Goal: Task Accomplishment & Management: Manage account settings

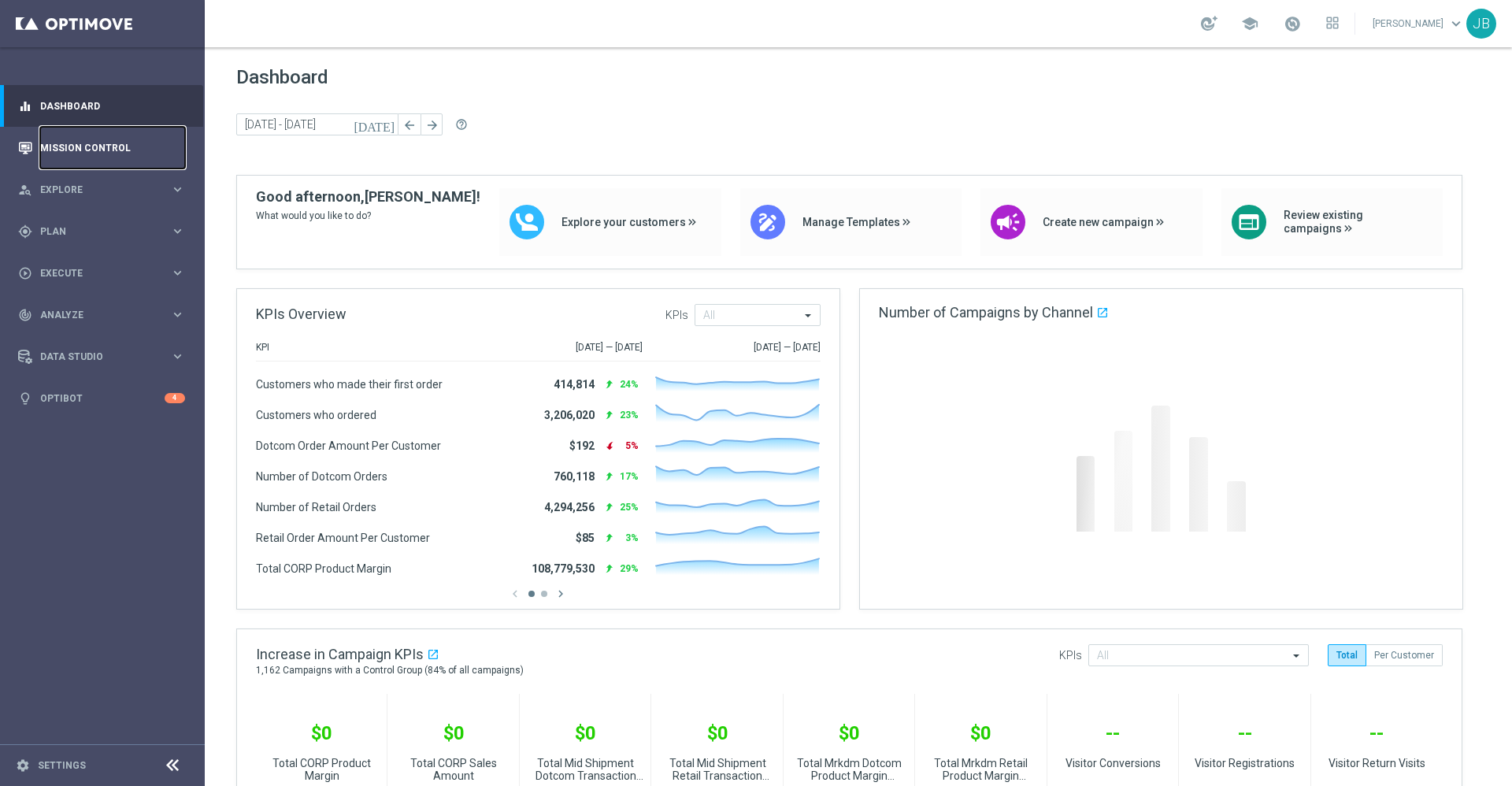
click at [122, 155] on link "Mission Control" at bounding box center [113, 148] width 145 height 42
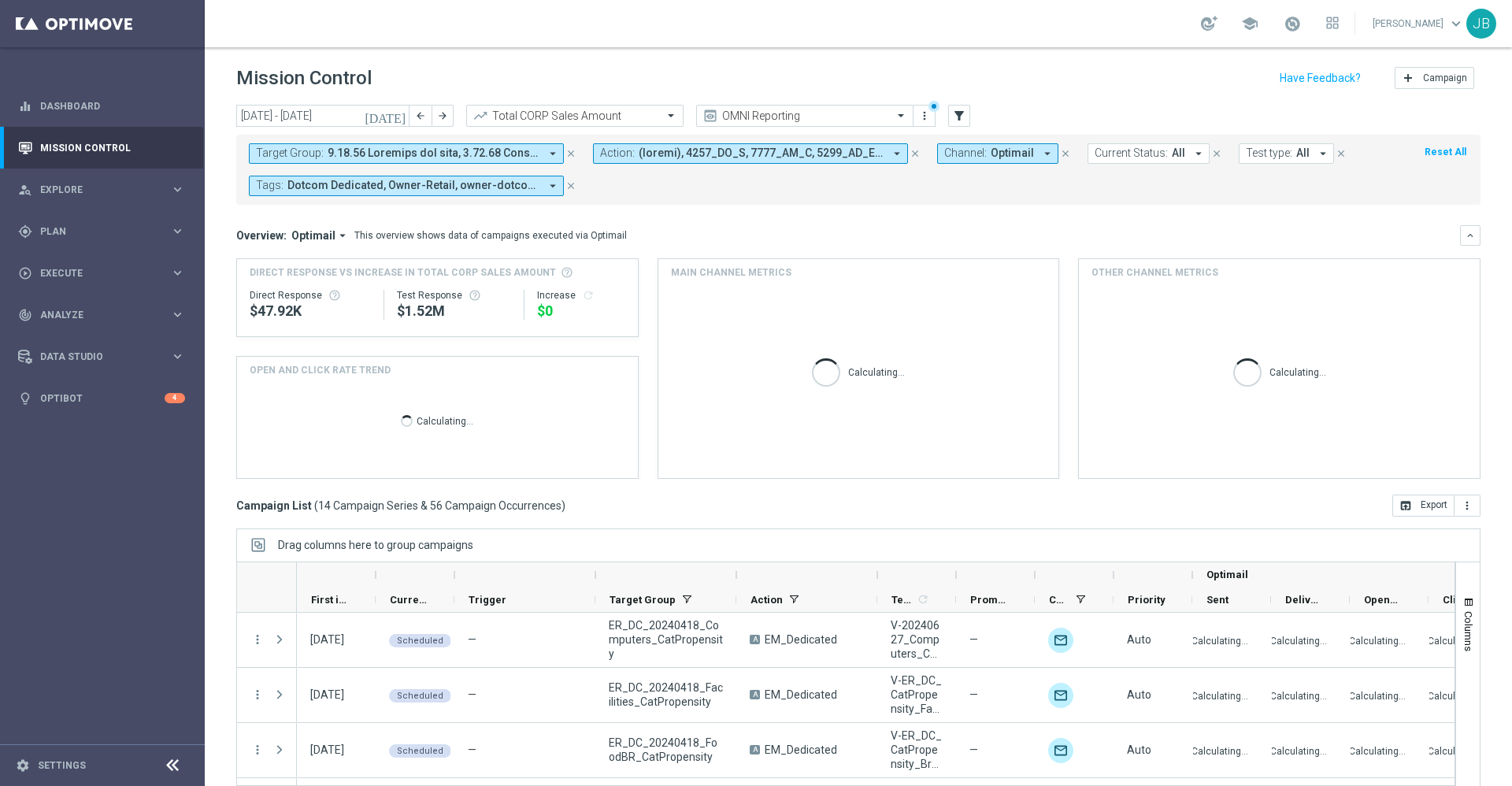
drag, startPoint x: 1173, startPoint y: 229, endPoint x: 1046, endPoint y: 319, distance: 155.7
click at [1173, 229] on div "Overview: Optimail arrow_drop_down This overview shows data of campaigns execut…" at bounding box center [847, 235] width 1223 height 14
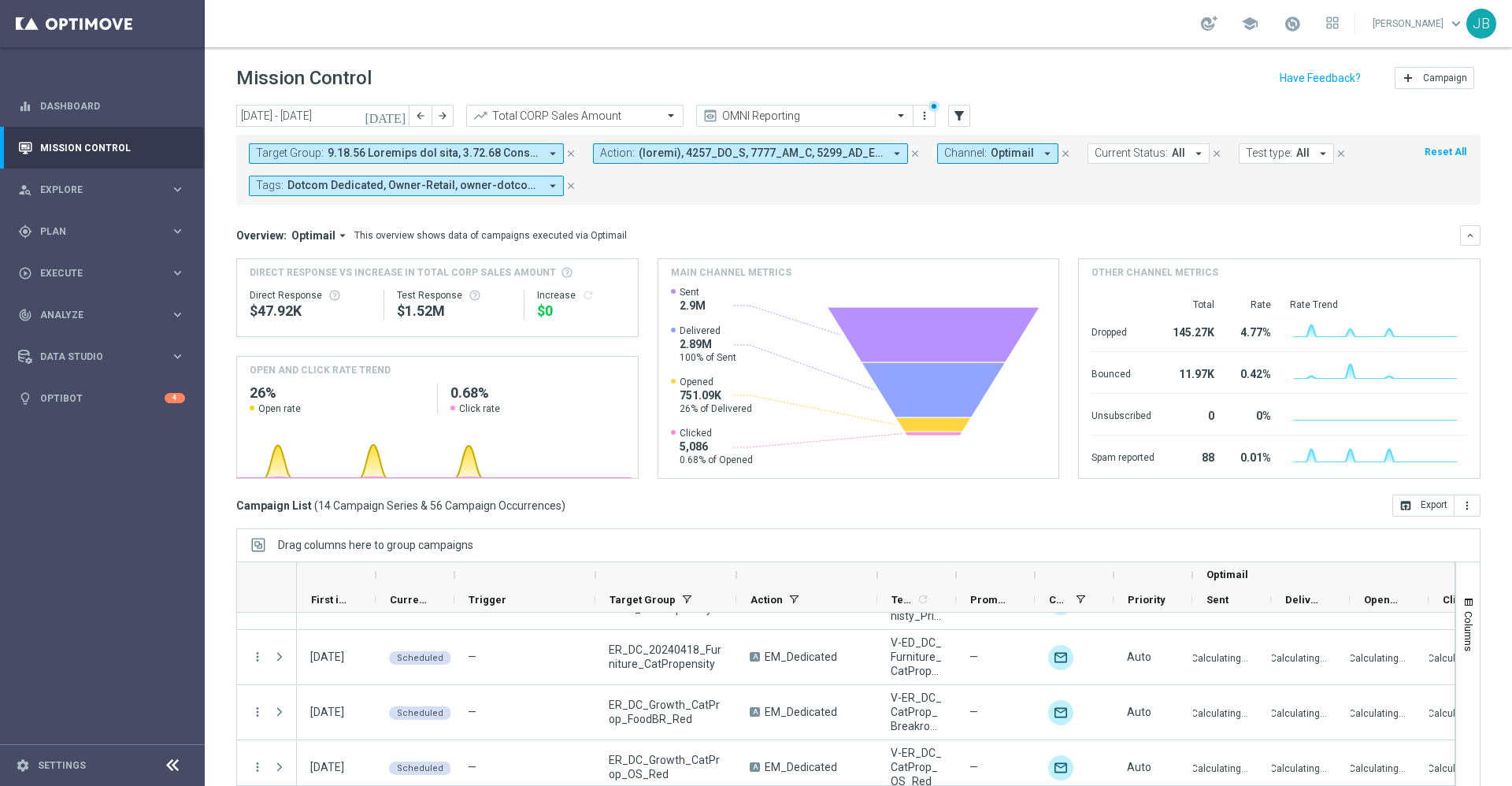
scroll to position [600, 0]
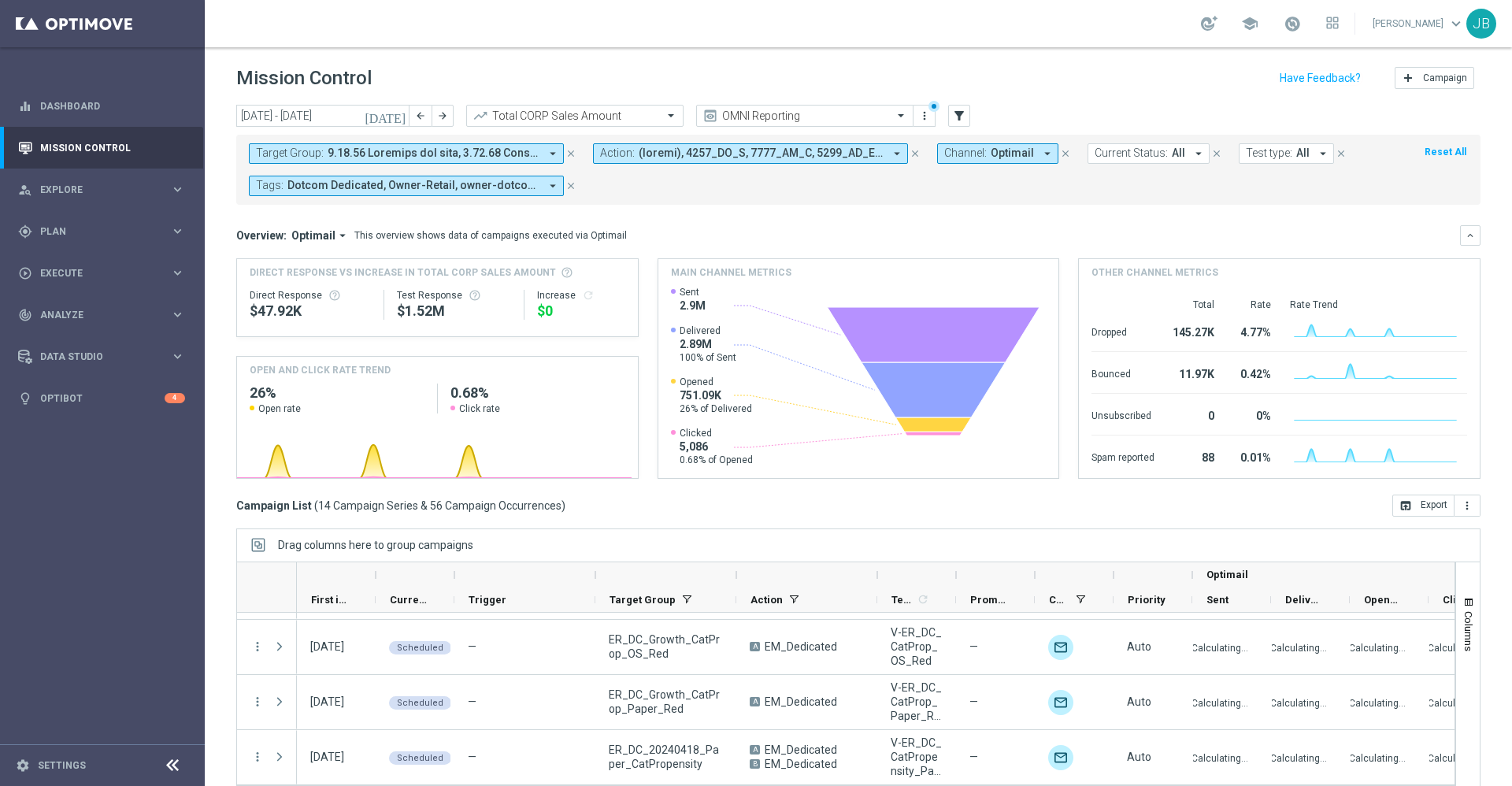
click at [515, 153] on span at bounding box center [434, 154] width 212 height 13
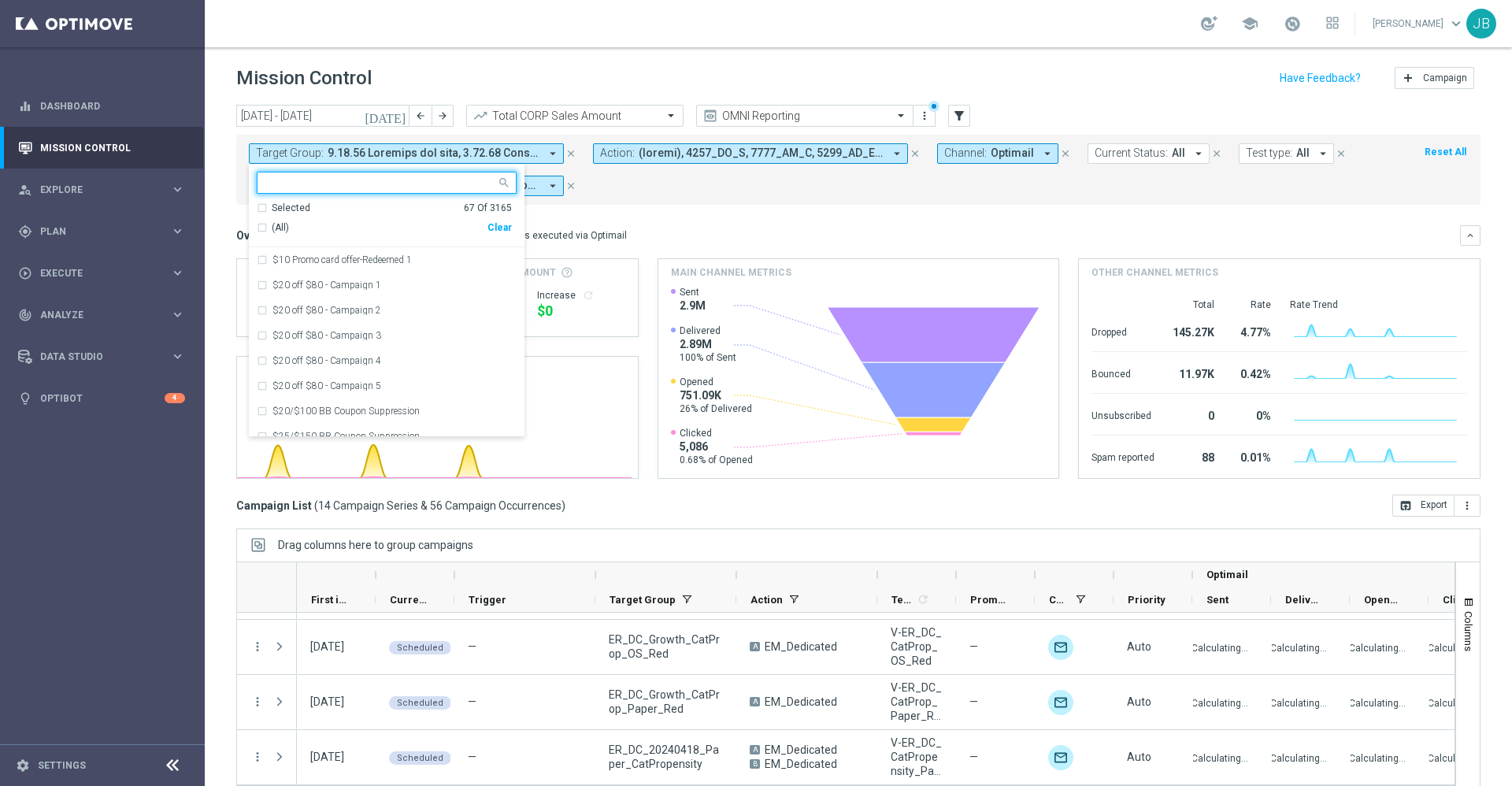
click at [0, 0] on div "Clear" at bounding box center [0, 0] width 0 height 0
click at [410, 179] on input "text" at bounding box center [380, 184] width 231 height 13
paste input "ER_DC_20240805_ProdRec_THURS"
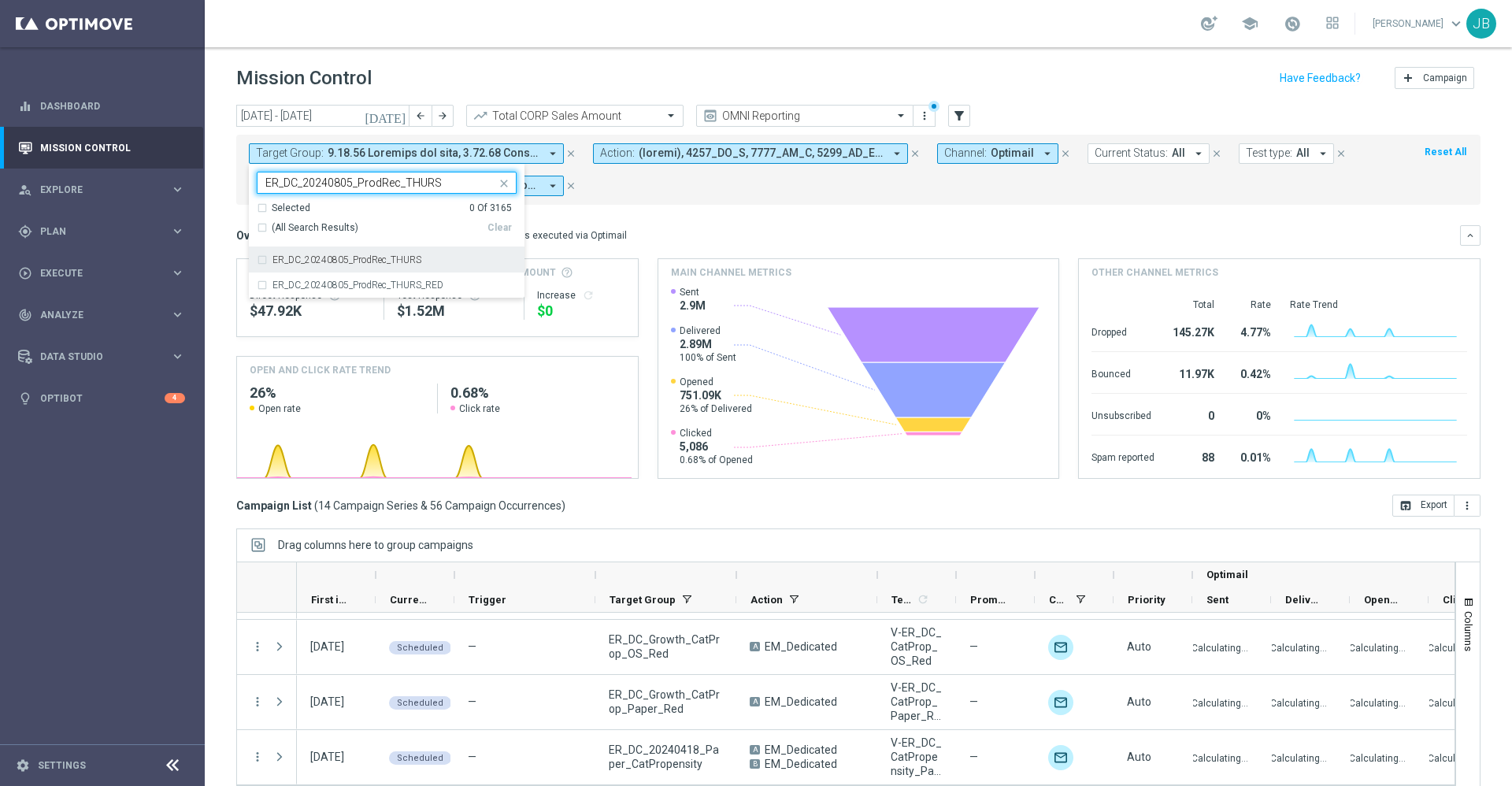
click at [419, 264] on label "ER_DC_20240805_ProdRec_THURS" at bounding box center [347, 259] width 148 height 9
type input "ER_DC_20240805_ProdRec_THURS"
click at [681, 224] on mini-dashboard "Overview: Optimail arrow_drop_down This overview shows data of campaigns execut…" at bounding box center [858, 350] width 1244 height 290
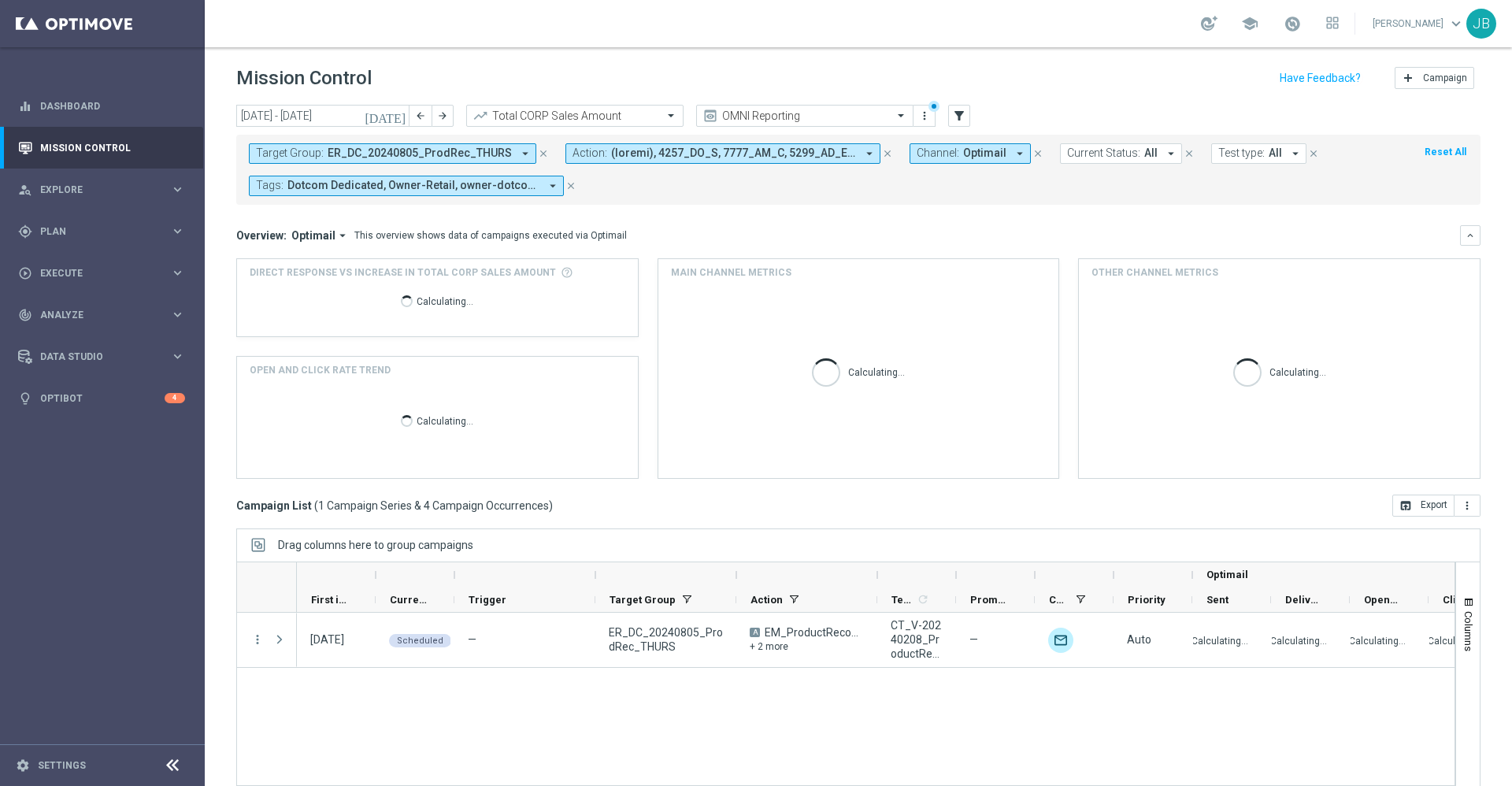
scroll to position [0, 0]
click at [417, 154] on span "ER_DC_20240805_ProdRec_THURS" at bounding box center [419, 154] width 184 height 13
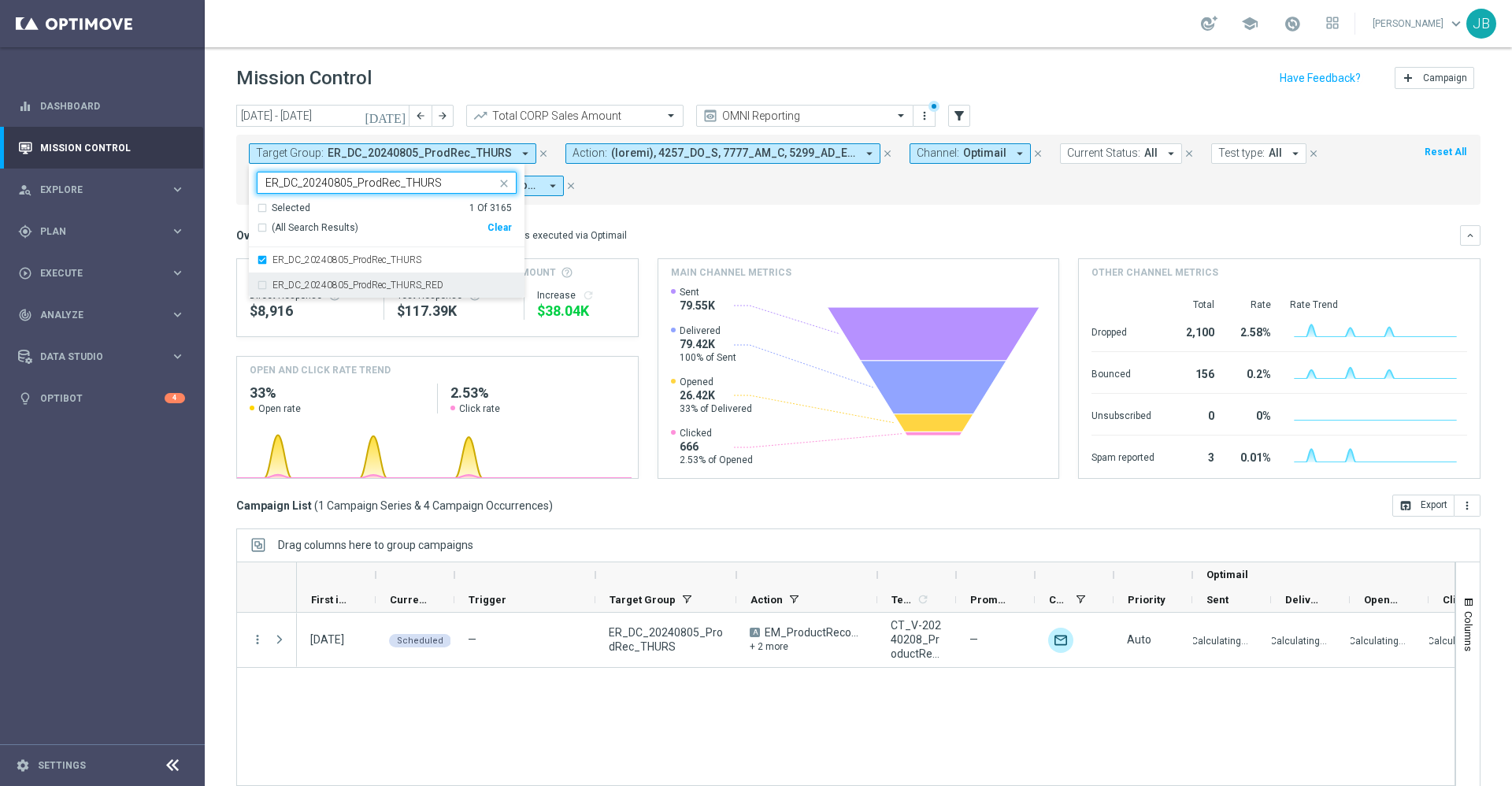
click at [420, 284] on label "ER_DC_20240805_ProdRec_THURS_RED" at bounding box center [358, 285] width 171 height 9
type input "ER_DC_20240805_ProdRec_THURS"
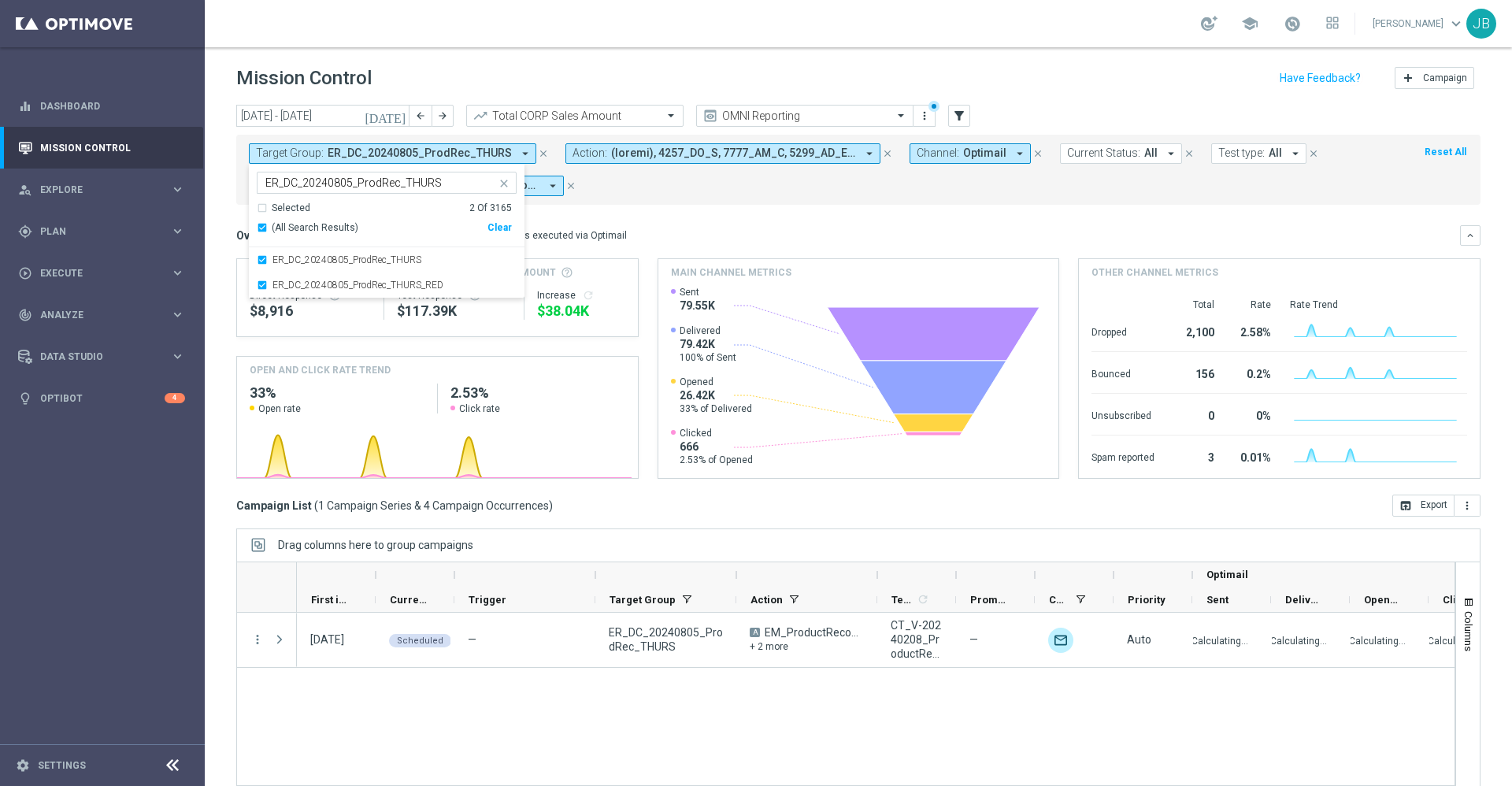
click at [715, 218] on mini-dashboard "Overview: Optimail arrow_drop_down This overview shows data of campaigns execut…" at bounding box center [858, 350] width 1244 height 290
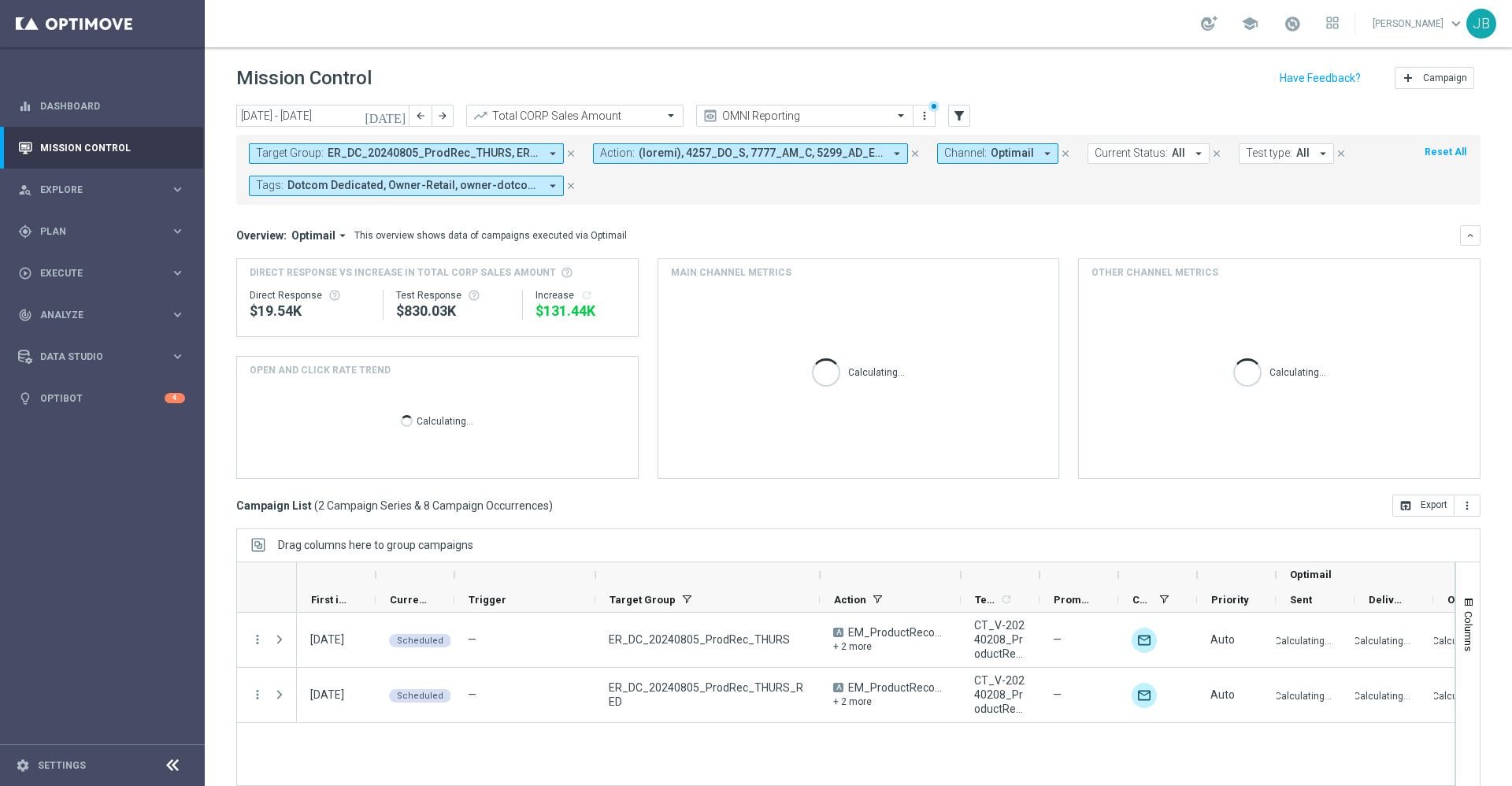
drag, startPoint x: 733, startPoint y: 572, endPoint x: 873, endPoint y: 566, distance: 140.1
click at [823, 566] on div at bounding box center [820, 575] width 7 height 25
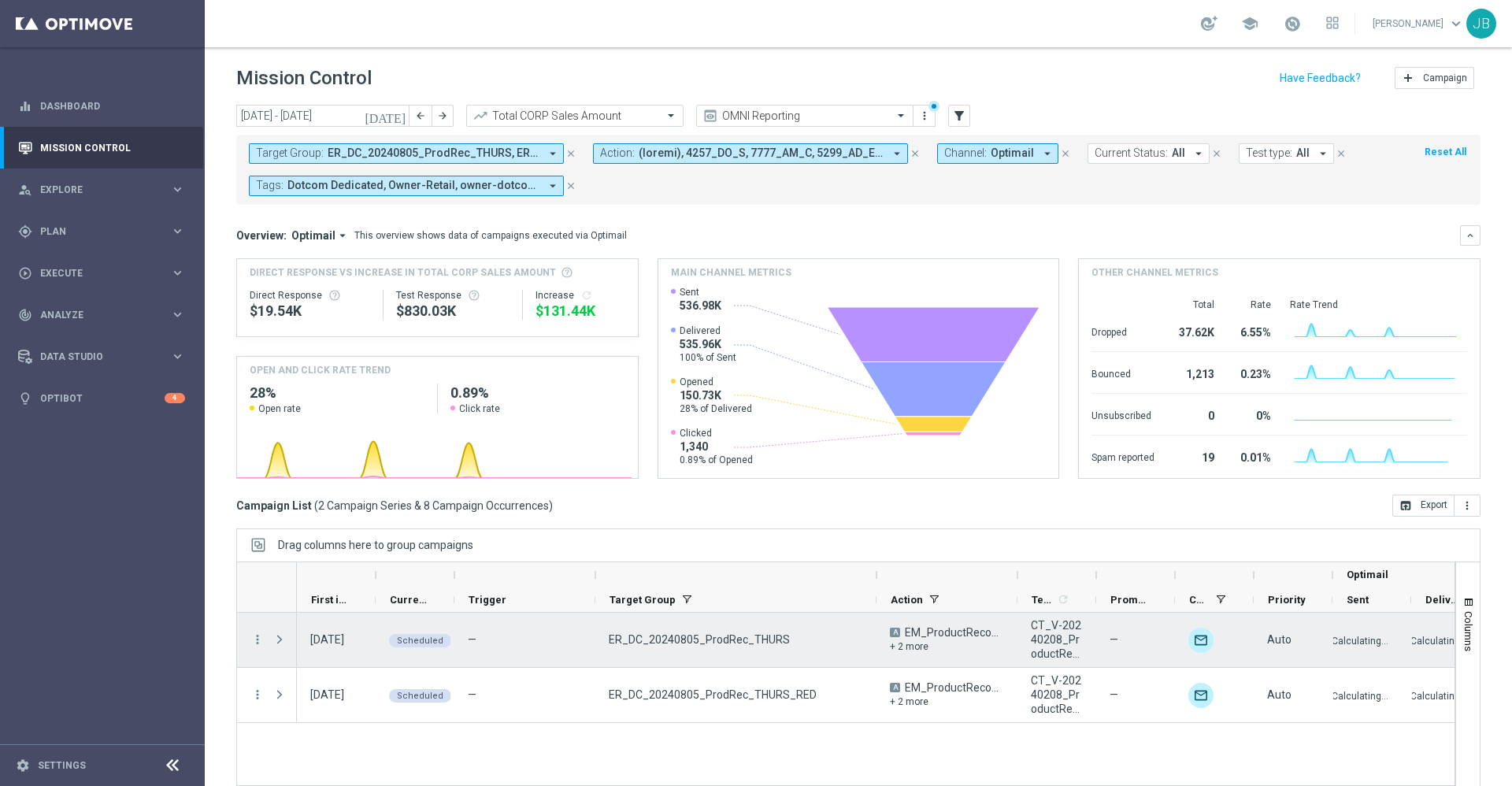
click at [906, 647] on div "+ 2 more" at bounding box center [947, 647] width 114 height 14
click at [259, 642] on icon "more_vert" at bounding box center [257, 639] width 14 height 14
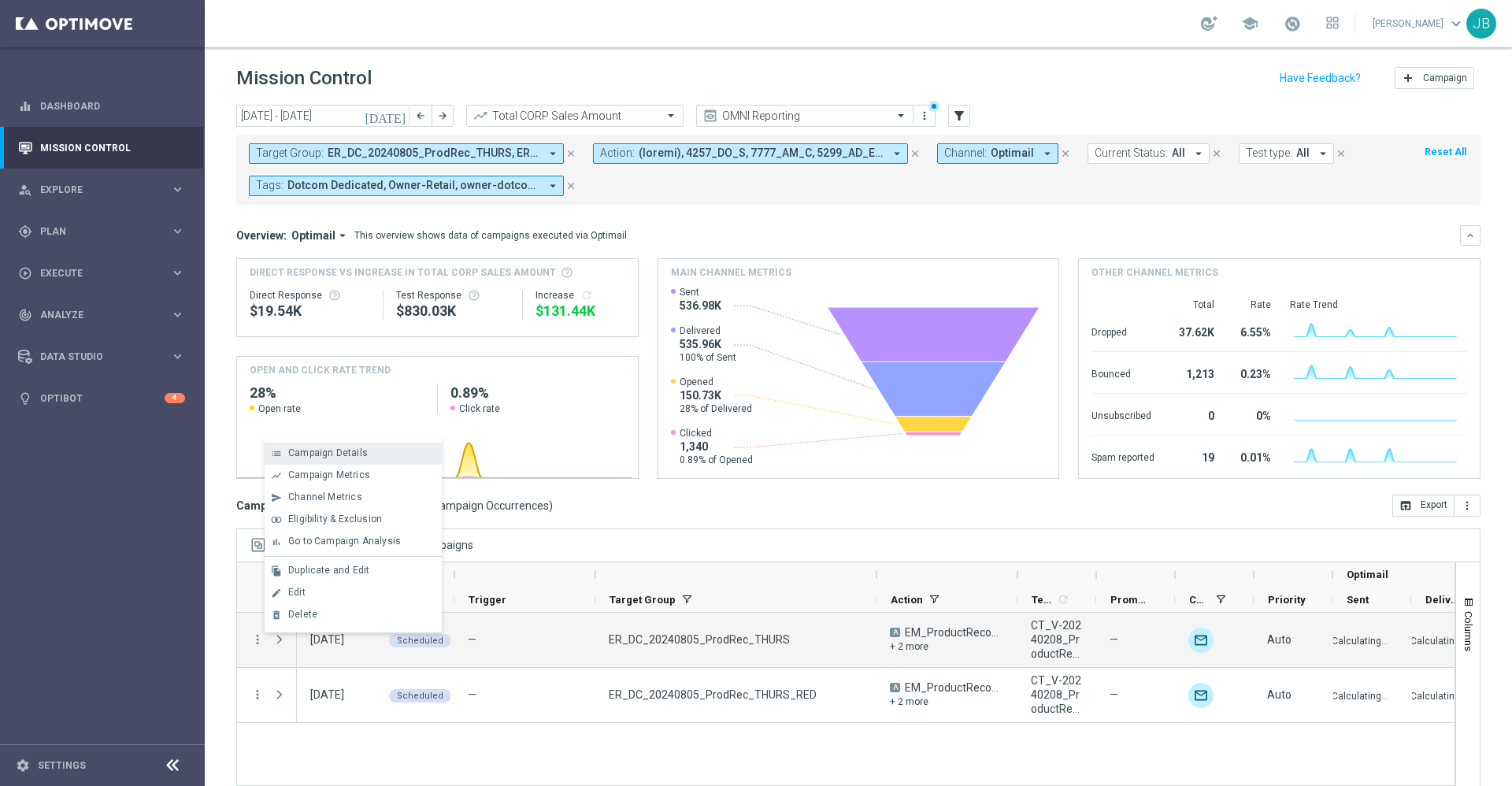
click at [333, 456] on span "Campaign Details" at bounding box center [328, 452] width 79 height 11
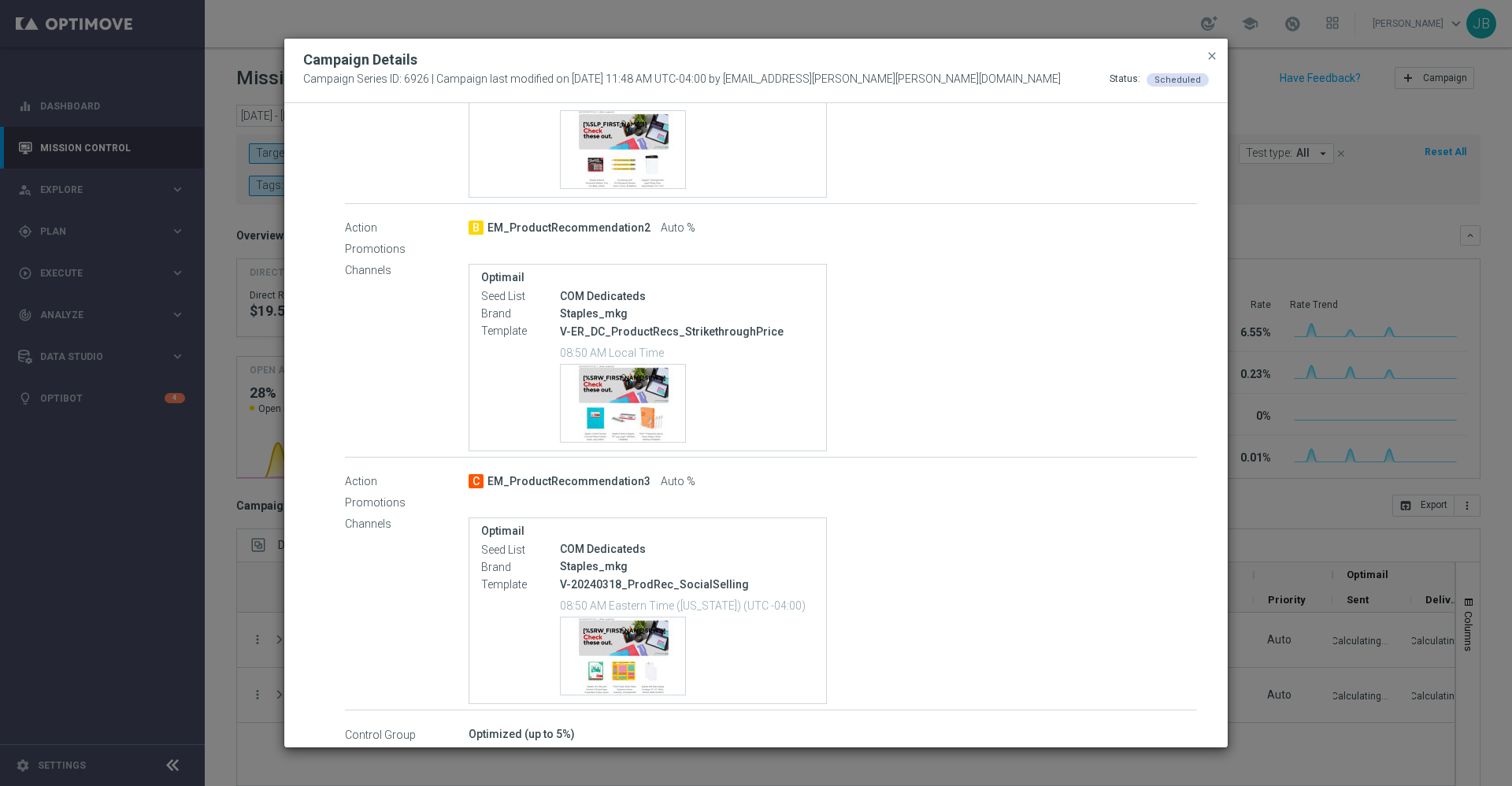
scroll to position [543, 0]
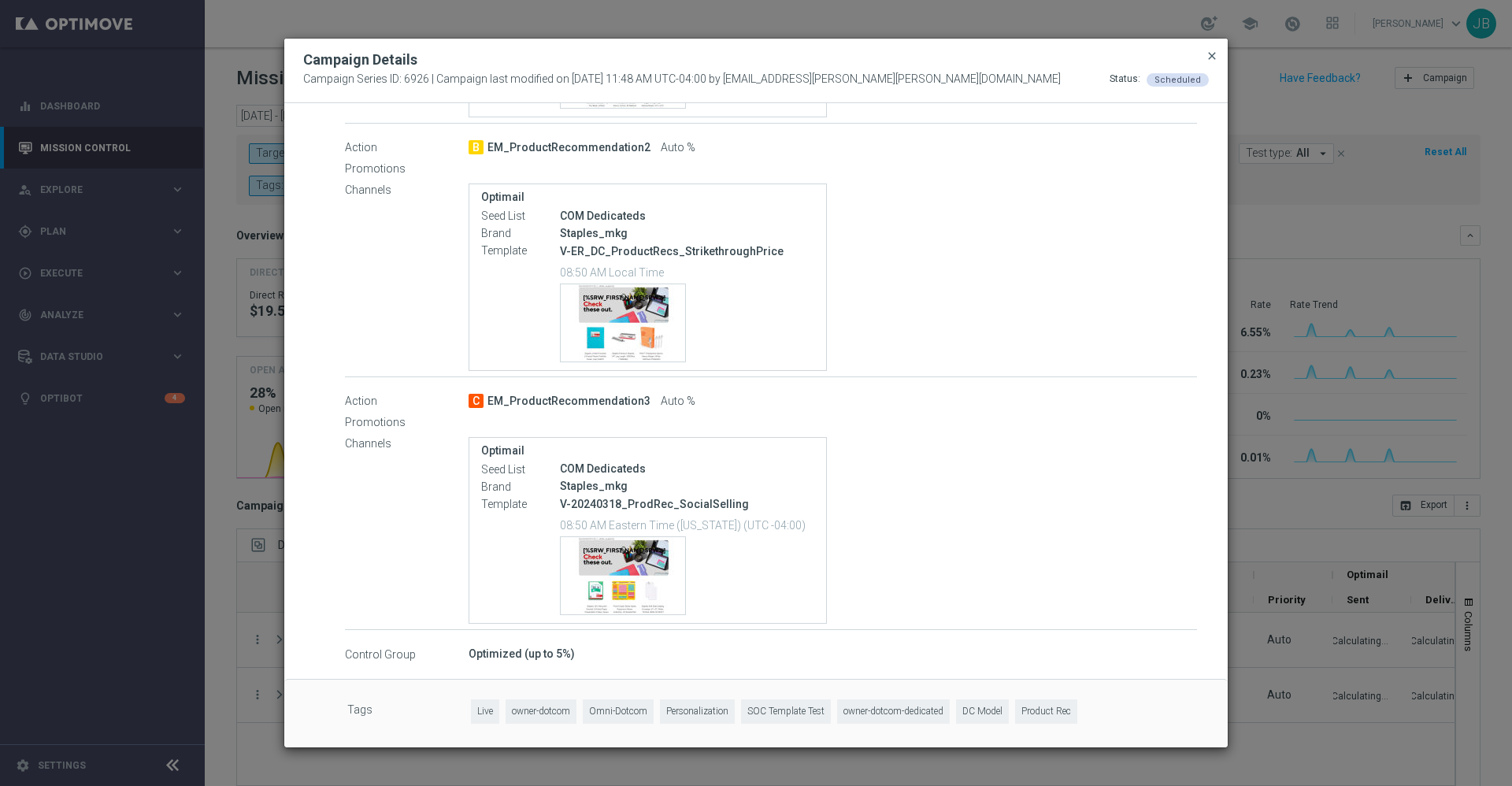
click at [1207, 53] on span "close" at bounding box center [1212, 55] width 13 height 13
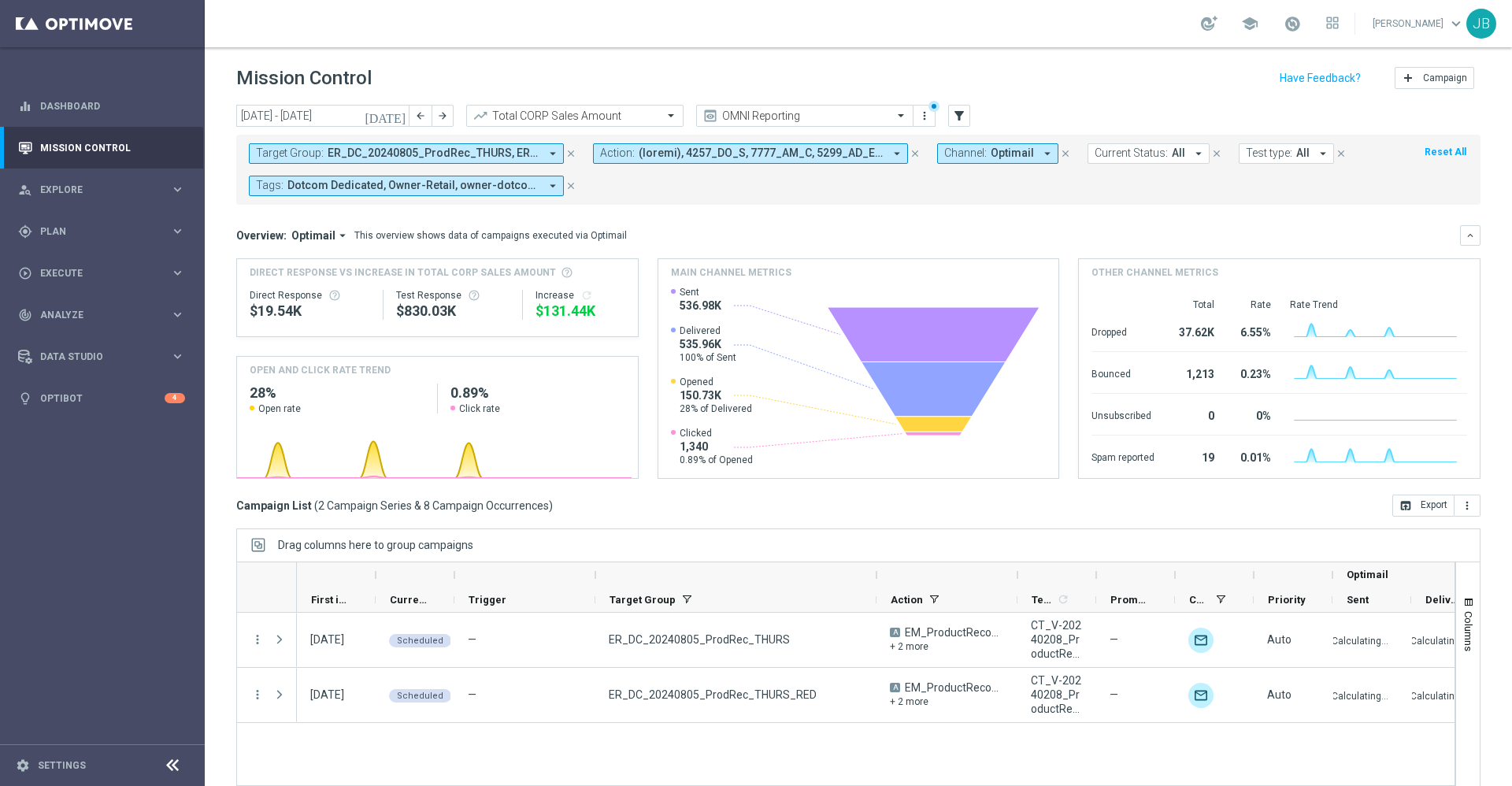
click at [477, 150] on span "ER_DC_20240805_ProdRec_THURS, ER_DC_20240805_ProdRec_THURS_RED" at bounding box center [434, 154] width 212 height 13
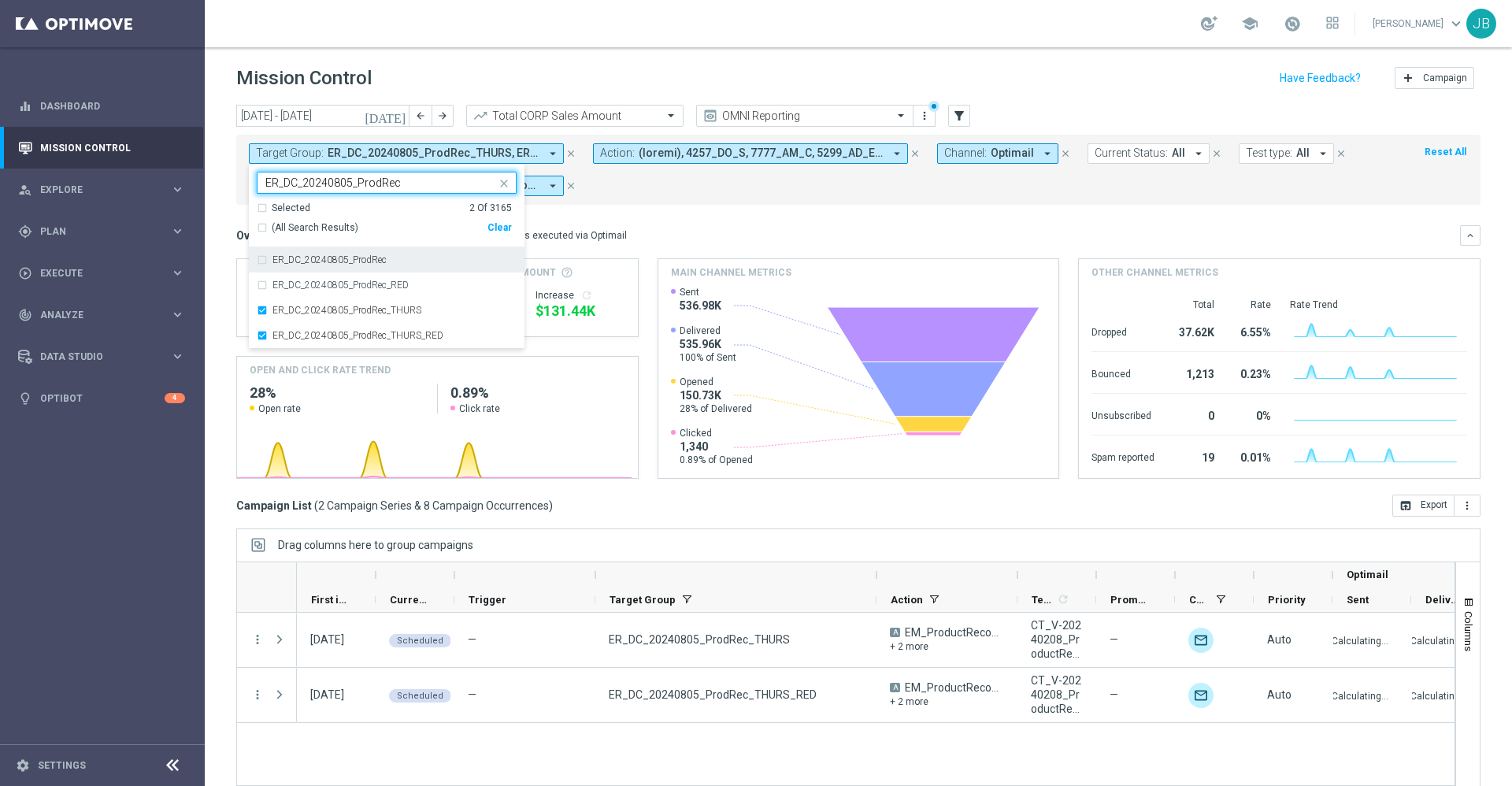
click at [389, 255] on div "ER_DC_20240805_ProdRec" at bounding box center [394, 259] width 244 height 9
type input "ER_DC_20240805_ProdRec"
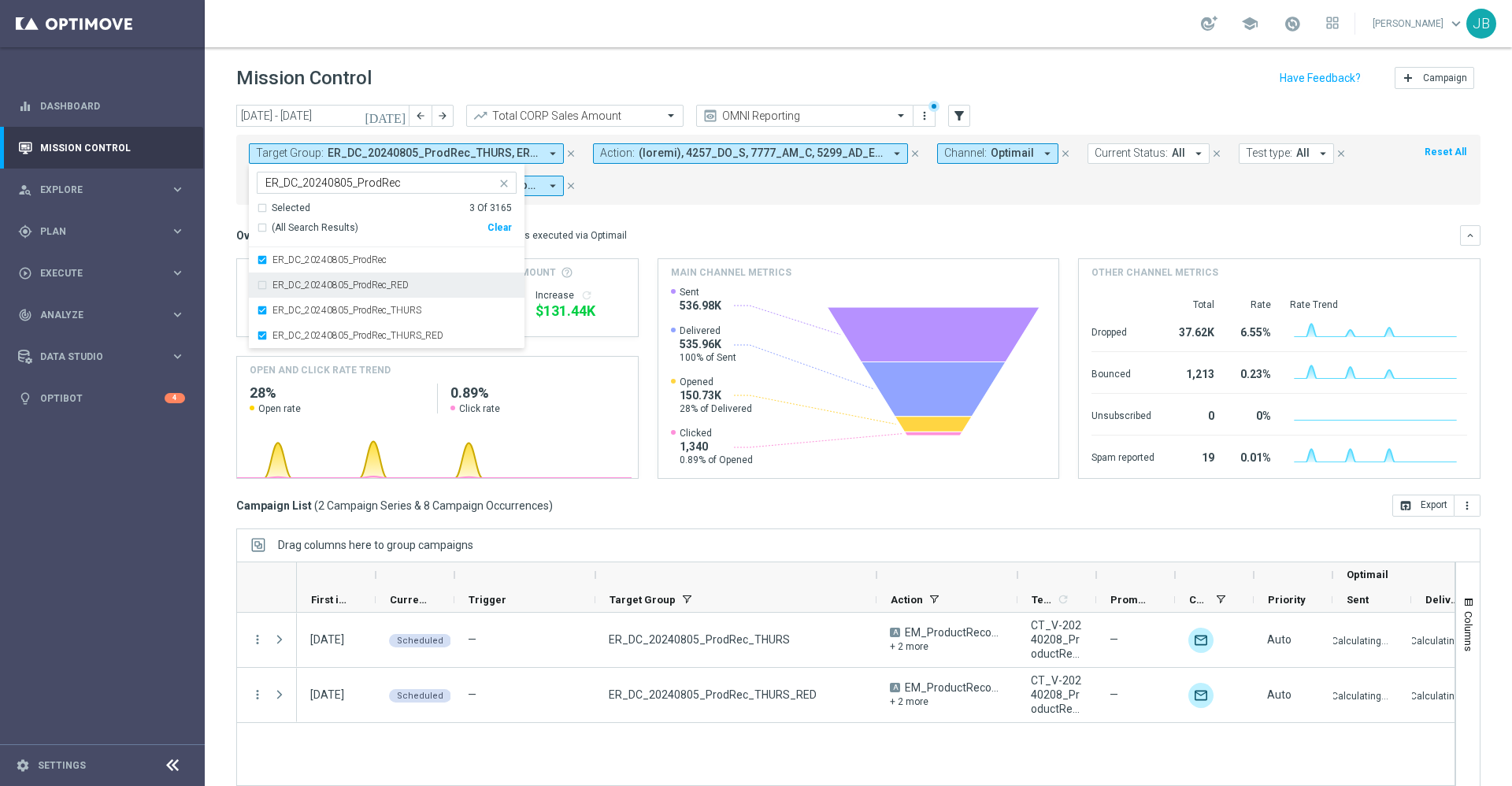
click at [399, 284] on label "ER_DC_20240805_ProdRec_RED" at bounding box center [340, 285] width 136 height 9
click at [713, 232] on div "Overview: Optimail arrow_drop_down This overview shows data of campaigns execut…" at bounding box center [847, 235] width 1223 height 14
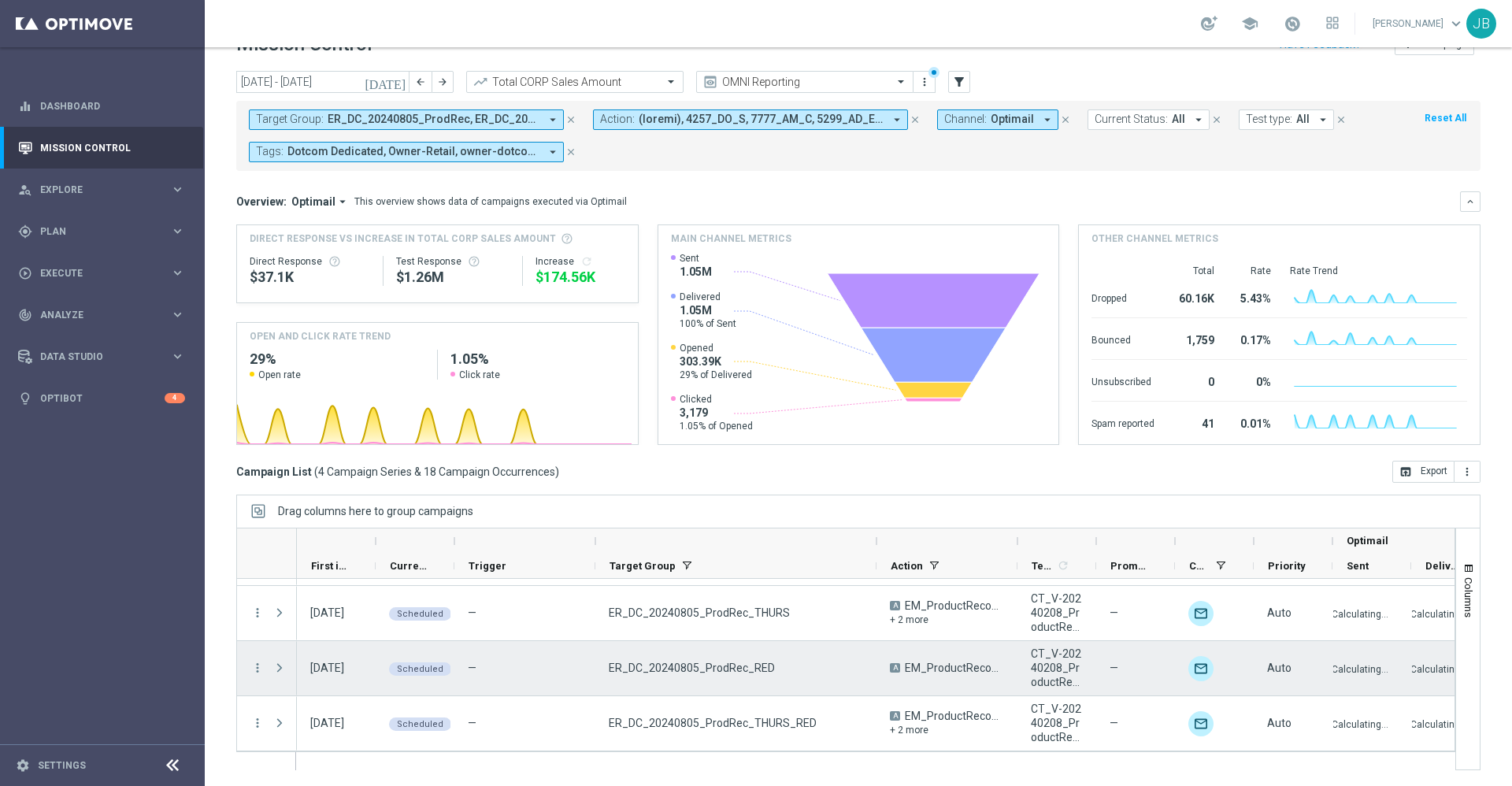
scroll to position [0, 0]
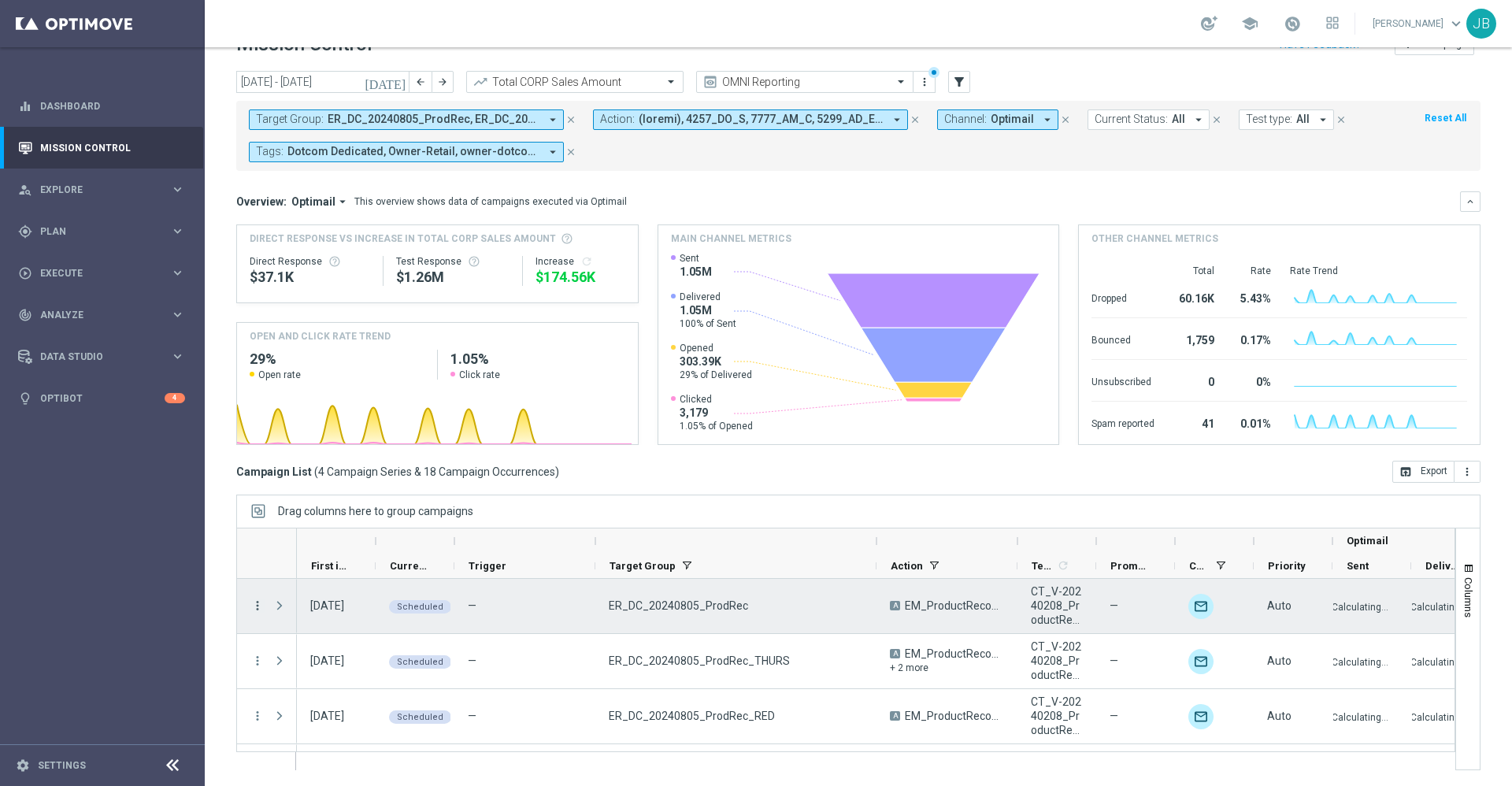
click at [255, 608] on icon "more_vert" at bounding box center [257, 606] width 14 height 14
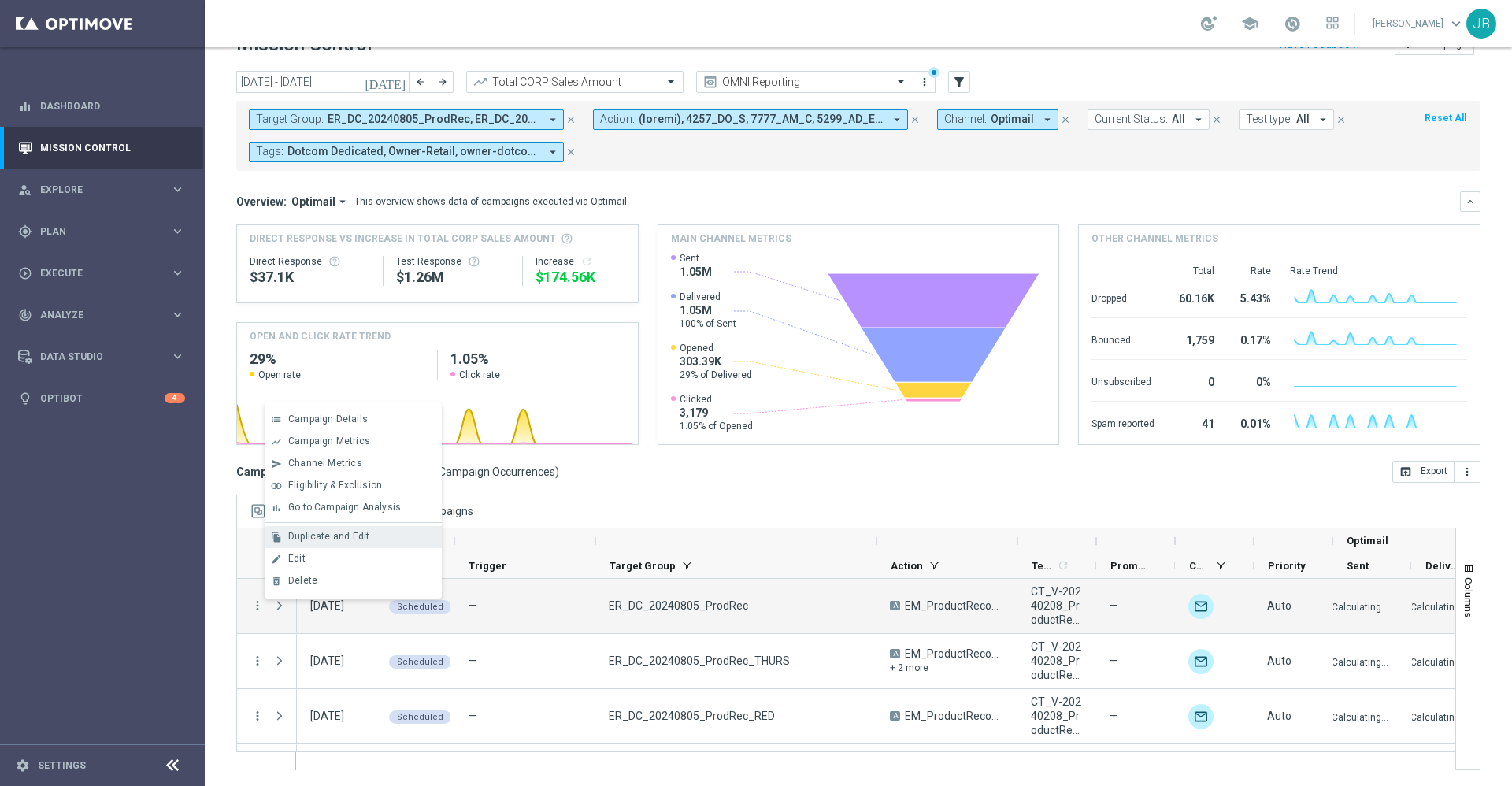
click at [345, 542] on span "Duplicate and Edit" at bounding box center [329, 536] width 81 height 11
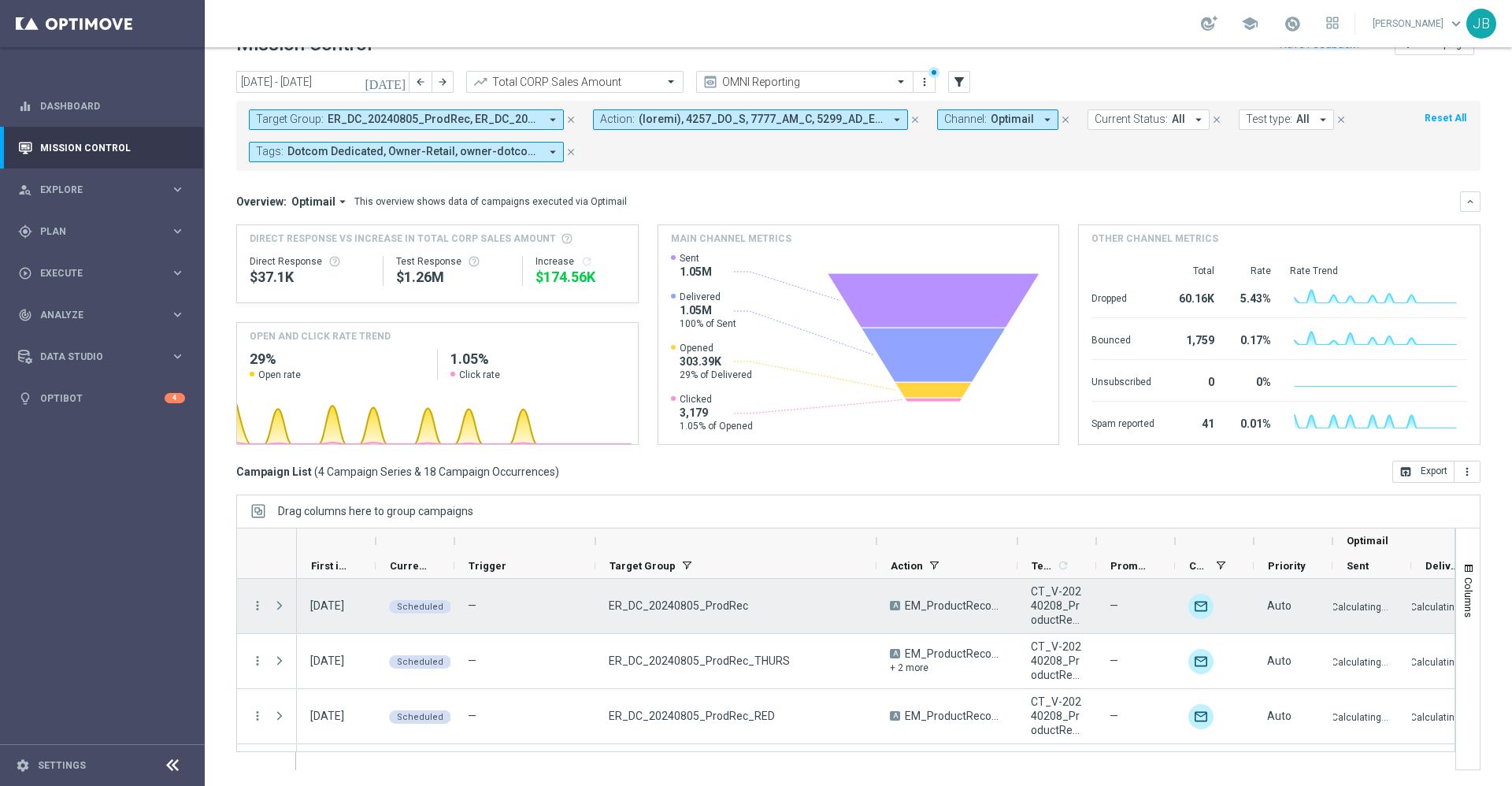
scroll to position [48, 0]
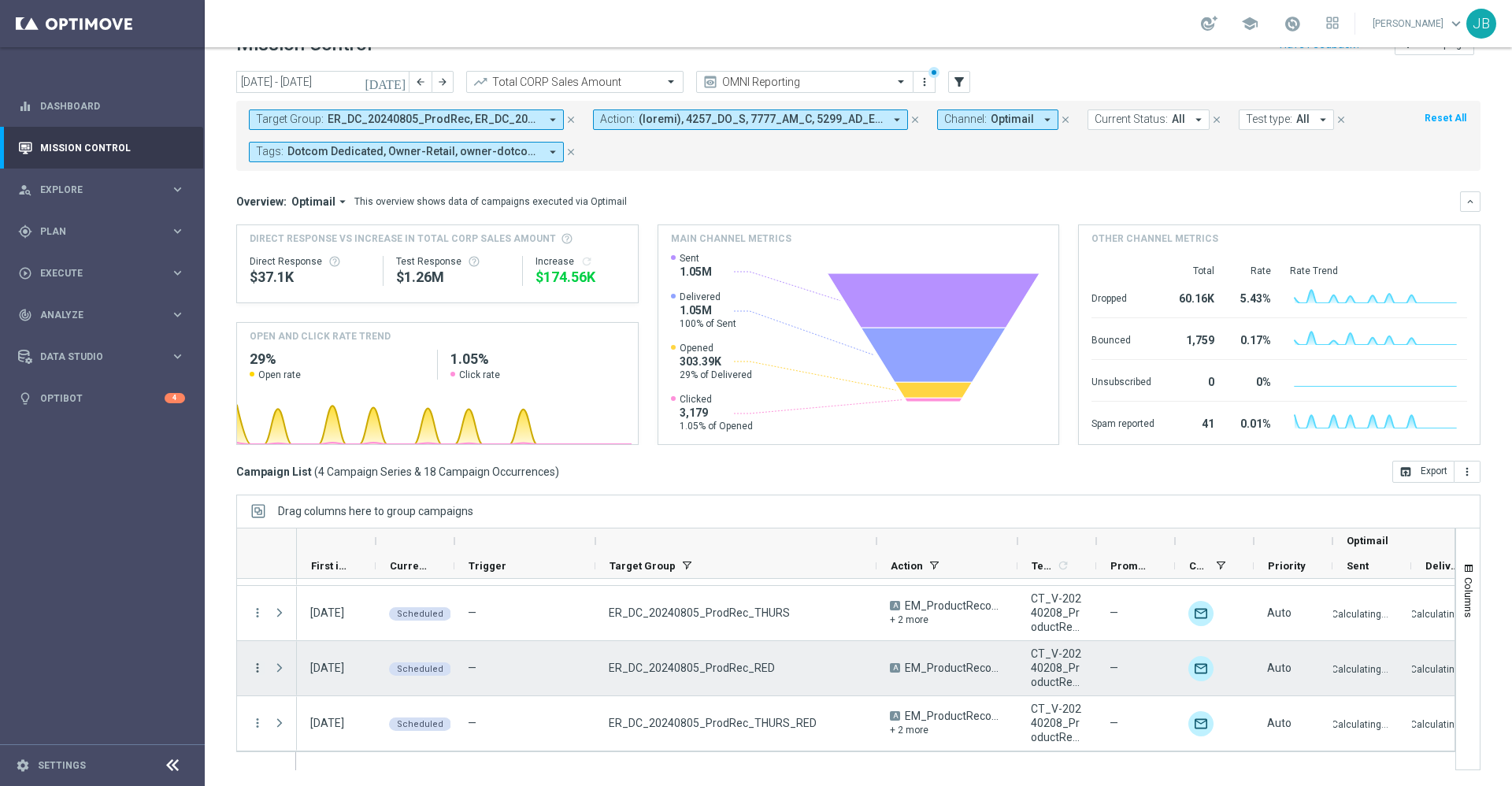
click at [260, 668] on icon "more_vert" at bounding box center [257, 668] width 14 height 14
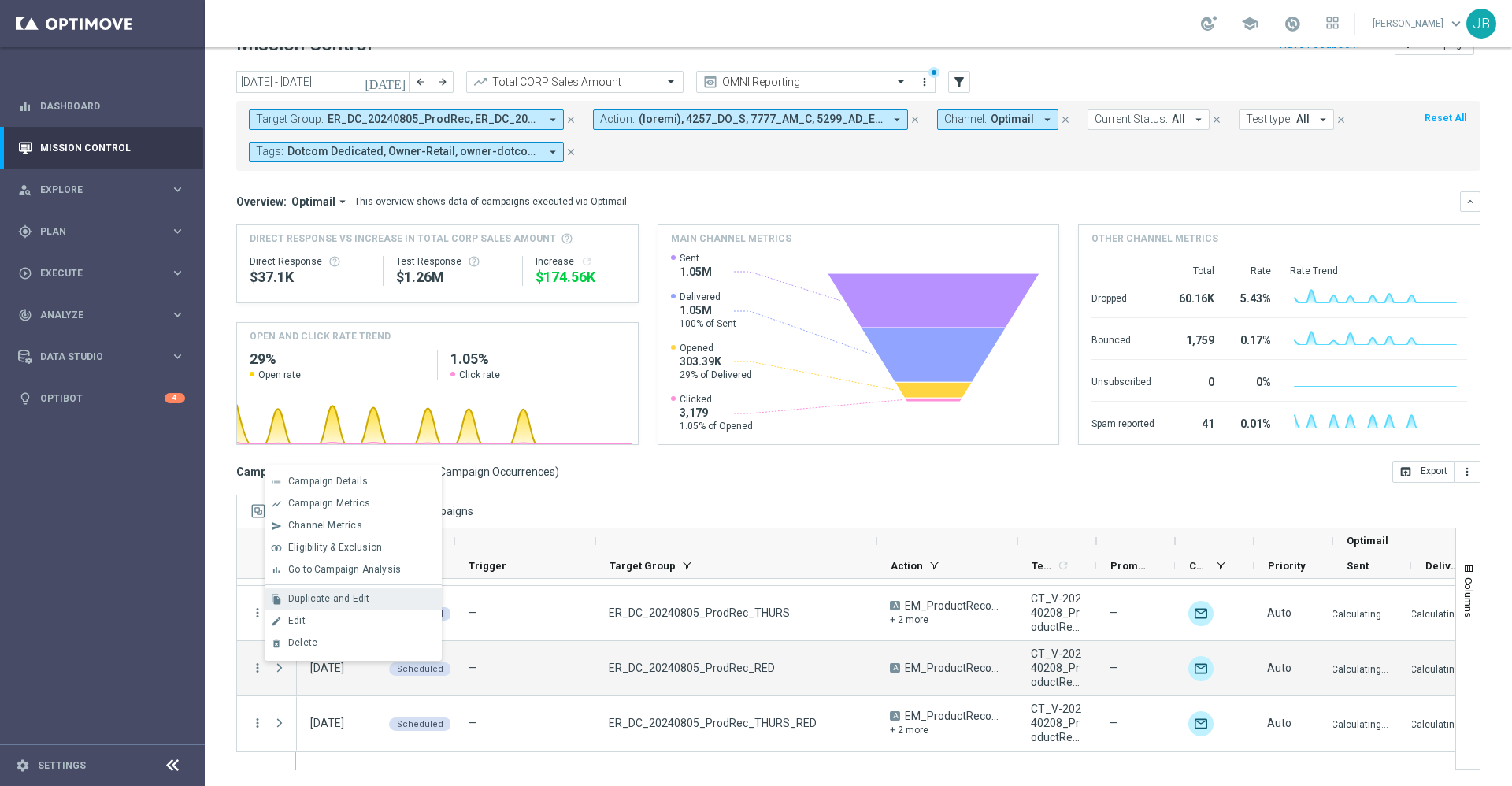
click at [346, 602] on span "Duplicate and Edit" at bounding box center [329, 598] width 81 height 11
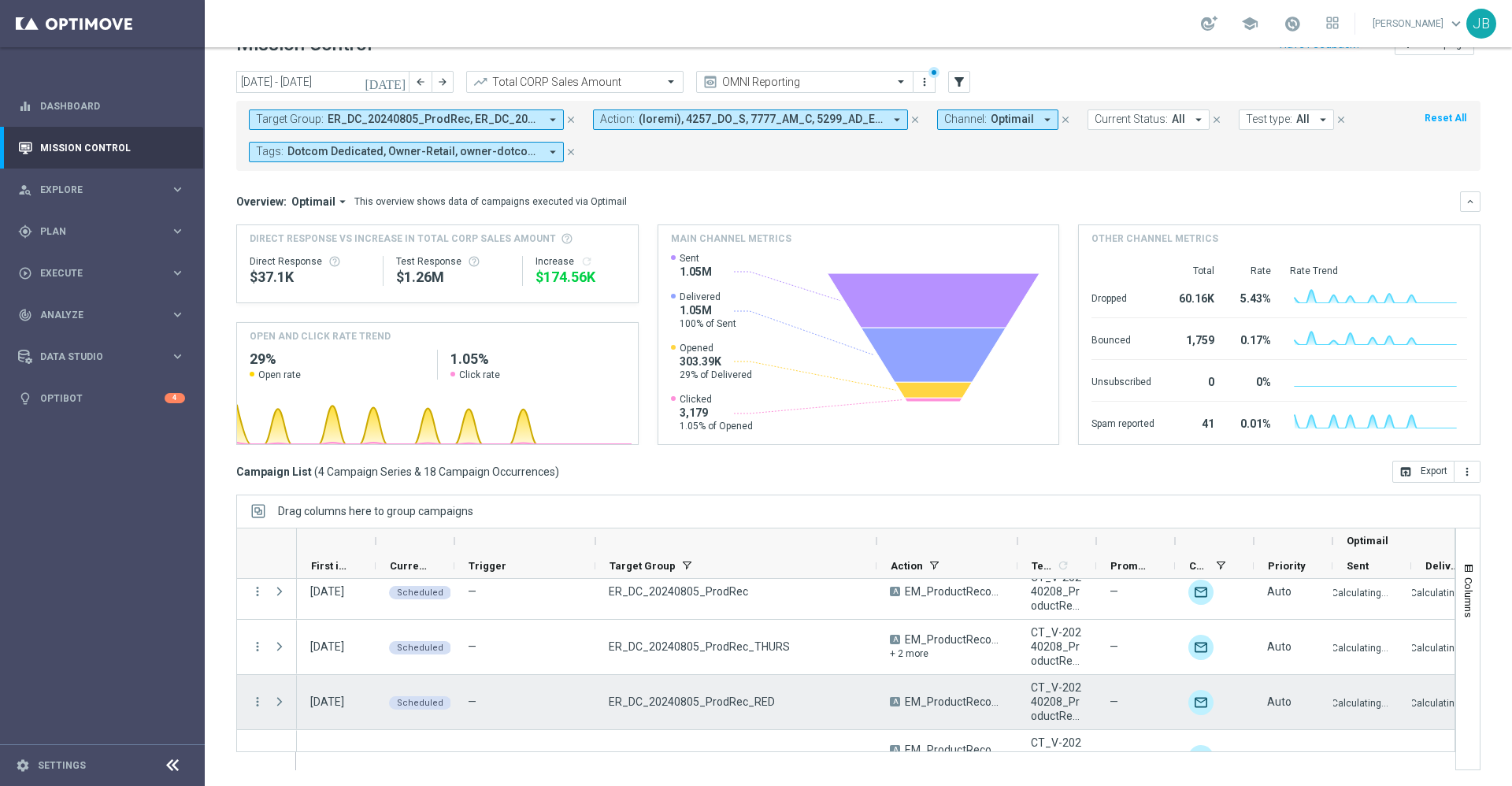
scroll to position [0, 0]
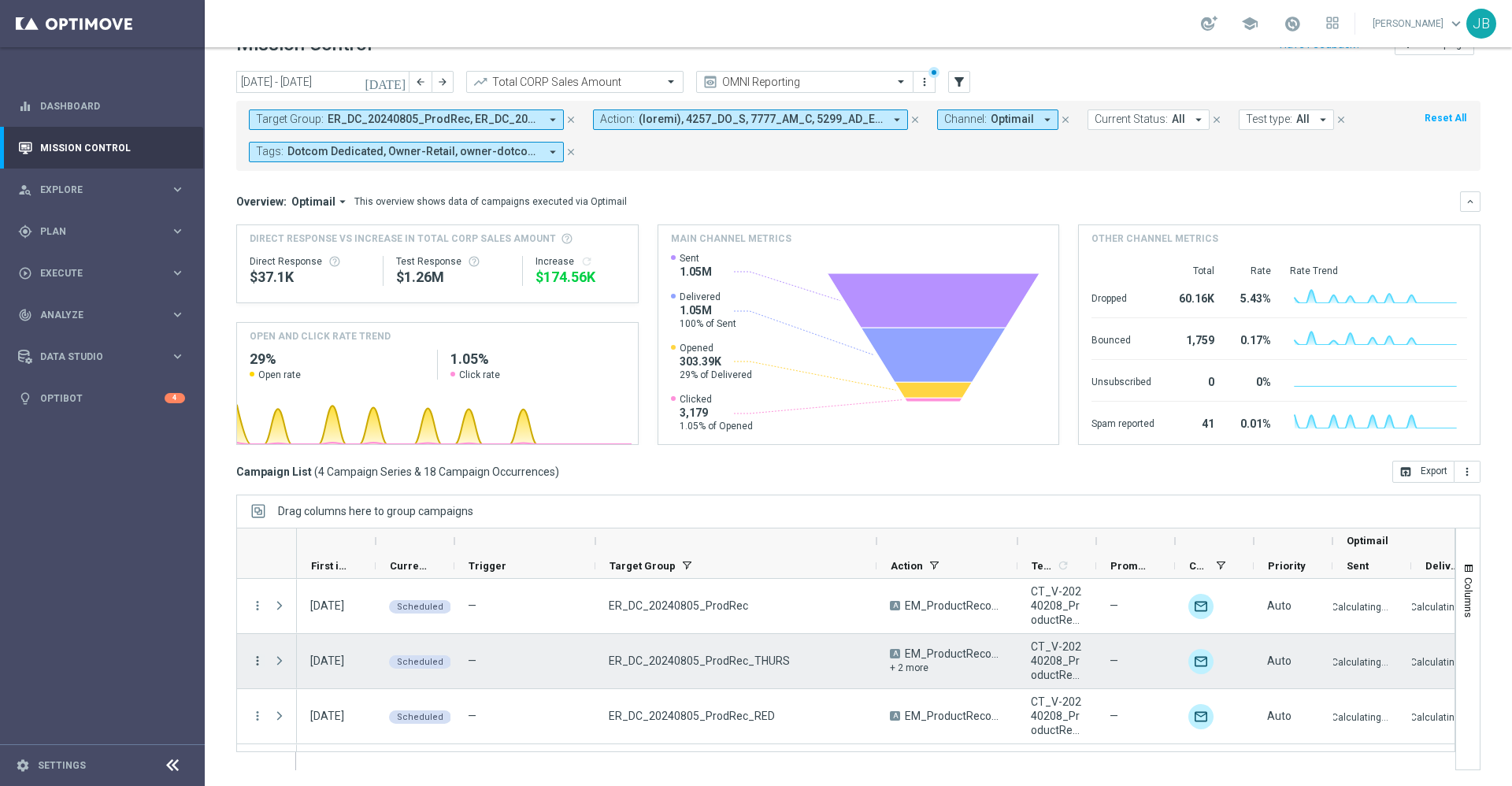
click at [258, 660] on icon "more_vert" at bounding box center [257, 661] width 14 height 14
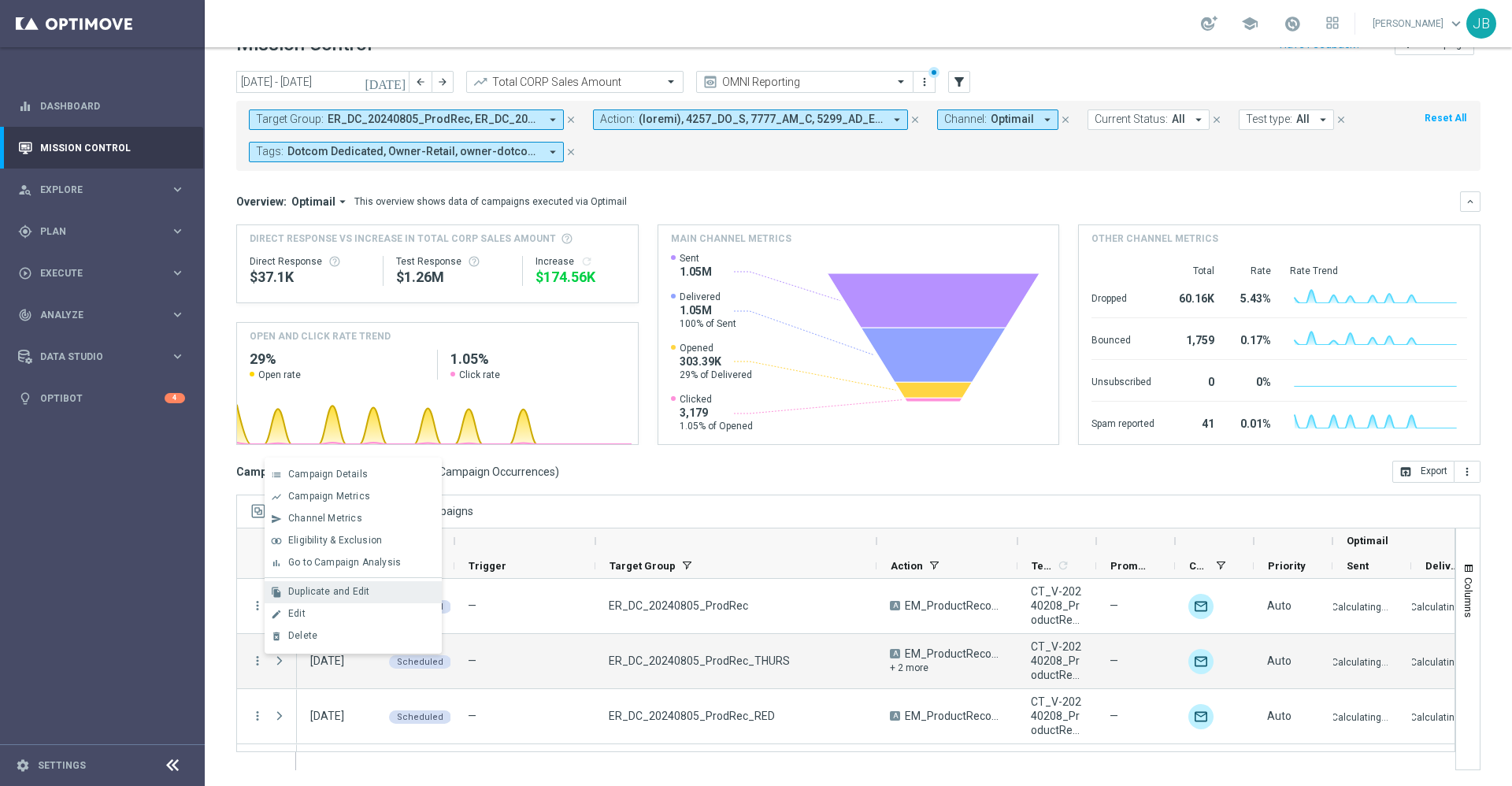
click at [332, 599] on div "file_copy Duplicate and Edit" at bounding box center [353, 592] width 177 height 22
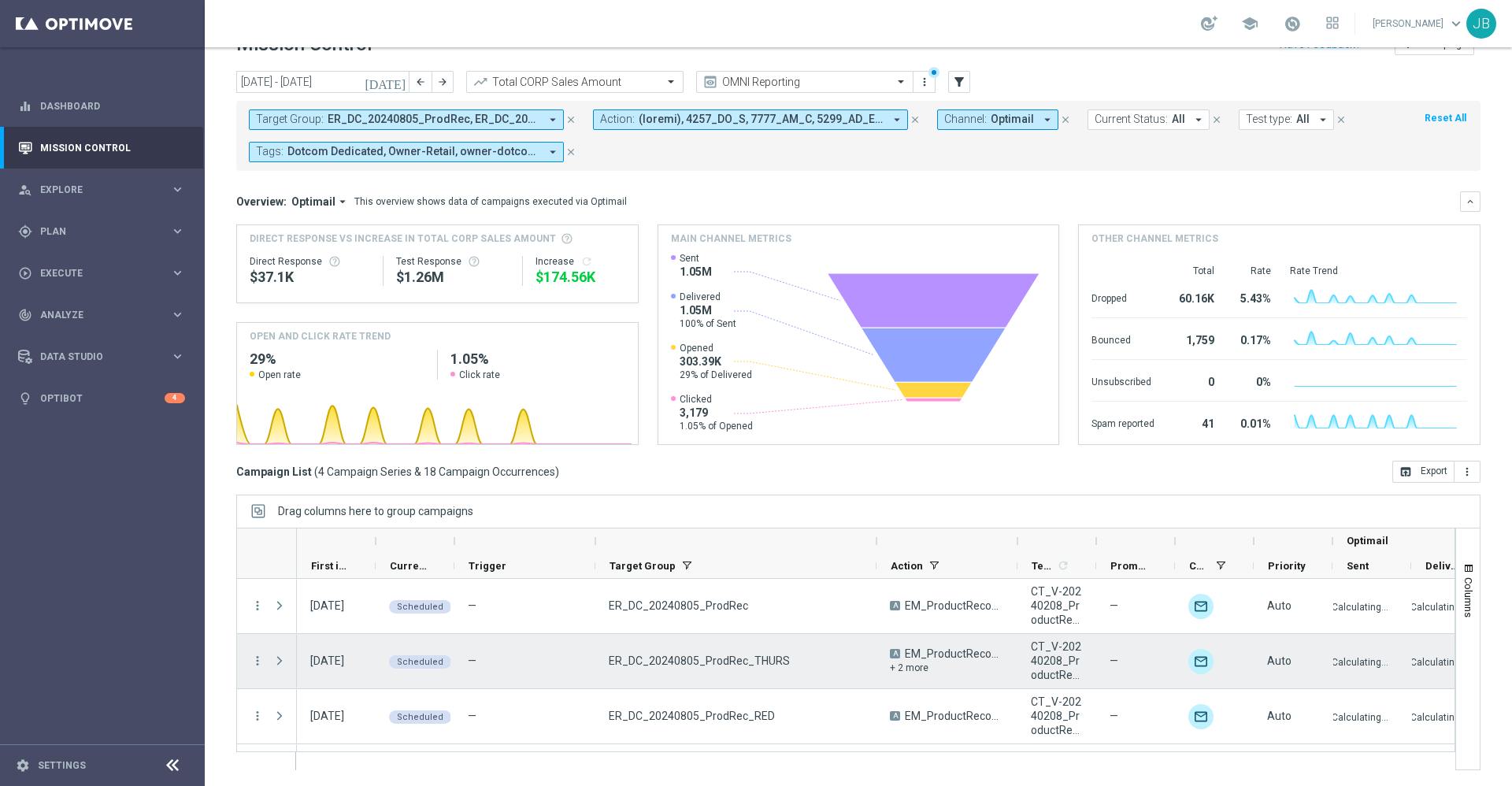
scroll to position [48, 0]
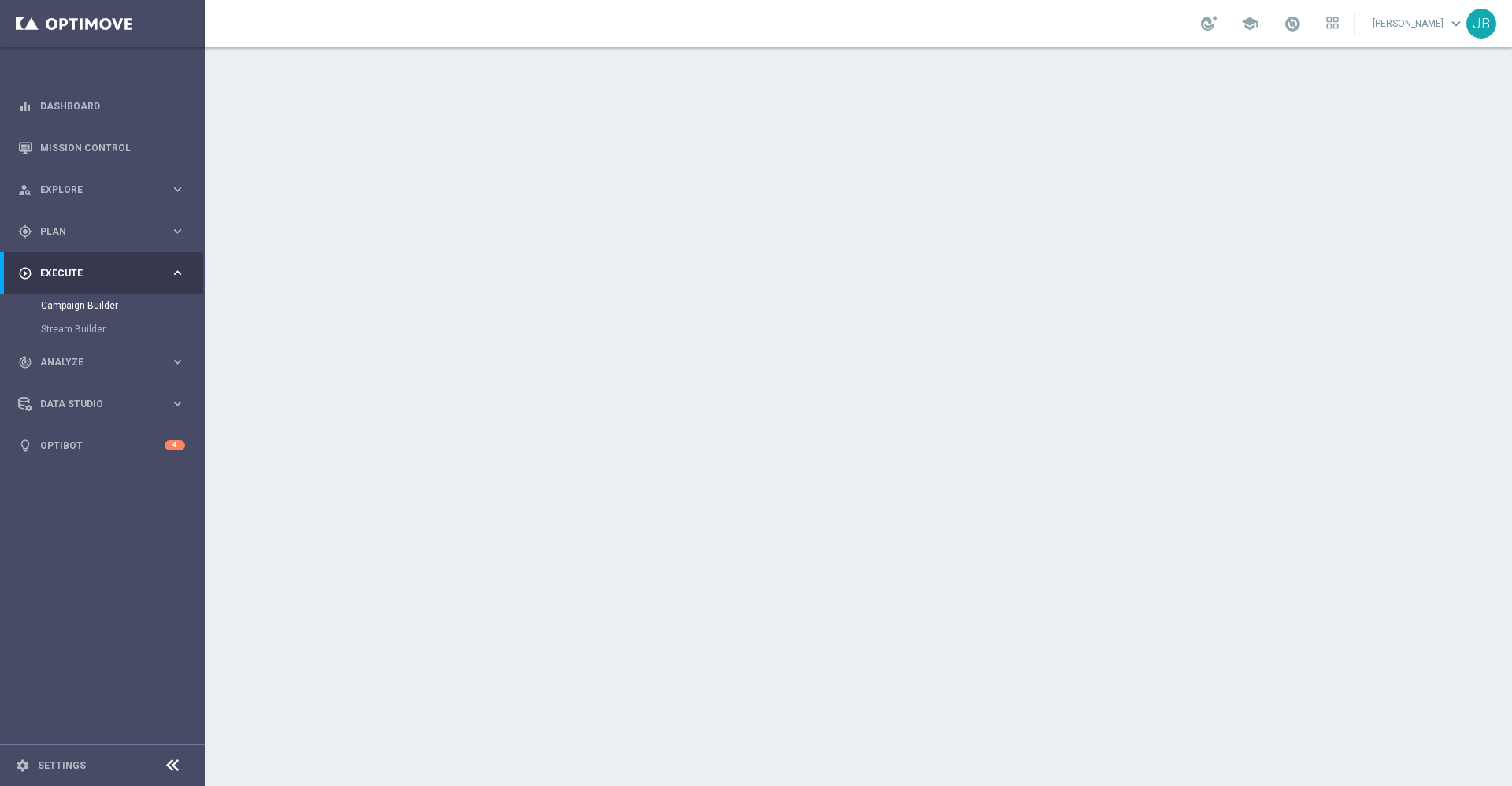
click at [493, 271] on div "date_range Scheduling keyboard_arrow_down" at bounding box center [861, 289] width 917 height 62
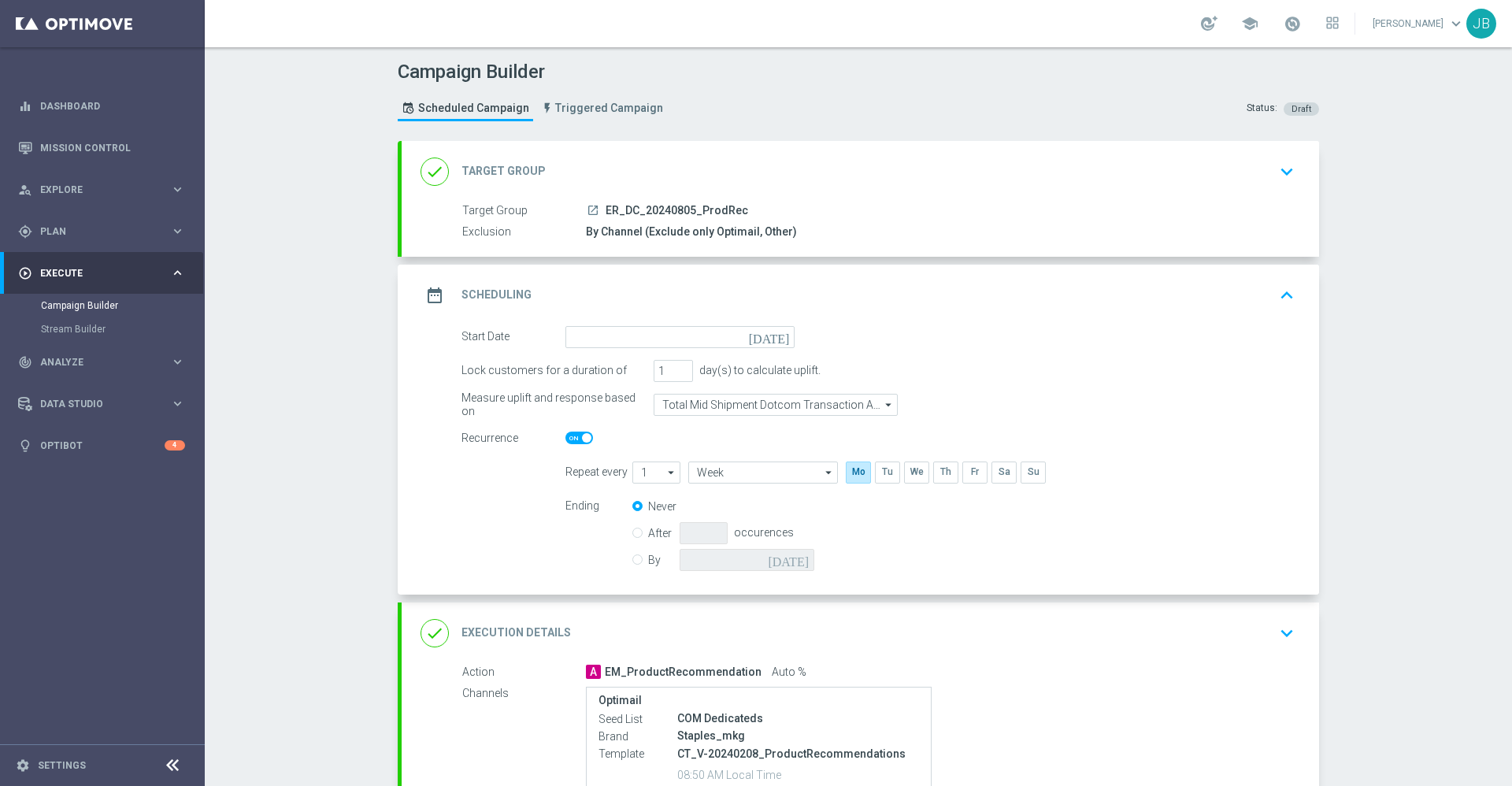
click at [772, 334] on icon "[DATE]" at bounding box center [772, 335] width 47 height 18
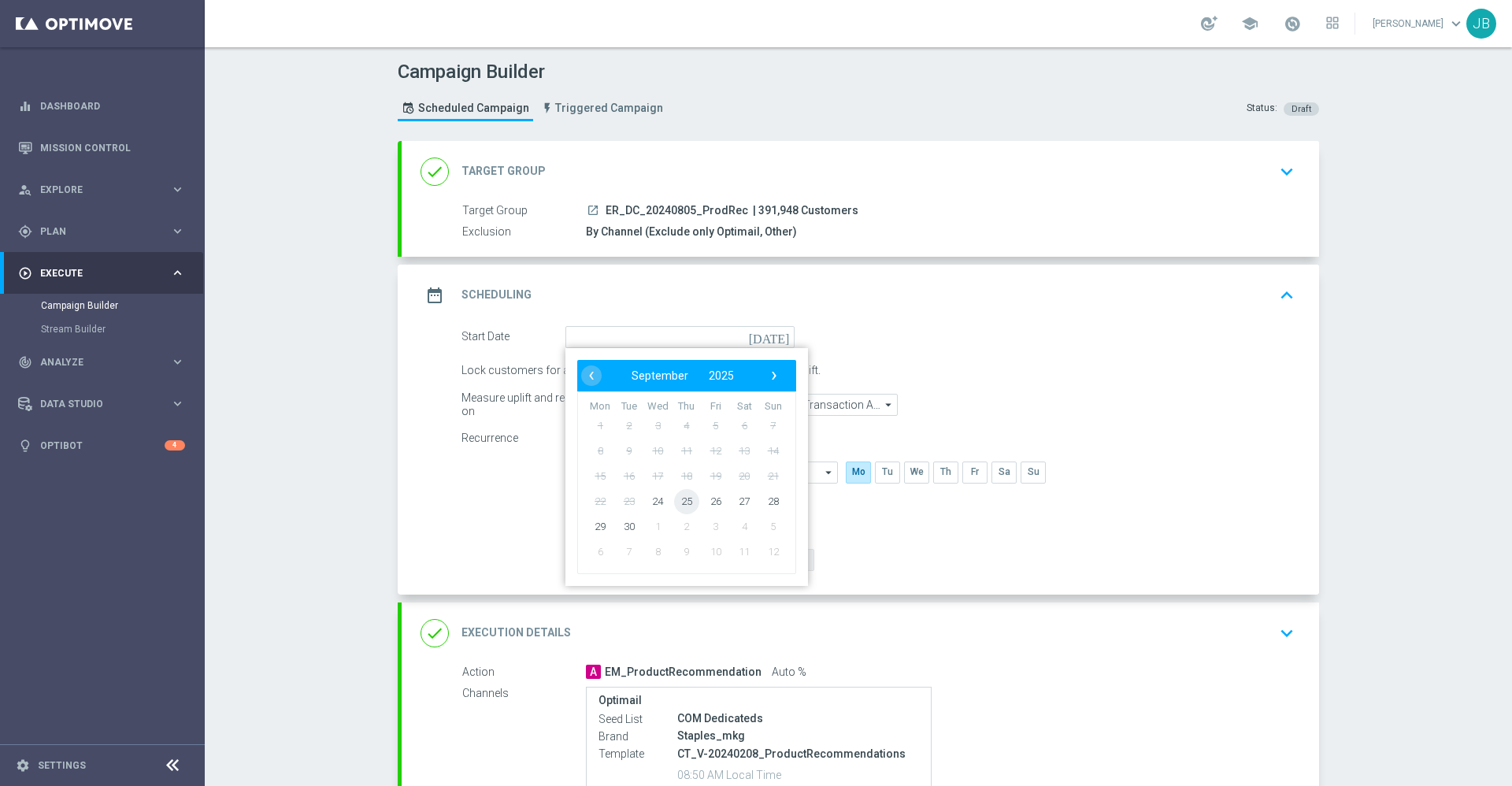
click at [674, 501] on span "25" at bounding box center [686, 501] width 25 height 25
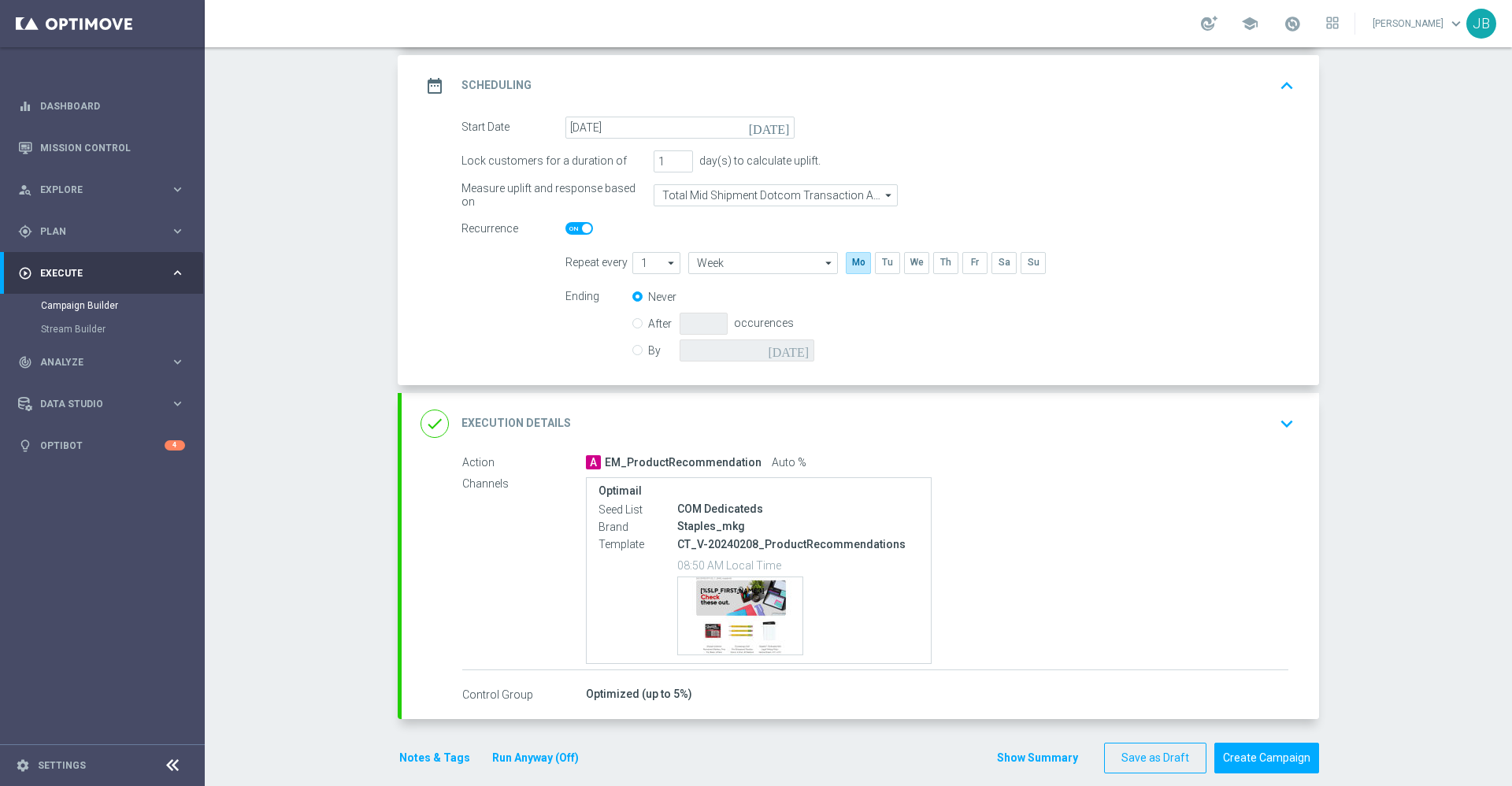
click at [520, 414] on div "done Execution Details" at bounding box center [495, 424] width 150 height 28
type input "29 Sep 2025"
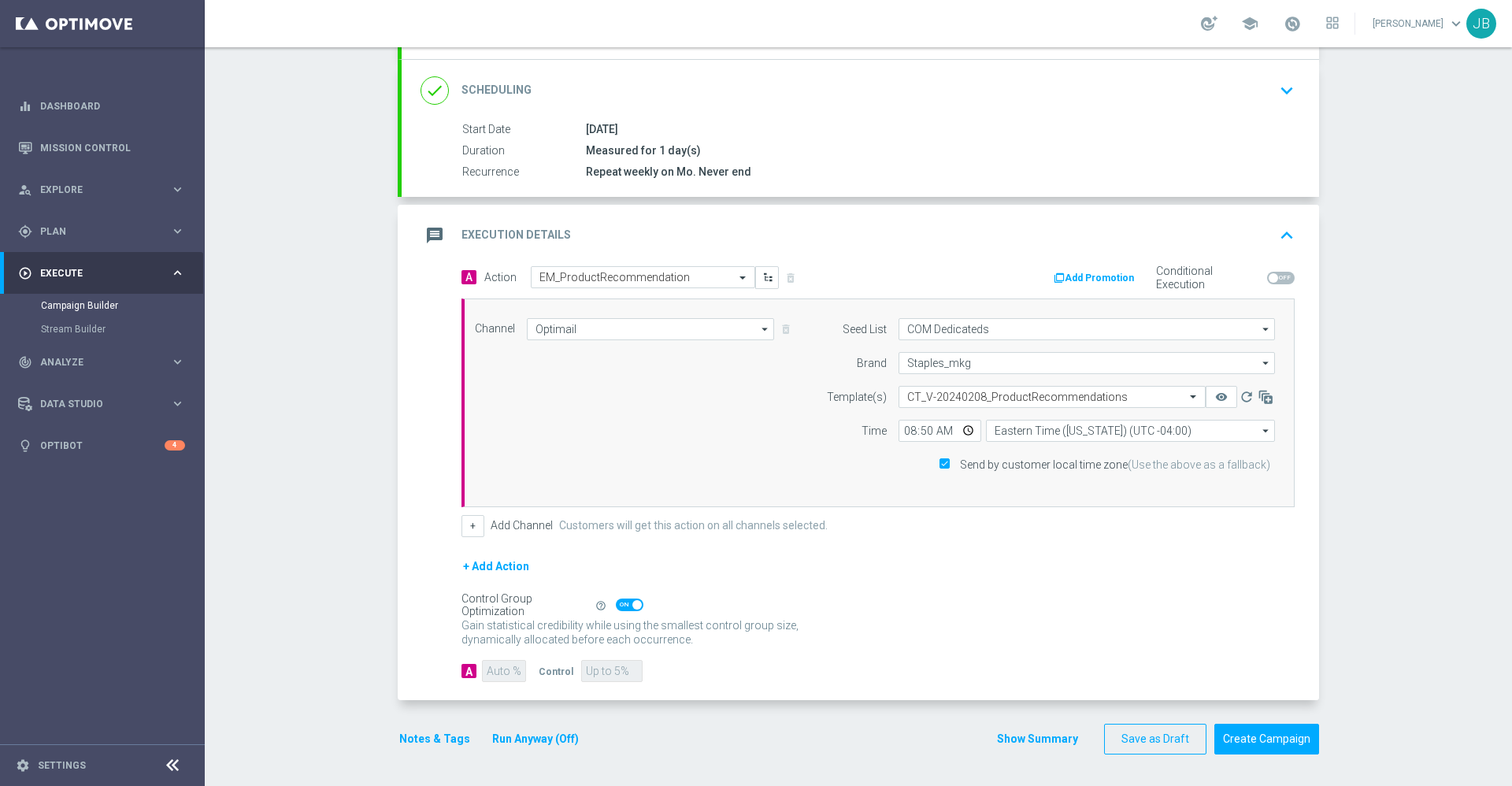
scroll to position [198, 0]
click at [498, 562] on button "+ Add Action" at bounding box center [495, 567] width 69 height 20
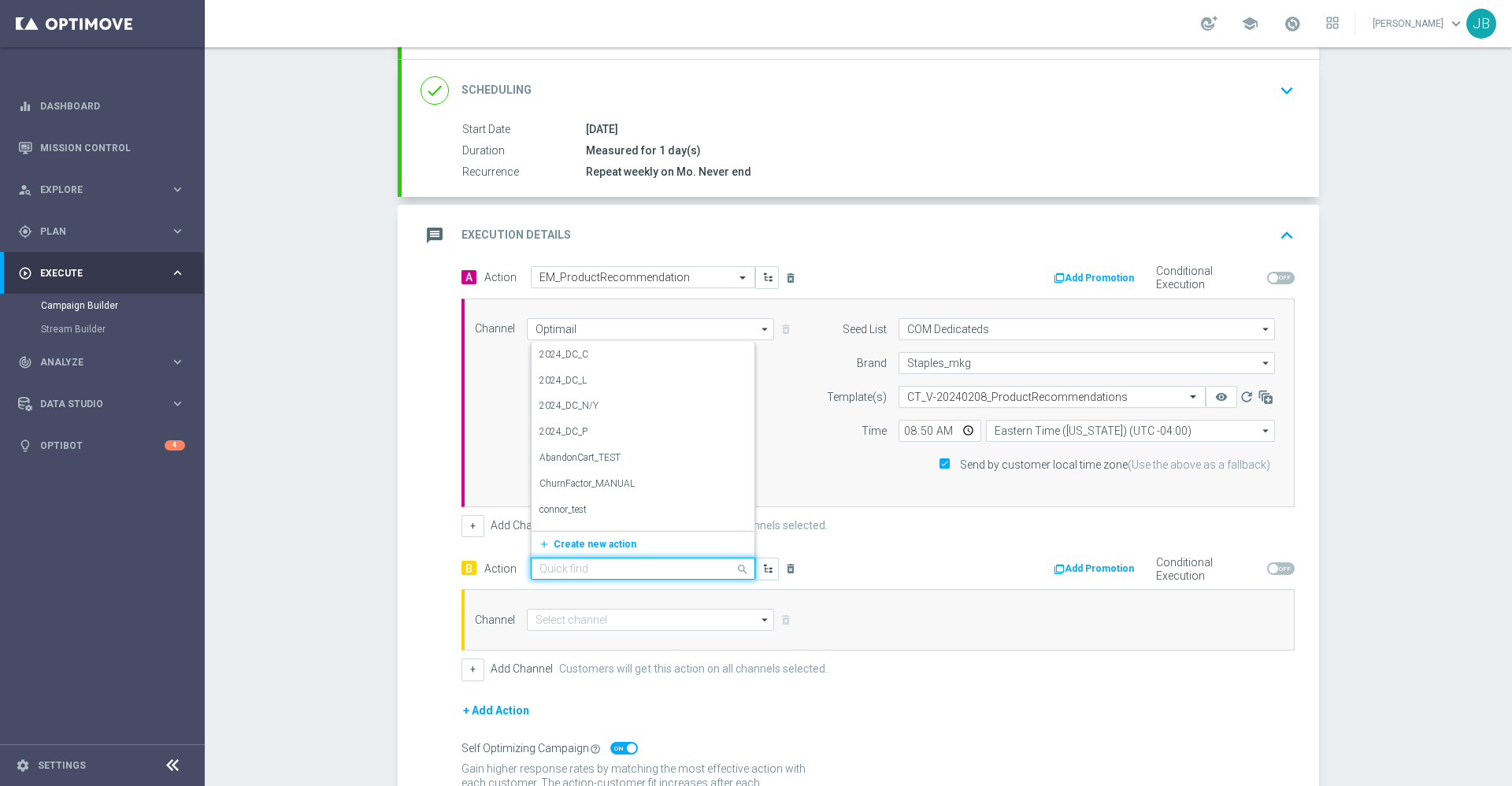
click at [625, 565] on input "text" at bounding box center [627, 569] width 176 height 13
type input "em_pro"
click at [624, 464] on label "EM_ProductRecommendation" at bounding box center [600, 469] width 123 height 13
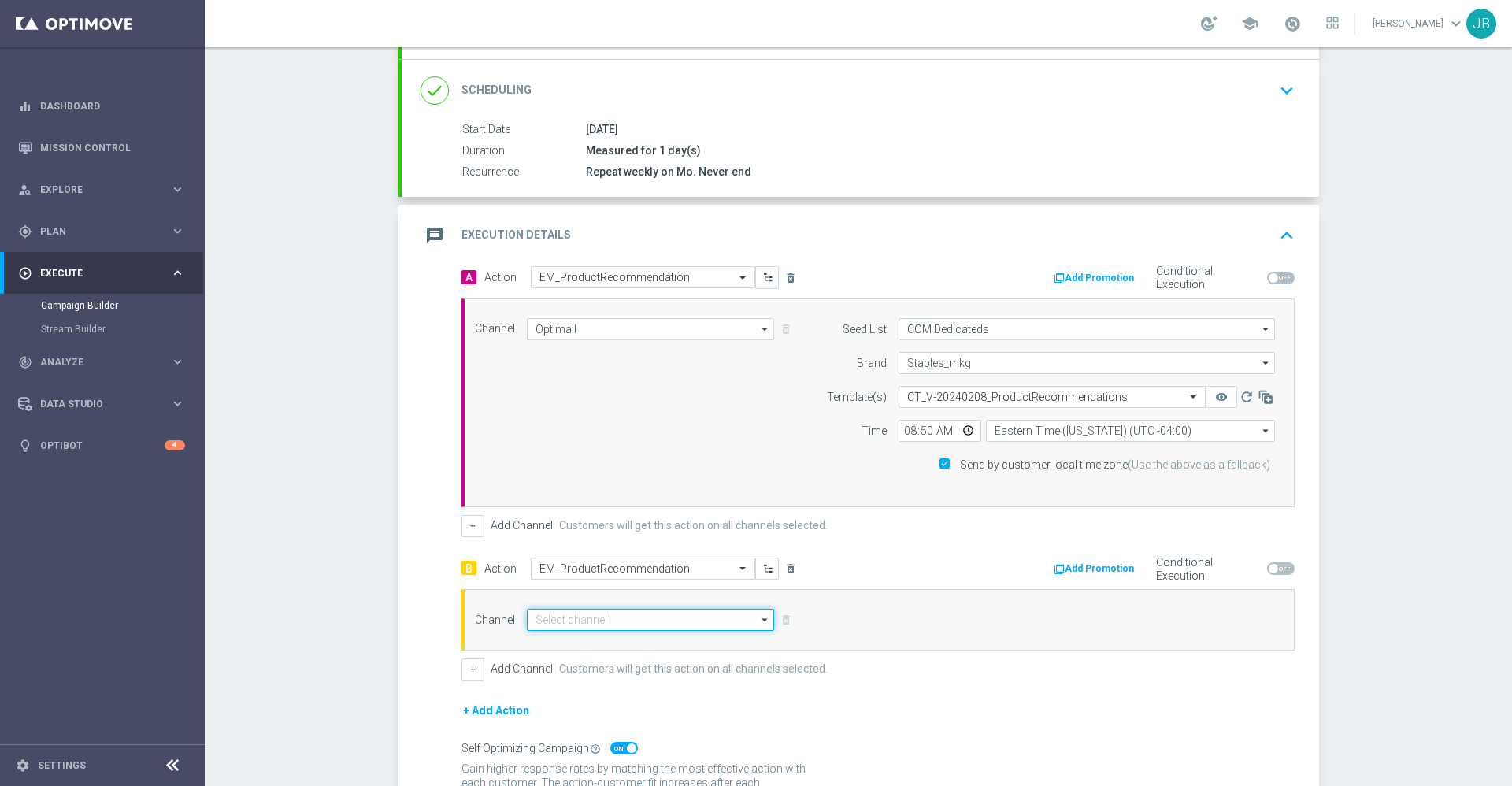
click at [618, 619] on input at bounding box center [651, 620] width 247 height 22
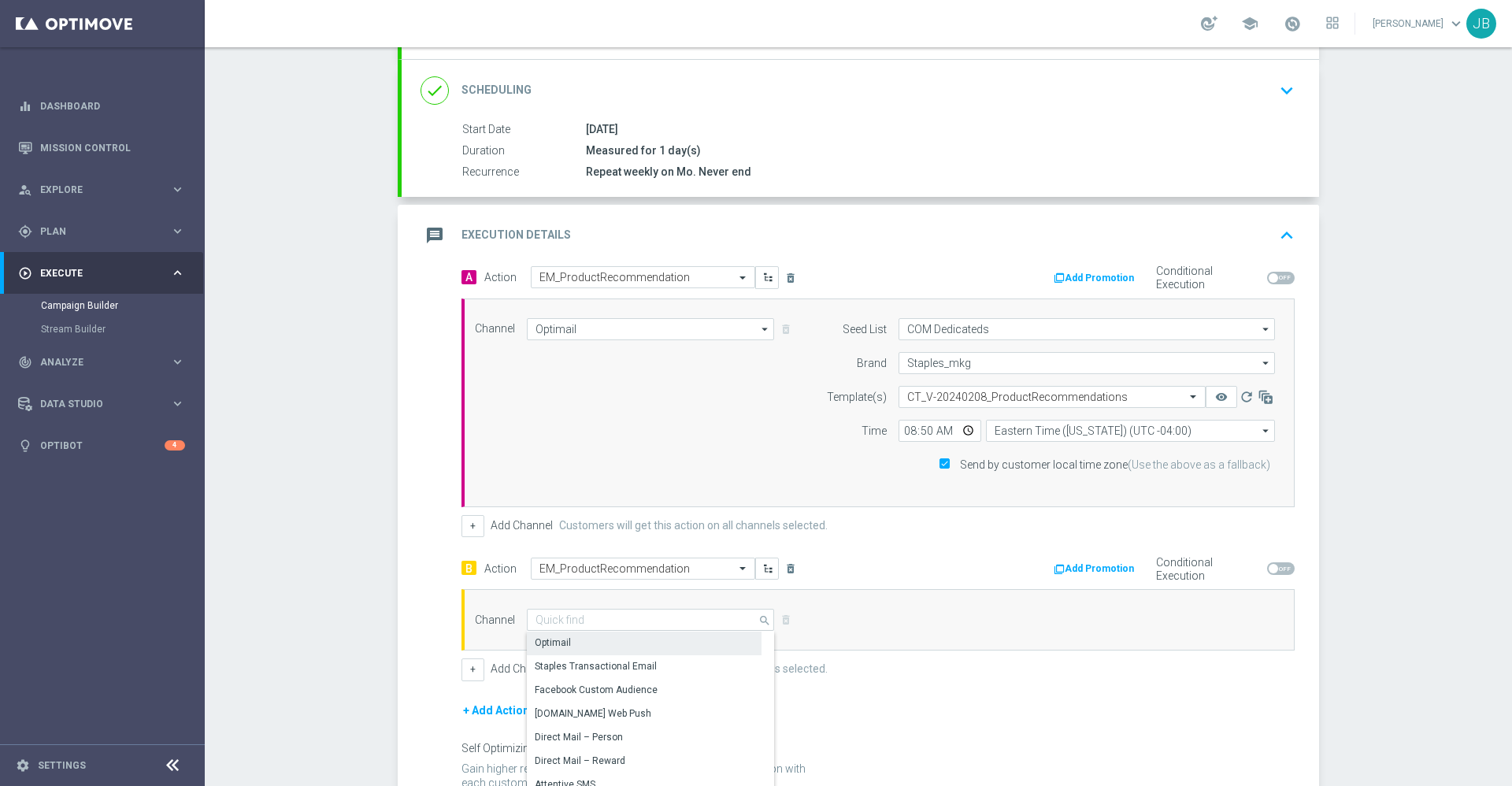
click at [603, 641] on div "Optimail" at bounding box center [644, 642] width 234 height 22
type input "Optimail"
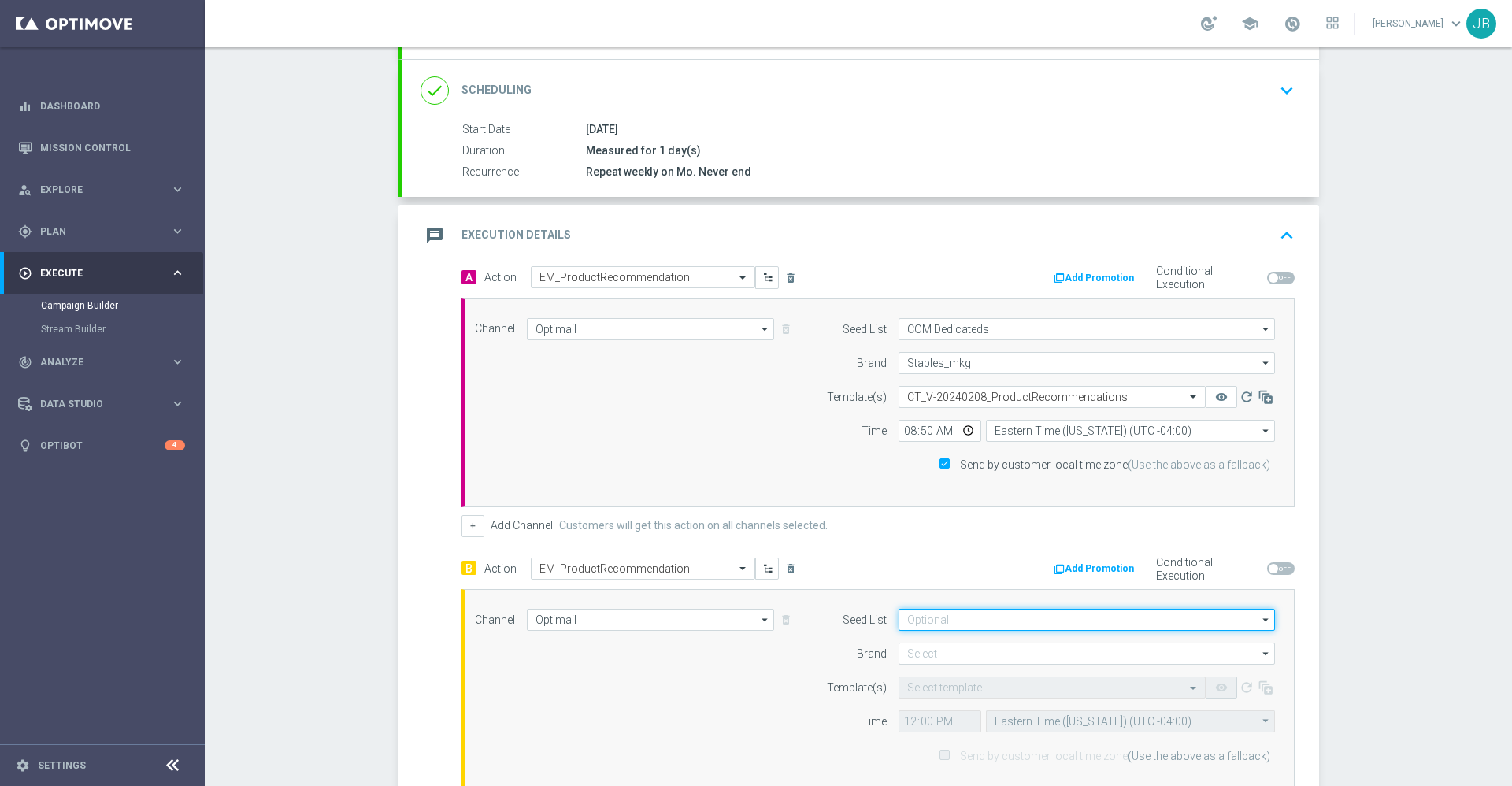
click at [932, 617] on input at bounding box center [1086, 620] width 376 height 22
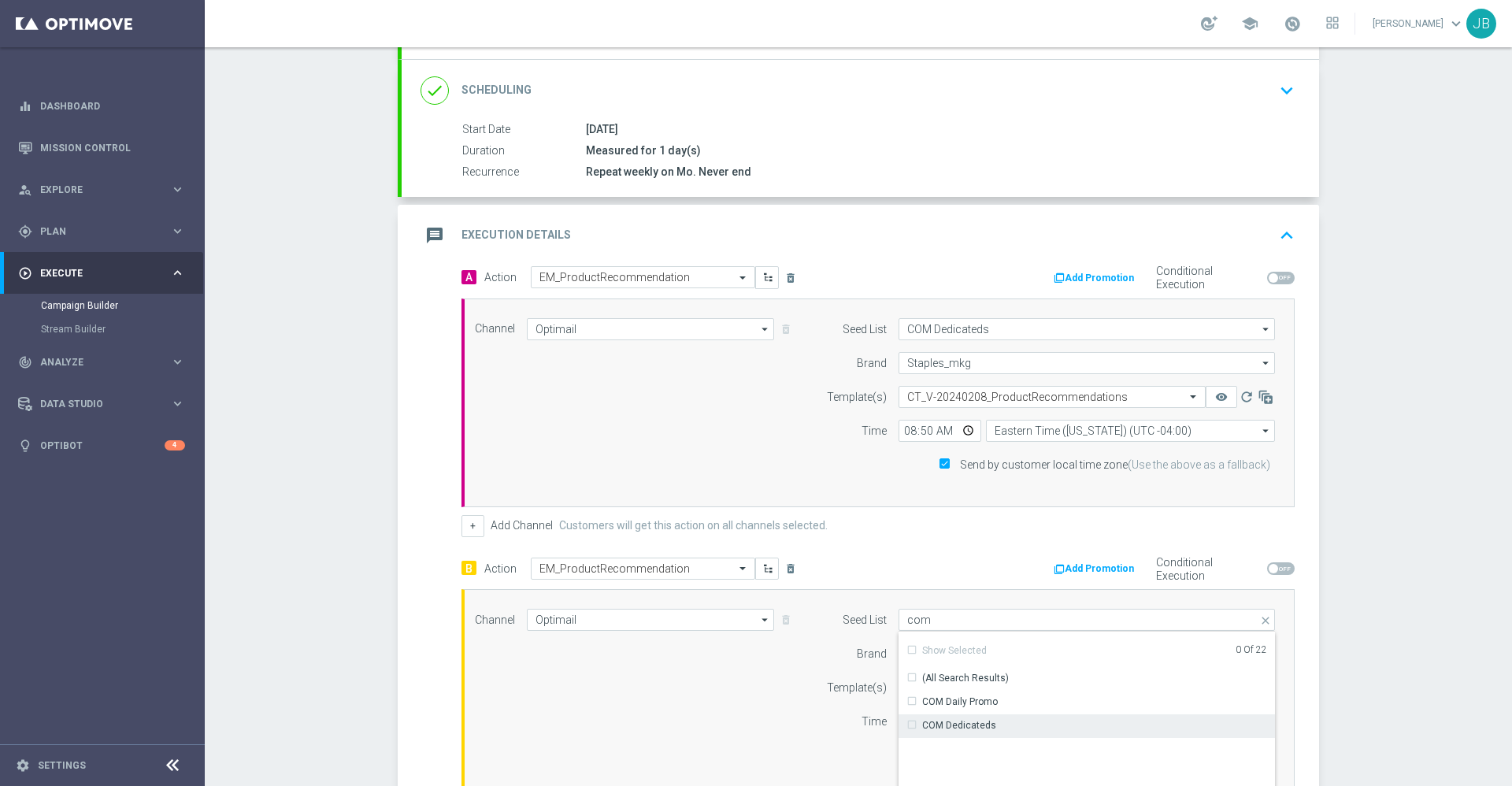
click at [950, 731] on div "COM Dedicateds" at bounding box center [959, 725] width 74 height 14
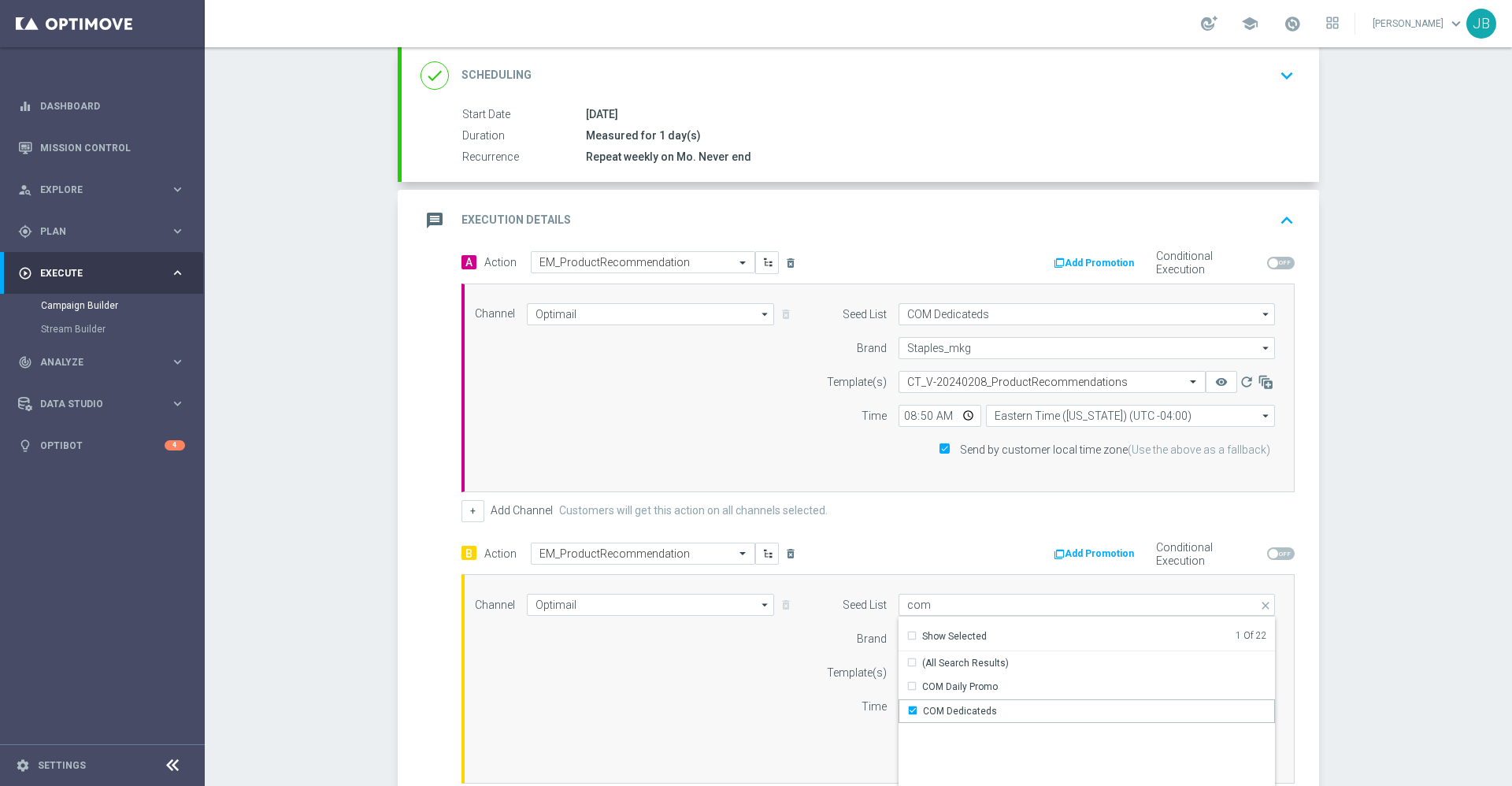
click at [725, 708] on div "Channel Optimail Optimail arrow_drop_down Show Selected 0 of NaN Optimail" at bounding box center [875, 678] width 824 height 169
type input "COM Dedicateds"
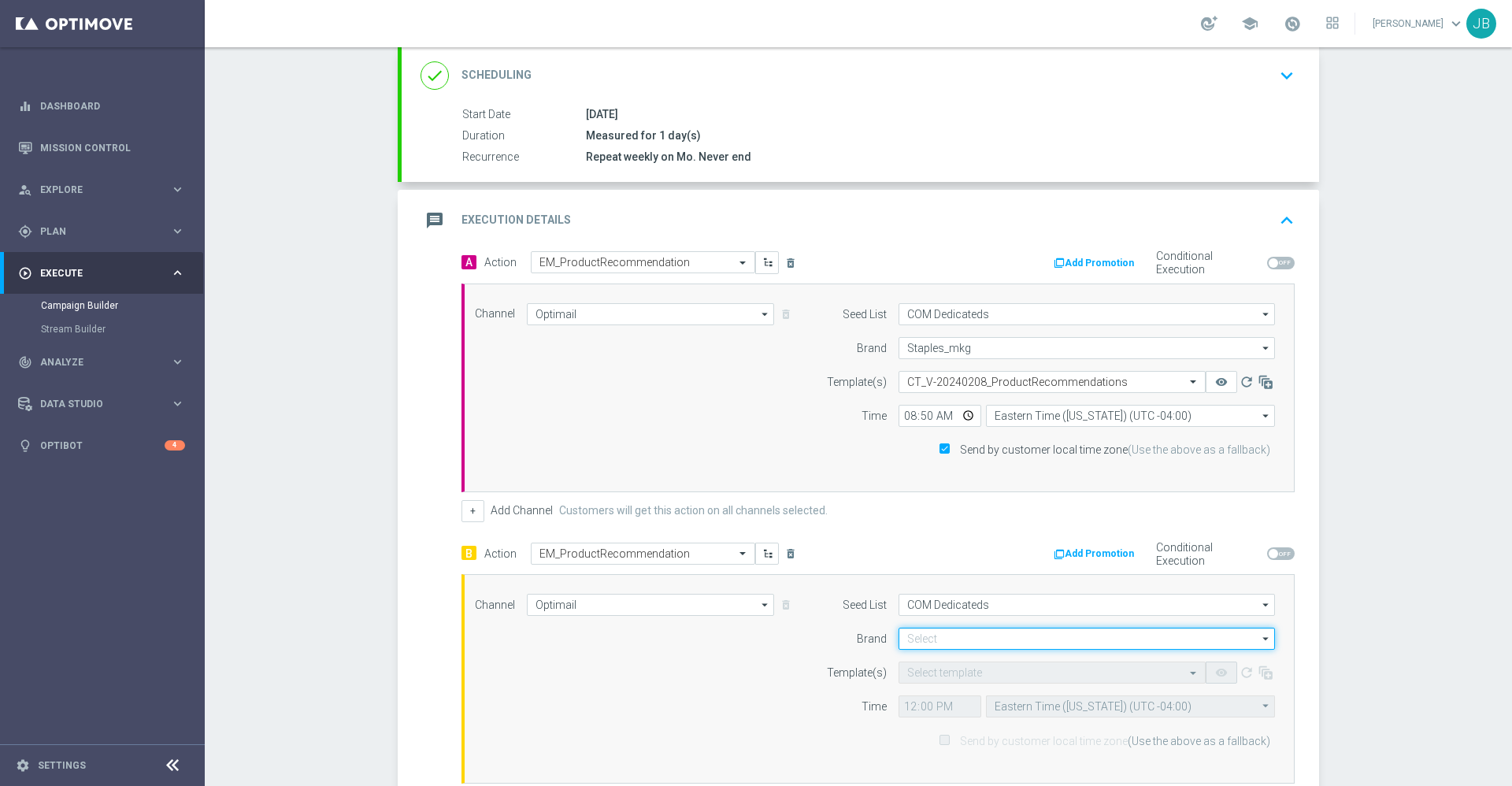
click at [925, 643] on input at bounding box center [1086, 639] width 376 height 22
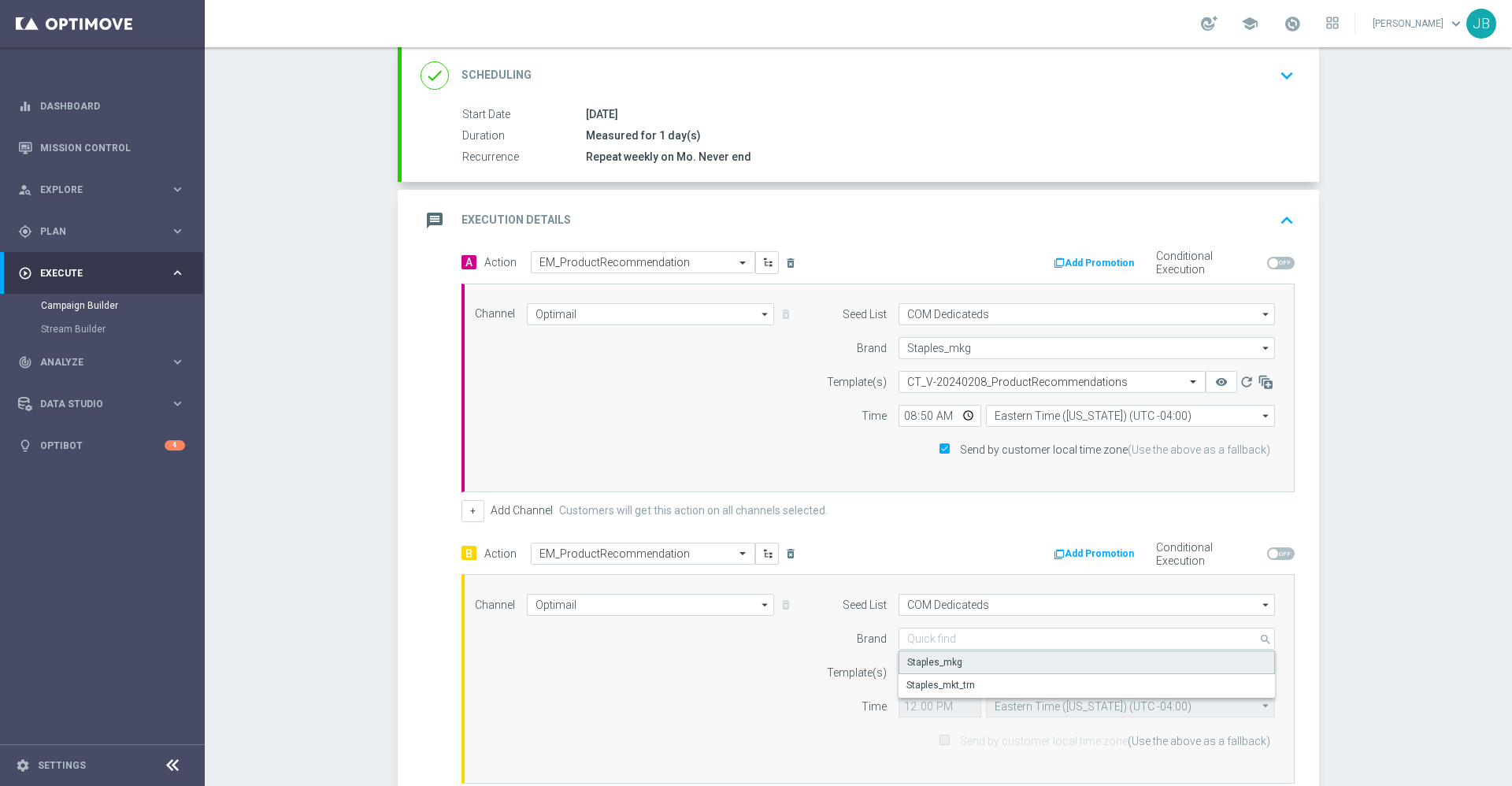
click at [925, 663] on div "Staples_mkg" at bounding box center [935, 663] width 55 height 14
type input "Staples_mkg"
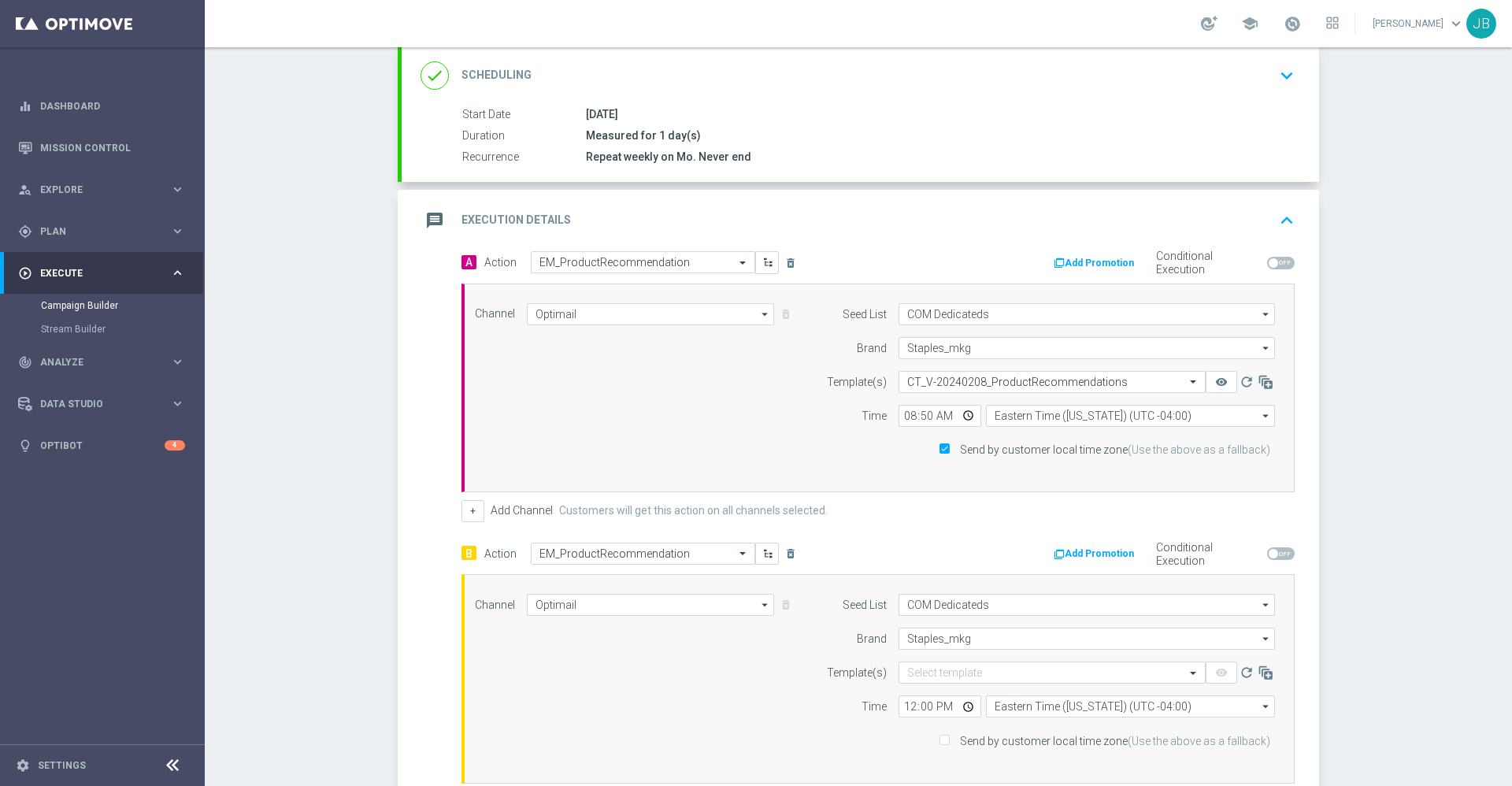
scroll to position [305, 0]
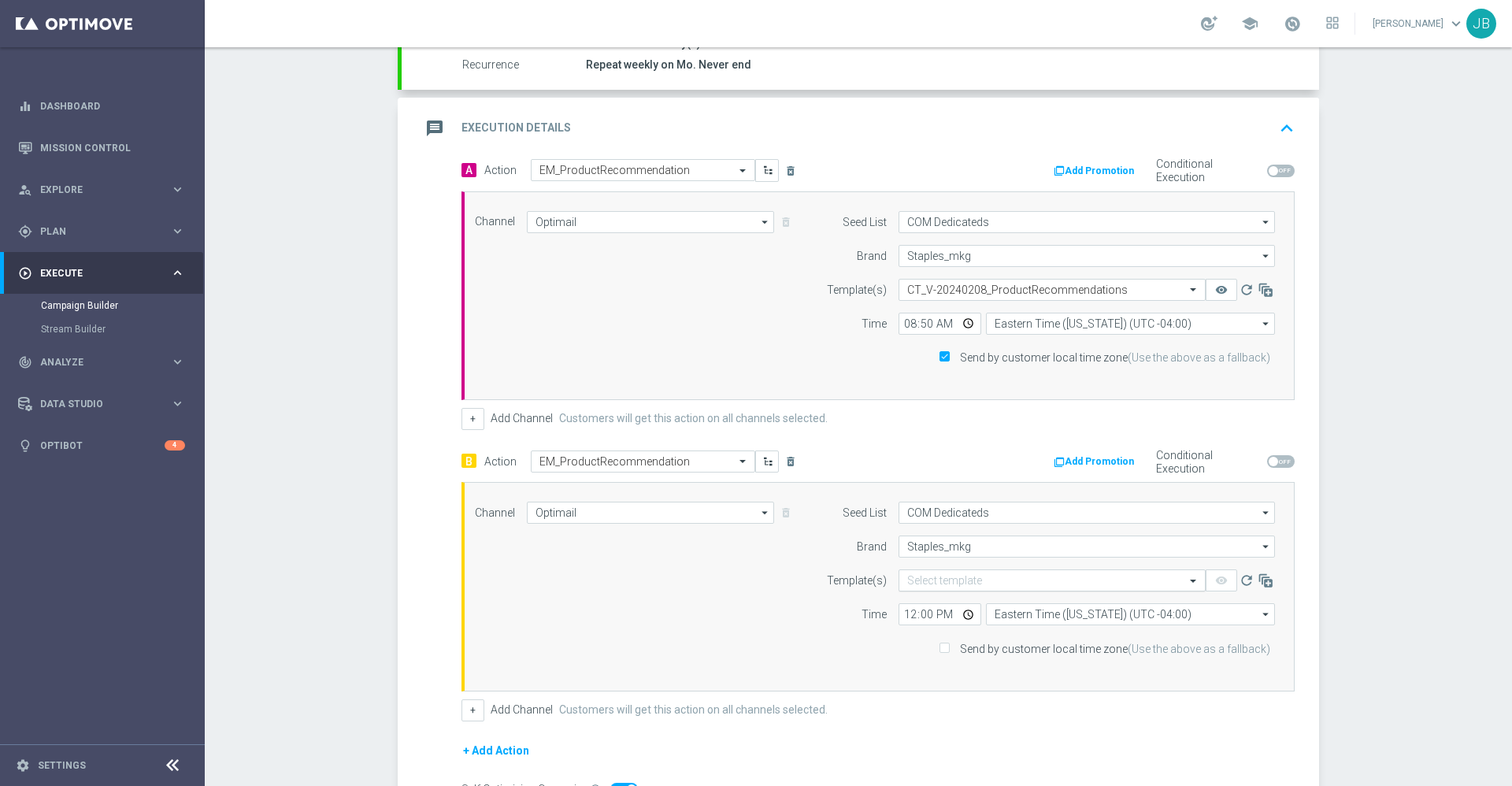
click at [1000, 579] on input "text" at bounding box center [1037, 581] width 259 height 13
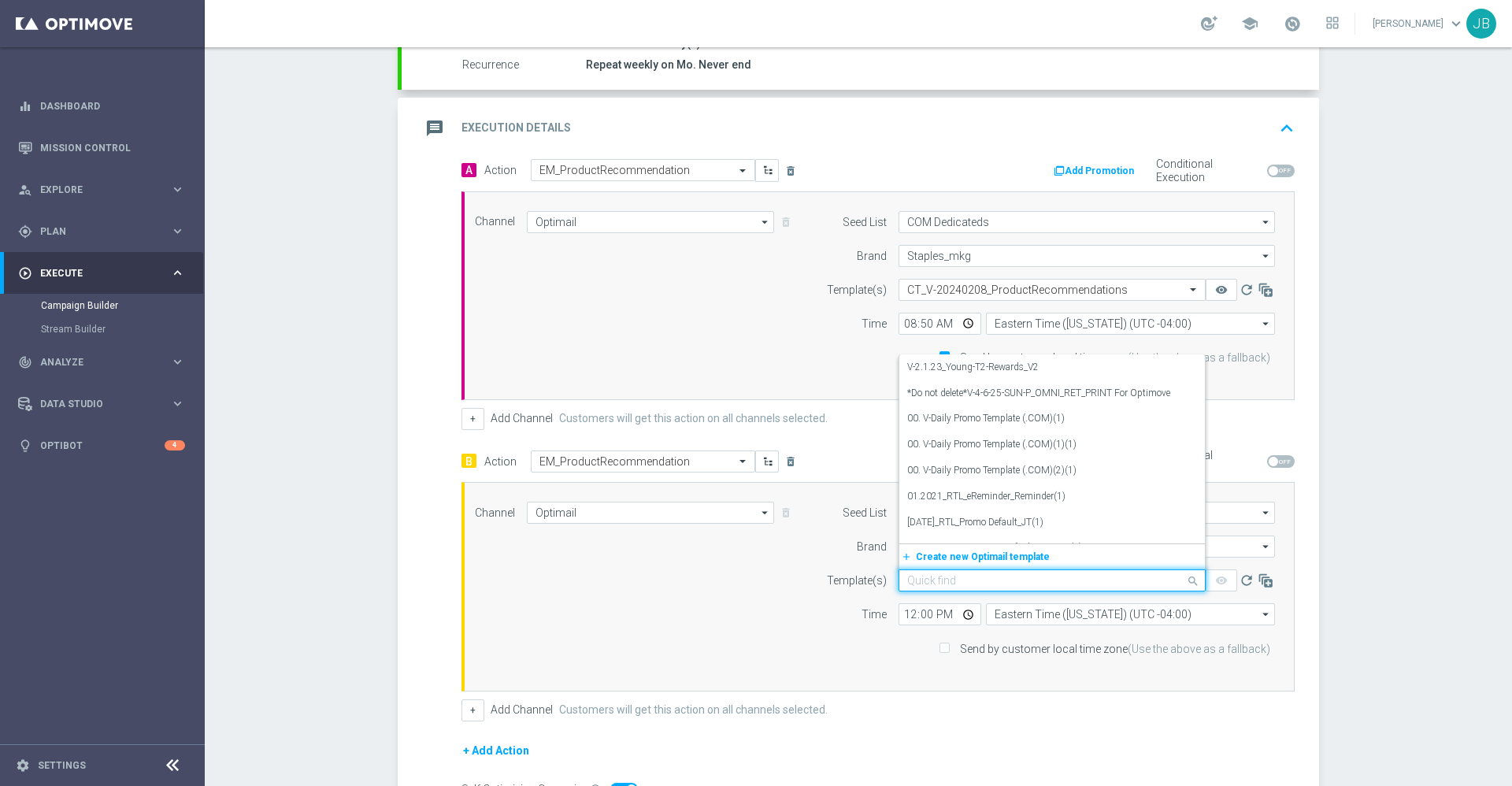
paste input "CT_V-20240208_ProductRecommendations"
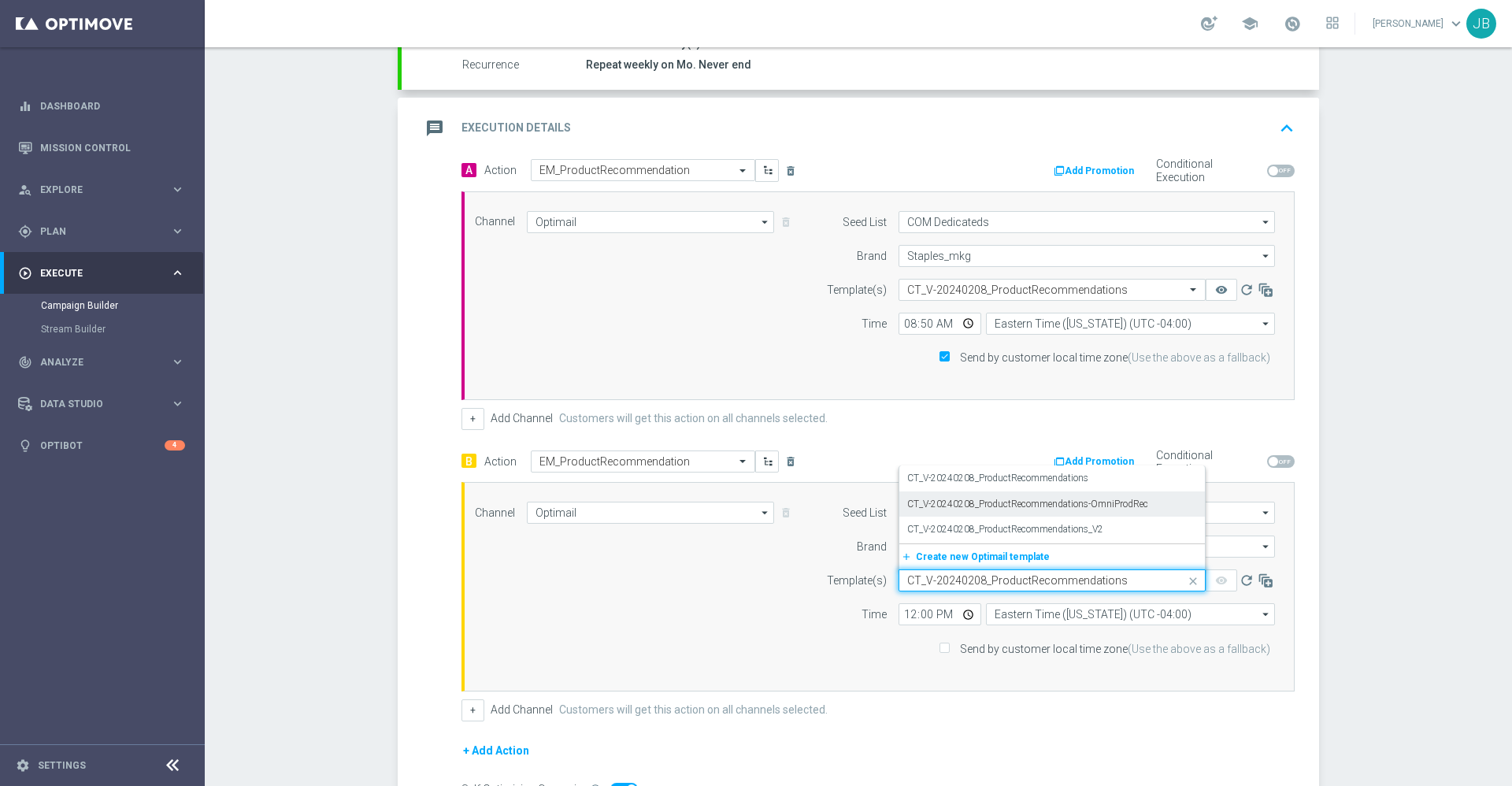
click at [996, 507] on label "CT_V-20240208_ProductRecommendations-OmniProdRec" at bounding box center [1027, 505] width 241 height 13
type input "CT_V-20240208_ProductRecommendations"
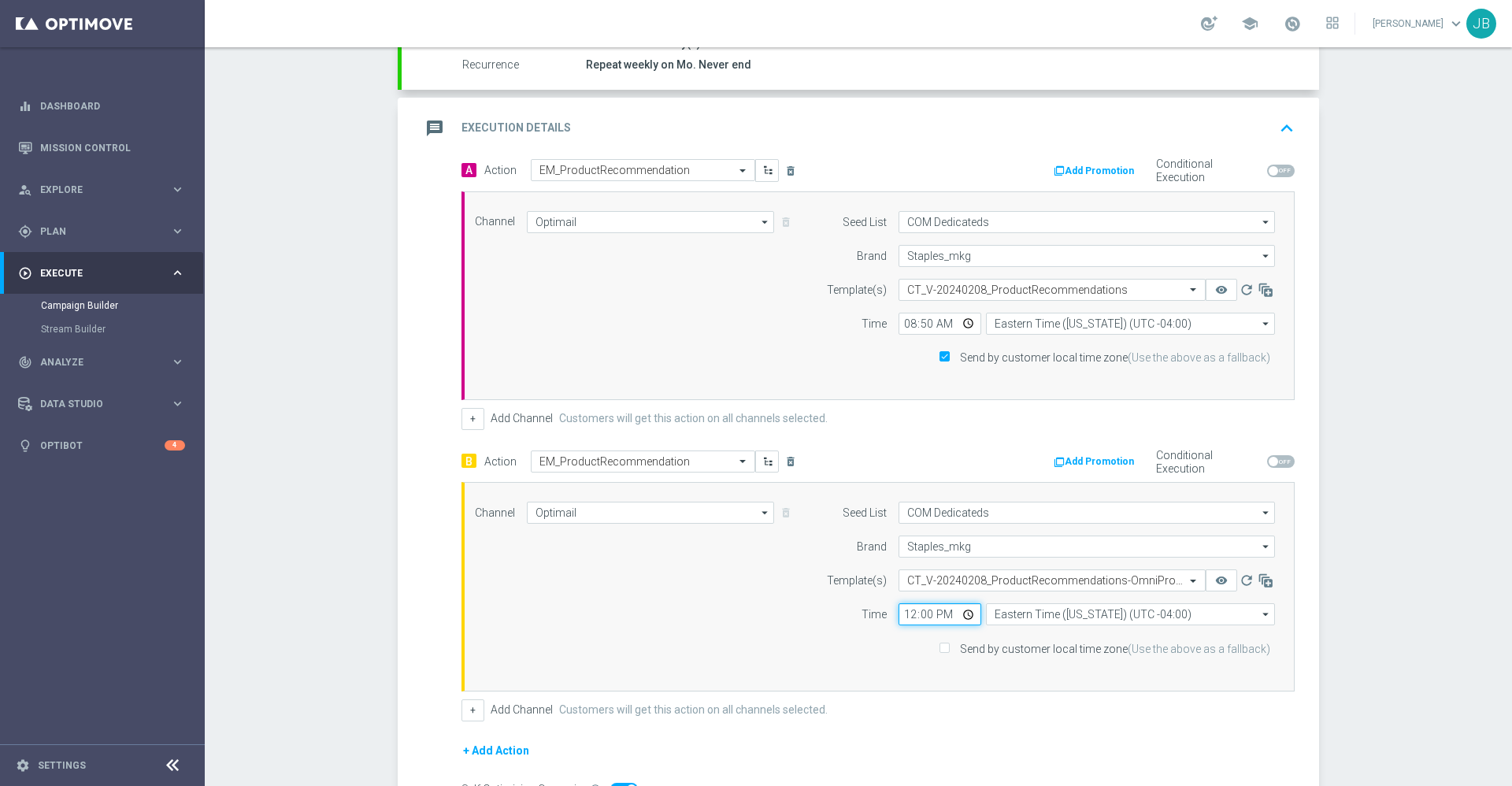
click at [898, 617] on input "12:00" at bounding box center [939, 614] width 83 height 22
type input "08:50"
click at [941, 650] on input "Send by customer local time zone (Use the above as a fallback)" at bounding box center [944, 649] width 10 height 10
checkbox input "true"
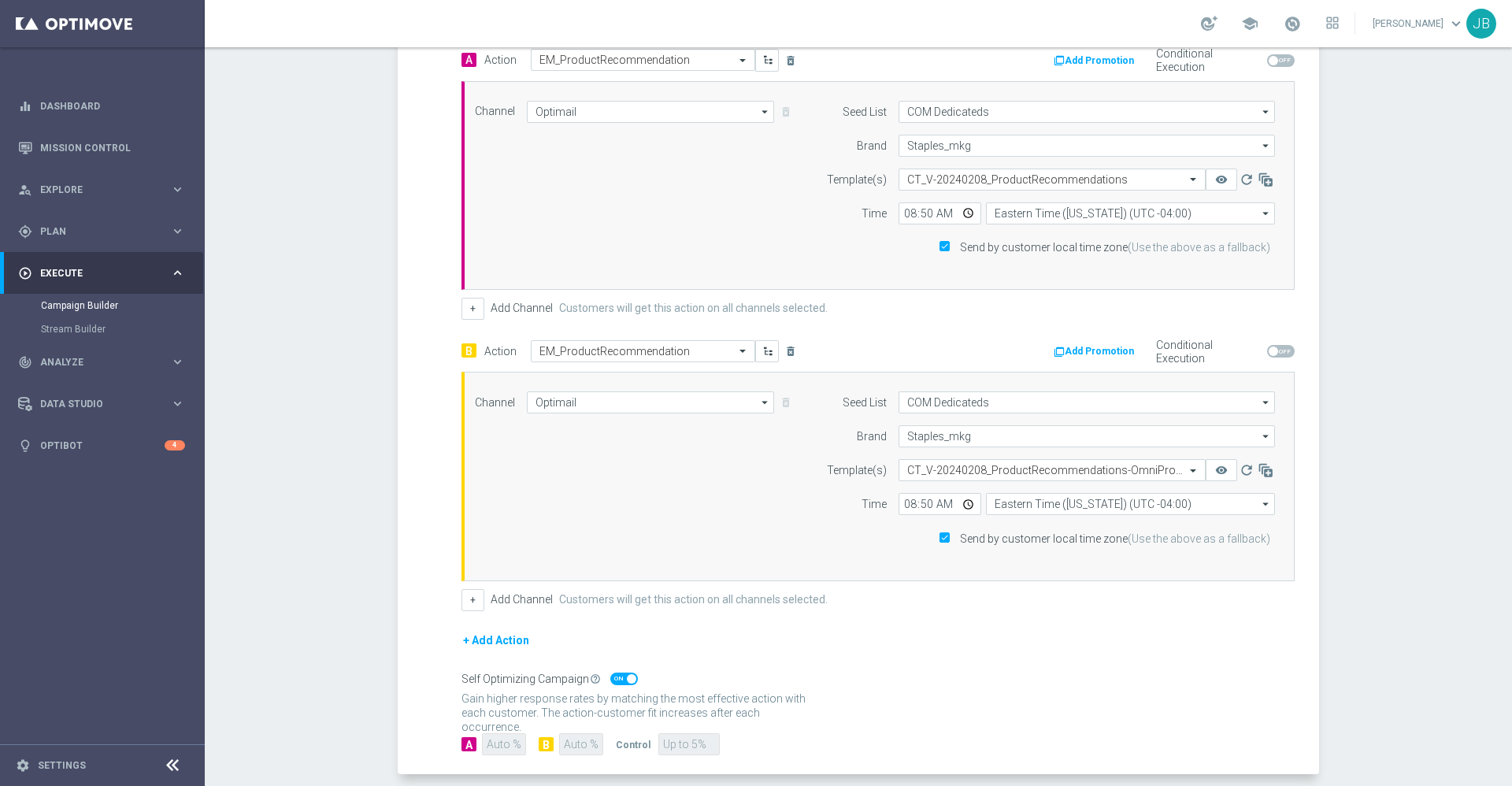
scroll to position [416, 0]
click at [627, 676] on span at bounding box center [631, 678] width 9 height 9
click at [622, 676] on input "checkbox" at bounding box center [624, 678] width 28 height 13
checkbox input "false"
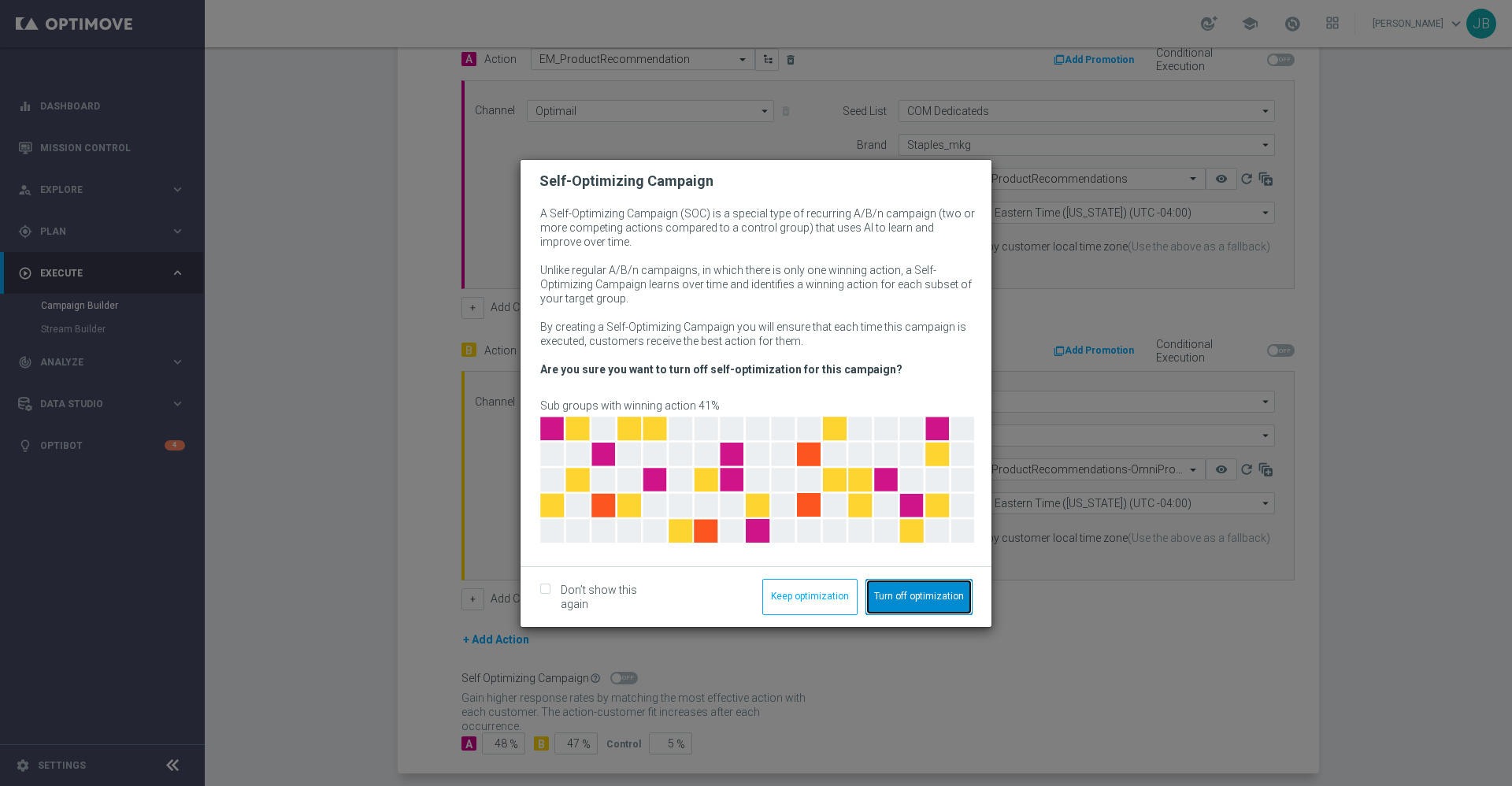
click at [902, 597] on button "Turn off optimization" at bounding box center [919, 597] width 107 height 36
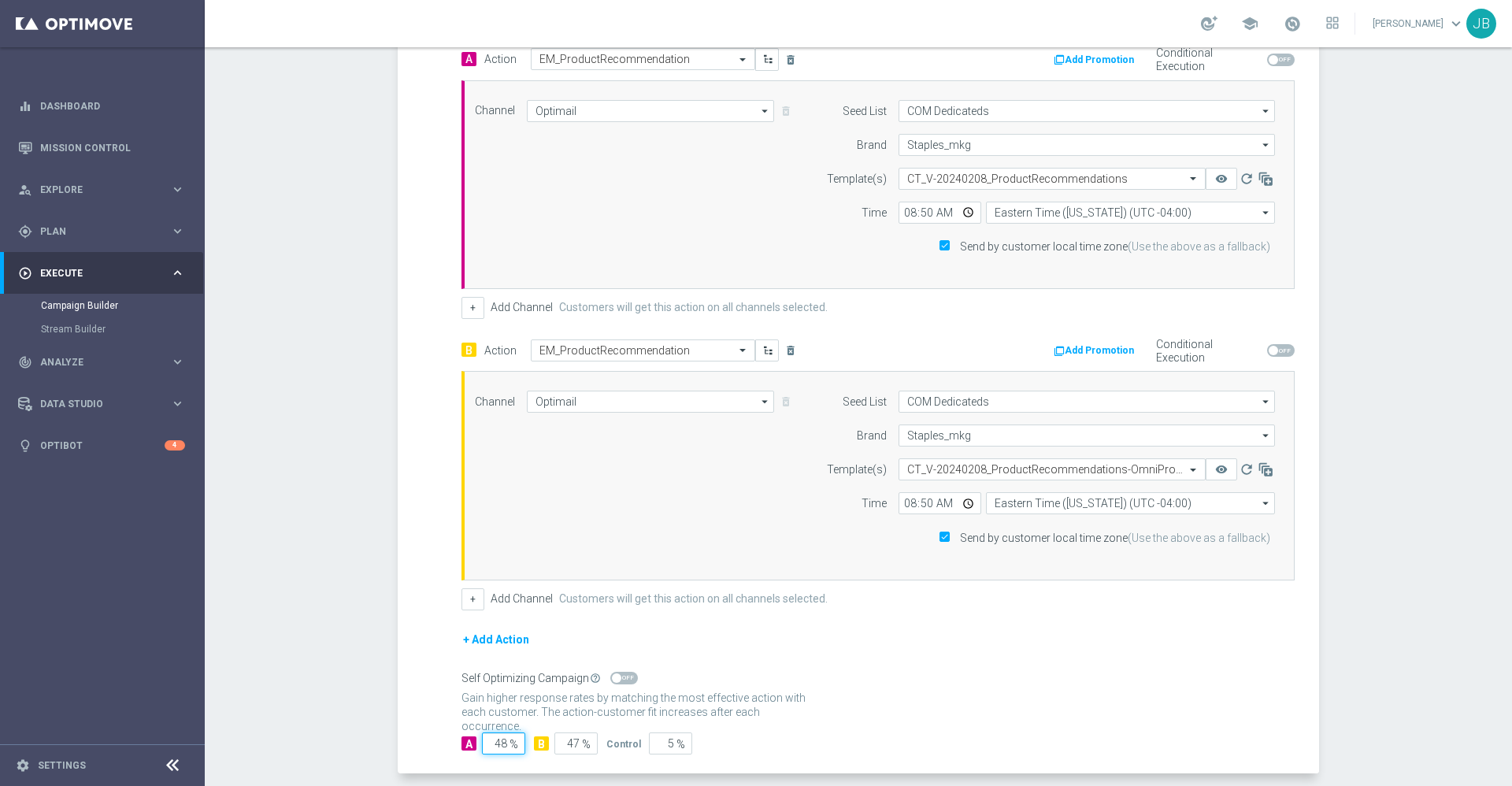
click at [497, 743] on input "48" at bounding box center [504, 743] width 43 height 22
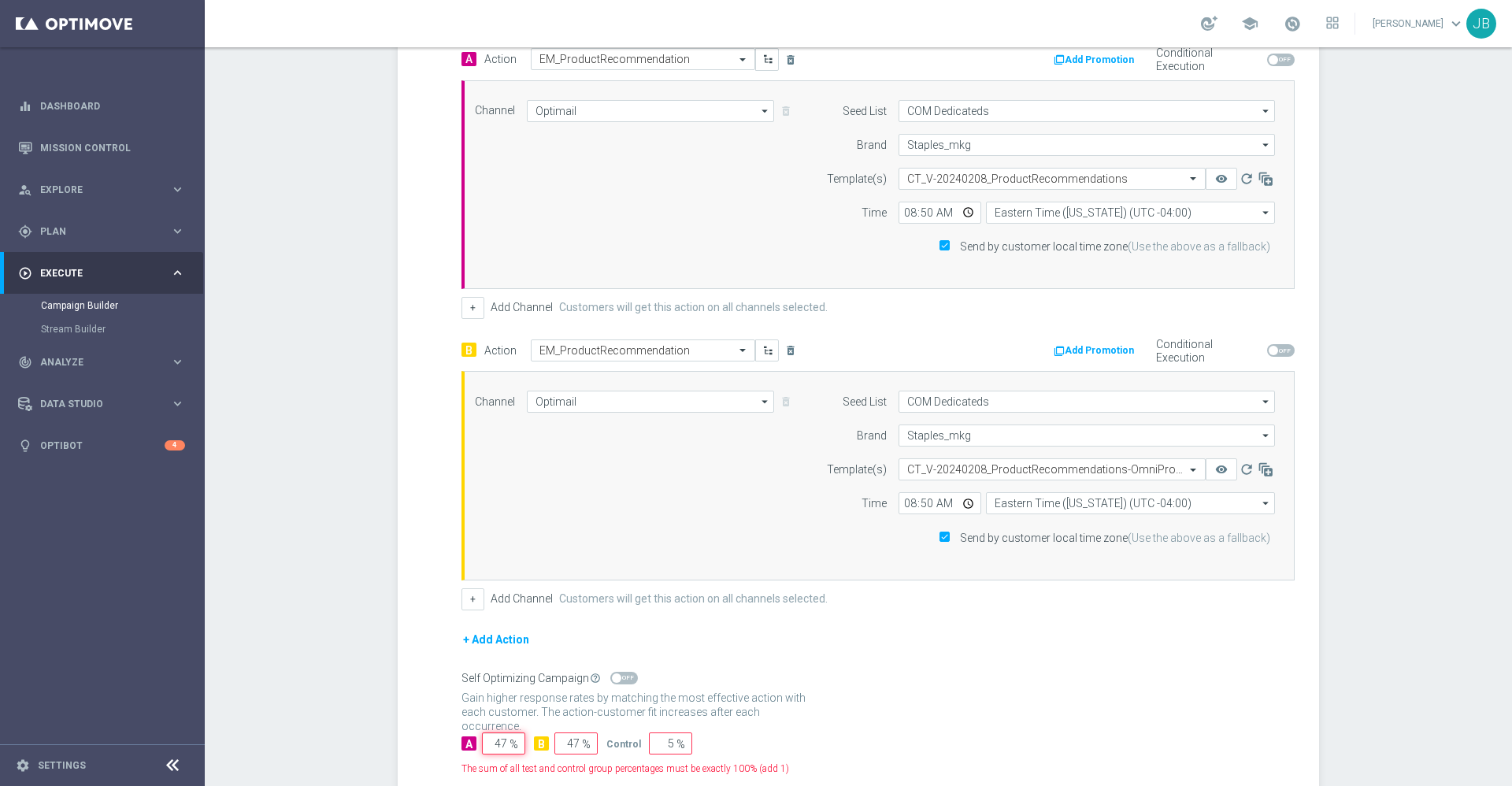
type input "47"
click at [661, 744] on input "5" at bounding box center [671, 743] width 43 height 22
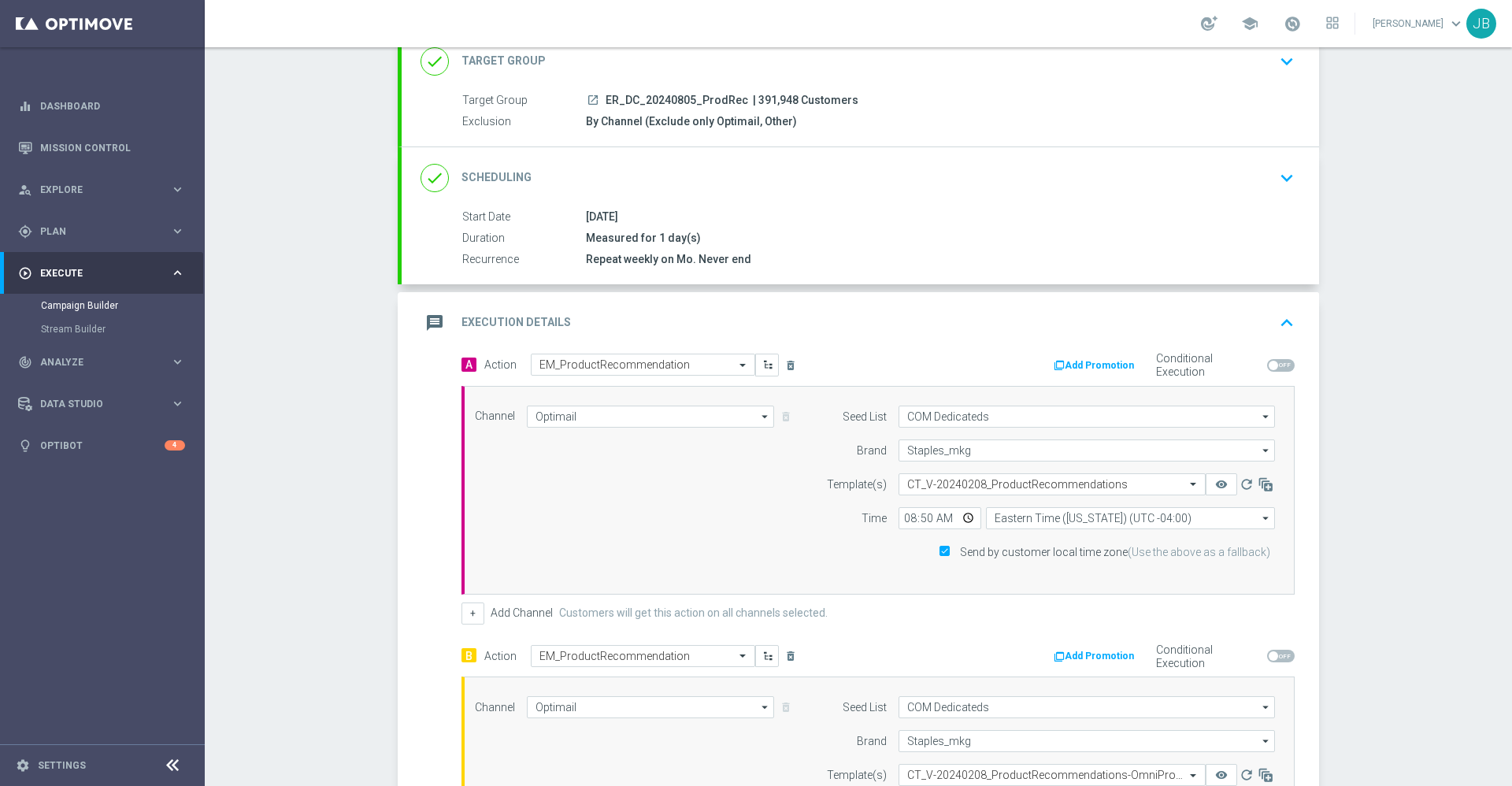
scroll to position [0, 0]
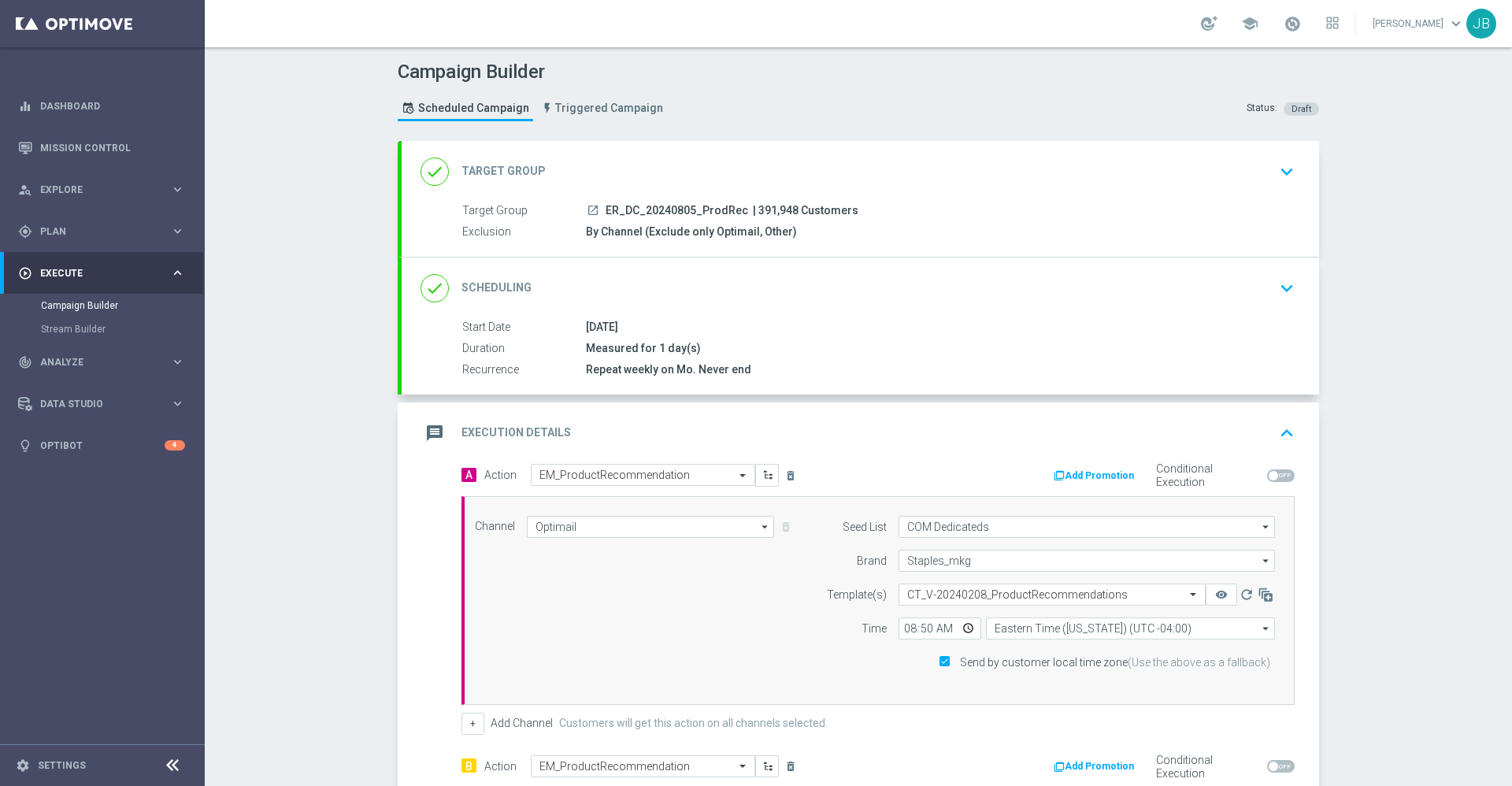
type input "6"
click at [510, 284] on h2 "Scheduling" at bounding box center [496, 288] width 70 height 15
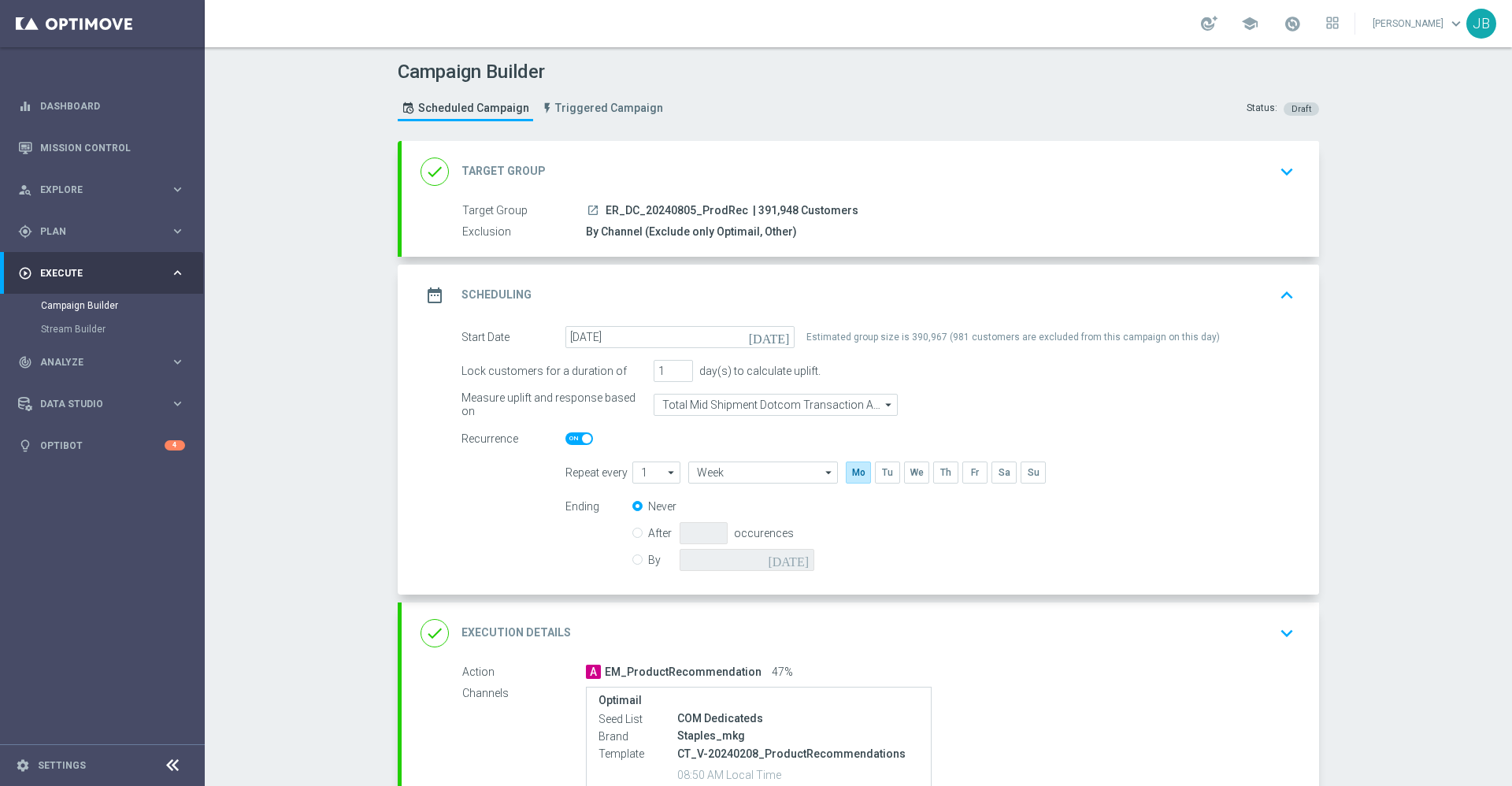
click at [509, 295] on h2 "Scheduling" at bounding box center [496, 295] width 70 height 15
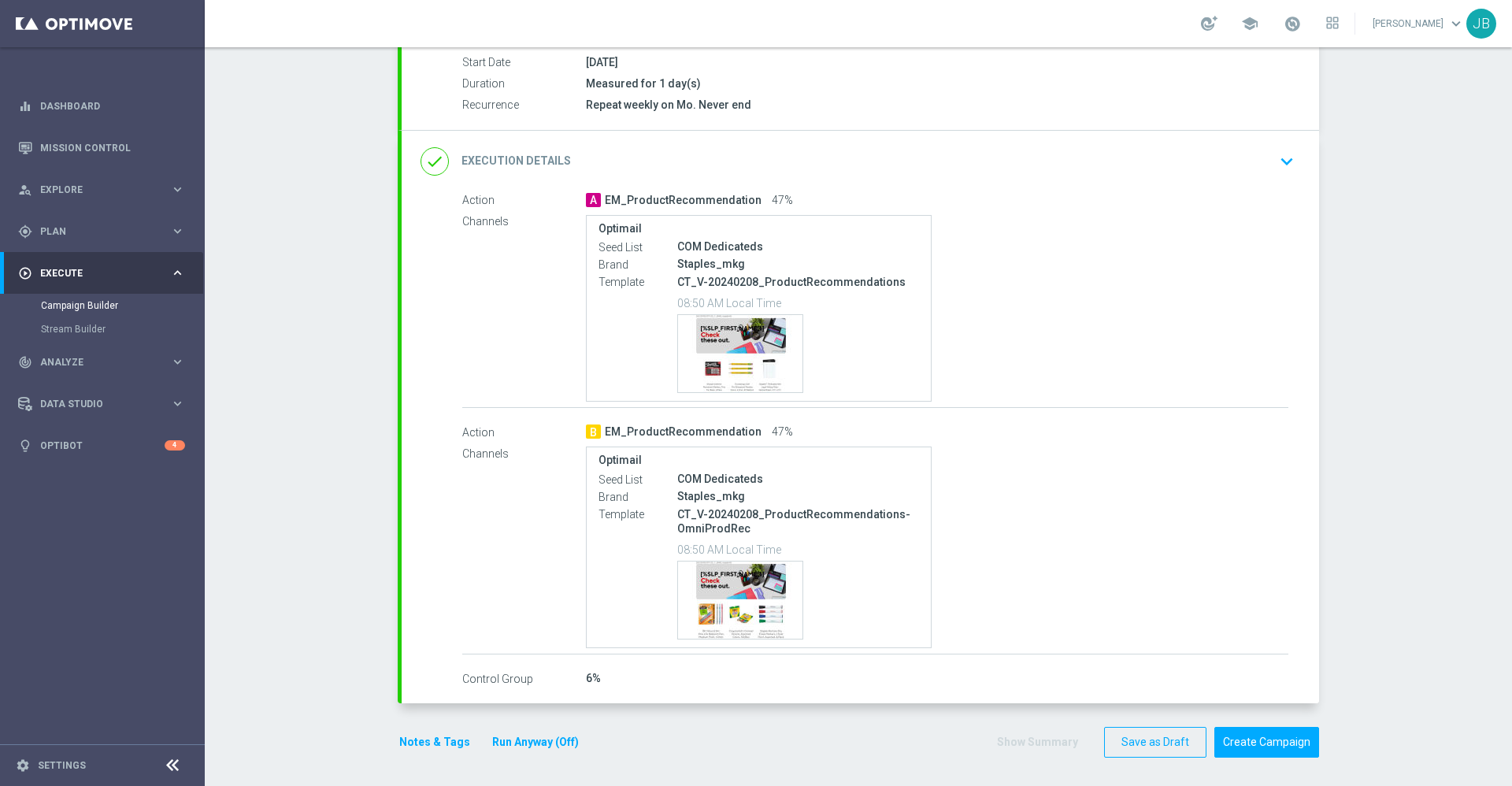
scroll to position [268, 0]
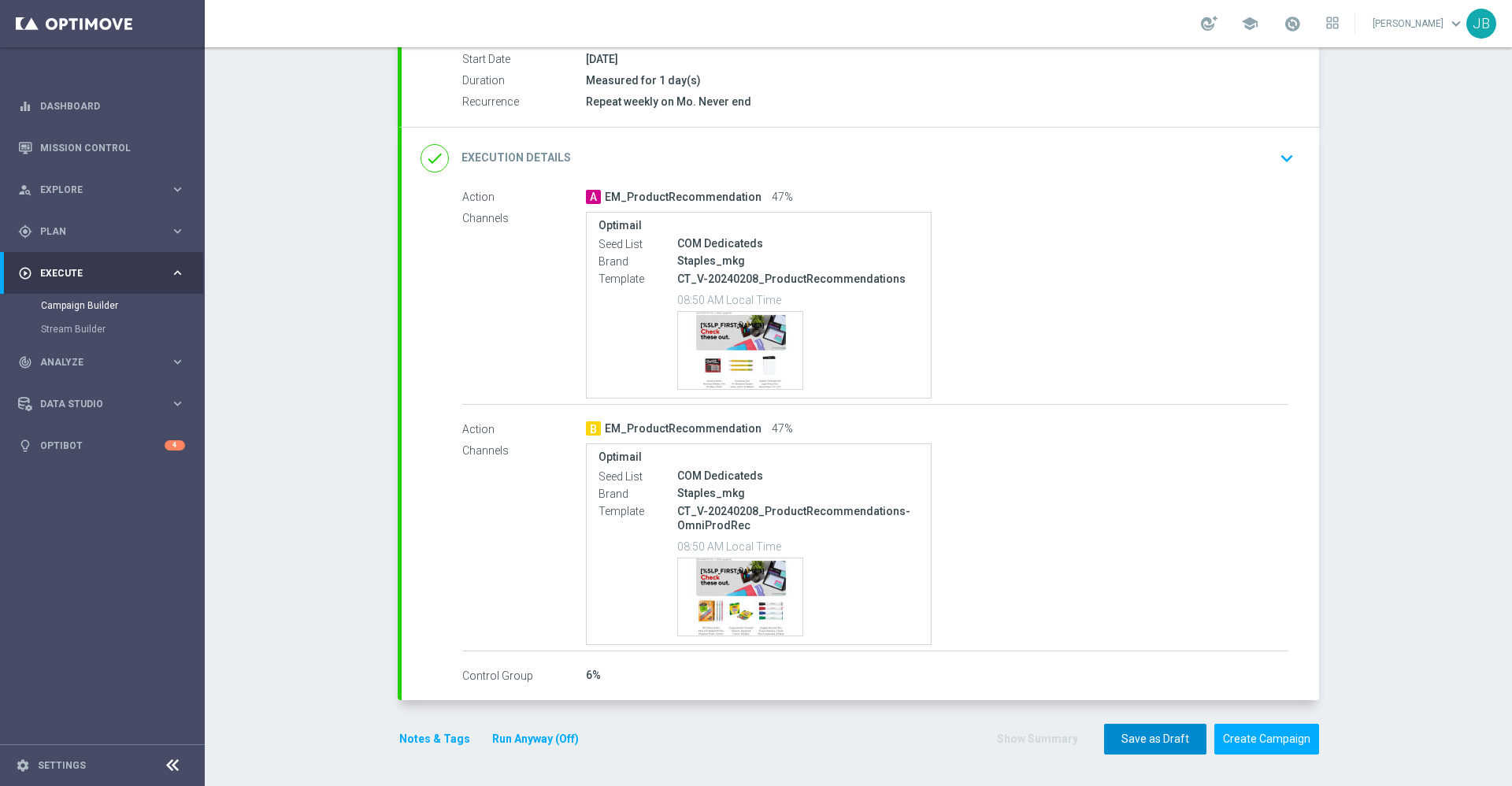
click at [1129, 738] on button "Save as Draft" at bounding box center [1155, 739] width 103 height 31
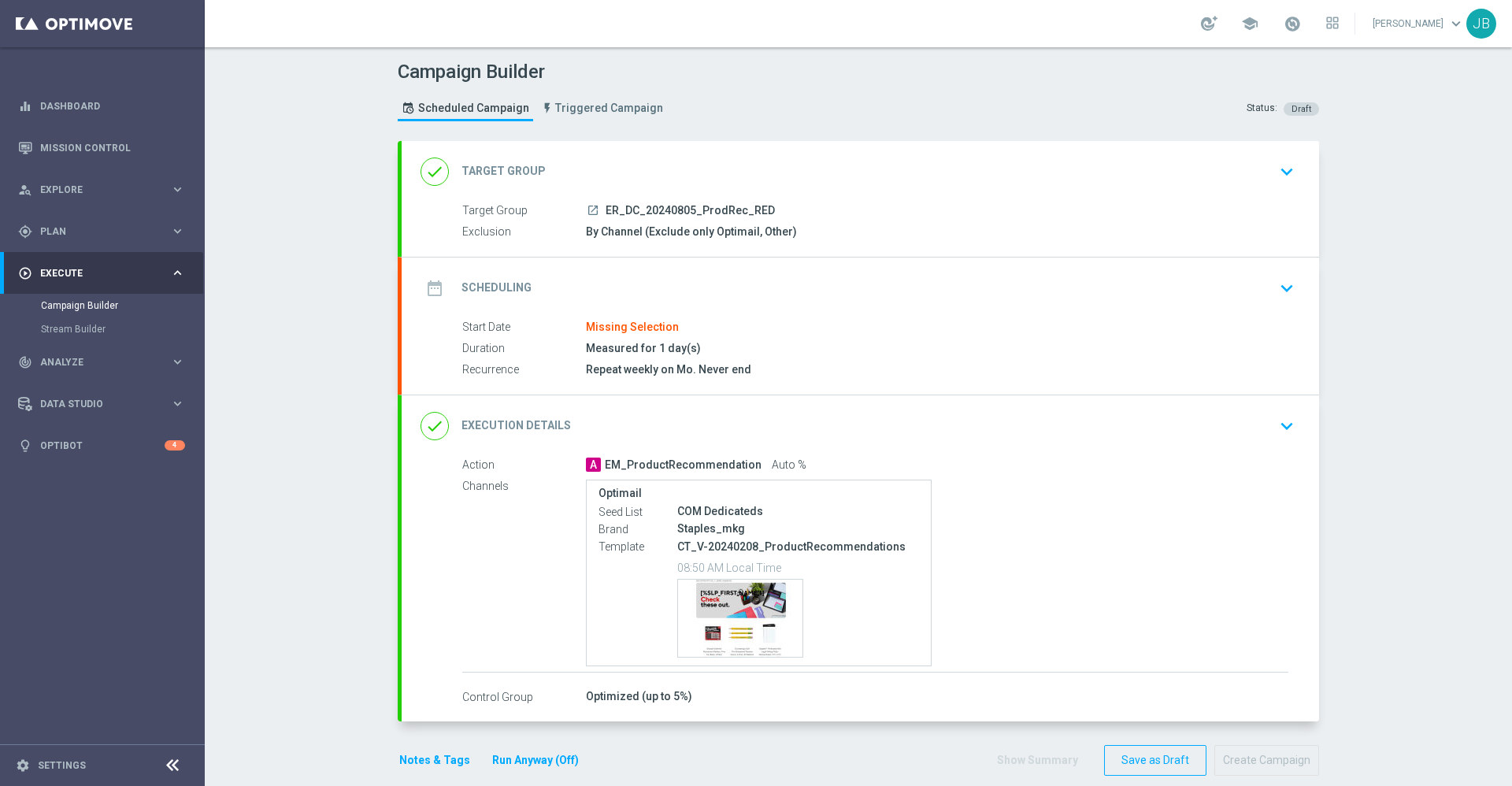
click at [499, 275] on div "date_range Scheduling" at bounding box center [475, 289] width 111 height 28
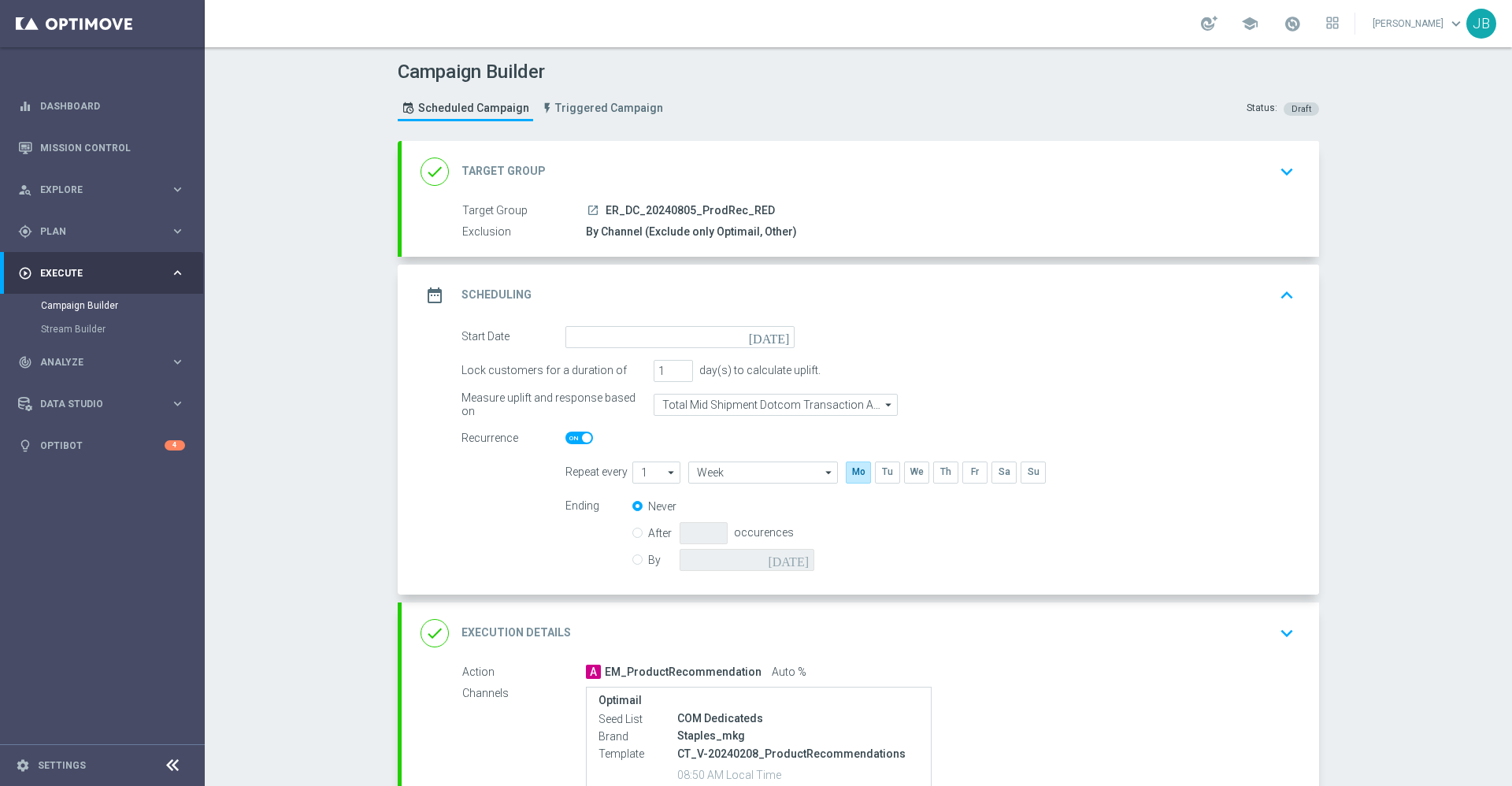
click at [771, 334] on icon "[DATE]" at bounding box center [772, 335] width 47 height 18
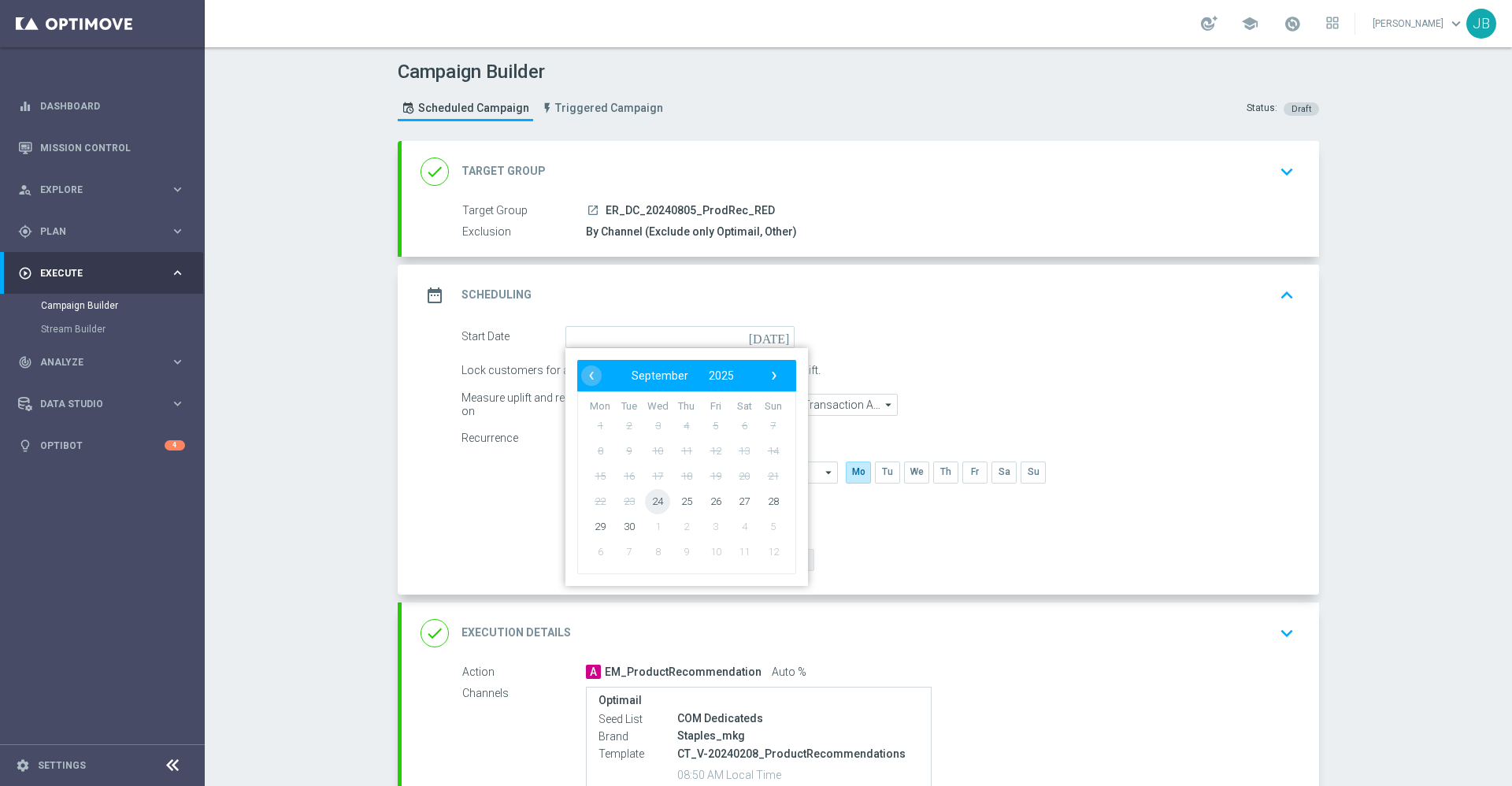
click at [655, 506] on span "24" at bounding box center [657, 501] width 25 height 25
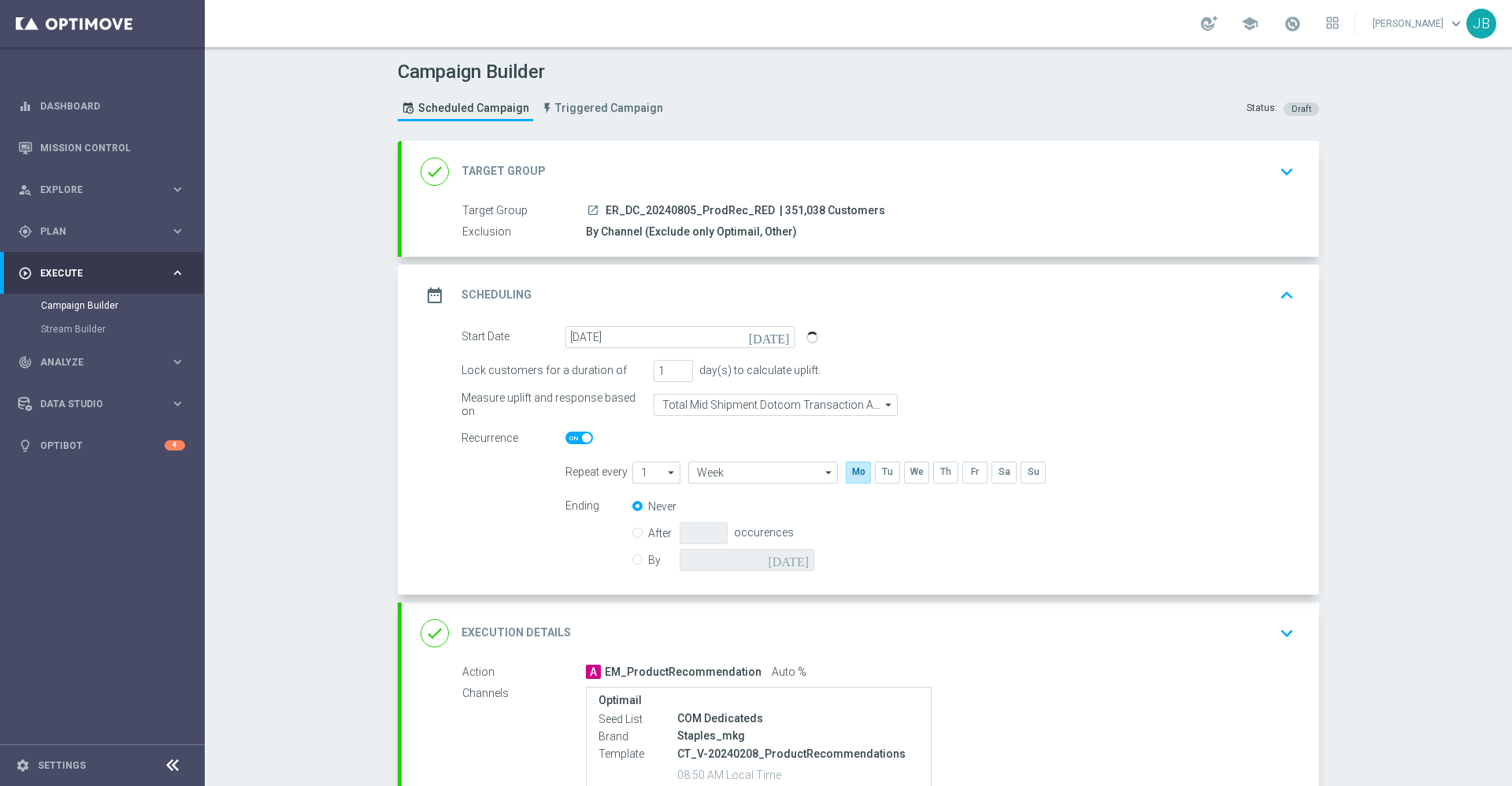
click at [517, 628] on h2 "Execution Details" at bounding box center [515, 633] width 109 height 15
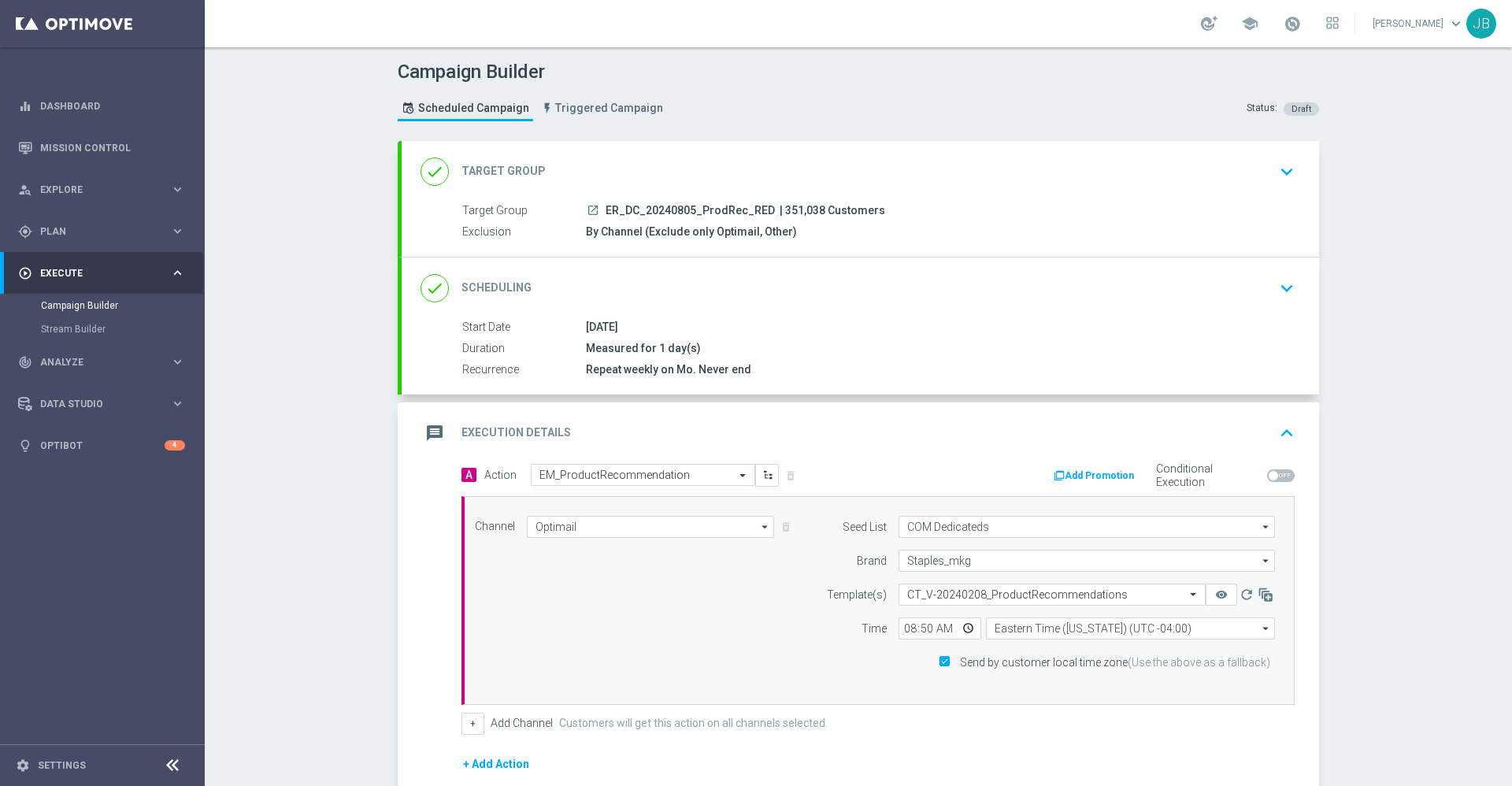
type input "29 Sep 2025"
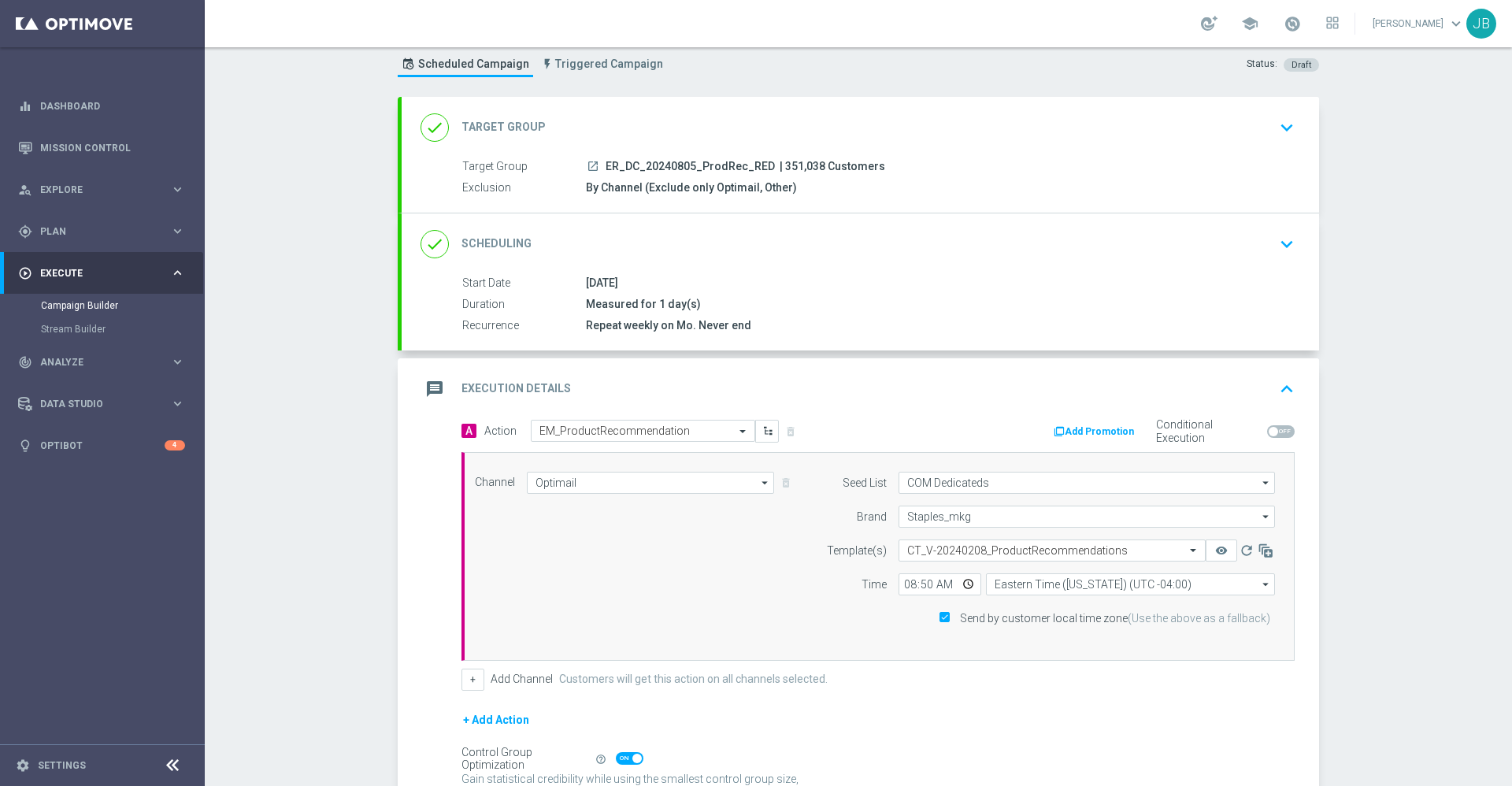
scroll to position [52, 0]
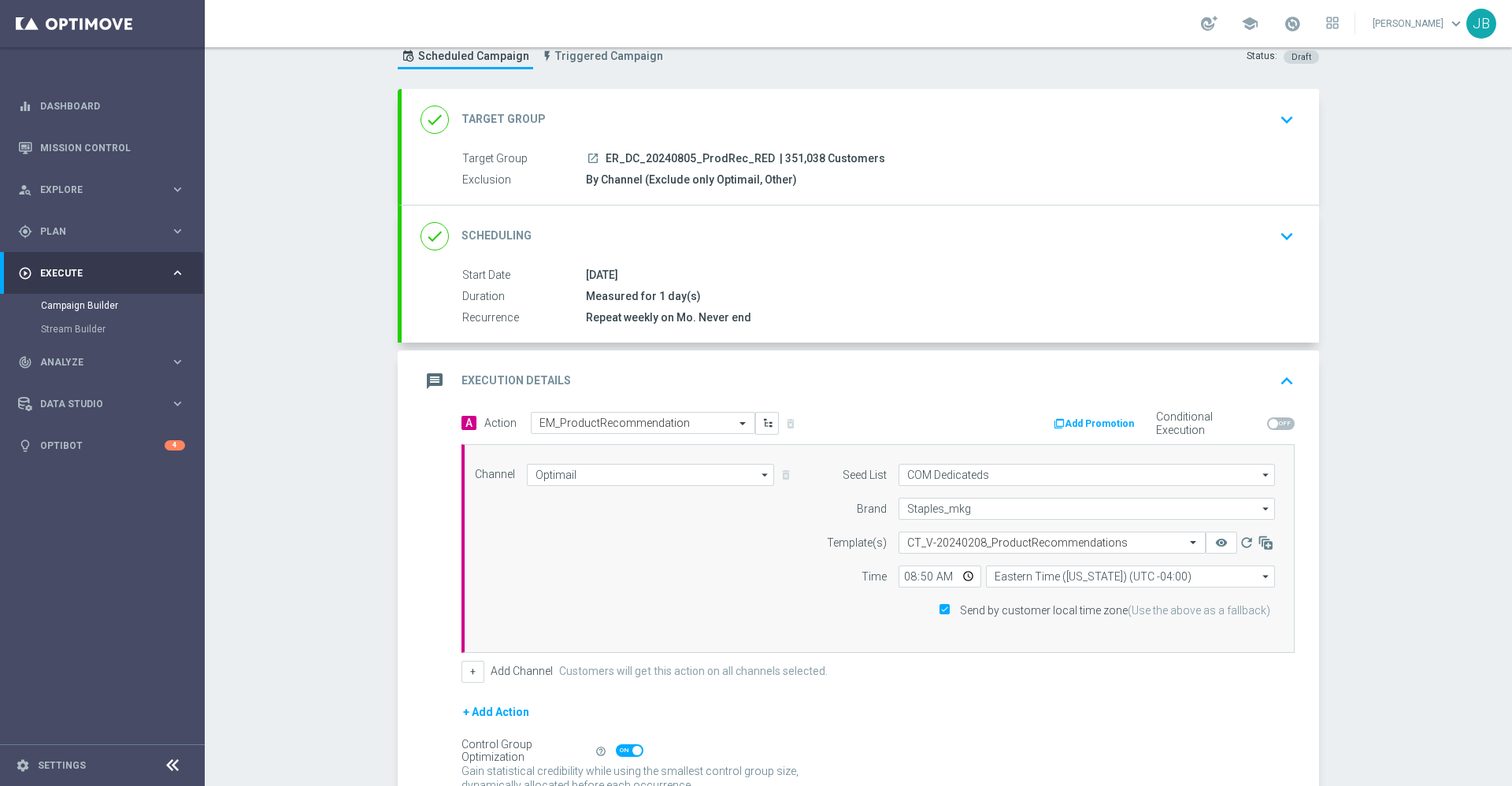
click at [503, 713] on button "+ Add Action" at bounding box center [495, 713] width 69 height 20
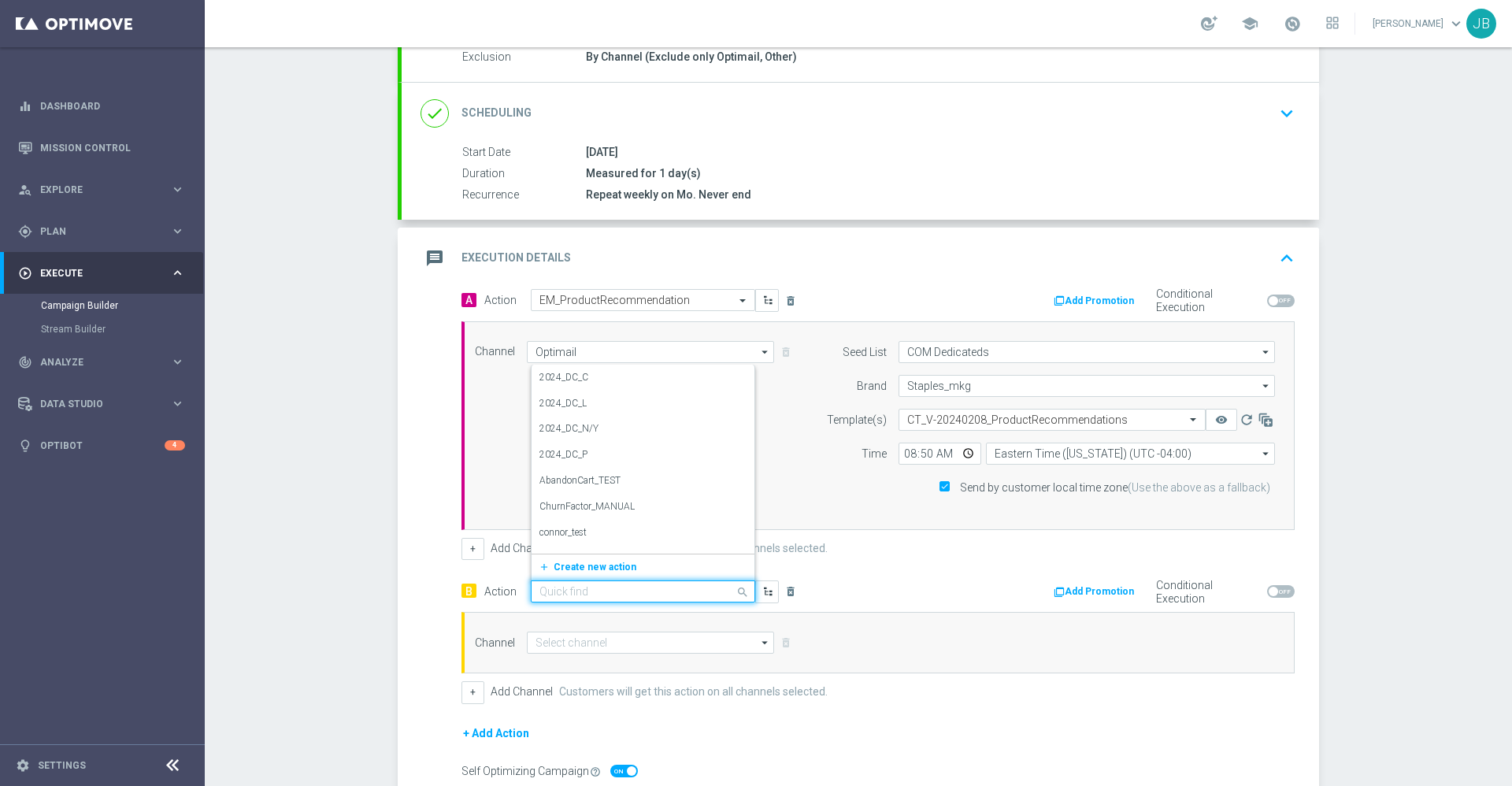
click at [578, 592] on input "text" at bounding box center [627, 592] width 176 height 13
type input "em_pro"
click at [604, 493] on label "EM_ProductRecommendation" at bounding box center [600, 492] width 123 height 13
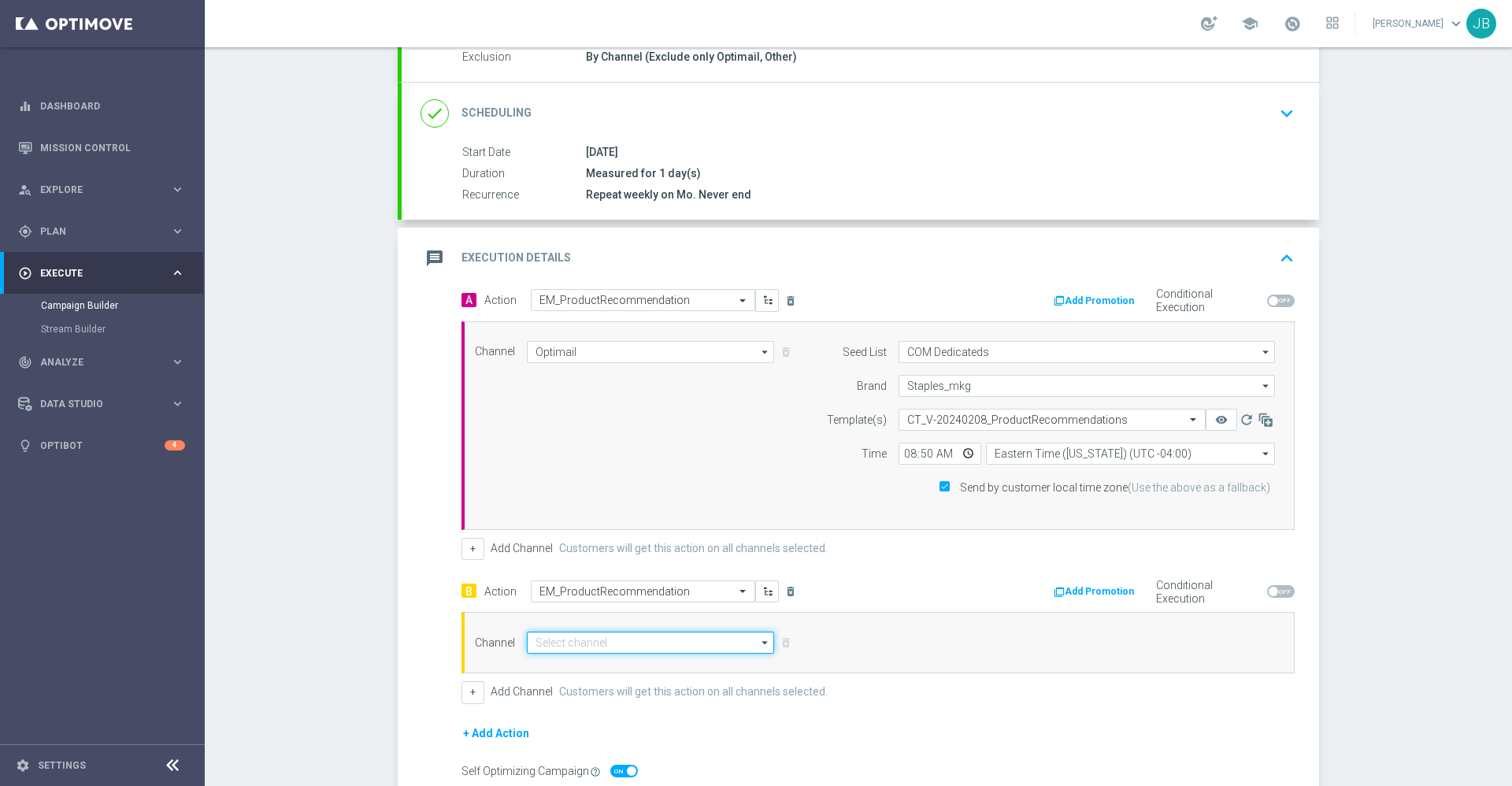
click at [600, 643] on input at bounding box center [651, 642] width 247 height 22
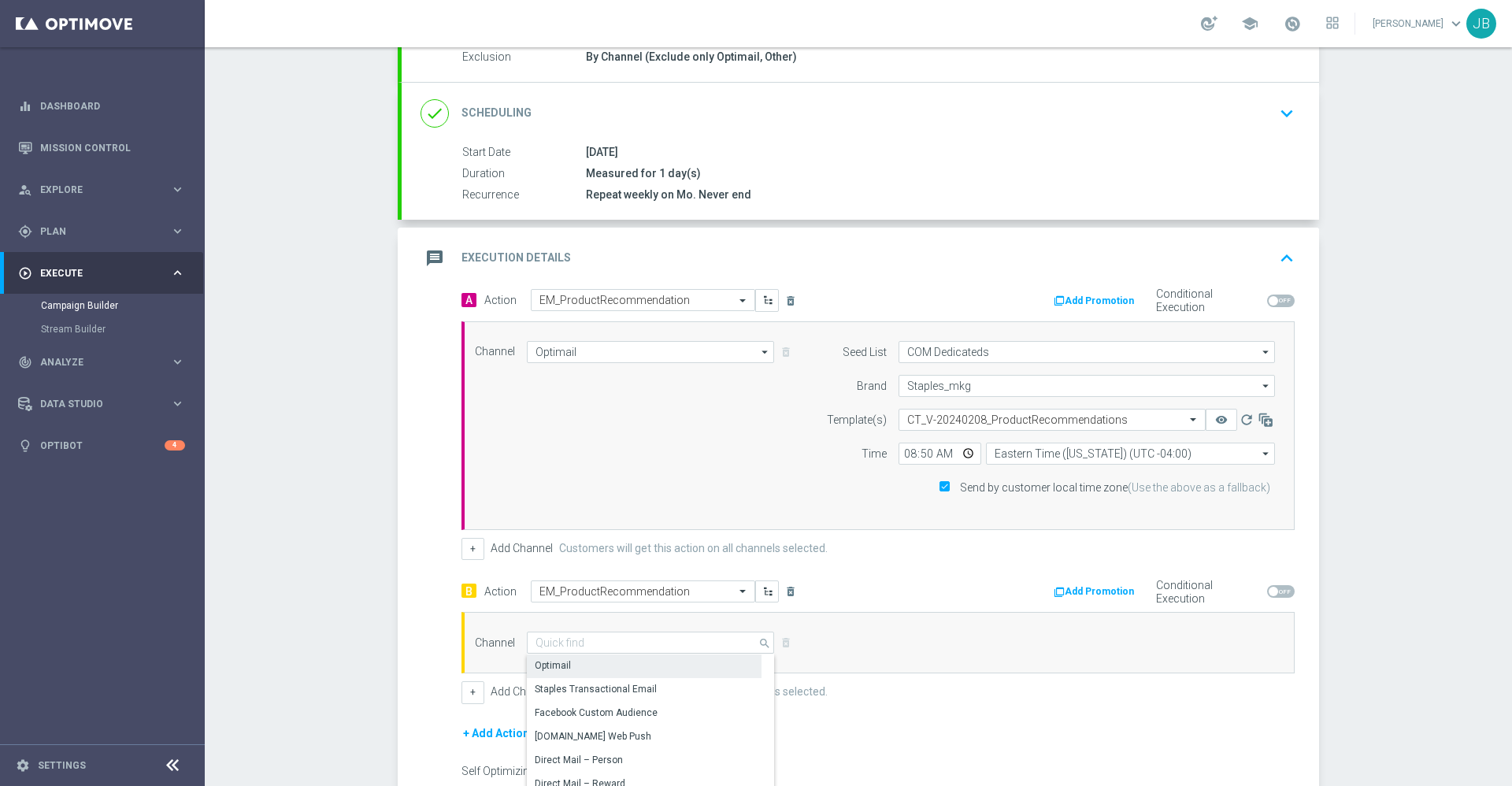
click at [581, 669] on div "Optimail" at bounding box center [644, 666] width 234 height 22
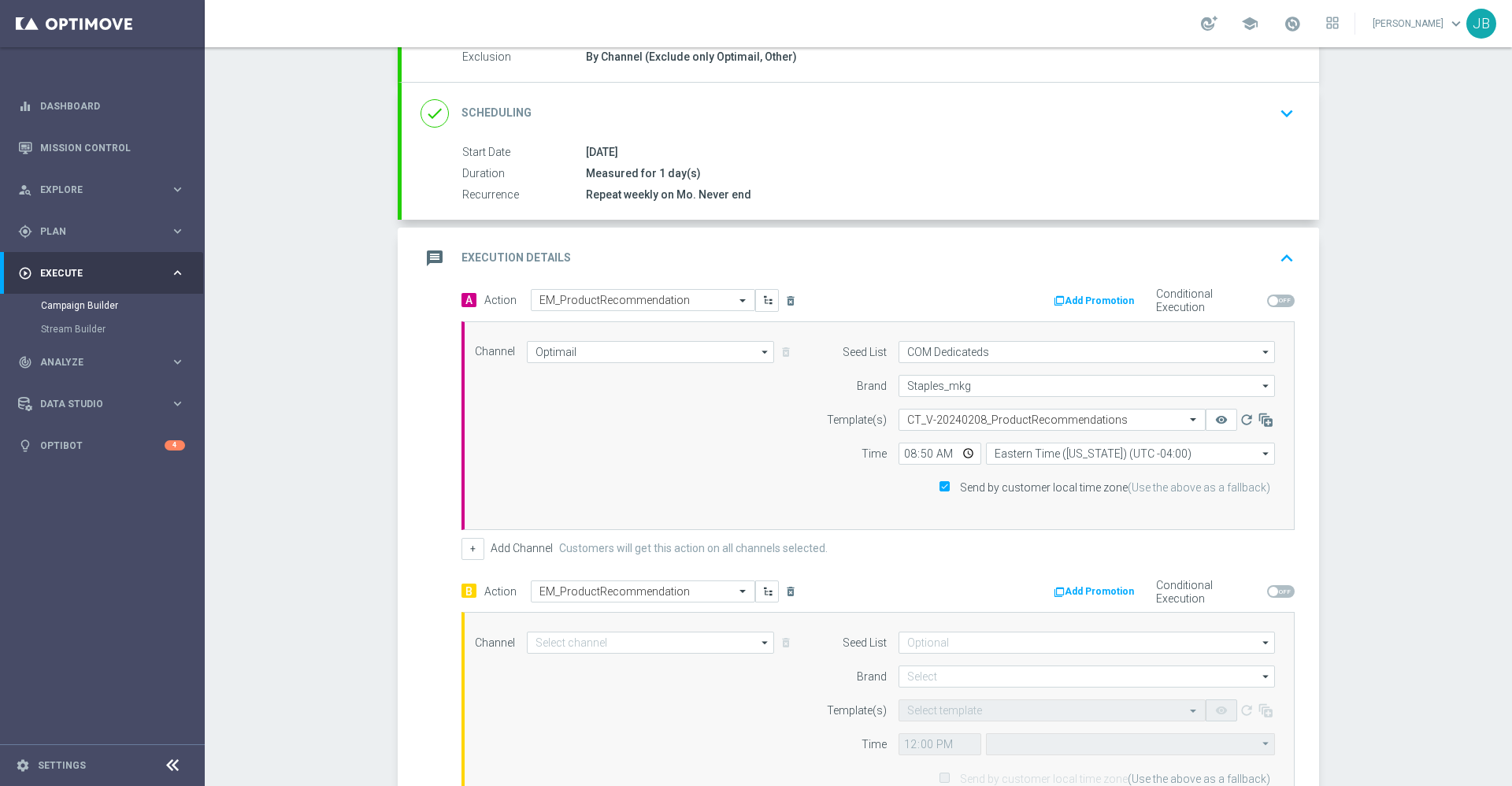
type input "Optimail"
type input "Eastern Time ([US_STATE]) (UTC -04:00)"
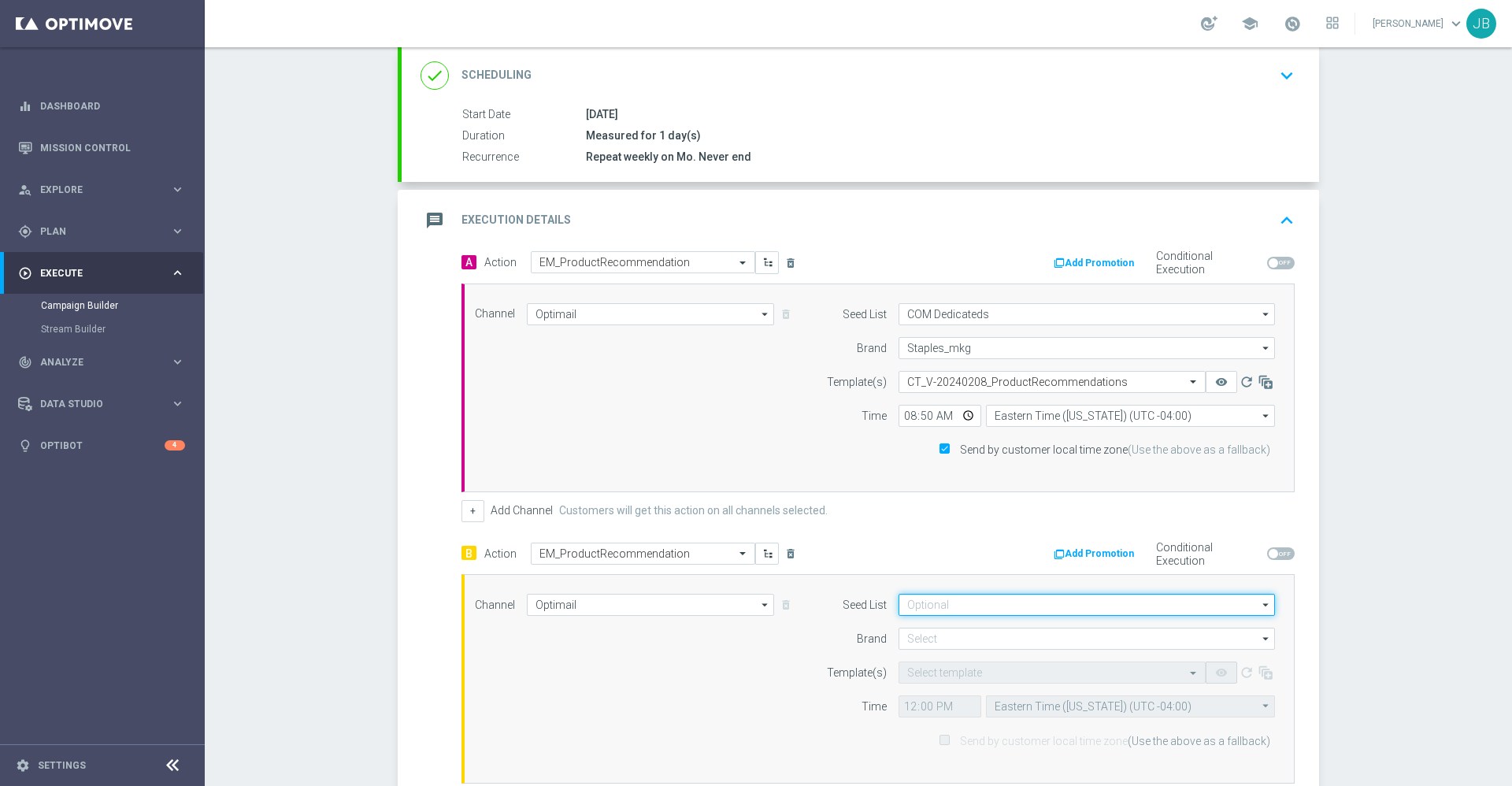
click at [922, 611] on input at bounding box center [1086, 605] width 376 height 22
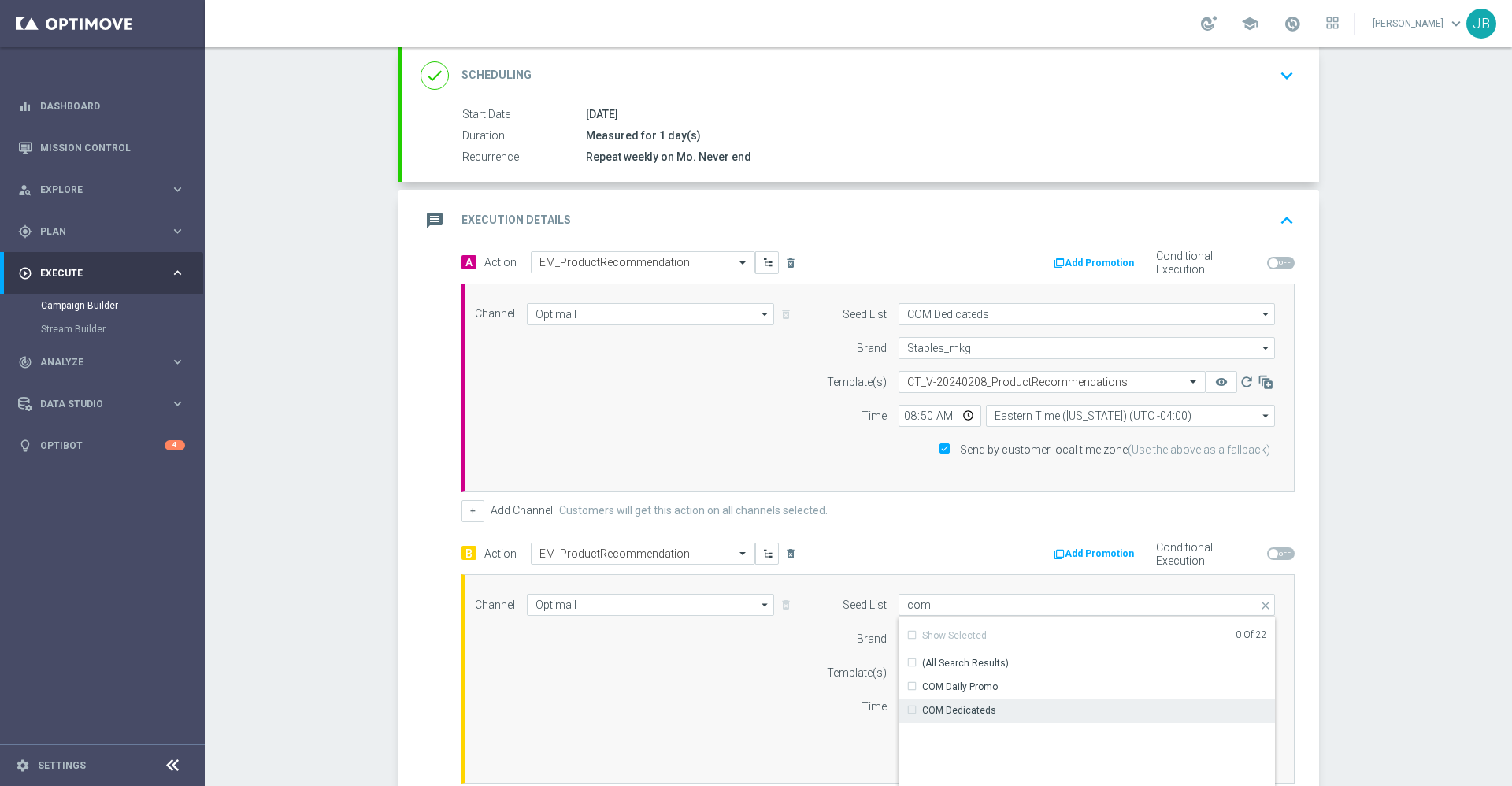
click at [938, 708] on div "COM Dedicateds" at bounding box center [959, 710] width 74 height 14
click at [776, 699] on div "Channel Optimail Optimail arrow_drop_down Show Selected 0 of NaN Optimail" at bounding box center [875, 678] width 824 height 169
type input "COM Dedicateds"
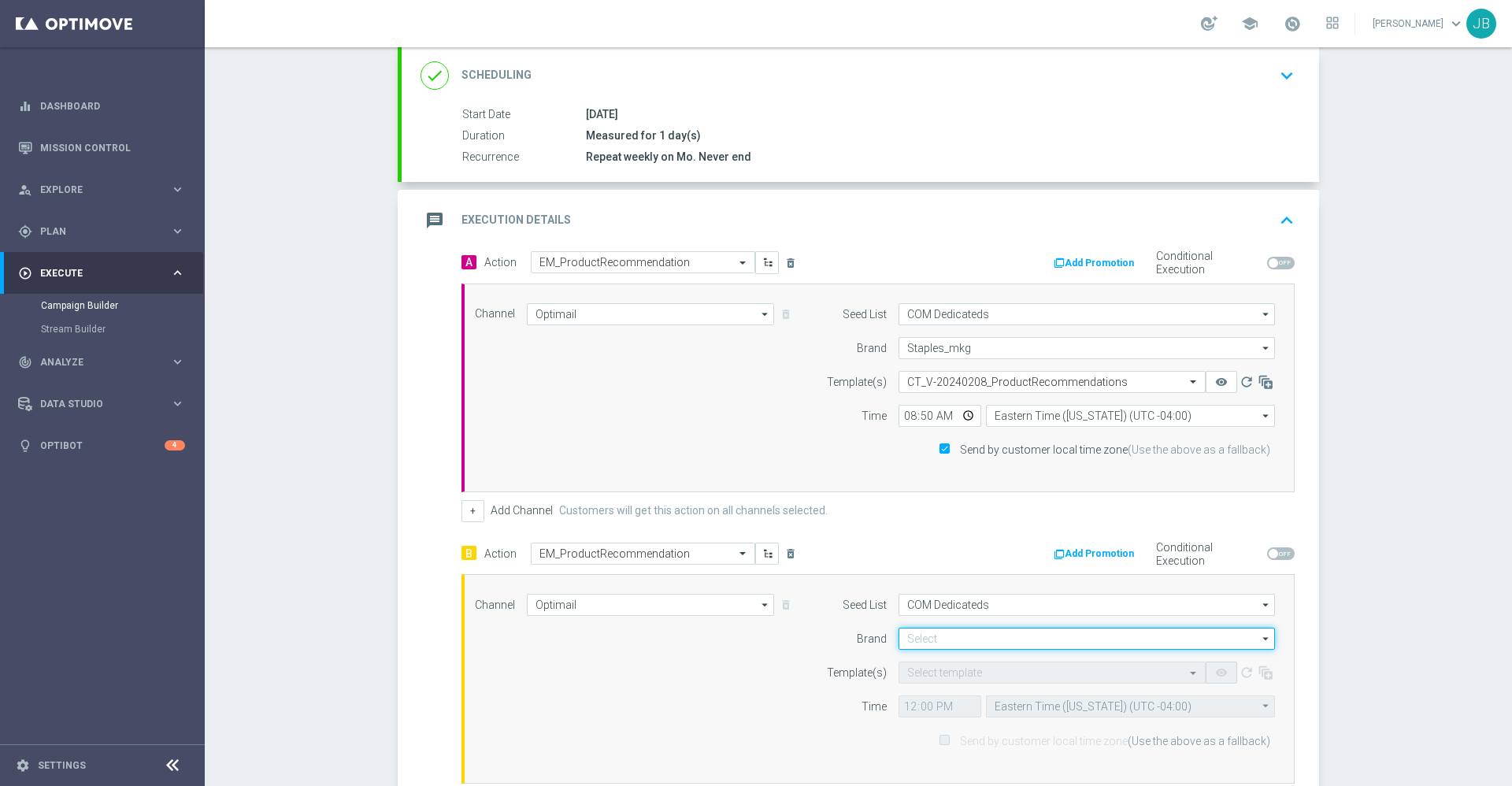
click at [947, 636] on input at bounding box center [1086, 639] width 376 height 22
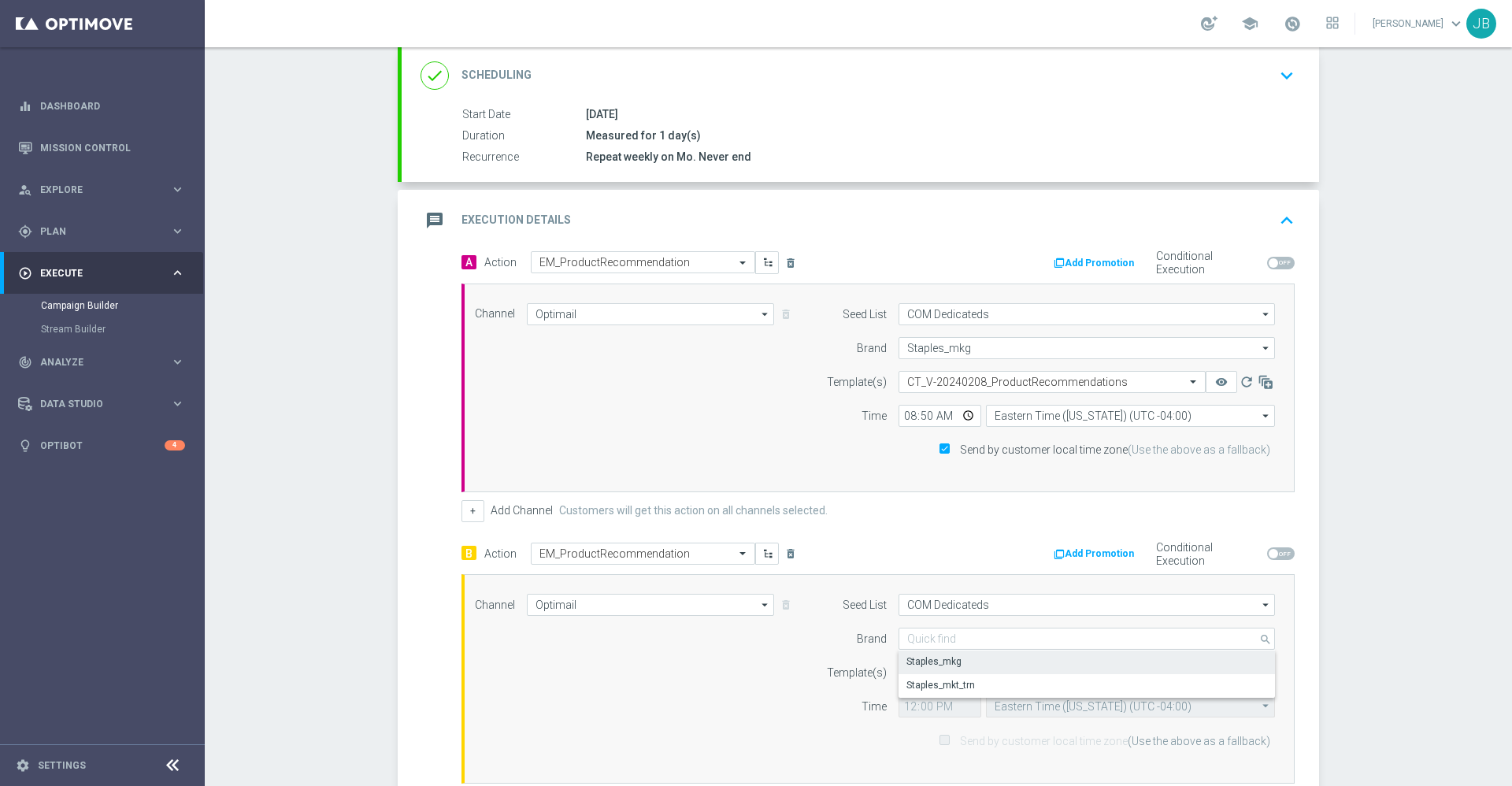
click at [942, 660] on div "Staples_mkg" at bounding box center [934, 662] width 55 height 14
type input "Staples_mkg"
click at [978, 678] on input "text" at bounding box center [1037, 673] width 259 height 13
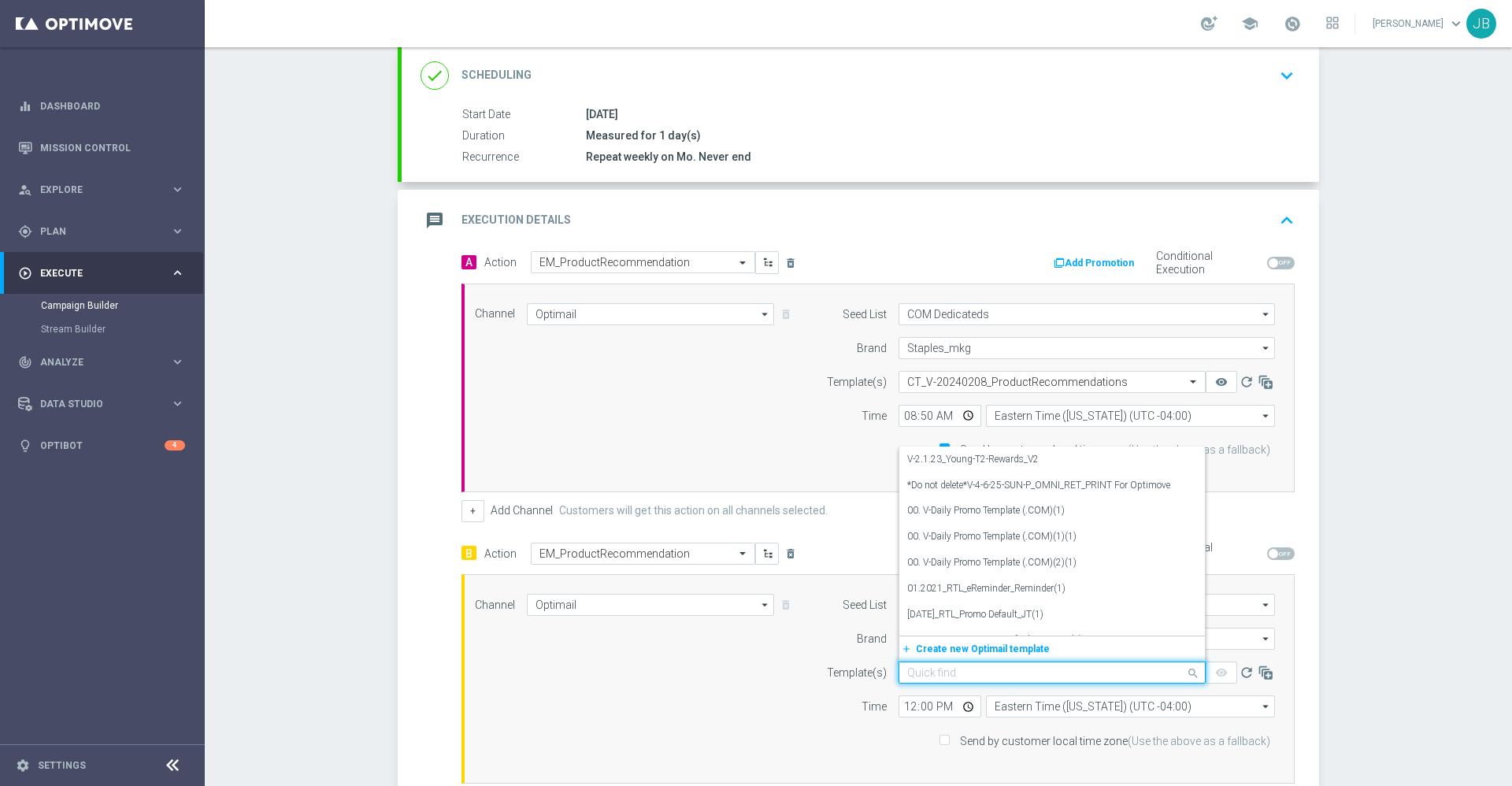
paste input "CT_V-20240208_ProductRecommendations-OmniProd"
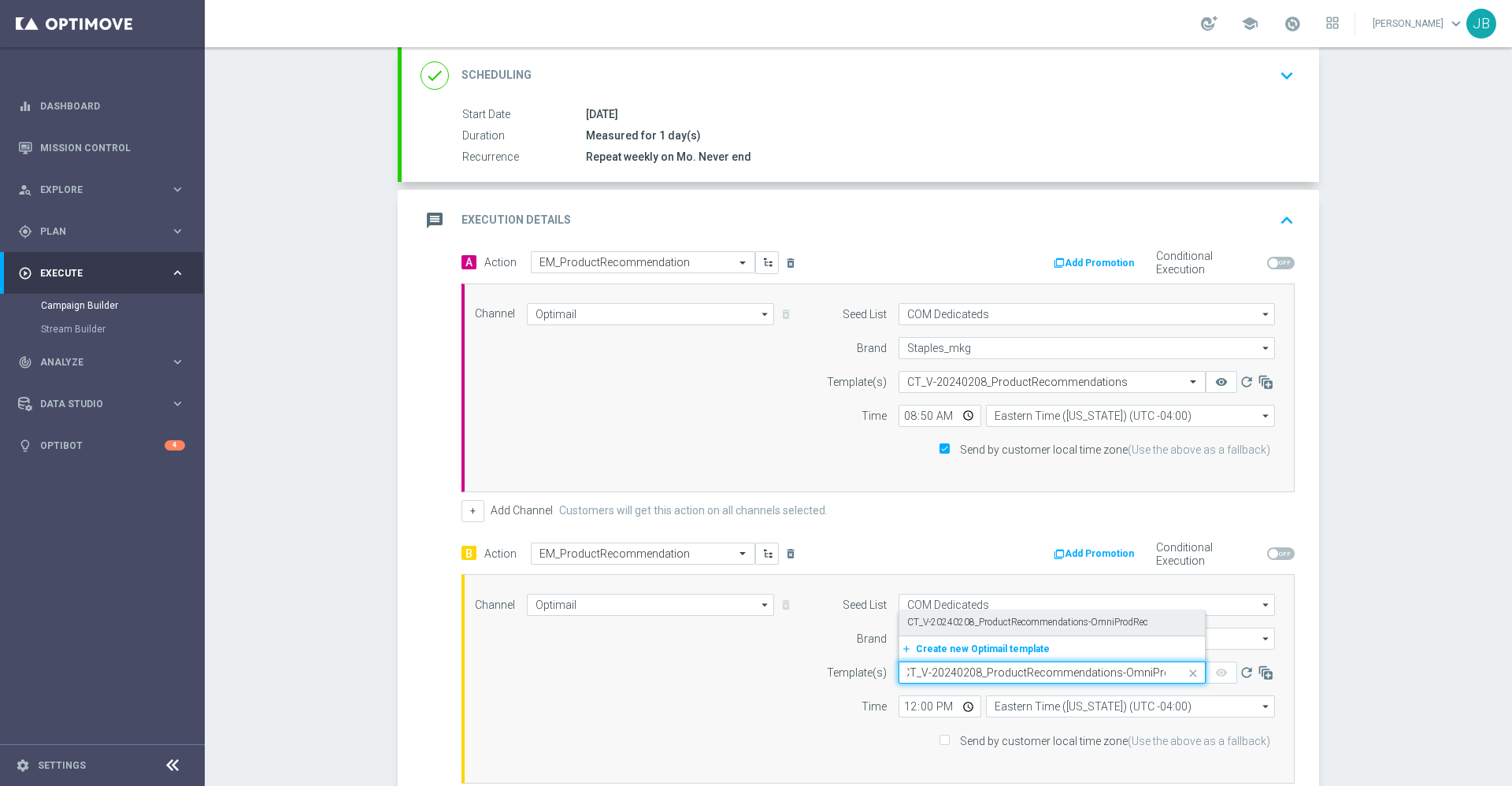
click at [965, 624] on label "CT_V-20240208_ProductRecommendations-OmniProdRec" at bounding box center [1027, 622] width 241 height 13
type input "CT_V-20240208_ProductRecommendations-OmniProd"
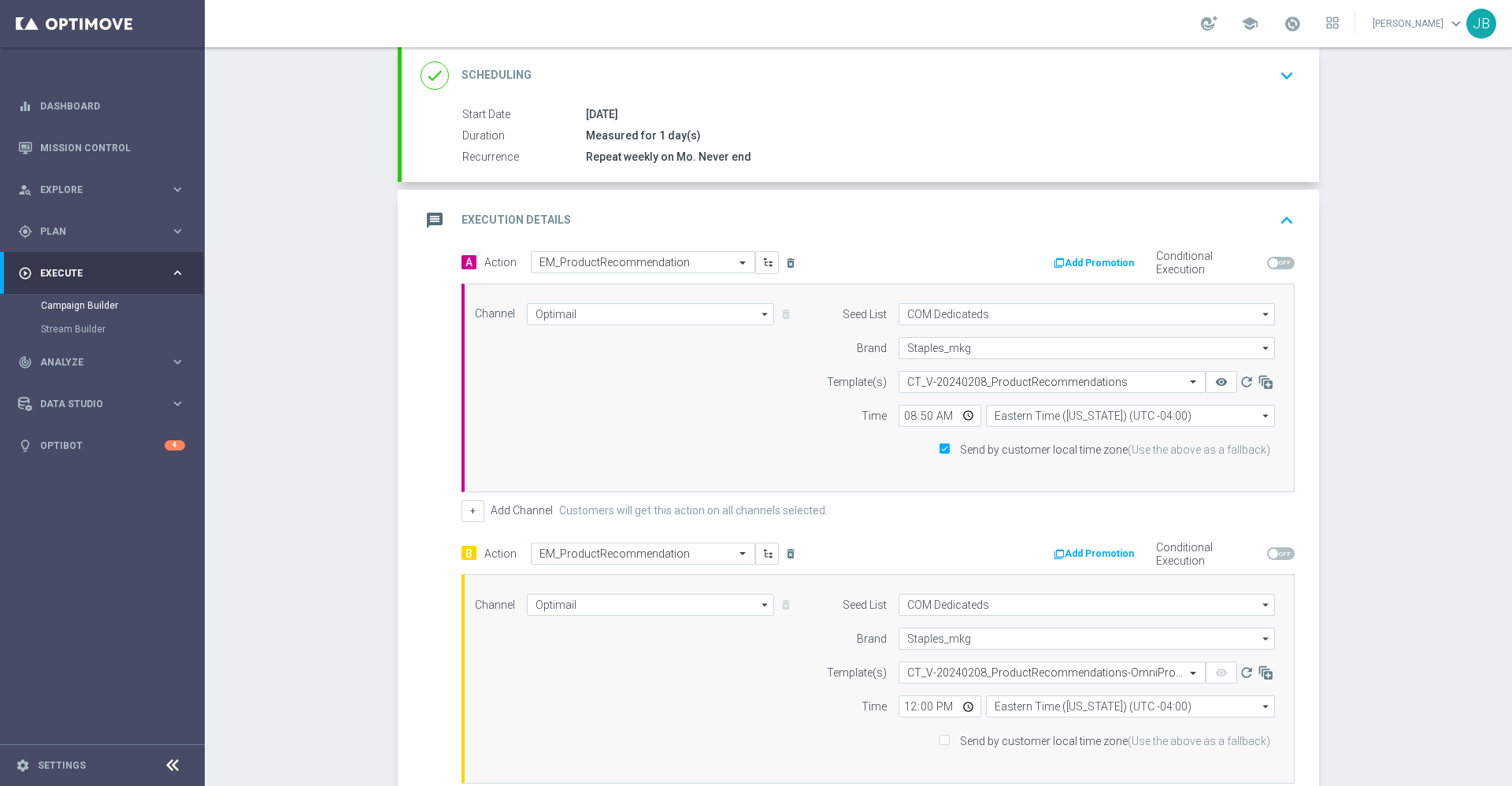
scroll to position [0, 0]
click at [898, 703] on input "12:00" at bounding box center [939, 707] width 83 height 22
type input "17:00"
type input "08:50"
click at [954, 735] on label "Send by customer local time zone (Use the above as a fallback)" at bounding box center [1112, 741] width 316 height 14
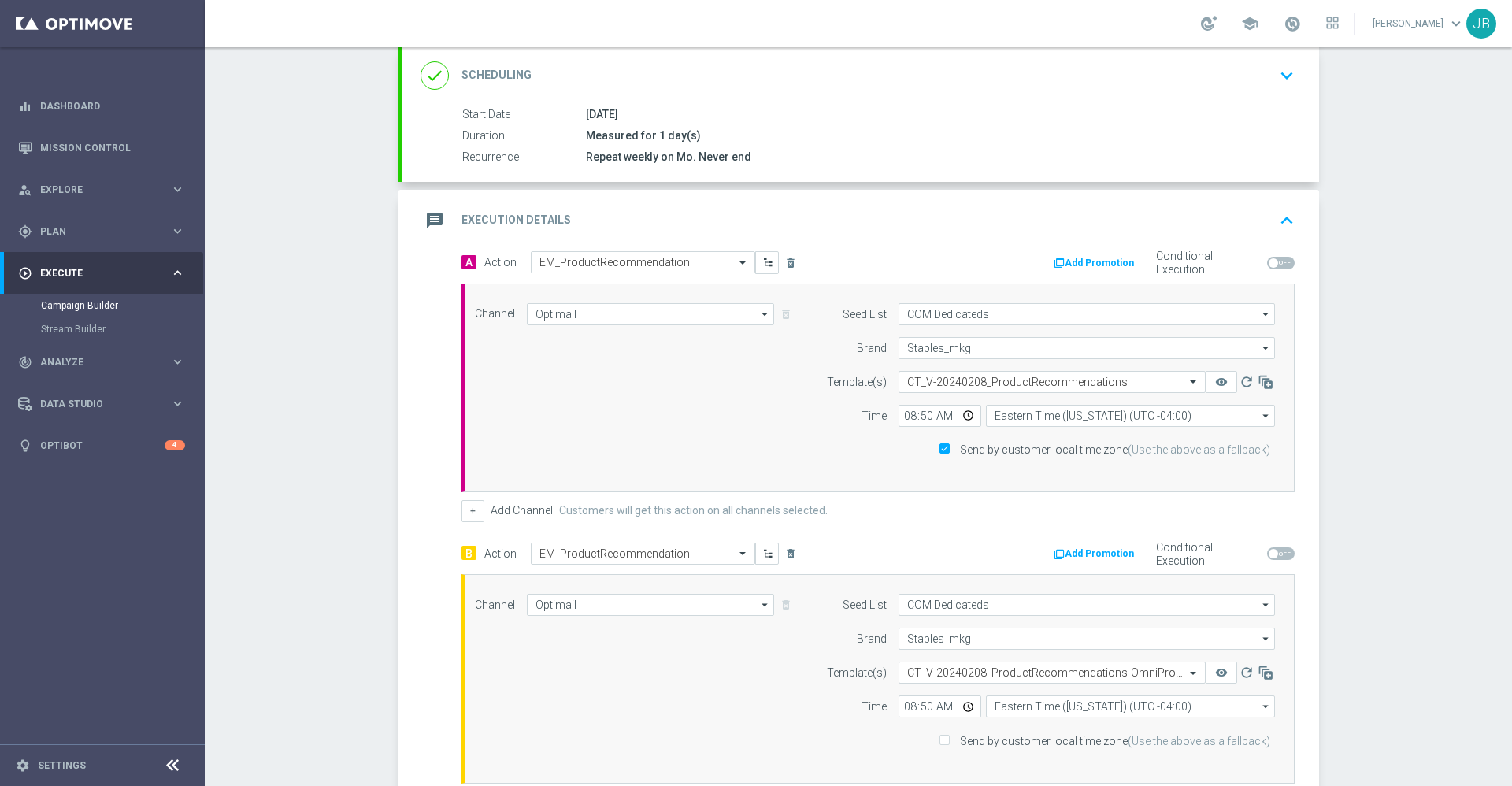
click at [942, 737] on input "Send by customer local time zone (Use the above as a fallback)" at bounding box center [944, 742] width 10 height 10
checkbox input "true"
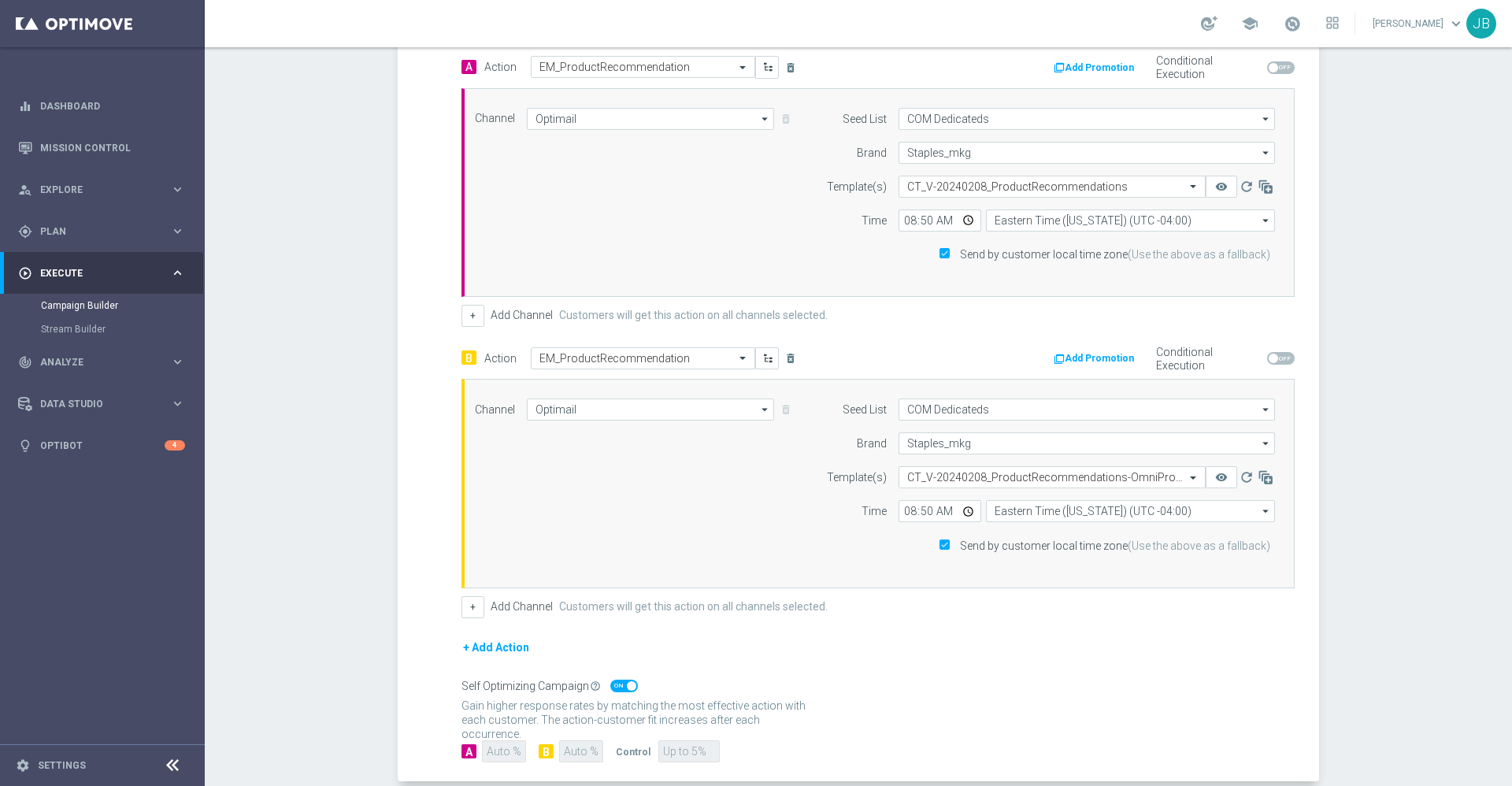
scroll to position [411, 0]
click at [614, 681] on span at bounding box center [624, 683] width 28 height 13
click at [614, 681] on input "checkbox" at bounding box center [624, 683] width 28 height 13
checkbox input "false"
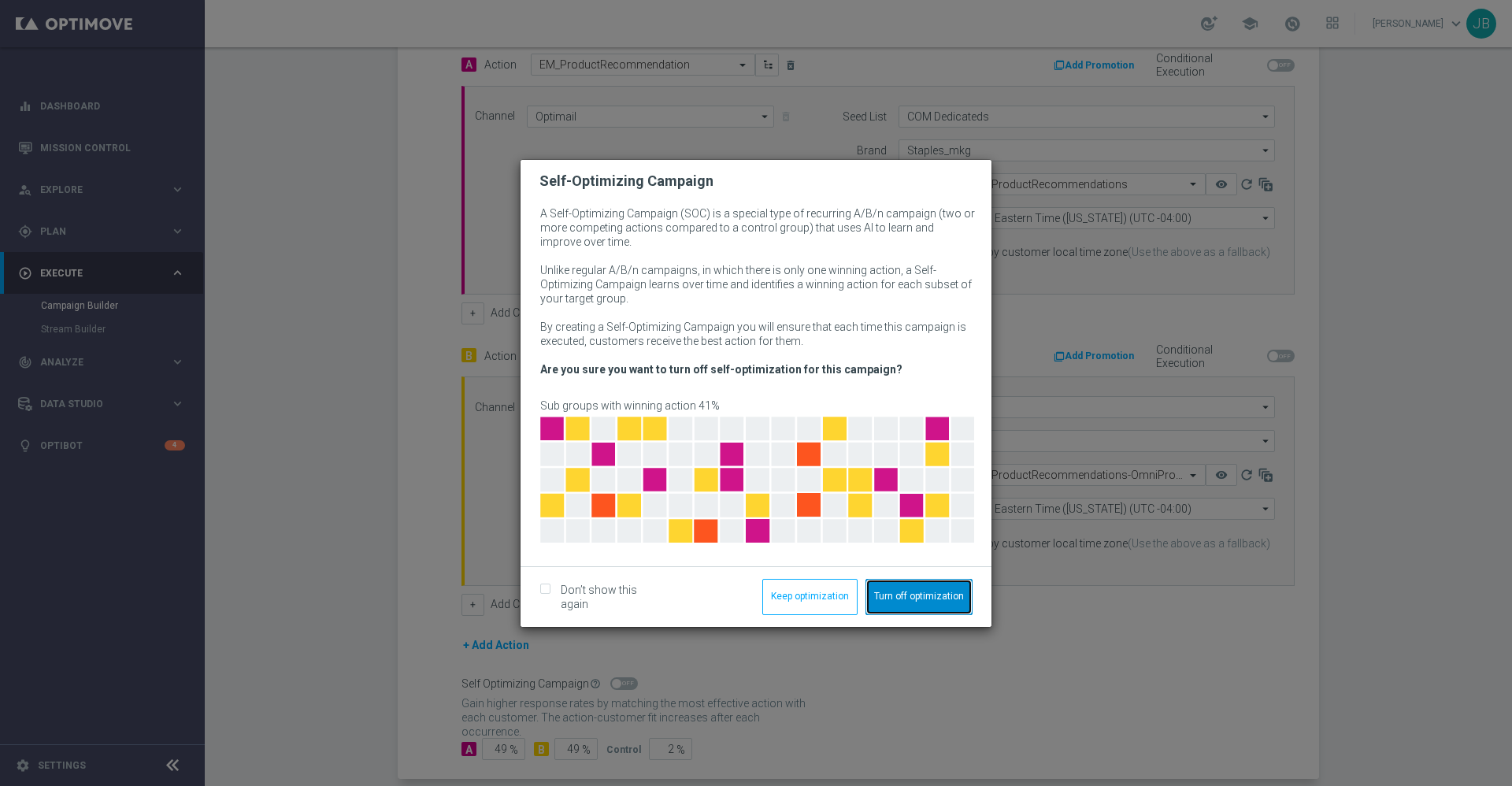
click at [892, 594] on button "Turn off optimization" at bounding box center [919, 597] width 107 height 36
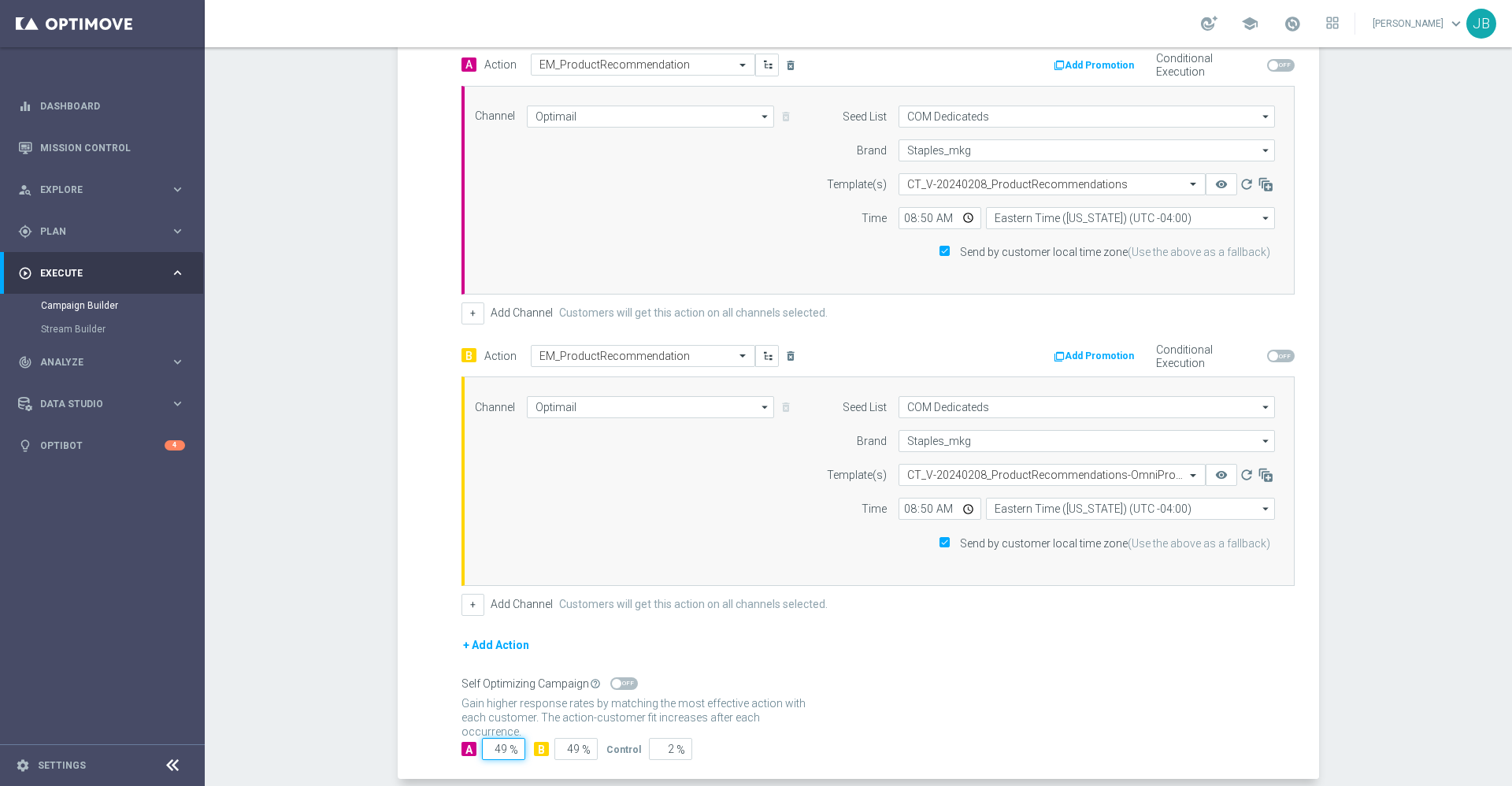
click at [500, 743] on input "49" at bounding box center [504, 749] width 43 height 22
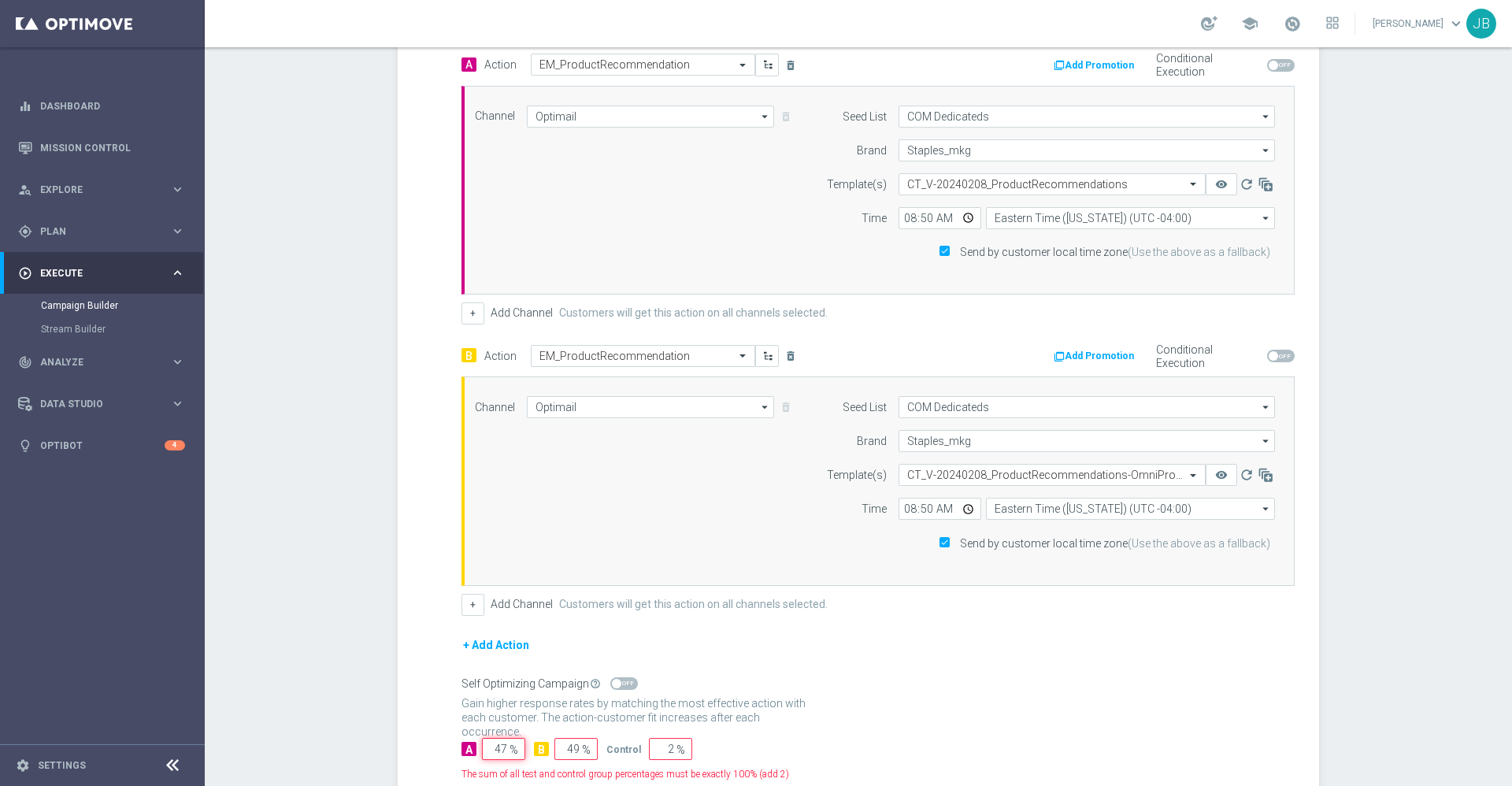
type input "47"
click at [572, 752] on input "49" at bounding box center [576, 749] width 43 height 22
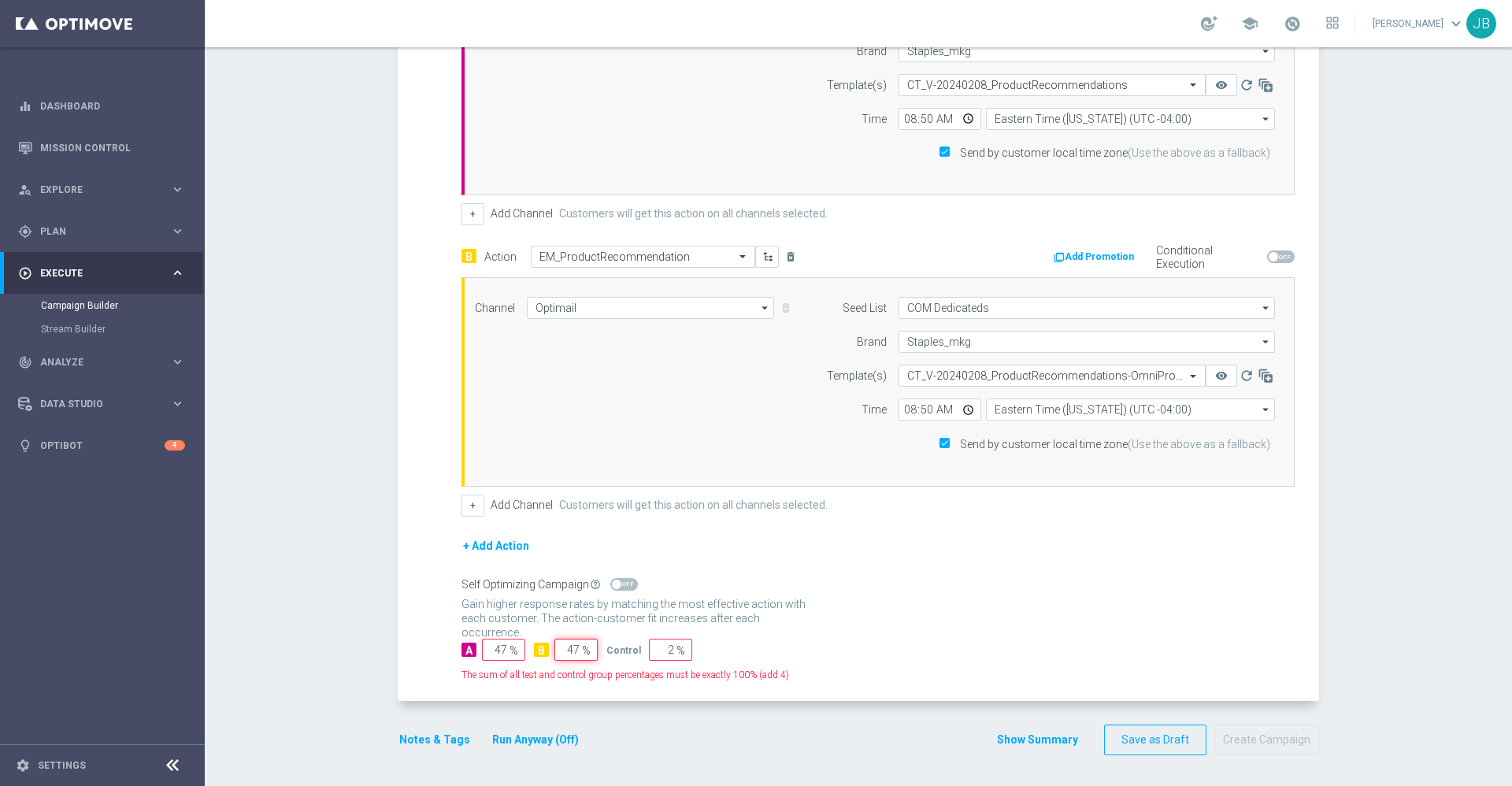
type input "47"
click at [661, 652] on input "2" at bounding box center [671, 650] width 43 height 22
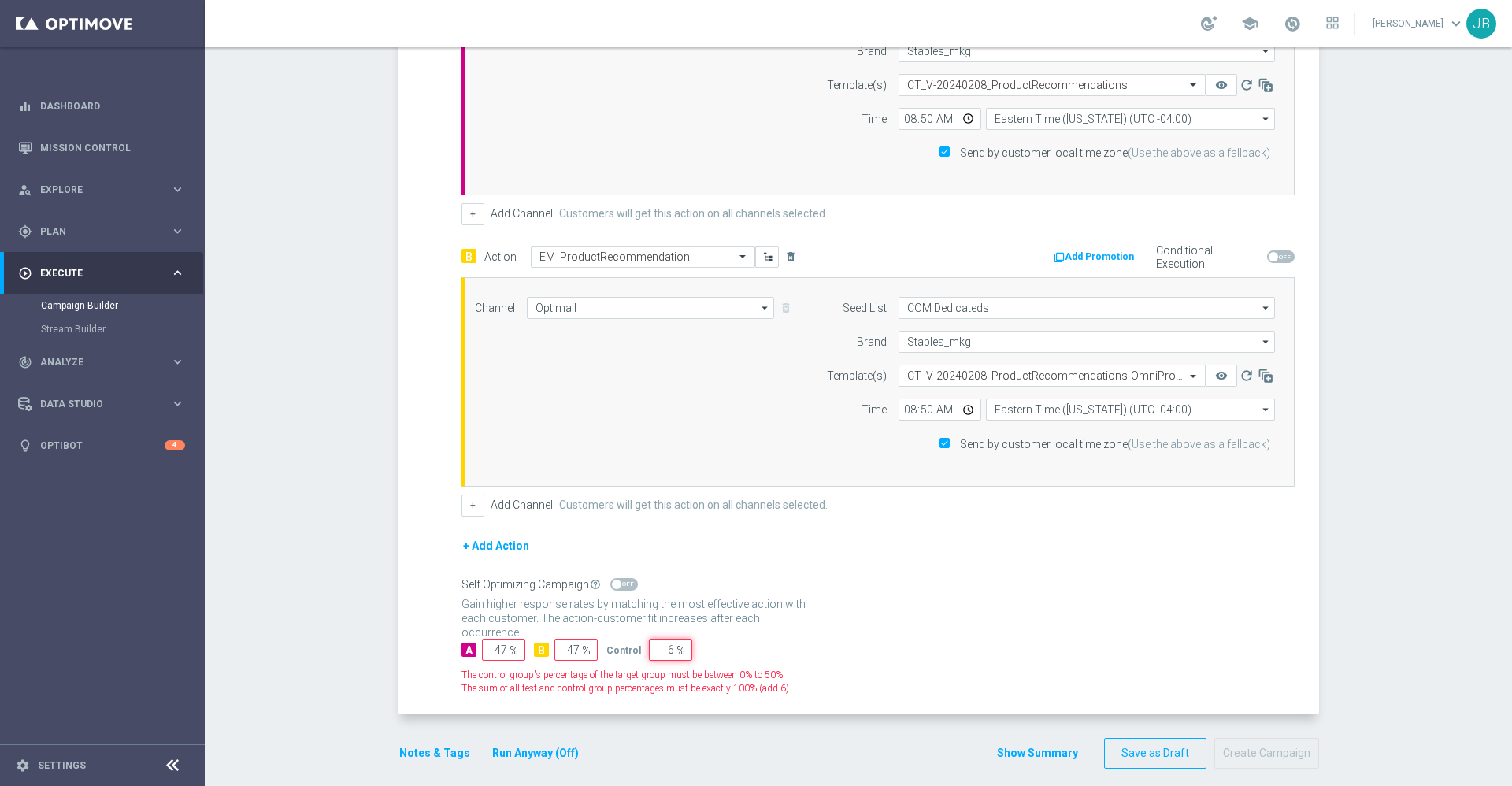
scroll to position [488, 0]
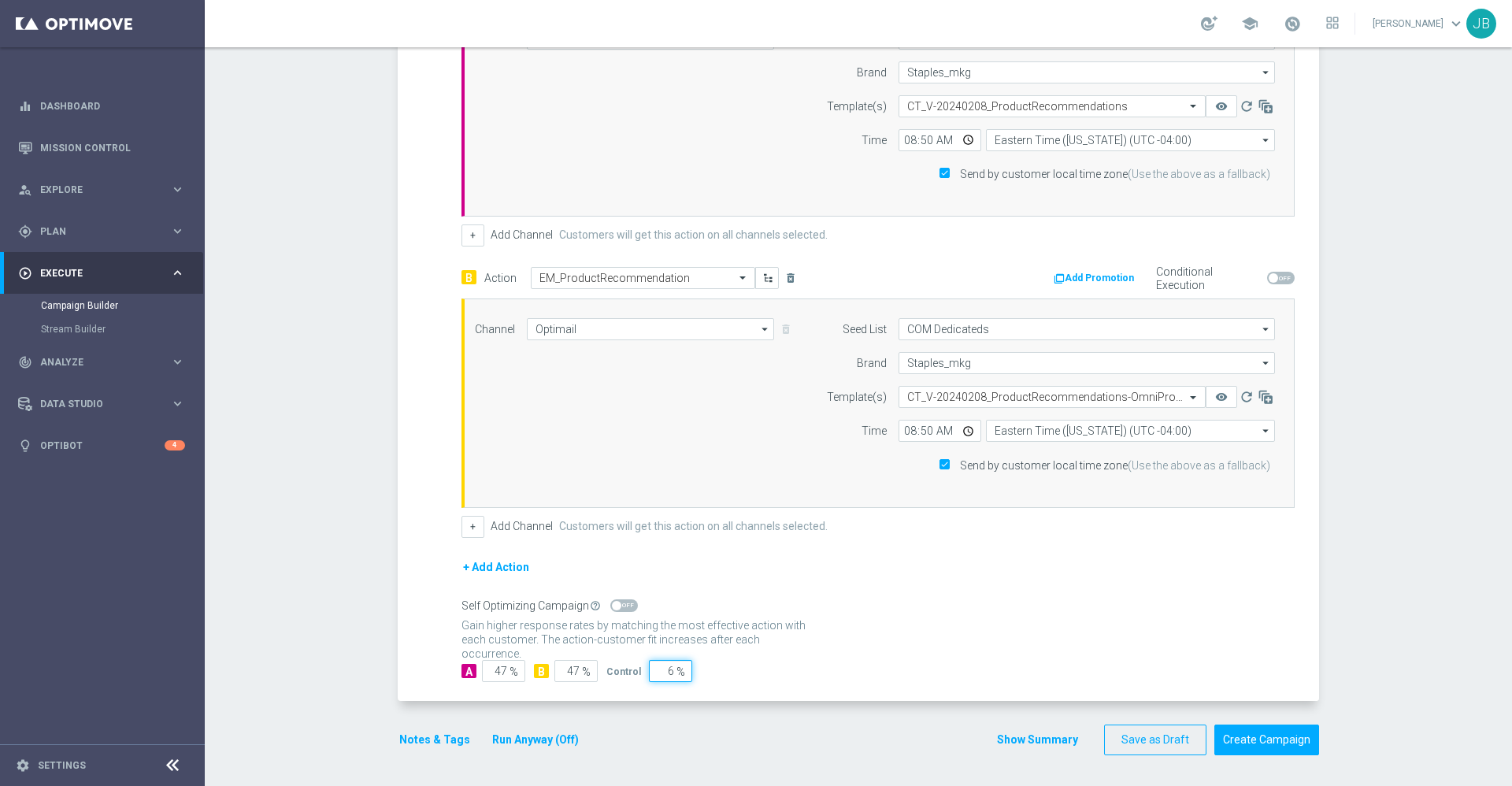
type input "6"
click at [857, 669] on div "A 47 % B 47 % Control 6 %" at bounding box center [877, 671] width 833 height 22
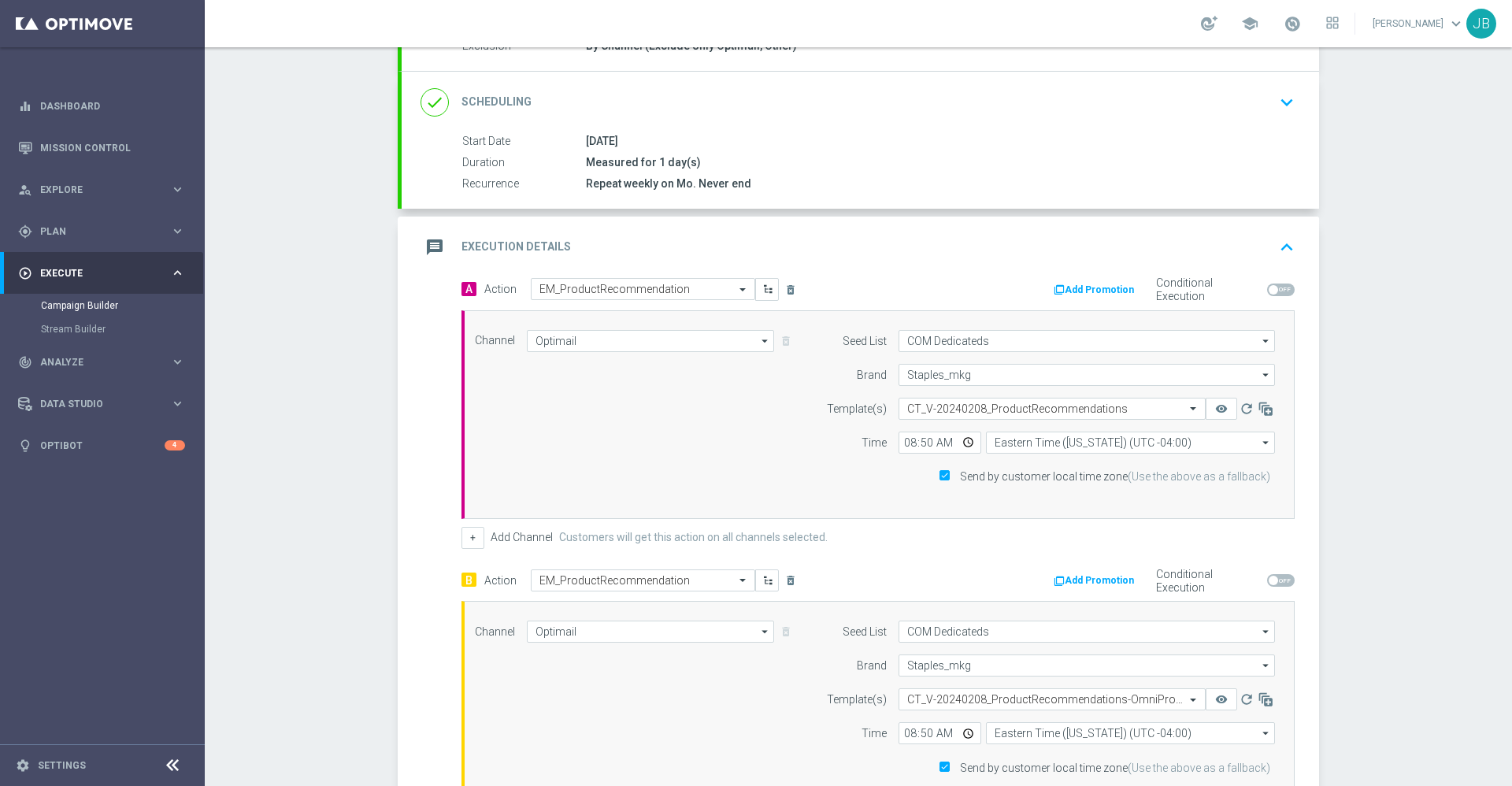
scroll to position [0, 0]
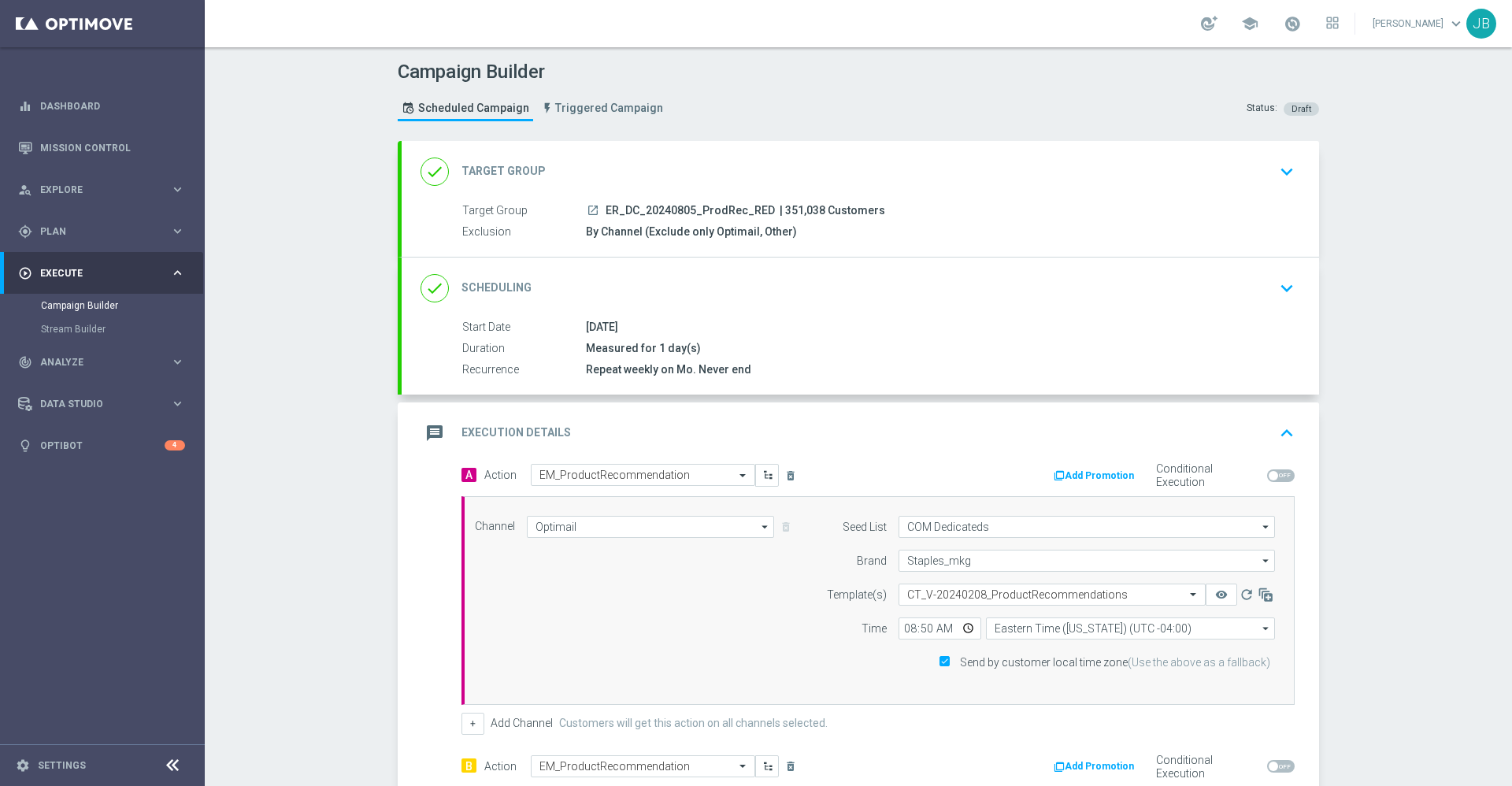
click at [494, 293] on h2 "Scheduling" at bounding box center [496, 288] width 70 height 15
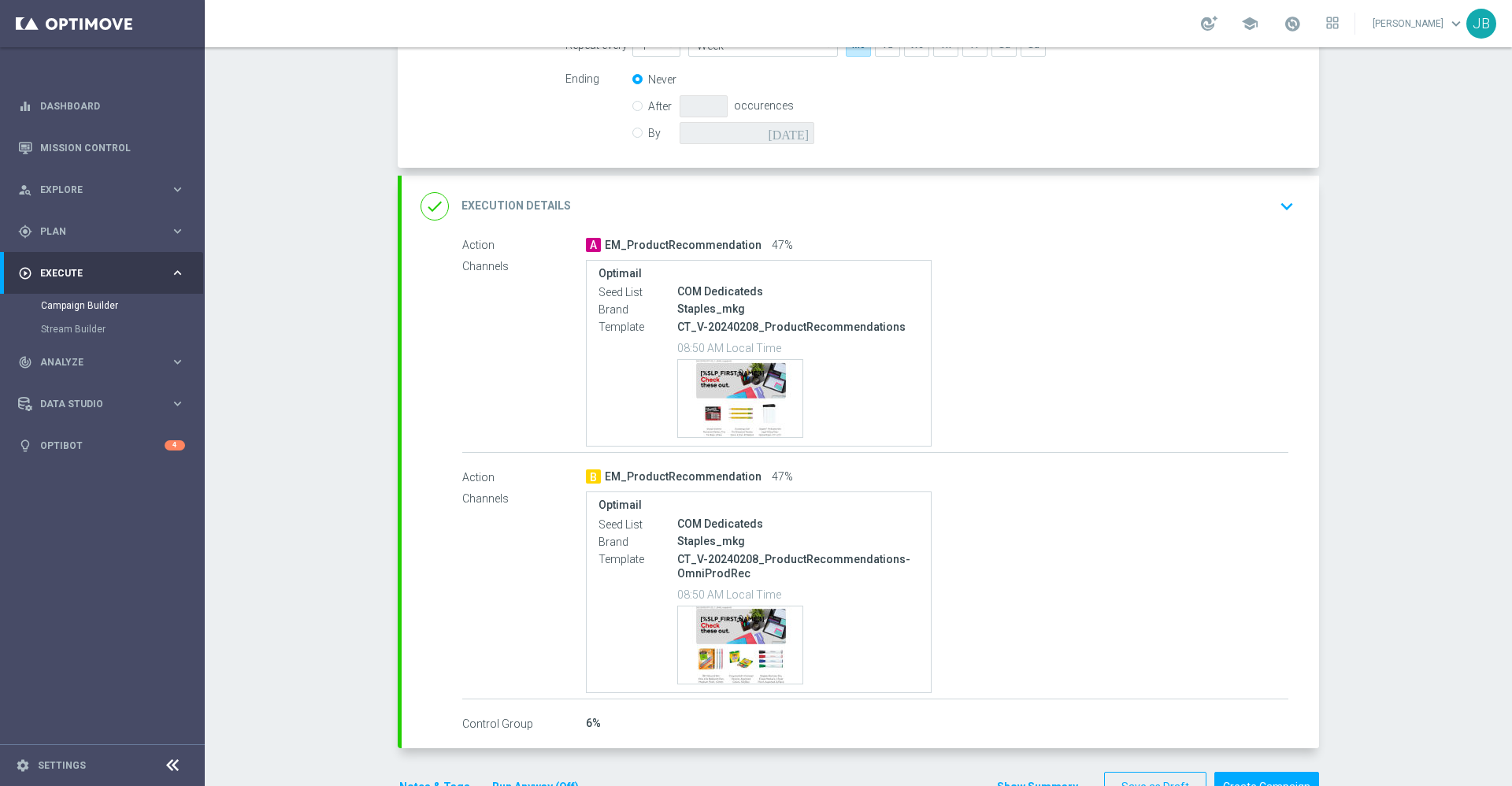
scroll to position [475, 0]
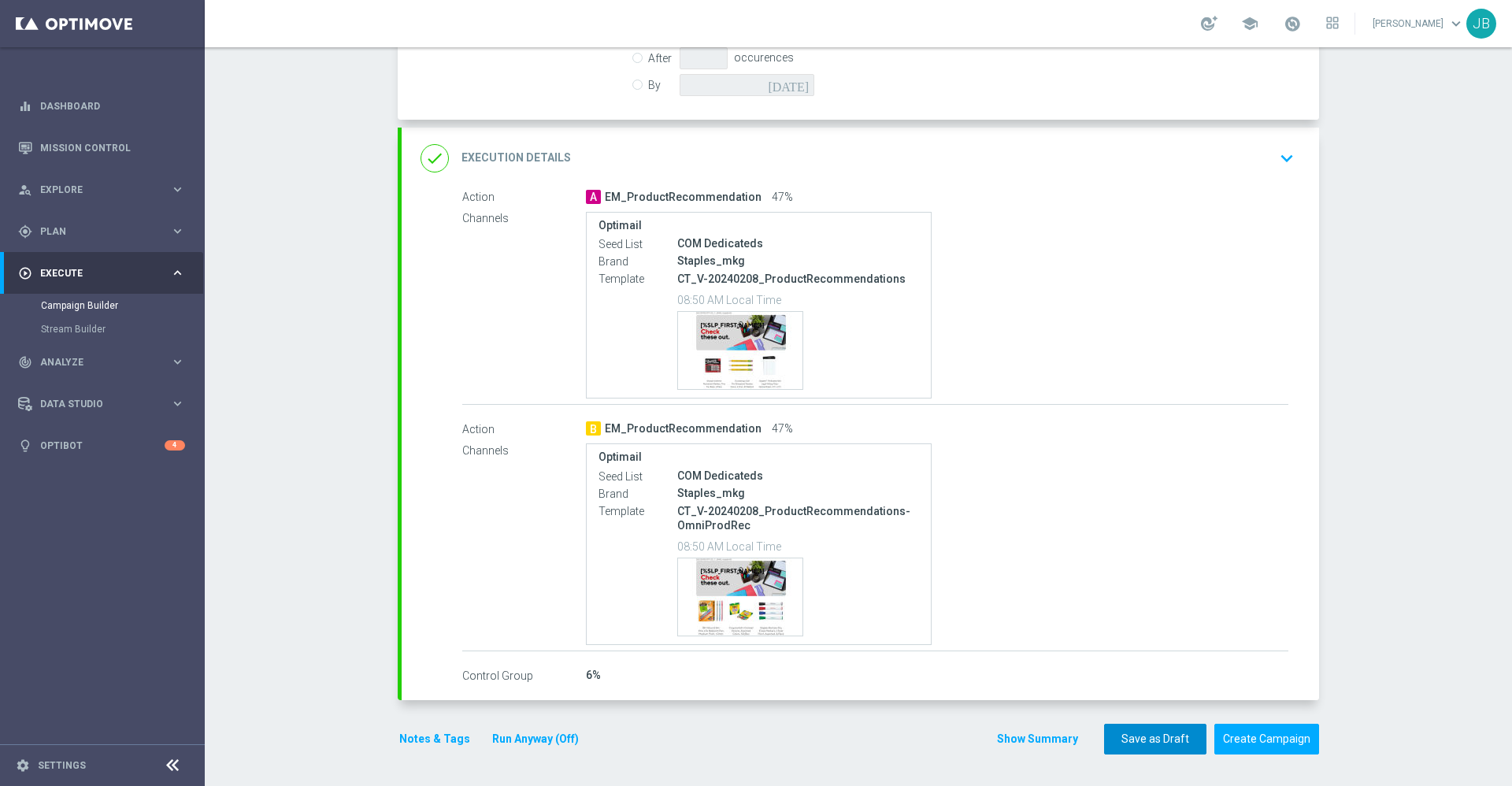
click at [1133, 736] on button "Save as Draft" at bounding box center [1155, 739] width 103 height 31
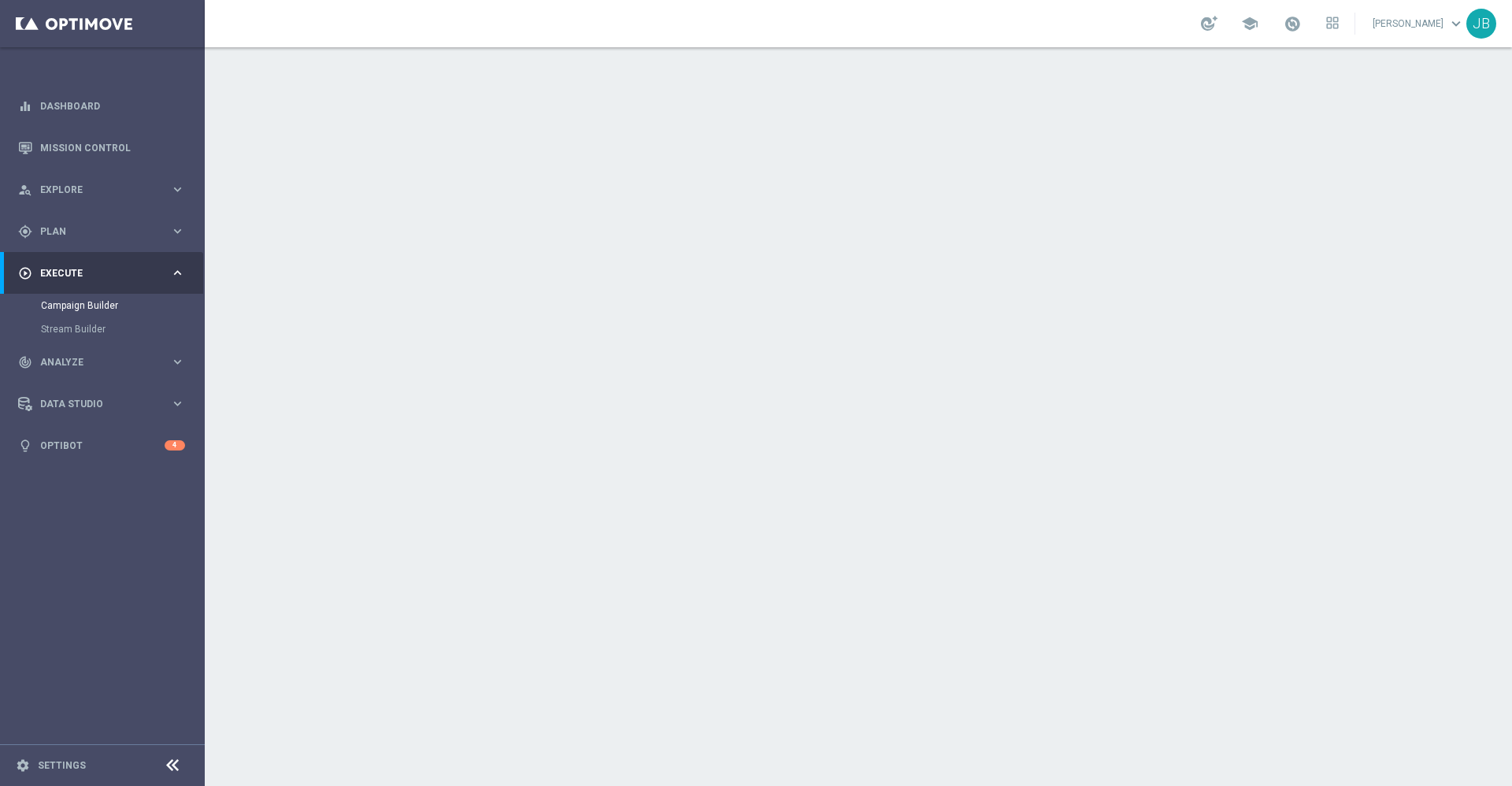
click at [486, 291] on h2 "Scheduling" at bounding box center [496, 288] width 70 height 15
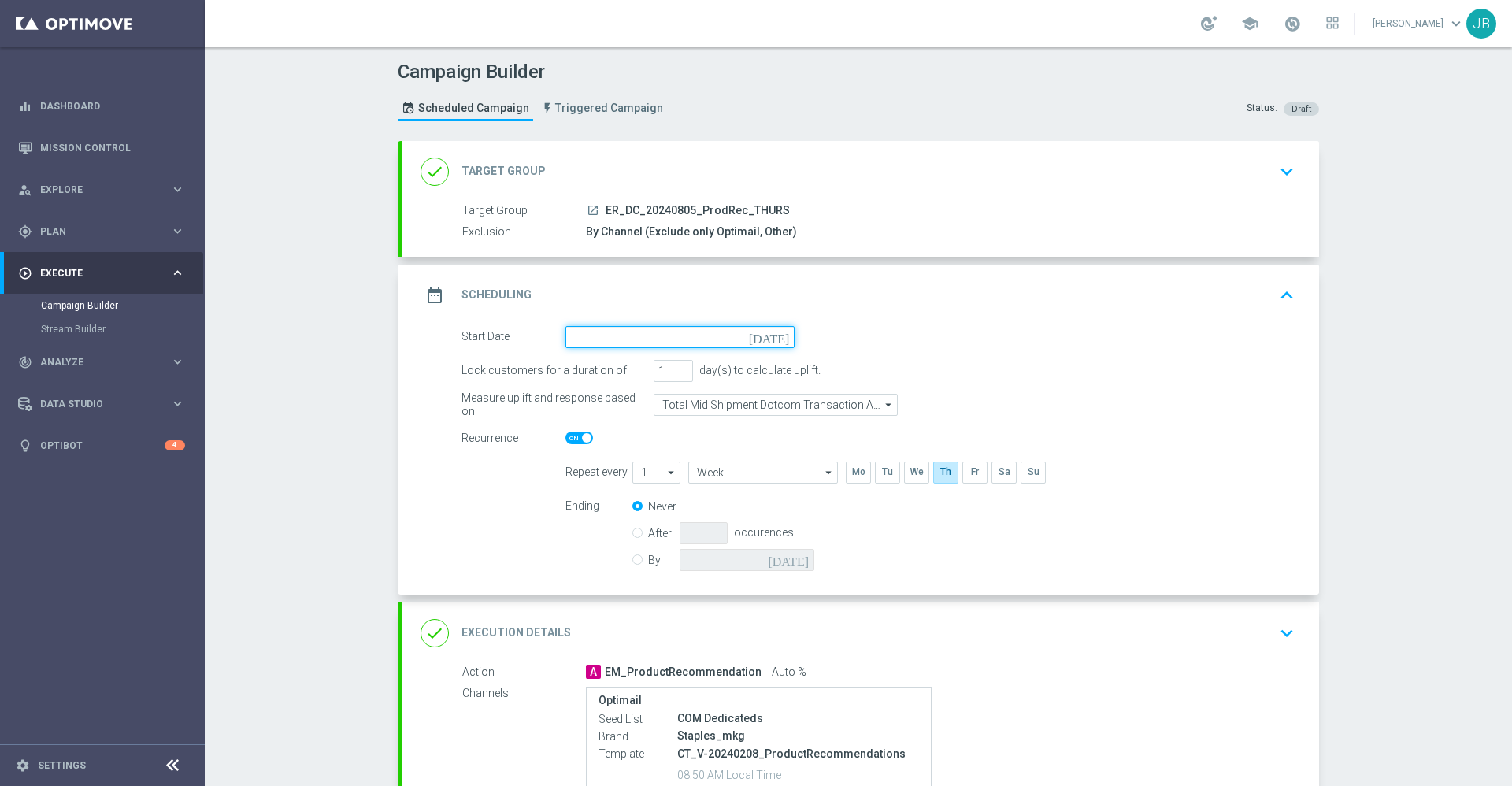
click at [689, 331] on input at bounding box center [680, 337] width 229 height 22
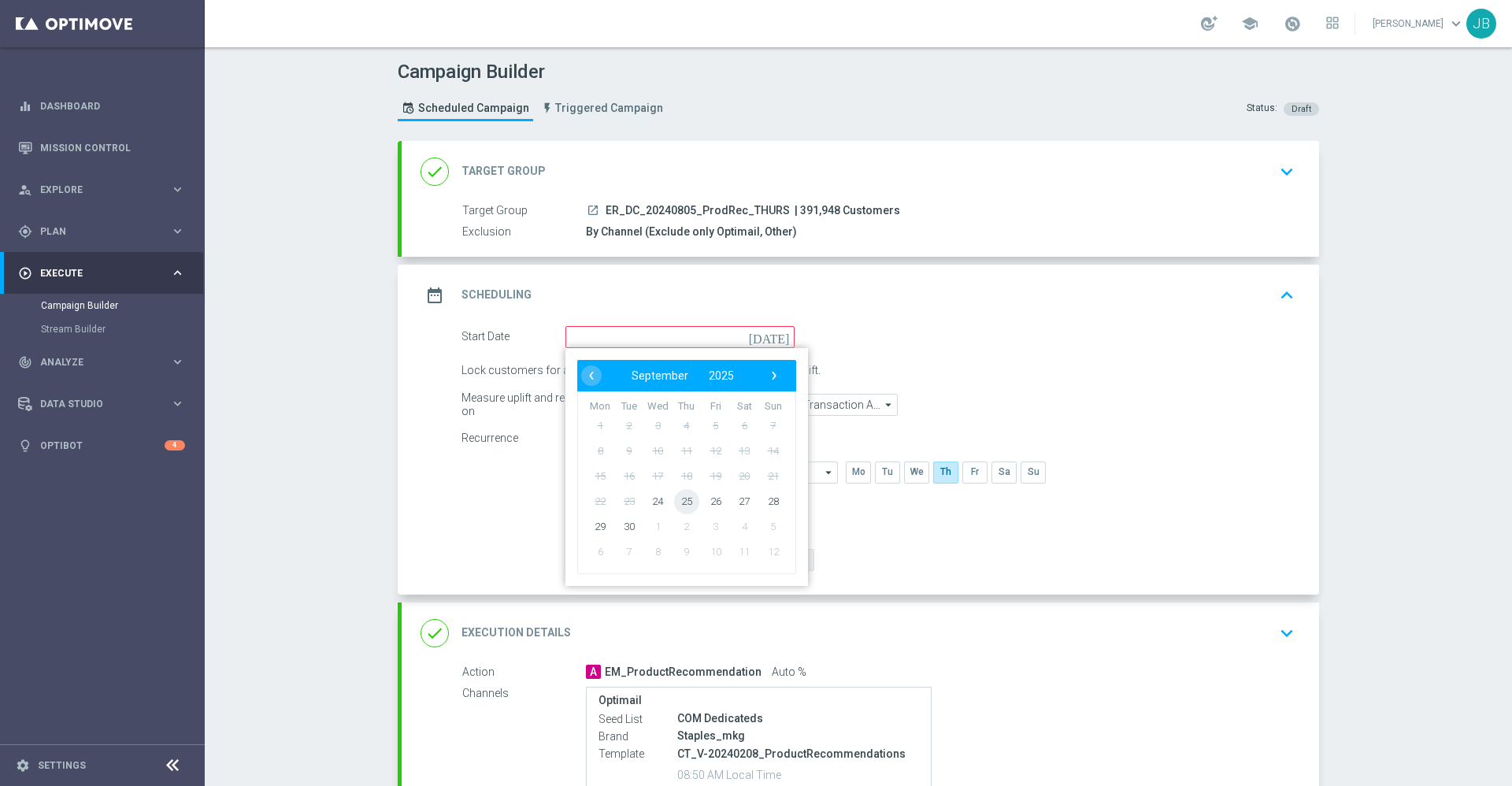
drag, startPoint x: 647, startPoint y: 501, endPoint x: 681, endPoint y: 496, distance: 34.4
click at [681, 496] on tr "22 23 24 25 26 27 28" at bounding box center [687, 501] width 202 height 25
click at [681, 496] on span "25" at bounding box center [686, 501] width 25 height 25
type input "[DATE]"
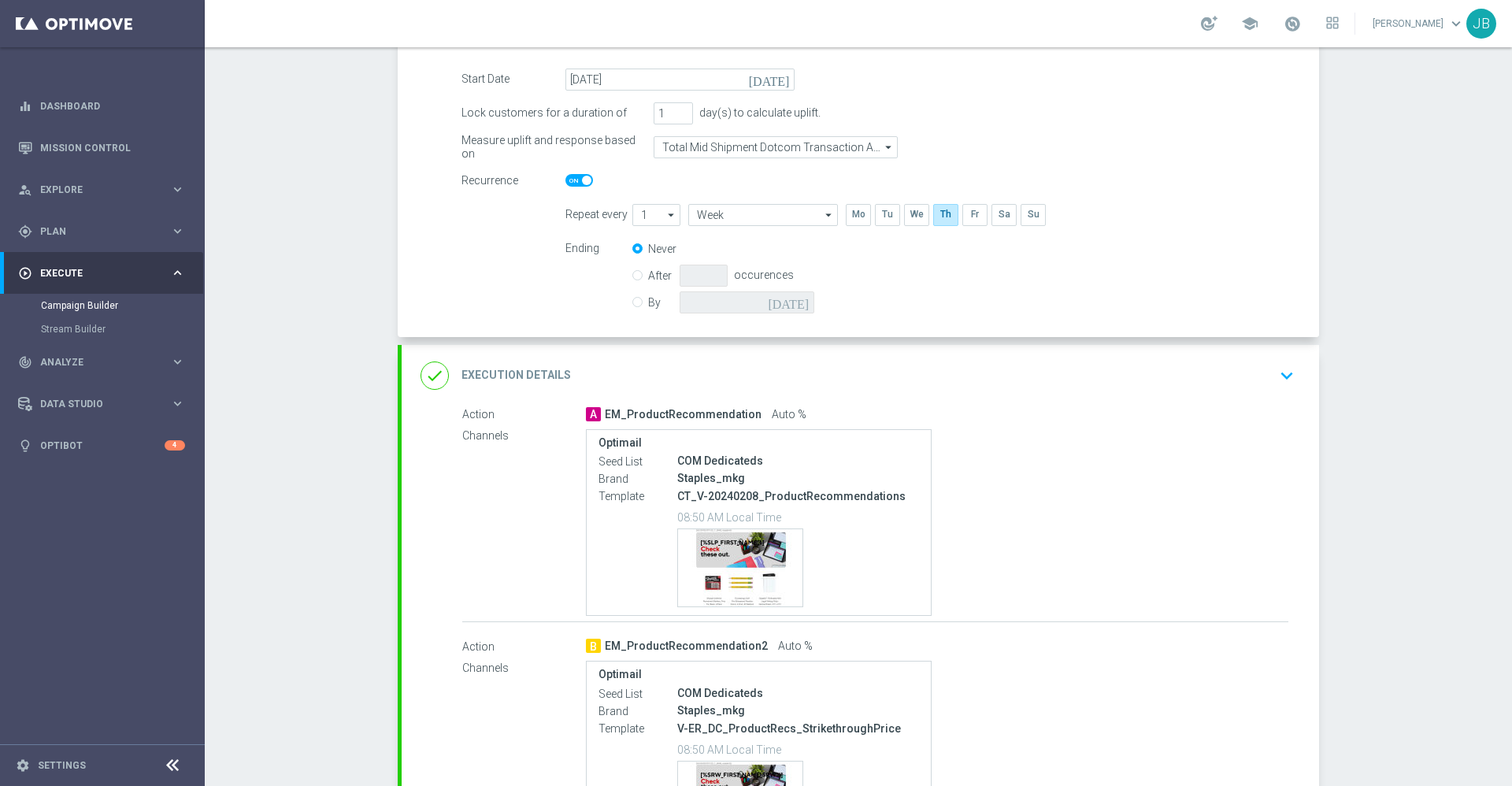
scroll to position [271, 0]
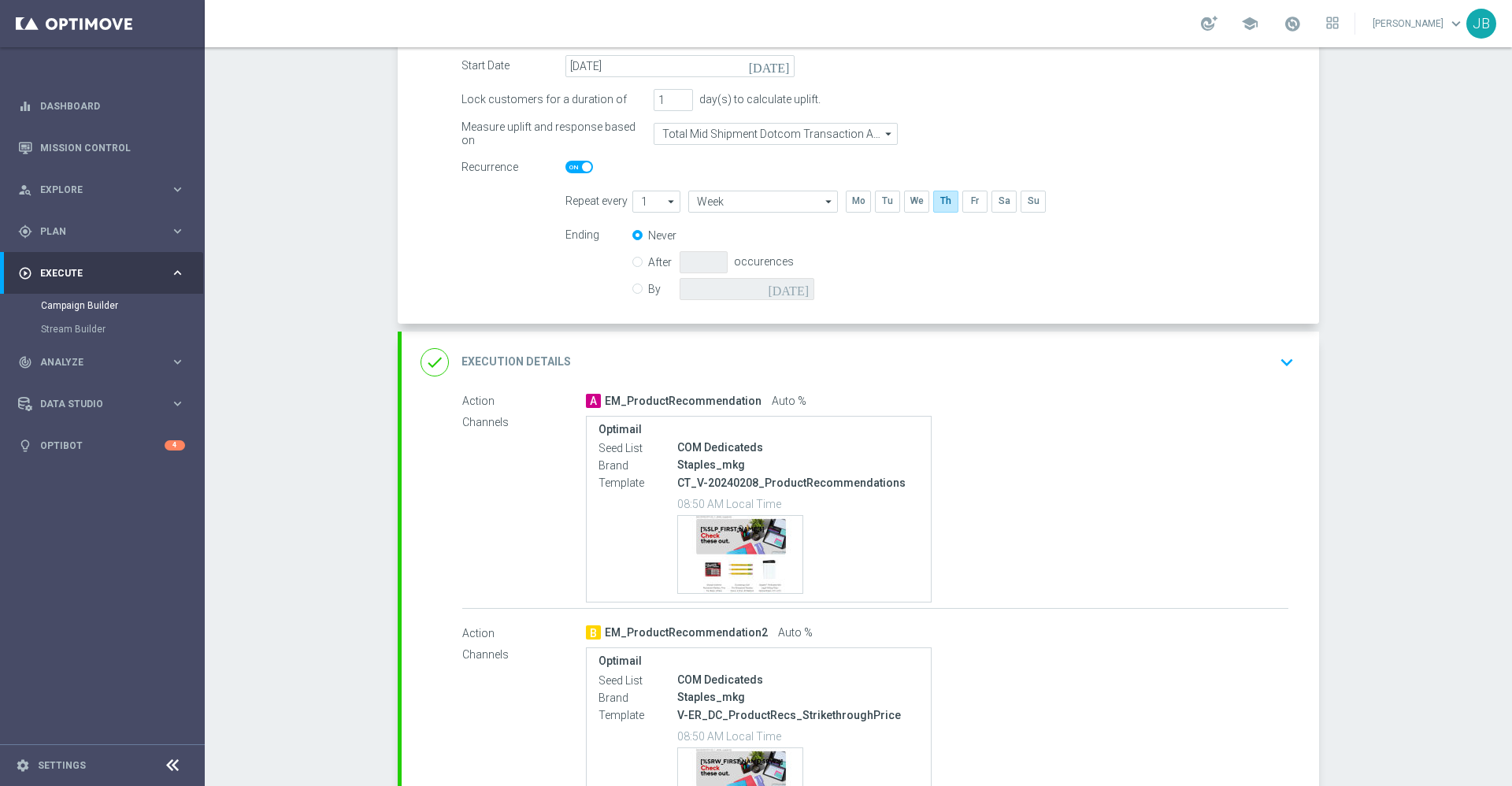
click at [546, 355] on h2 "Execution Details" at bounding box center [515, 362] width 109 height 15
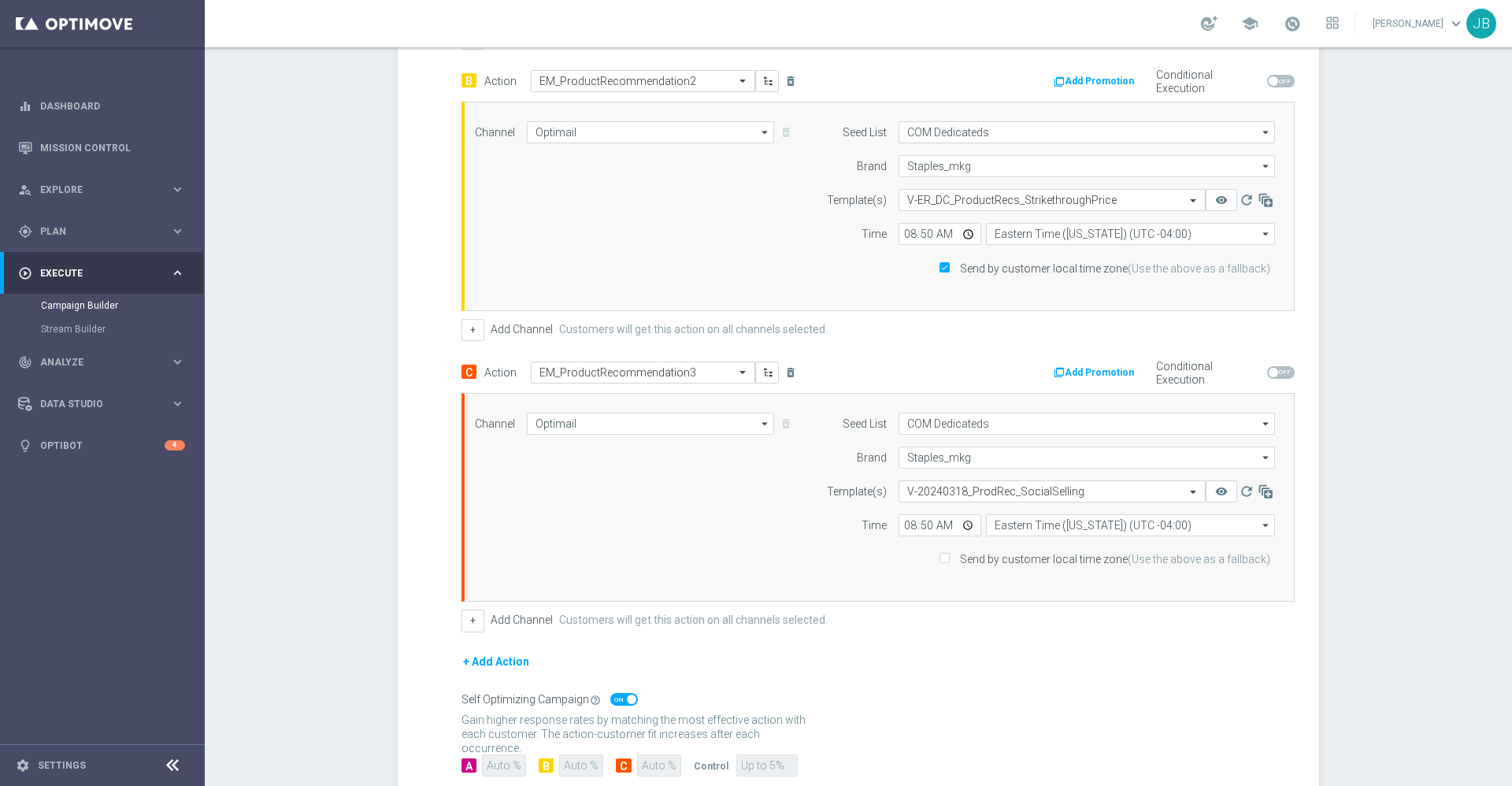
scroll to position [697, 0]
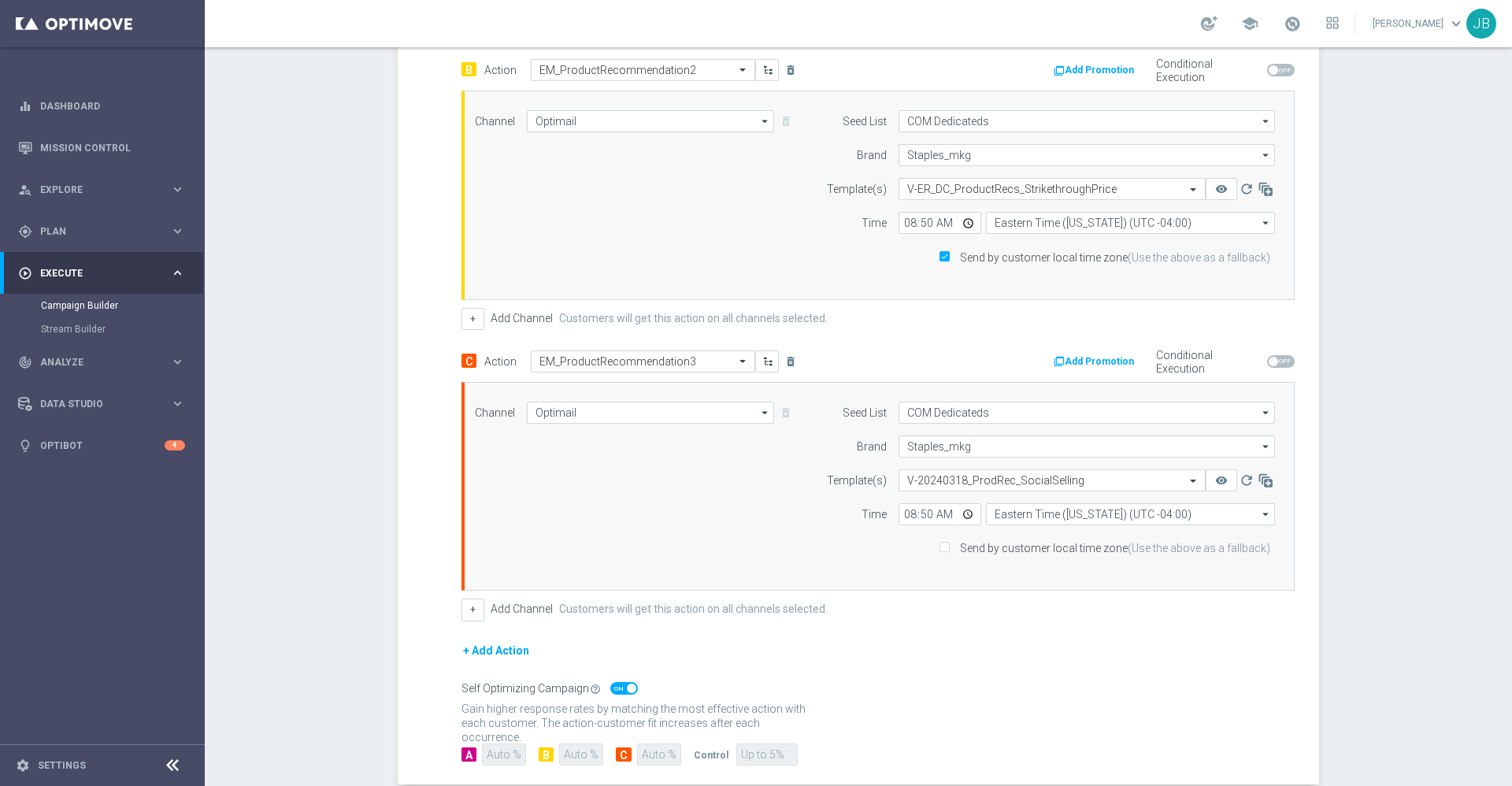
click at [950, 550] on span "Send by customer local time zone (Use the above as a fallback)" at bounding box center [1107, 548] width 336 height 14
click at [942, 547] on input "Send by customer local time zone (Use the above as a fallback)" at bounding box center [944, 549] width 10 height 10
checkbox input "true"
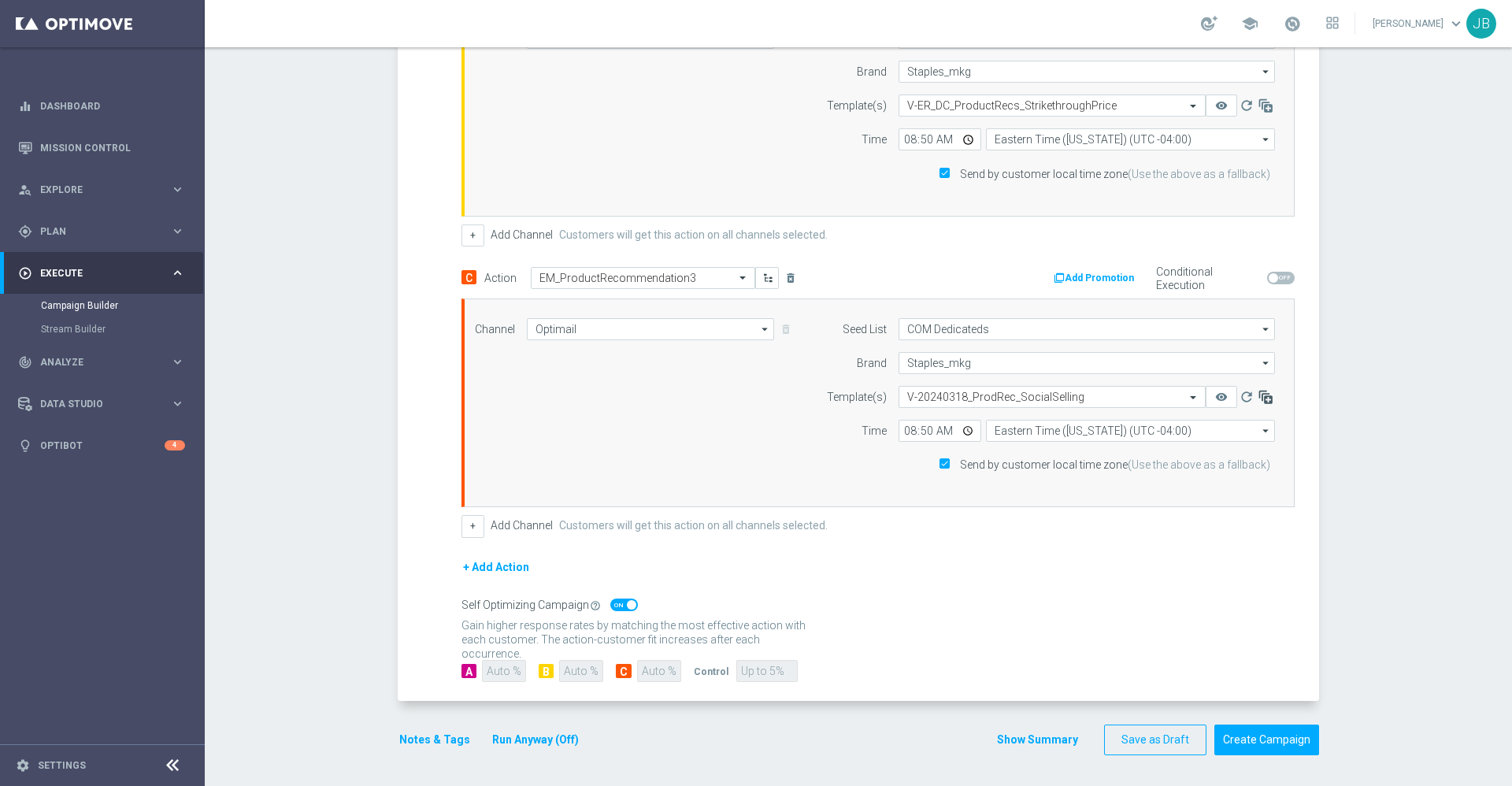
click at [1258, 396] on icon "button" at bounding box center [1265, 396] width 16 height 16
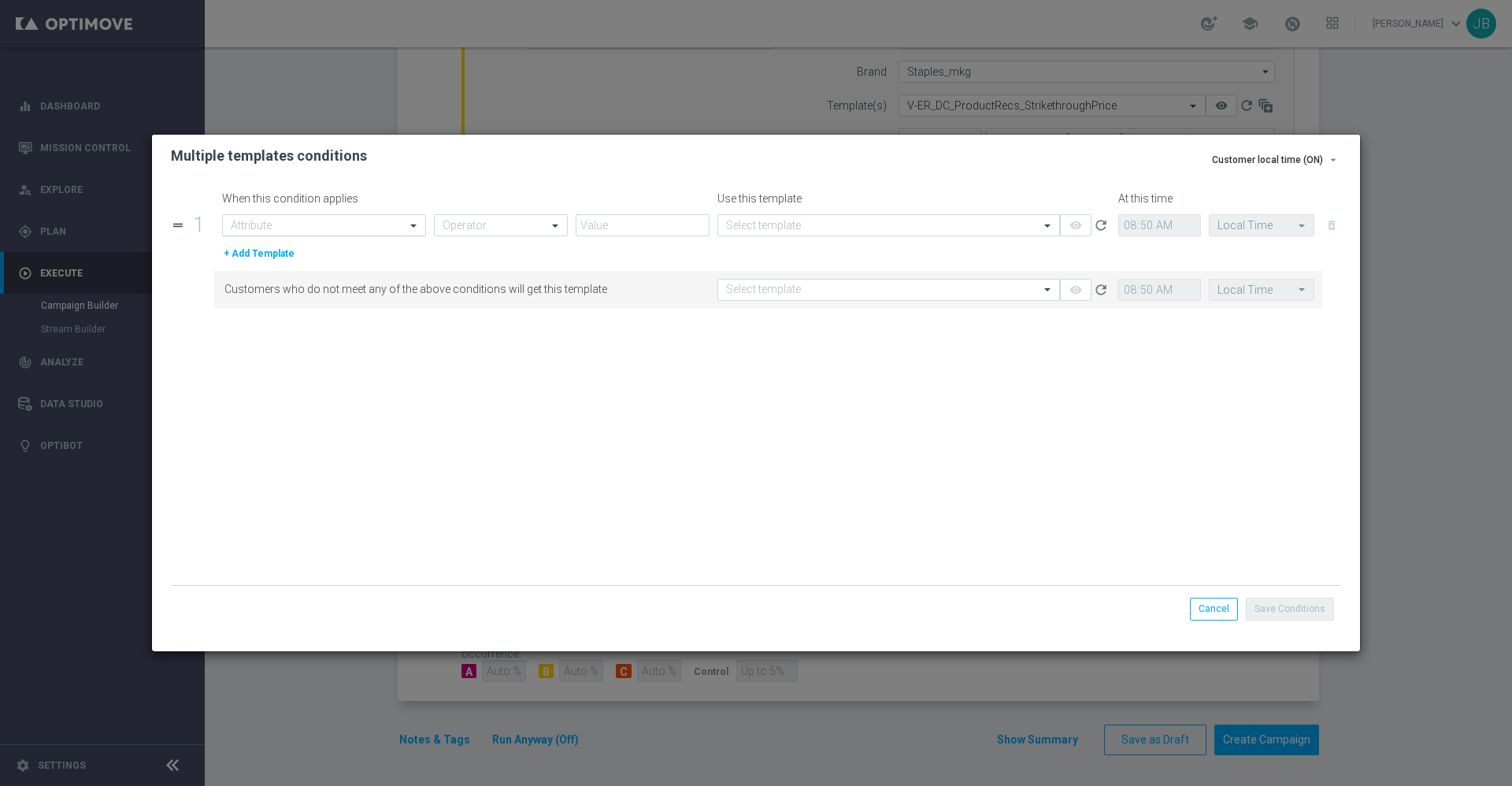
click at [368, 226] on input "text" at bounding box center [309, 225] width 155 height 13
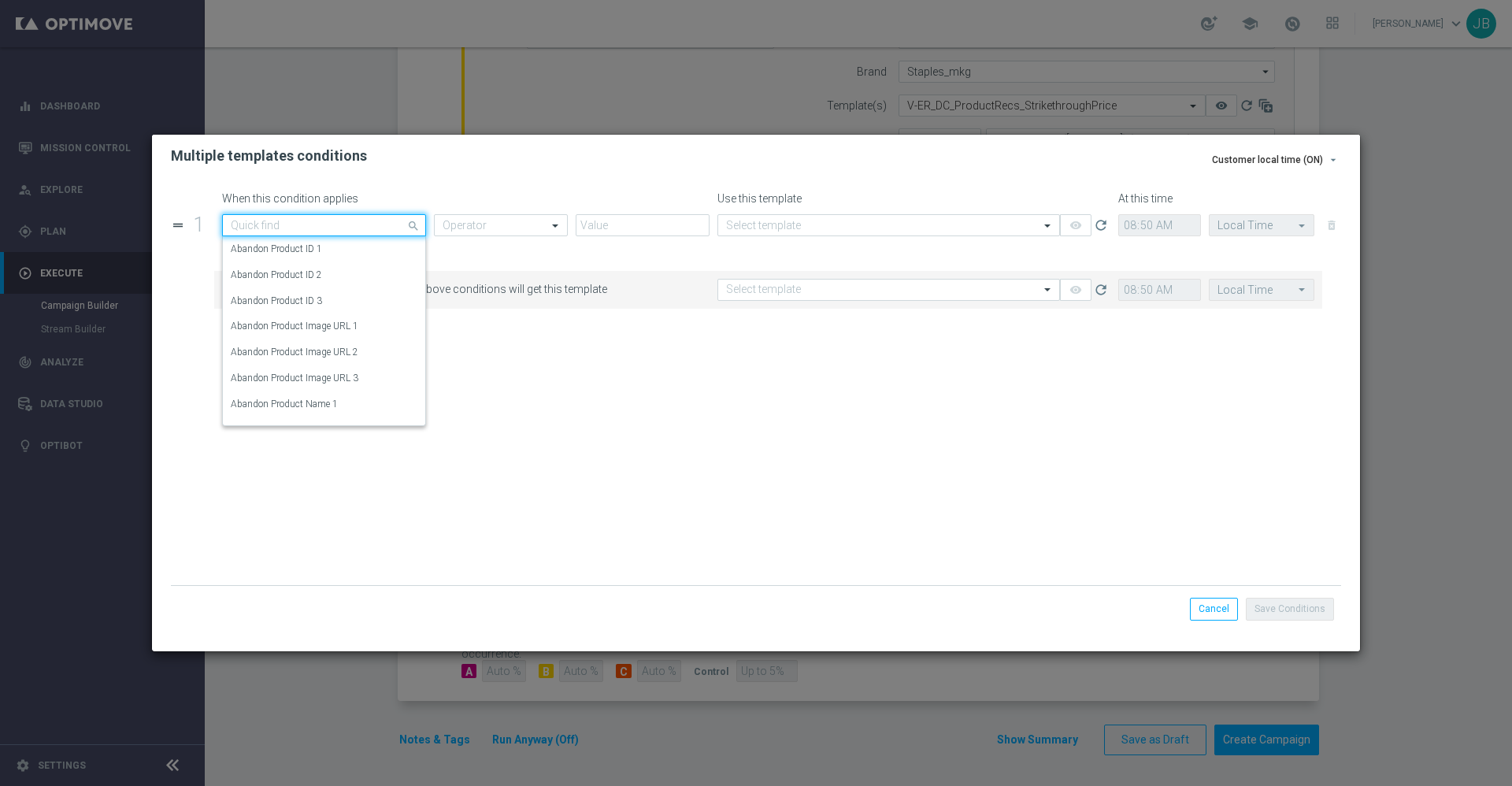
click at [346, 221] on input "text" at bounding box center [309, 225] width 155 height 13
click at [329, 330] on label "Random Customer Percentage" at bounding box center [293, 326] width 124 height 13
type input "customer"
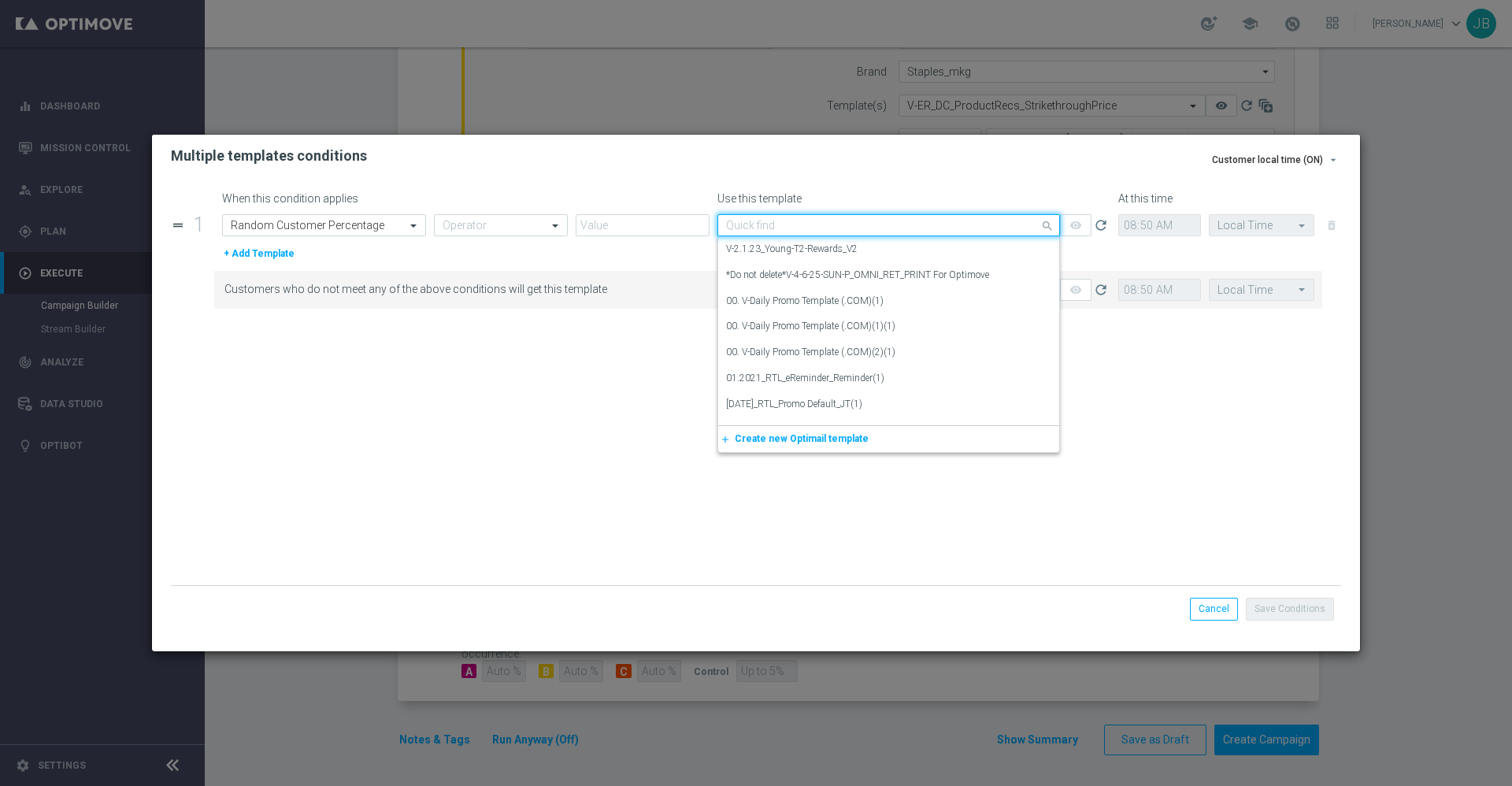
click at [1010, 224] on input "text" at bounding box center [873, 225] width 294 height 13
type input "strike"
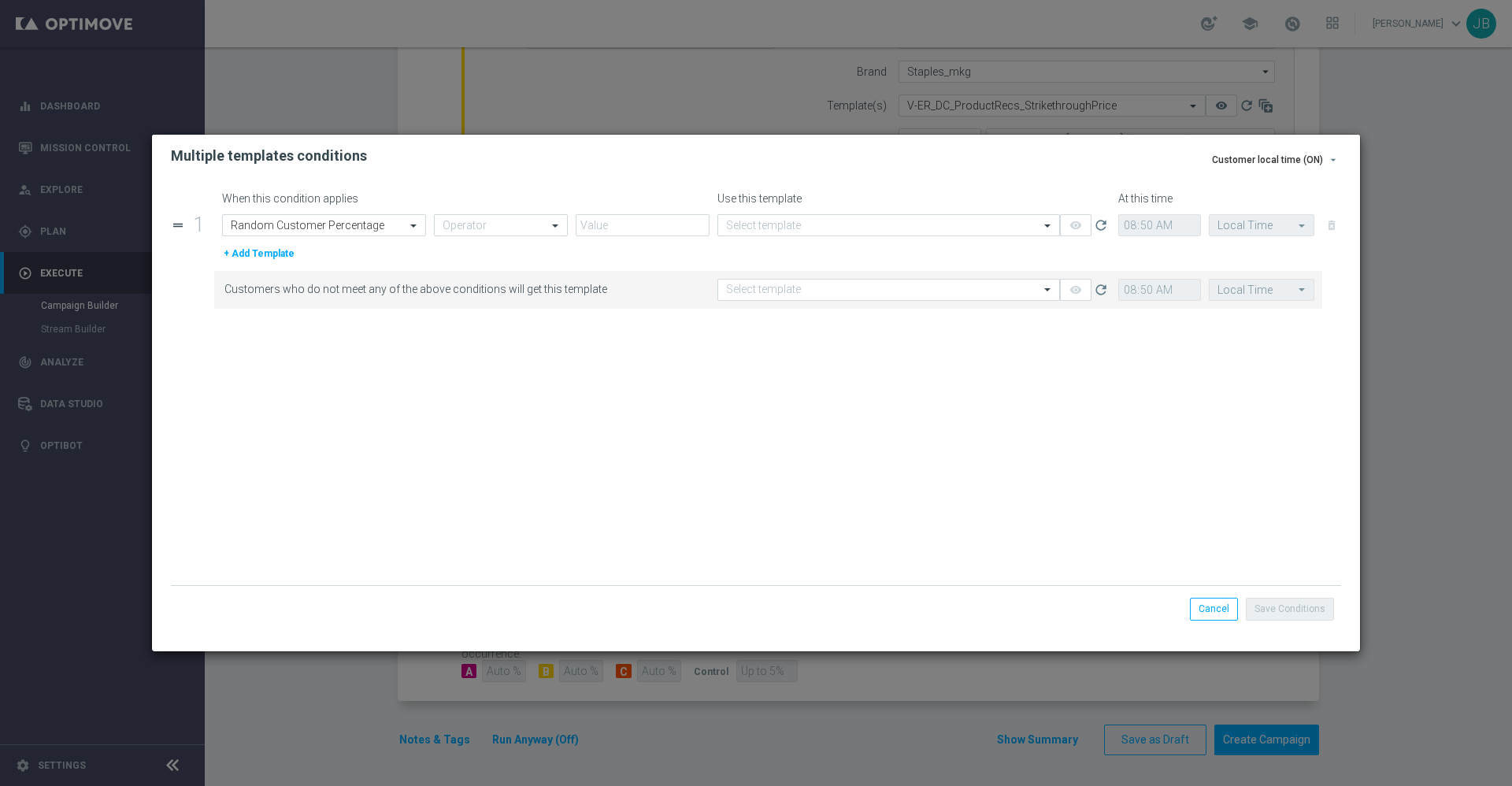
click at [972, 417] on form "When this condition applies Use this template At this time drag_handle 1 Attrib…" at bounding box center [756, 388] width 1170 height 393
click at [1449, 390] on modal-container "Customer local time (ON) arrow_drop_down Send time Send the campaign according …" at bounding box center [756, 393] width 1512 height 786
click at [1211, 608] on button "Cancel" at bounding box center [1214, 609] width 48 height 22
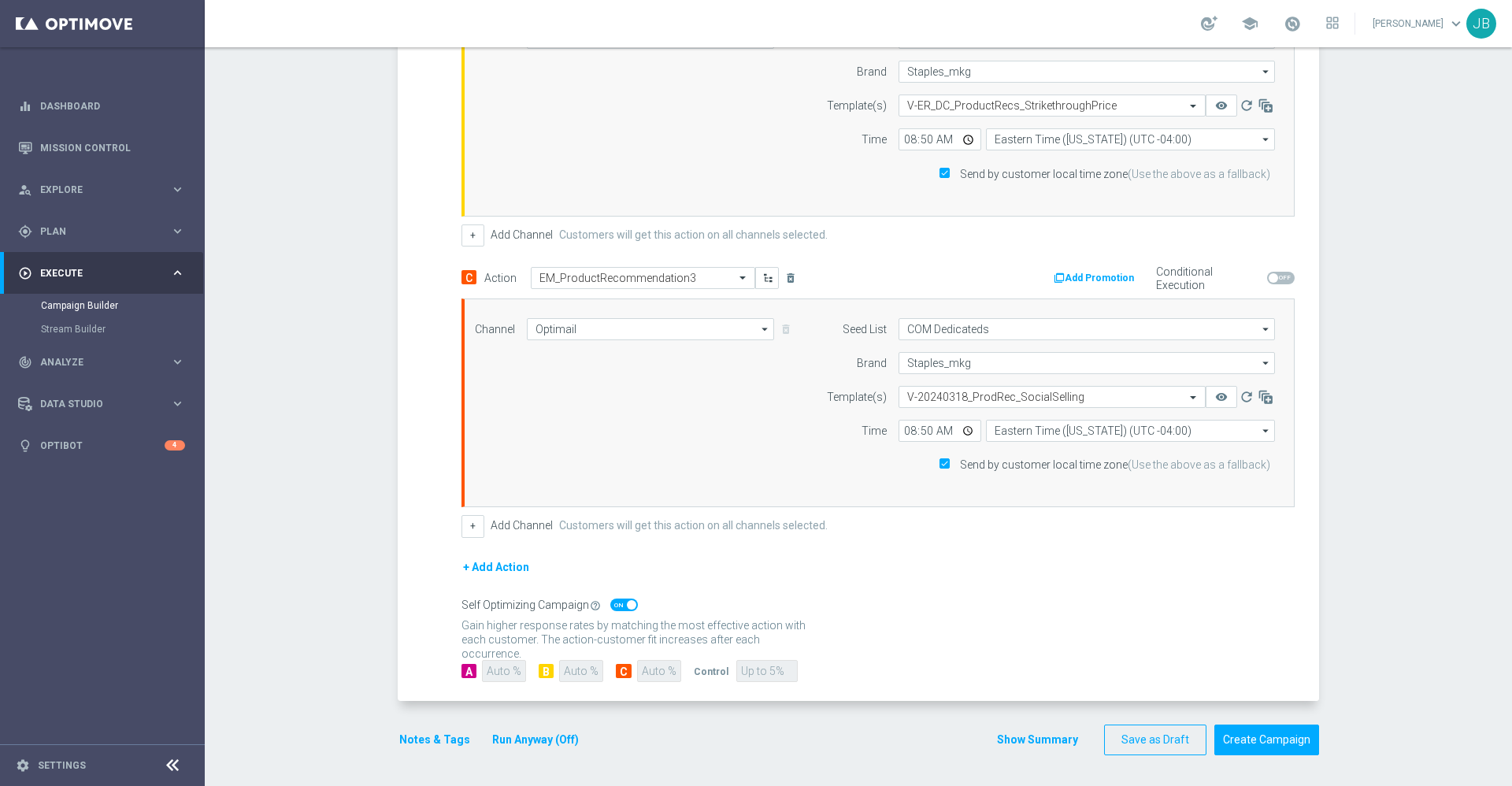
scroll to position [735, 0]
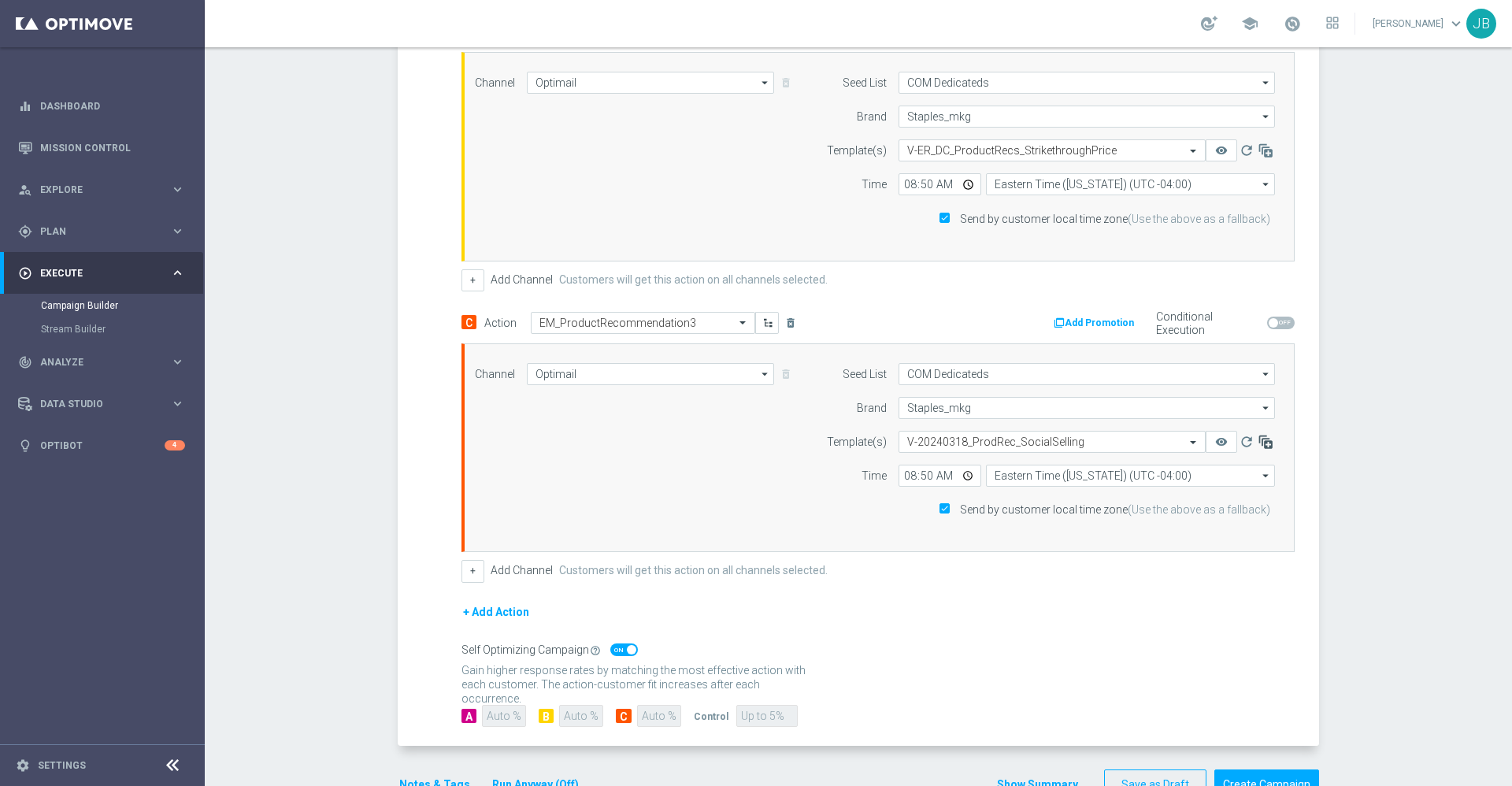
click at [1258, 446] on icon "button" at bounding box center [1265, 441] width 16 height 16
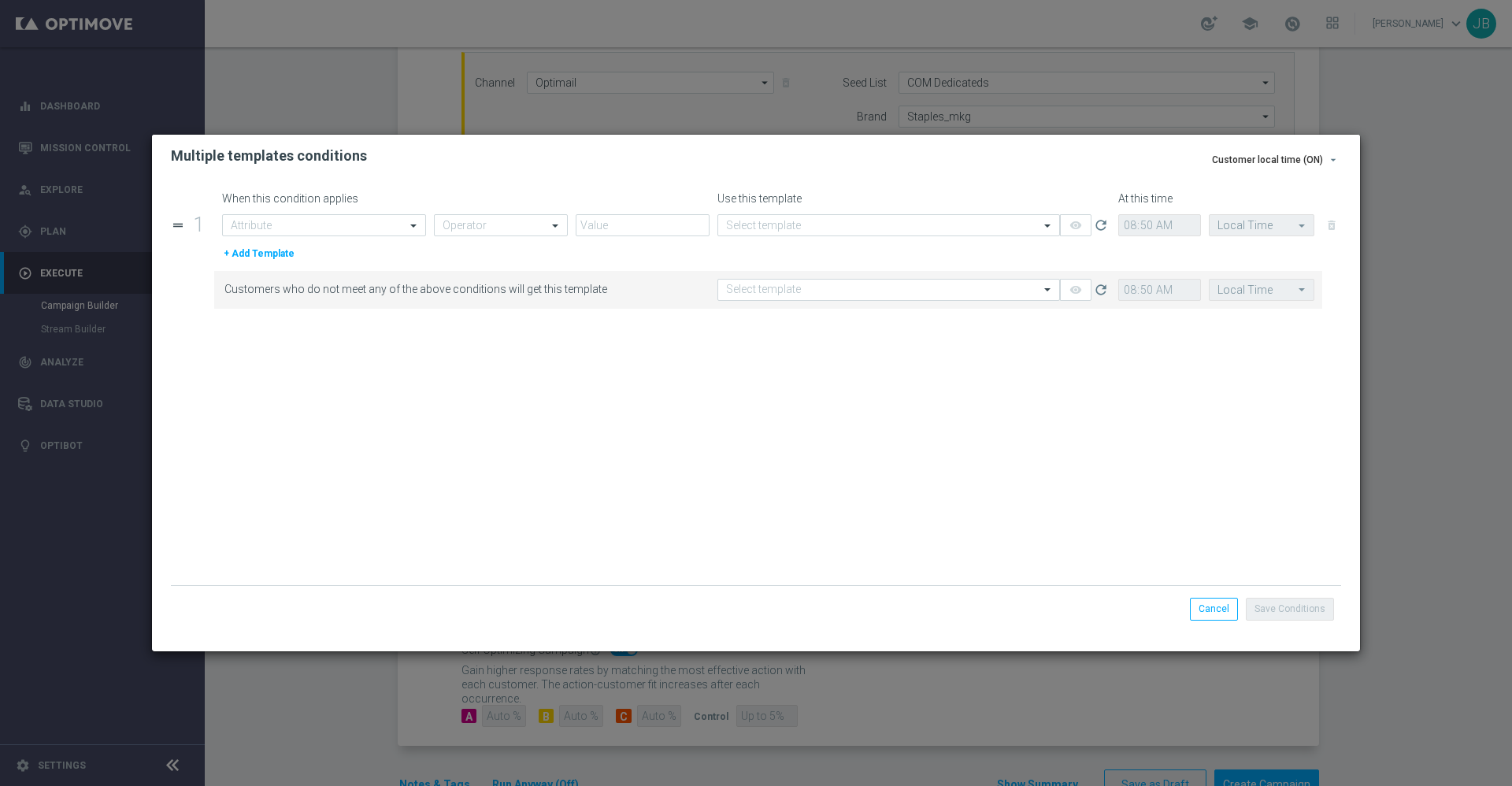
click at [1393, 470] on modal-container "Customer local time (ON) arrow_drop_down Send time Send the campaign according …" at bounding box center [756, 393] width 1512 height 786
click at [1221, 601] on button "Cancel" at bounding box center [1214, 609] width 48 height 22
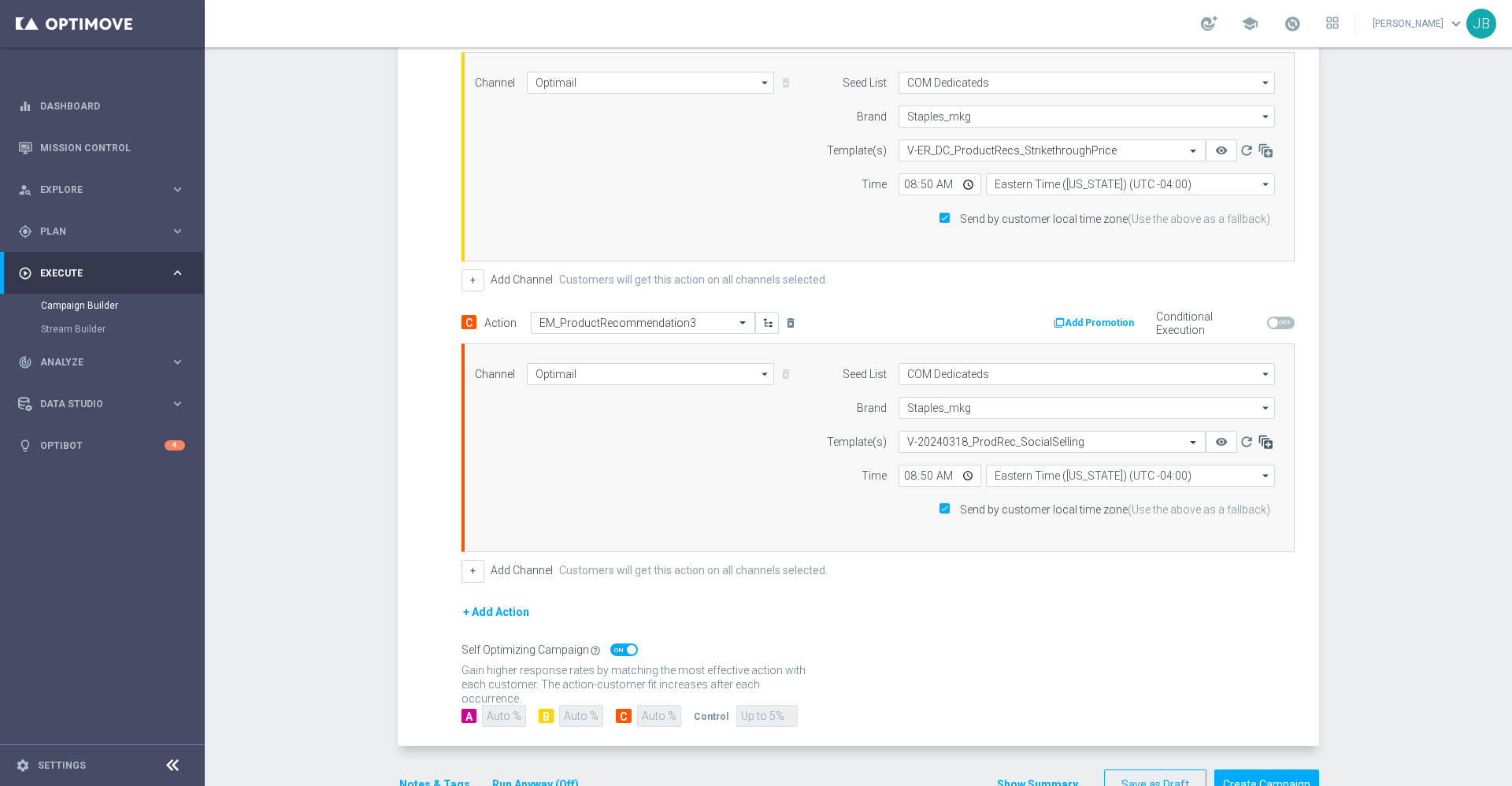
click at [1261, 445] on icon "button" at bounding box center [1265, 441] width 16 height 16
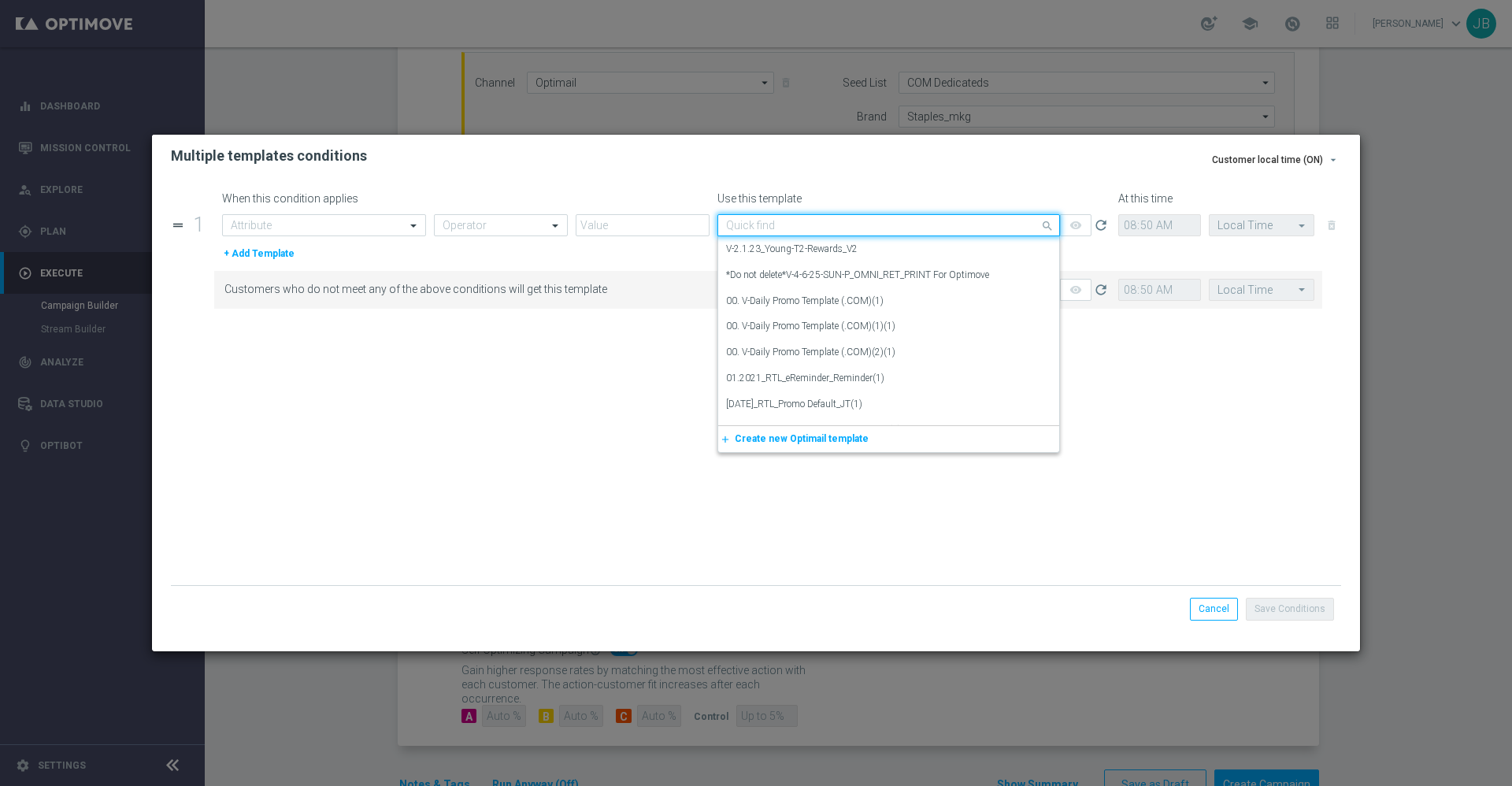
click at [877, 229] on input "text" at bounding box center [873, 225] width 294 height 13
type input "social"
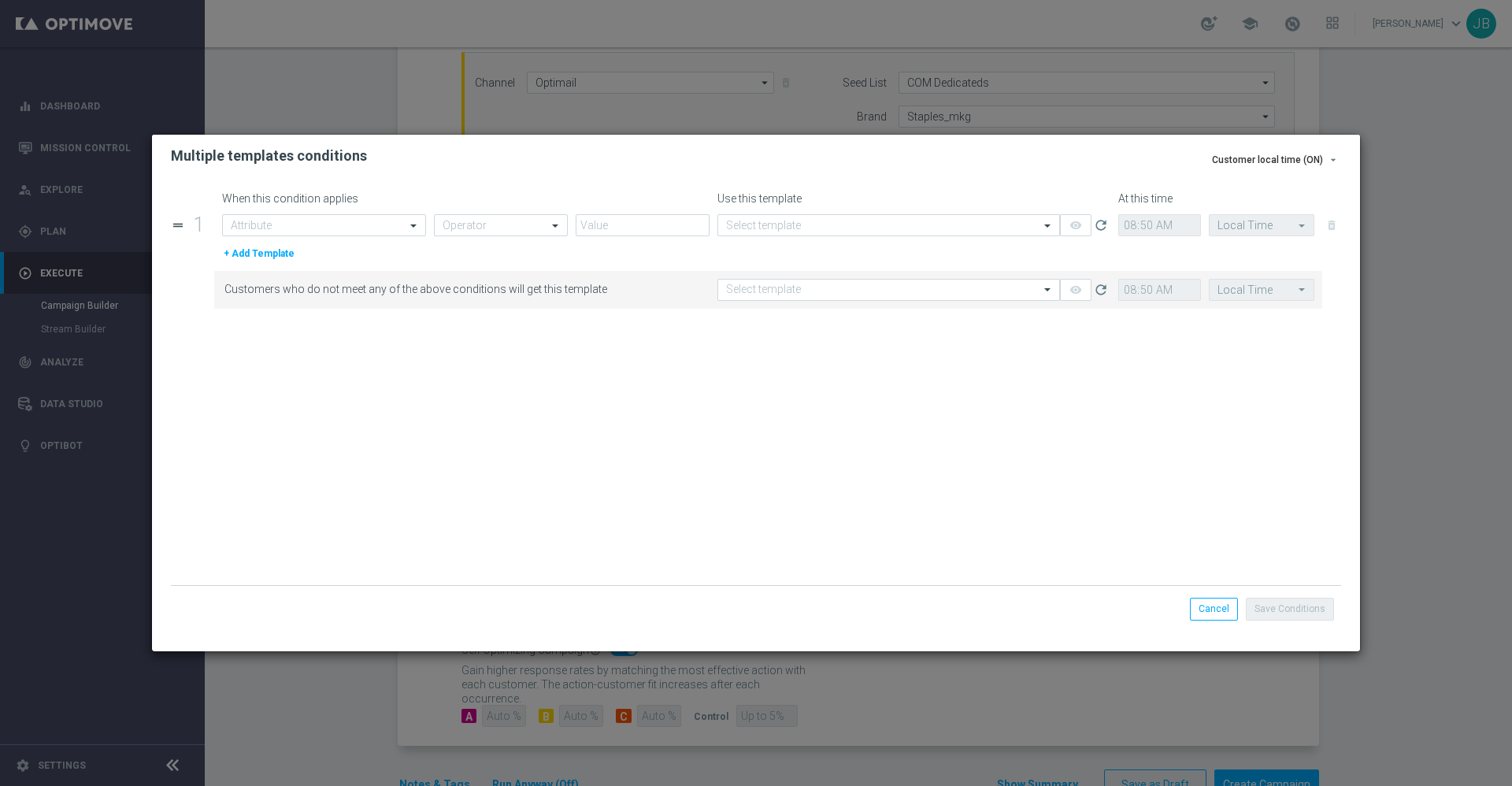
click at [1377, 380] on modal-container "Customer local time (ON) arrow_drop_down Send time Send the campaign according …" at bounding box center [756, 393] width 1512 height 786
click at [1219, 603] on button "Cancel" at bounding box center [1214, 609] width 48 height 22
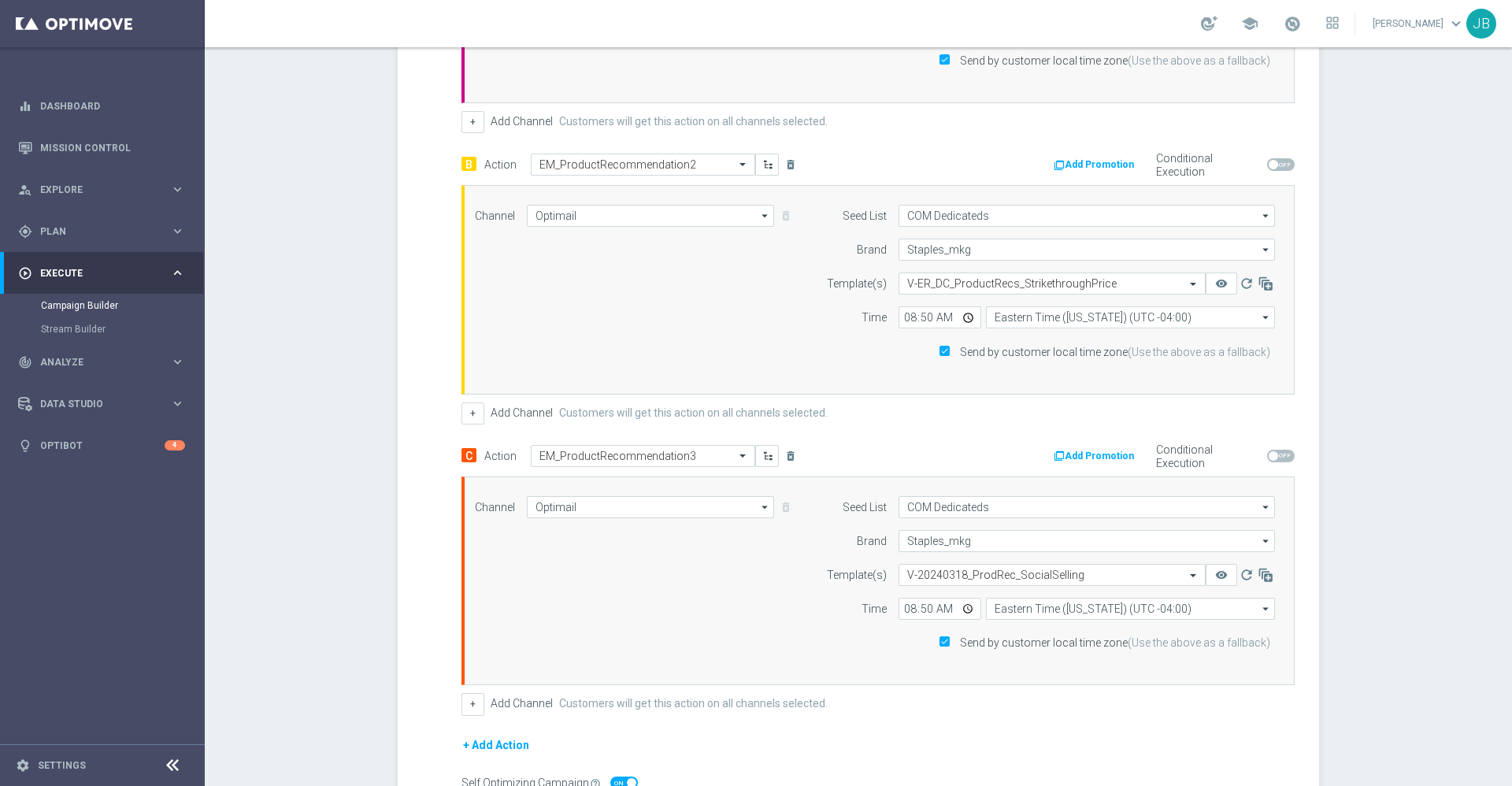
scroll to position [600, 0]
click at [1258, 285] on icon "button" at bounding box center [1265, 285] width 16 height 16
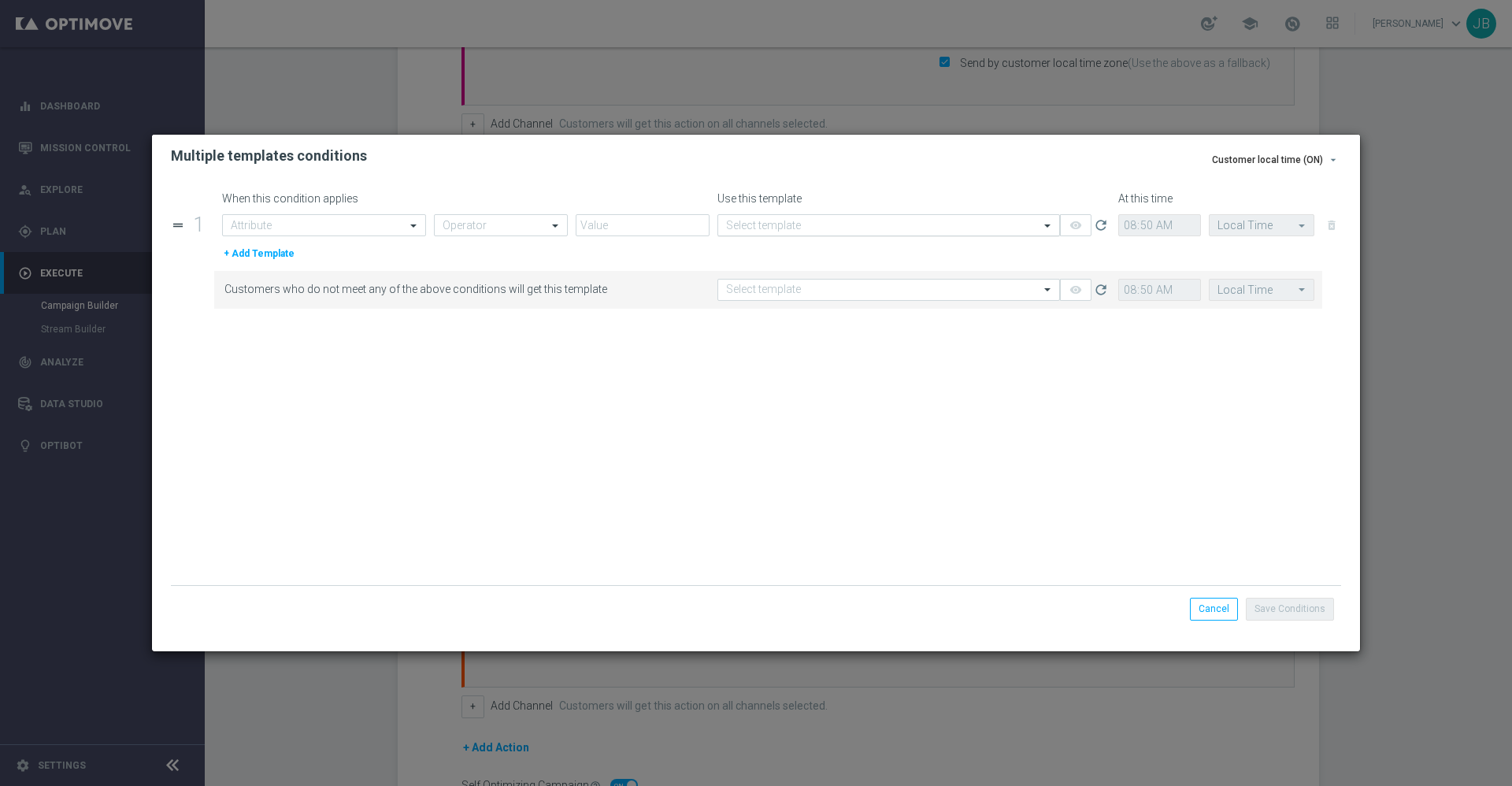
click at [914, 226] on input "text" at bounding box center [873, 225] width 294 height 13
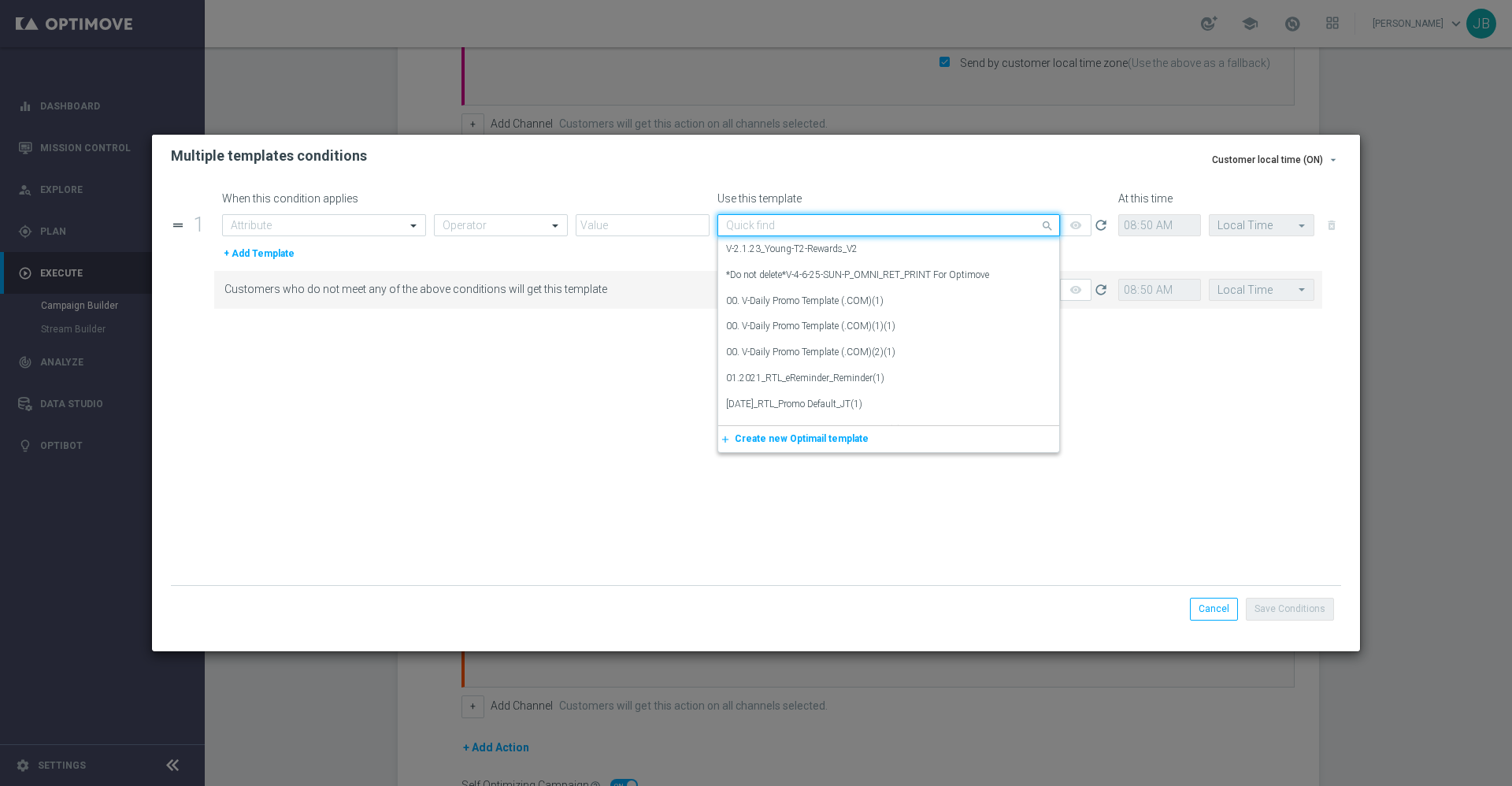
click at [912, 222] on input "text" at bounding box center [873, 225] width 294 height 13
type input "strike"
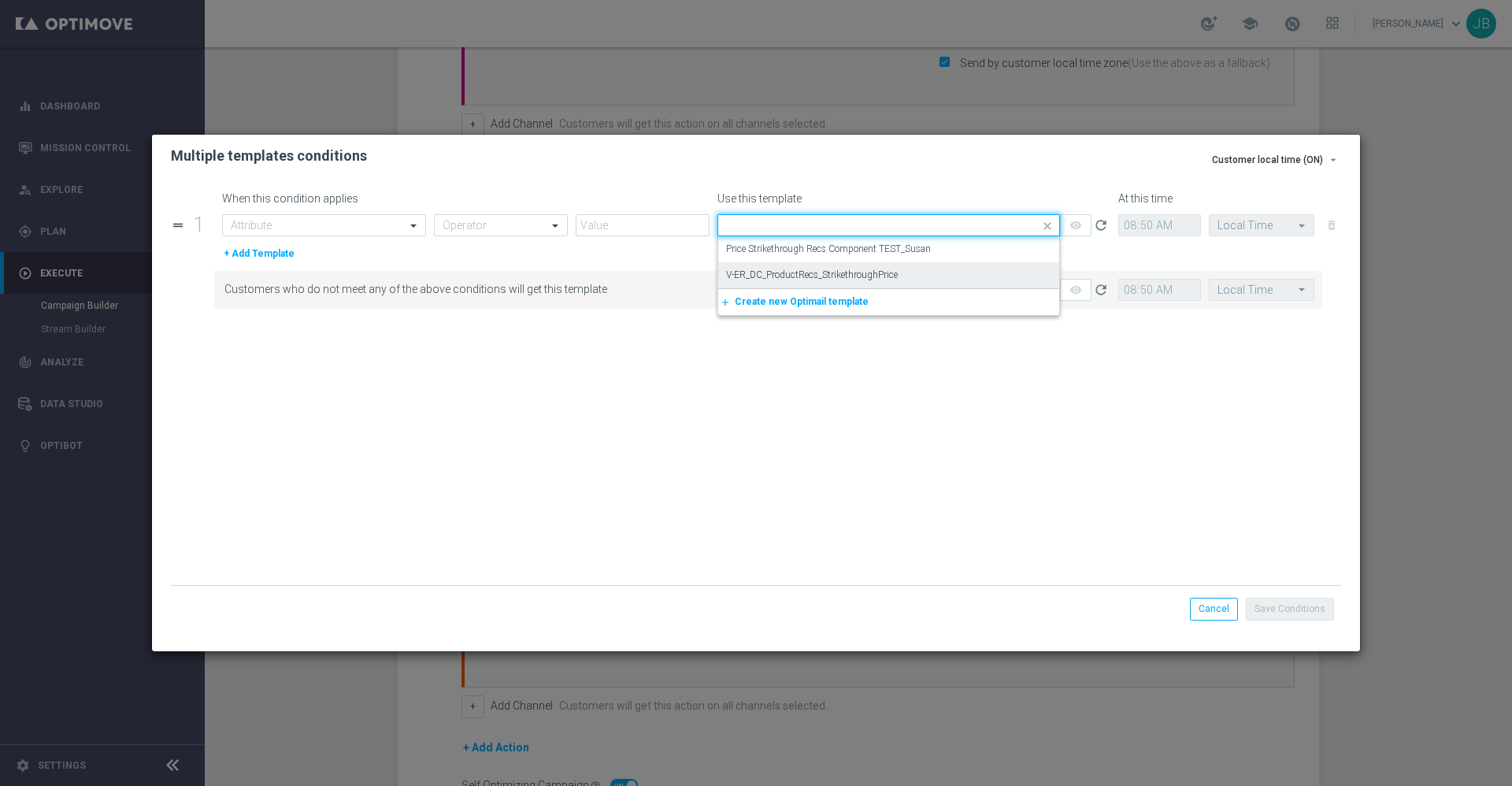
click at [1355, 365] on div "When this condition applies Use this template At this time drag_handle 1 Attrib…" at bounding box center [756, 413] width 1208 height 473
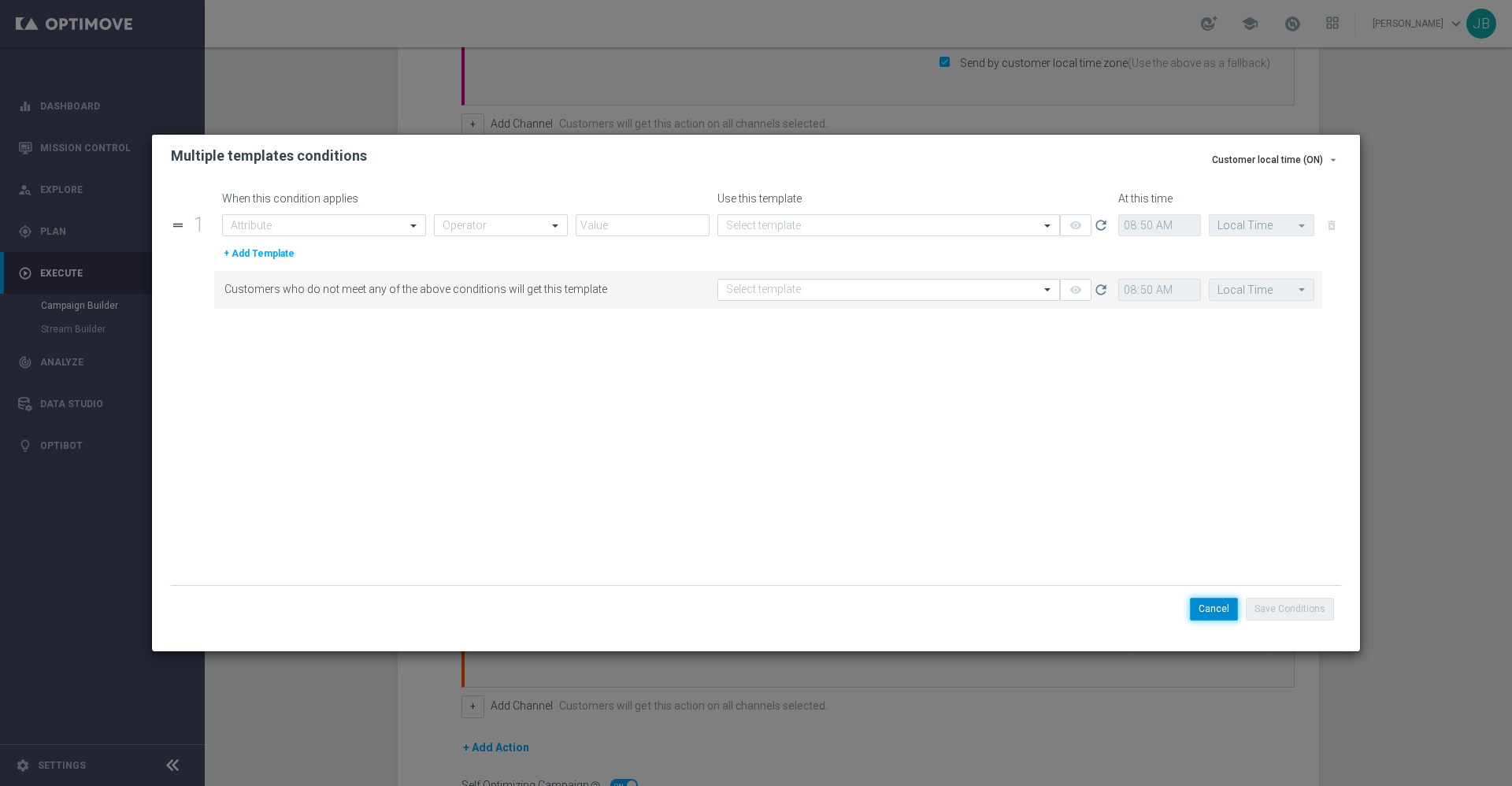
click at [1202, 612] on button "Cancel" at bounding box center [1214, 609] width 48 height 22
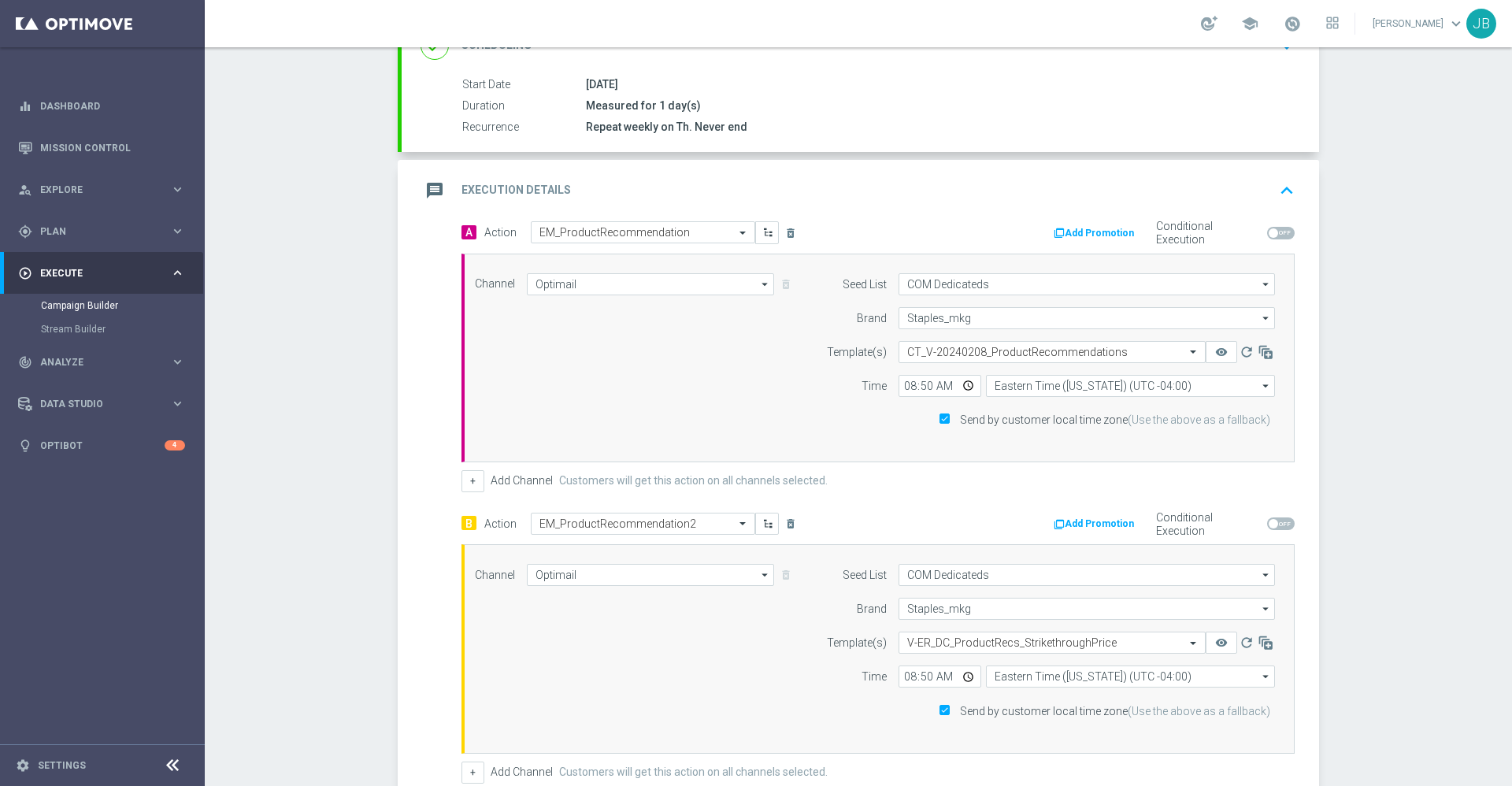
scroll to position [224, 0]
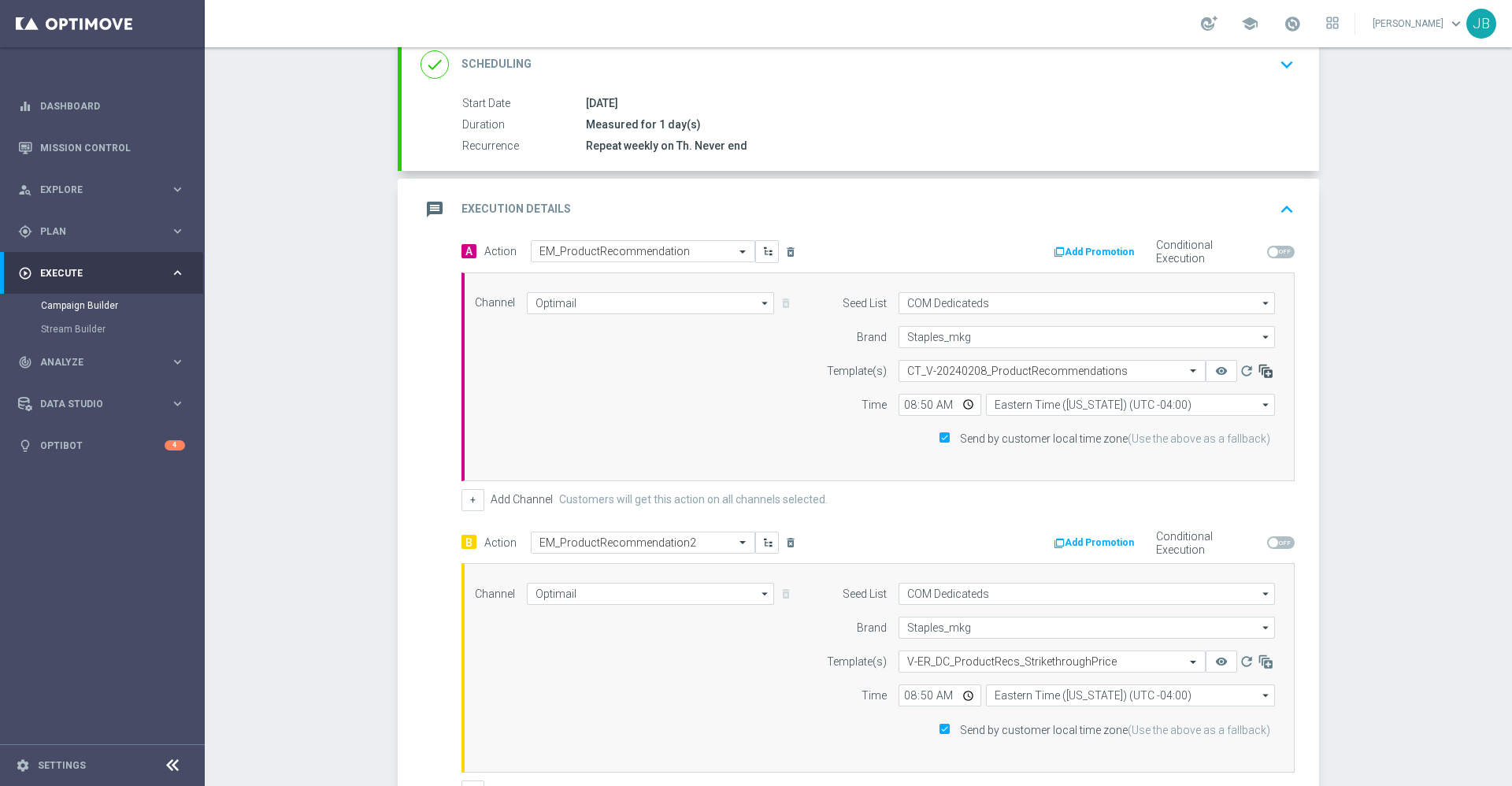
click at [1258, 370] on icon "button" at bounding box center [1265, 370] width 16 height 16
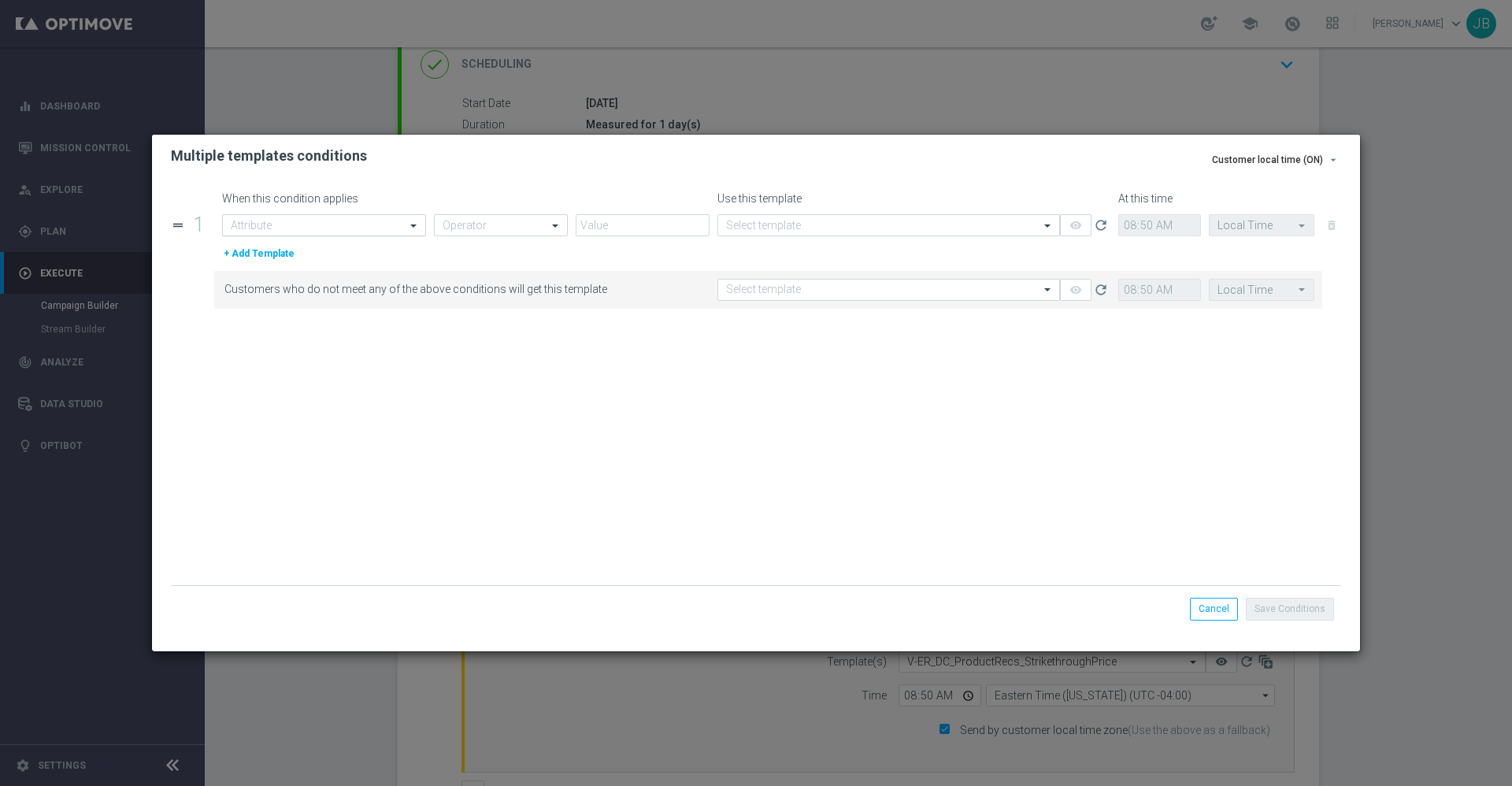
click at [374, 224] on input "text" at bounding box center [309, 225] width 155 height 13
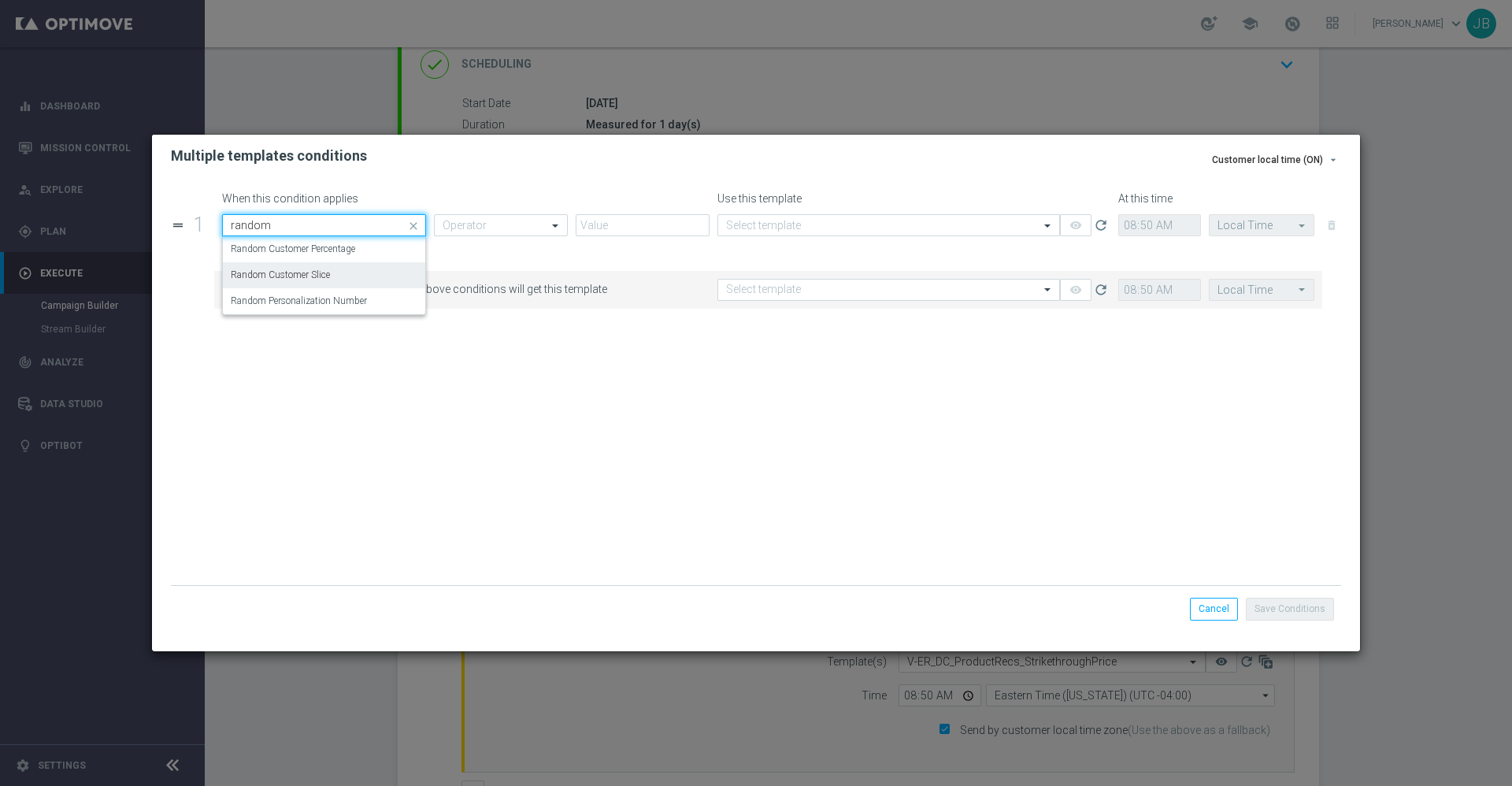
click at [336, 270] on div "Random Customer Slice" at bounding box center [324, 275] width 187 height 26
type input "random"
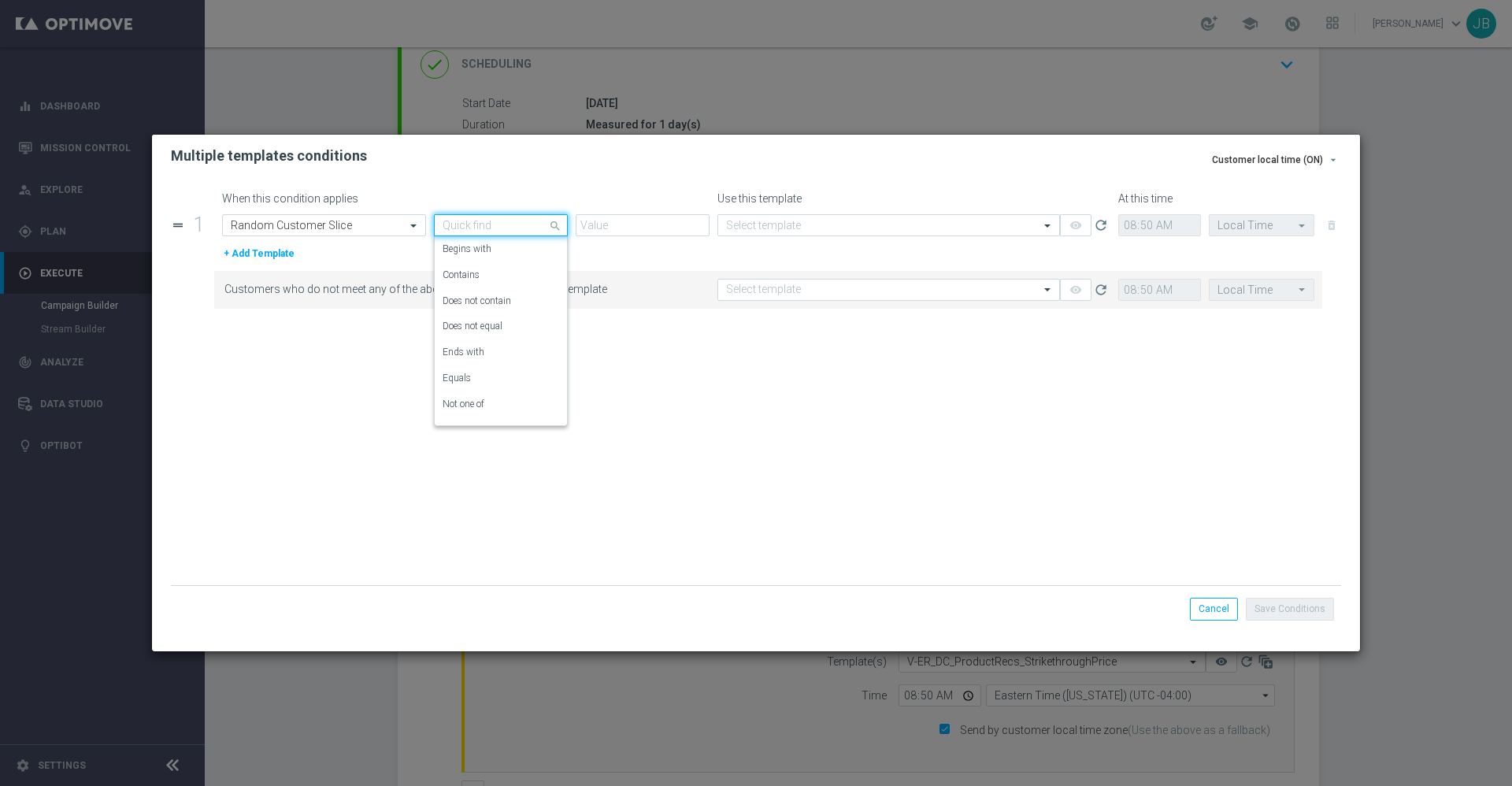
click at [486, 216] on div "Quick find" at bounding box center [500, 225] width 134 height 22
click at [468, 405] on label "One of" at bounding box center [456, 411] width 27 height 13
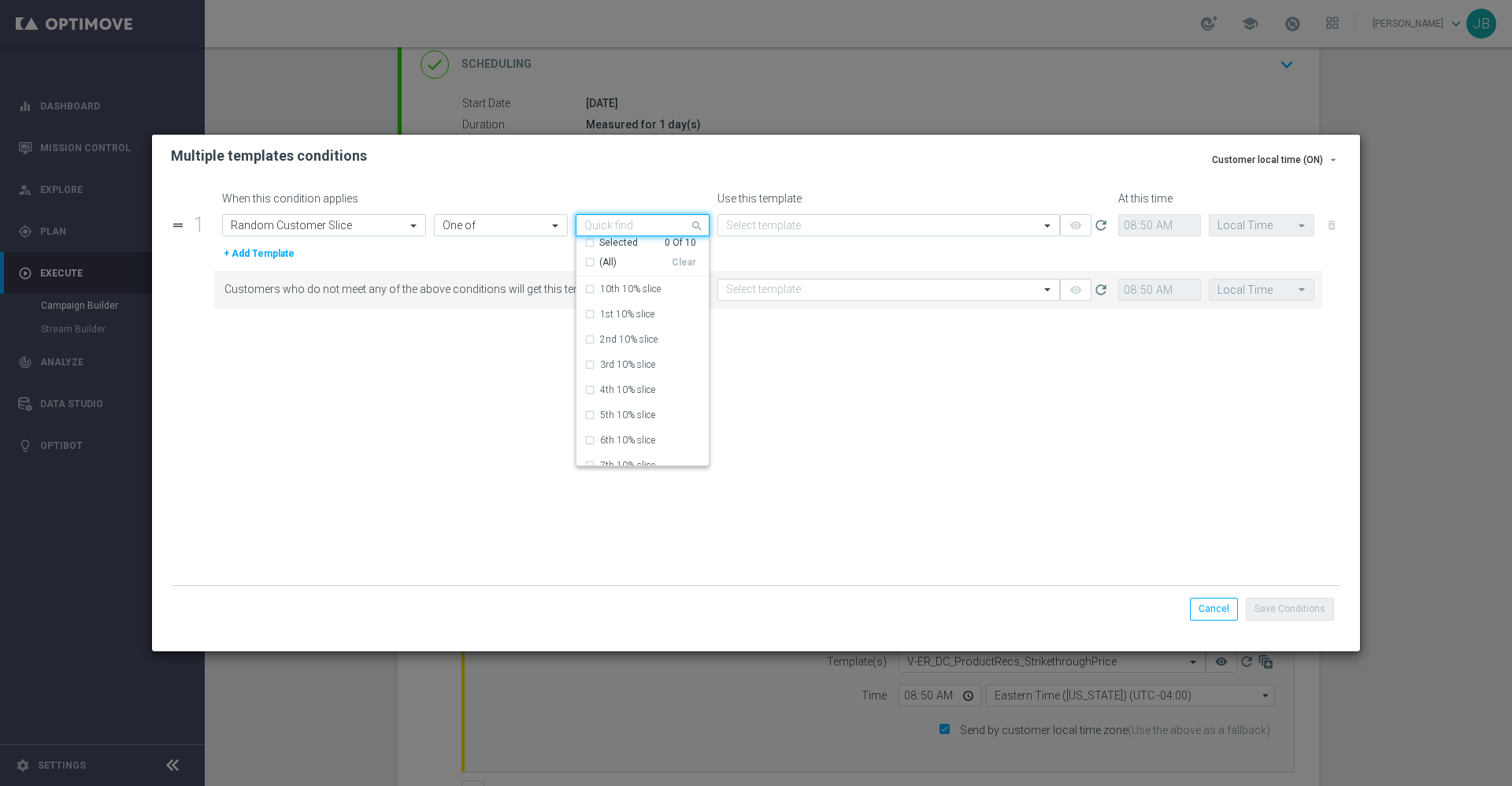
click at [609, 224] on input "text" at bounding box center [637, 226] width 105 height 13
click at [588, 290] on div "10th 10% slice" at bounding box center [643, 289] width 117 height 25
click at [592, 310] on div "1st 10% slice" at bounding box center [643, 315] width 117 height 25
click at [592, 339] on div "2nd 10% slice" at bounding box center [643, 340] width 117 height 25
click at [585, 287] on div "10th 10% slice" at bounding box center [643, 289] width 117 height 25
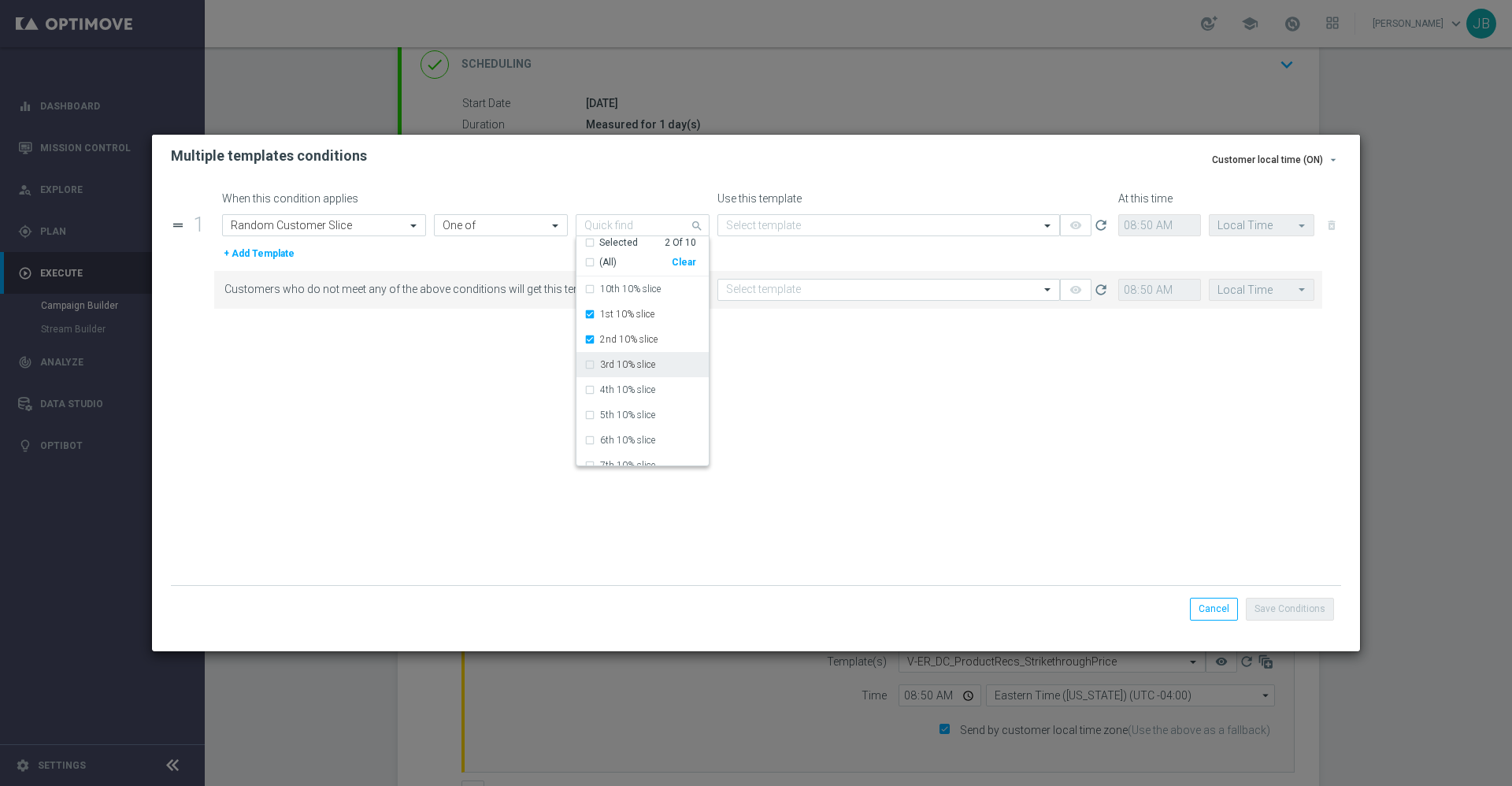
click at [588, 362] on div "3rd 10% slice" at bounding box center [643, 365] width 117 height 25
click at [590, 391] on div "4th 10% slice" at bounding box center [643, 390] width 117 height 25
click at [590, 412] on div "5th 10% slice" at bounding box center [643, 416] width 117 height 25
click at [841, 182] on div "When this condition applies Use this template At this time drag_handle 1 Attrib…" at bounding box center [756, 413] width 1208 height 473
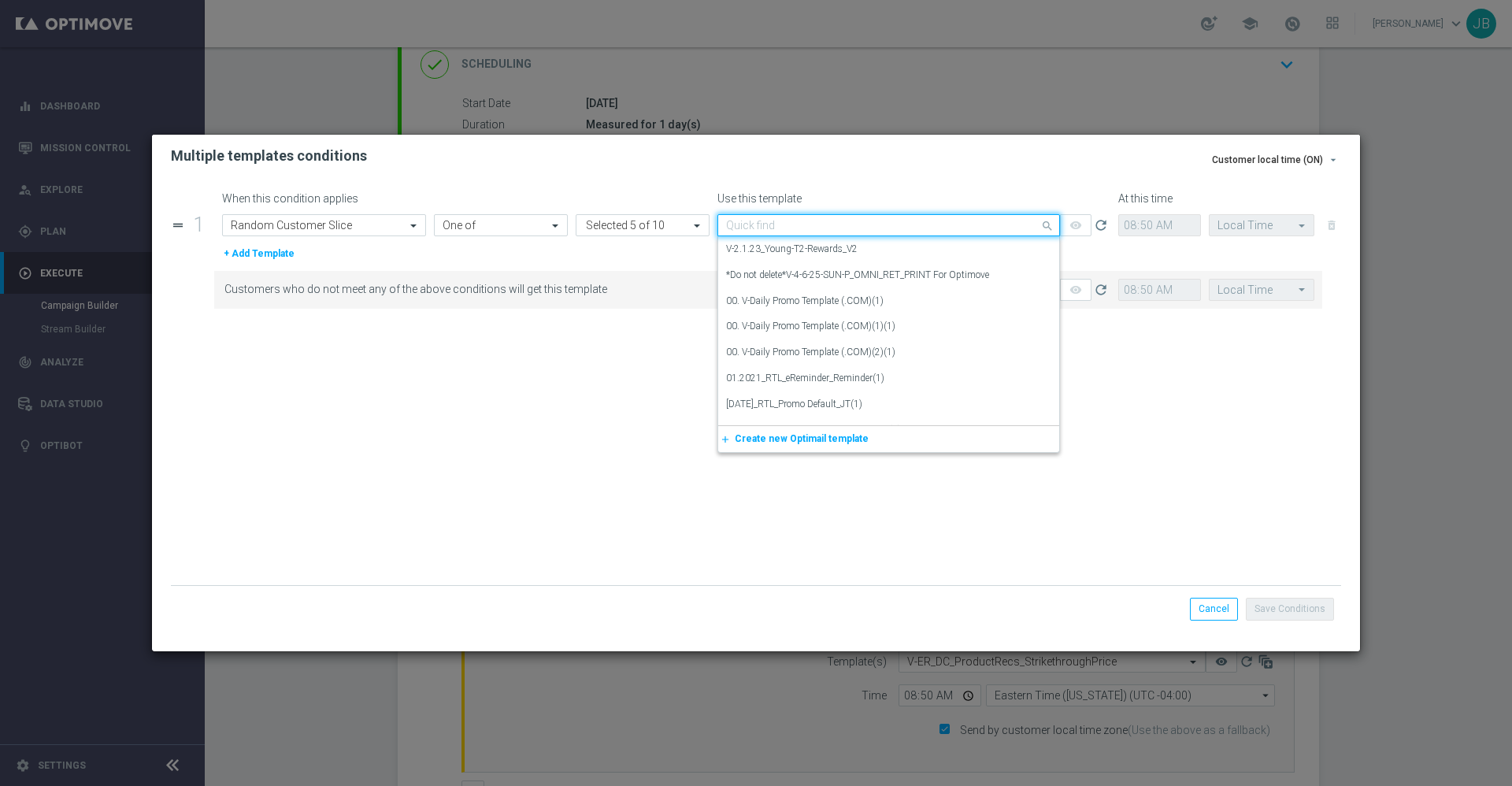
click at [822, 232] on input "text" at bounding box center [873, 225] width 294 height 13
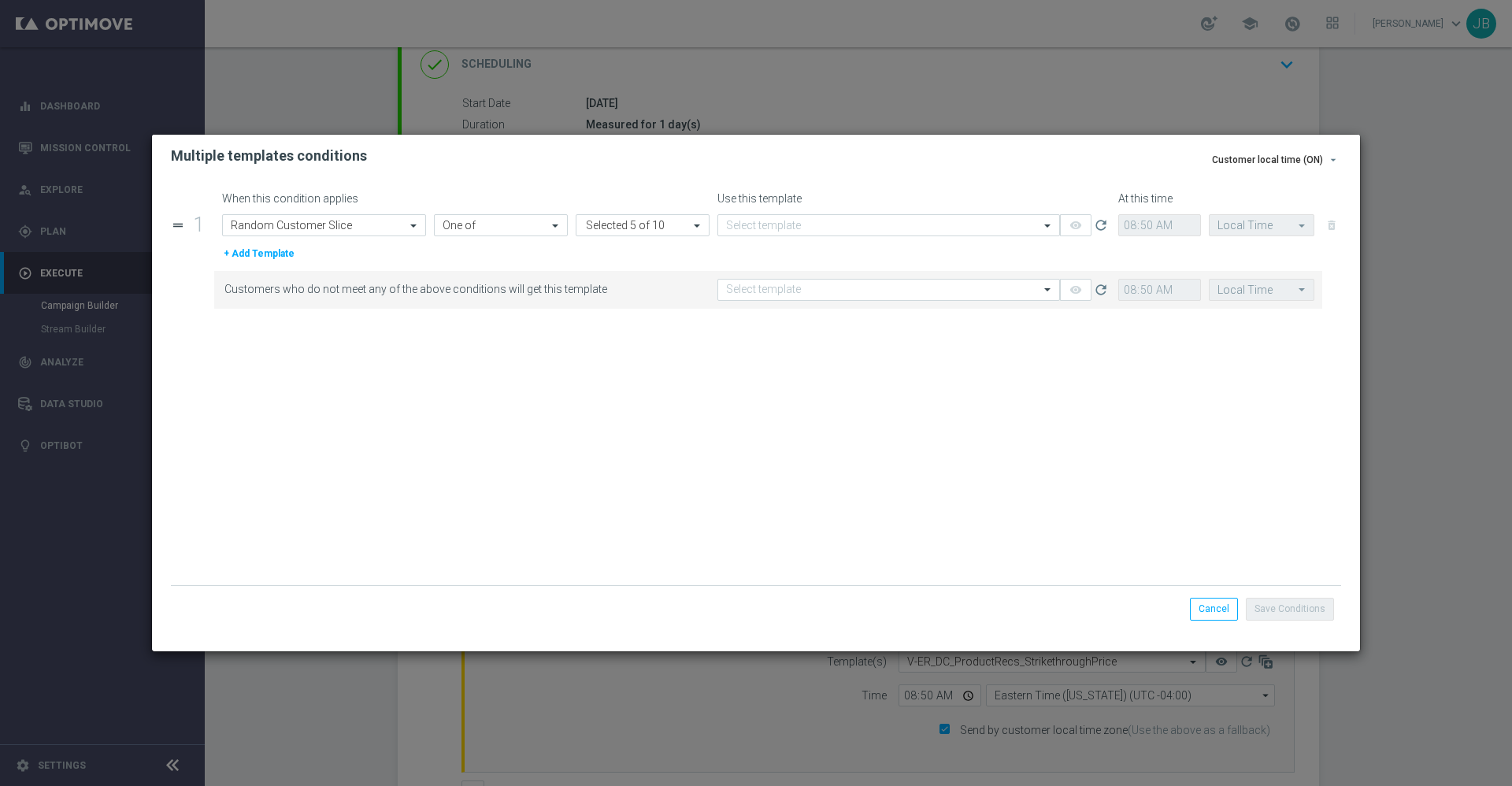
click at [835, 172] on div "Multiple templates conditions" at bounding box center [756, 155] width 1208 height 43
drag, startPoint x: 855, startPoint y: 160, endPoint x: 856, endPoint y: 170, distance: 10.0
click at [856, 170] on div "Multiple templates conditions" at bounding box center [756, 155] width 1208 height 43
click at [867, 227] on input "text" at bounding box center [873, 225] width 294 height 13
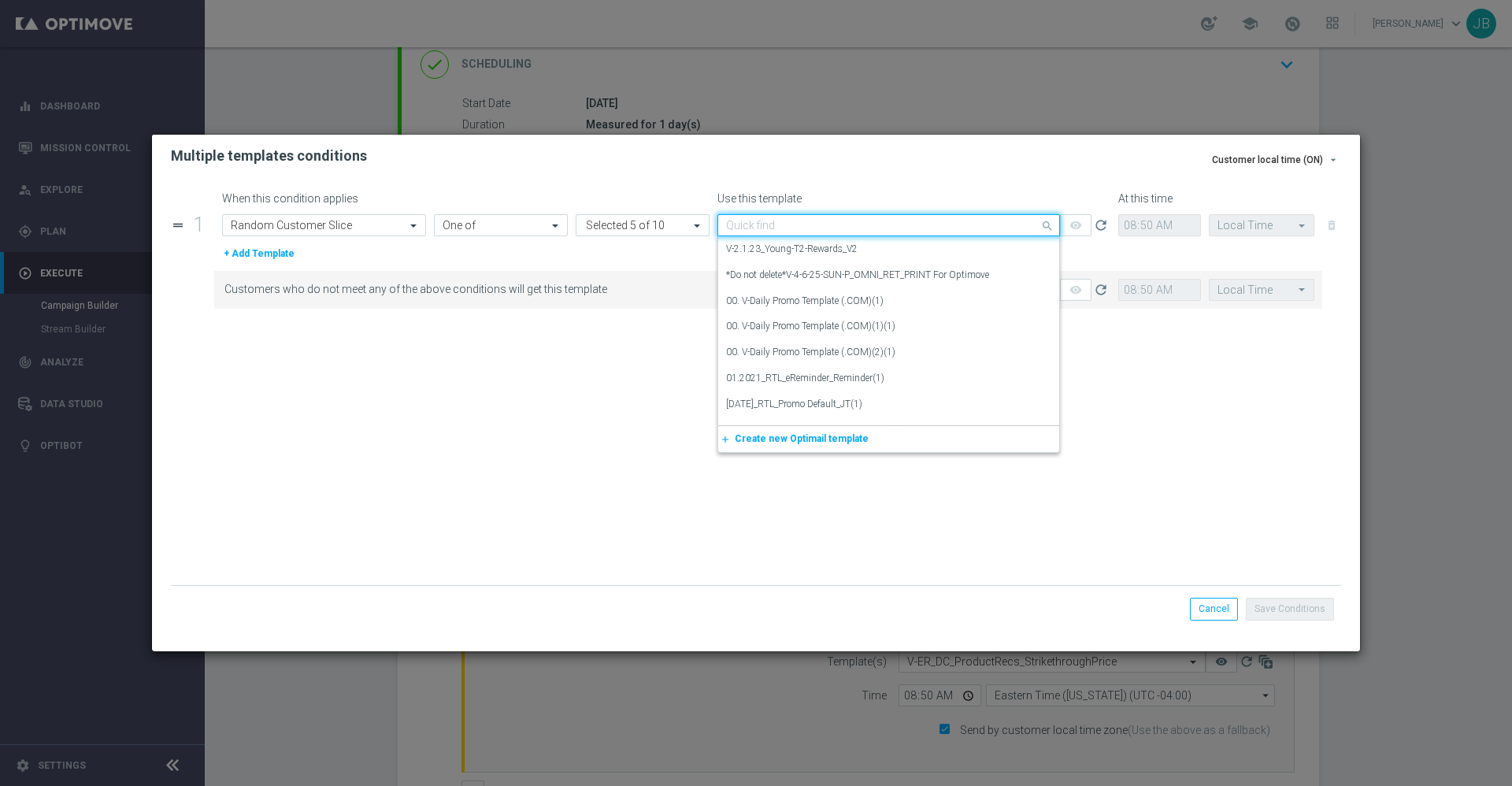
paste input "CT_V-20240208_ProductRecommendations"
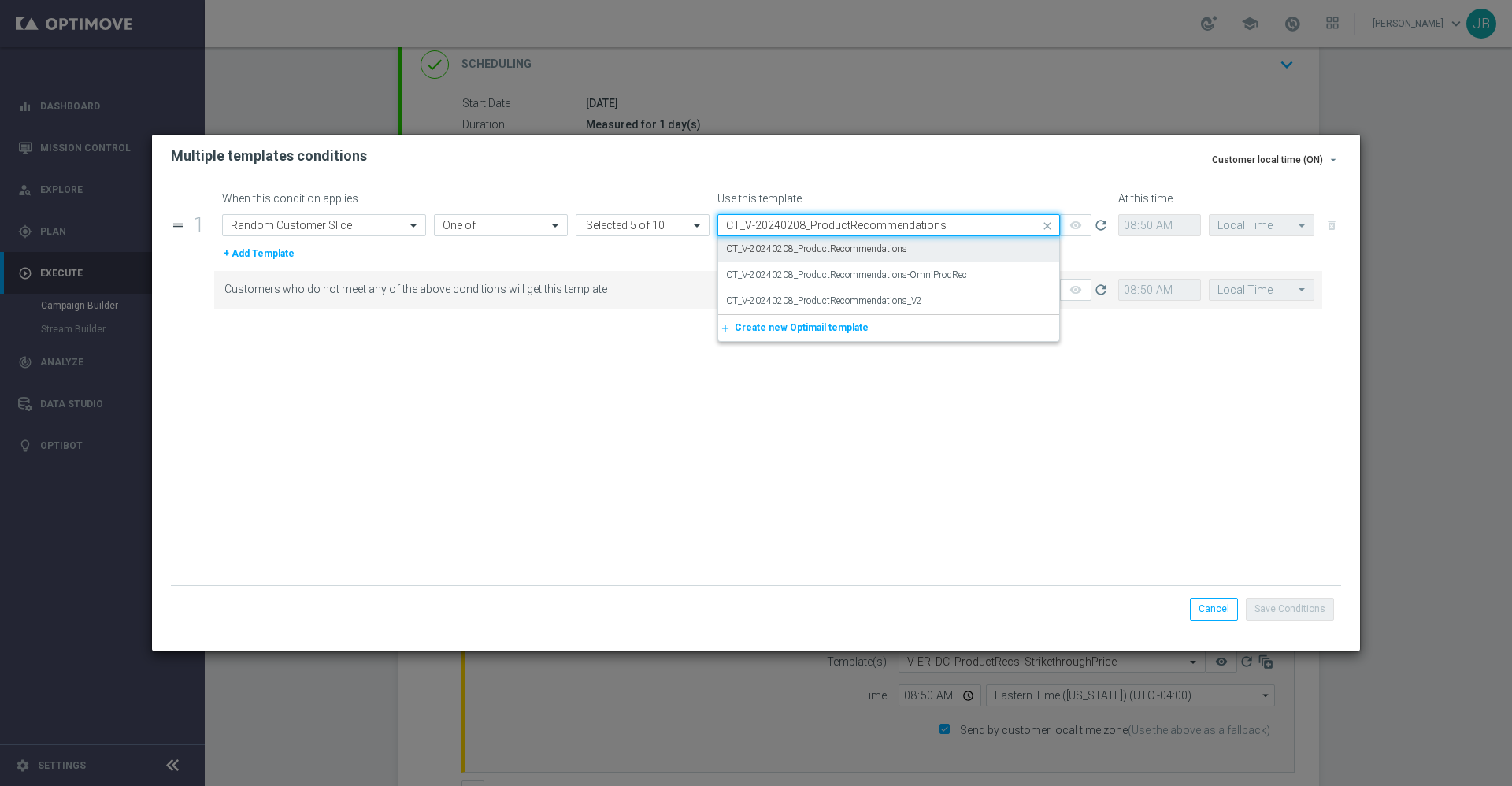
click at [865, 250] on label "CT_V-20240208_ProductRecommendations" at bounding box center [816, 249] width 181 height 13
type input "CT_V-20240208_ProductRecommendations"
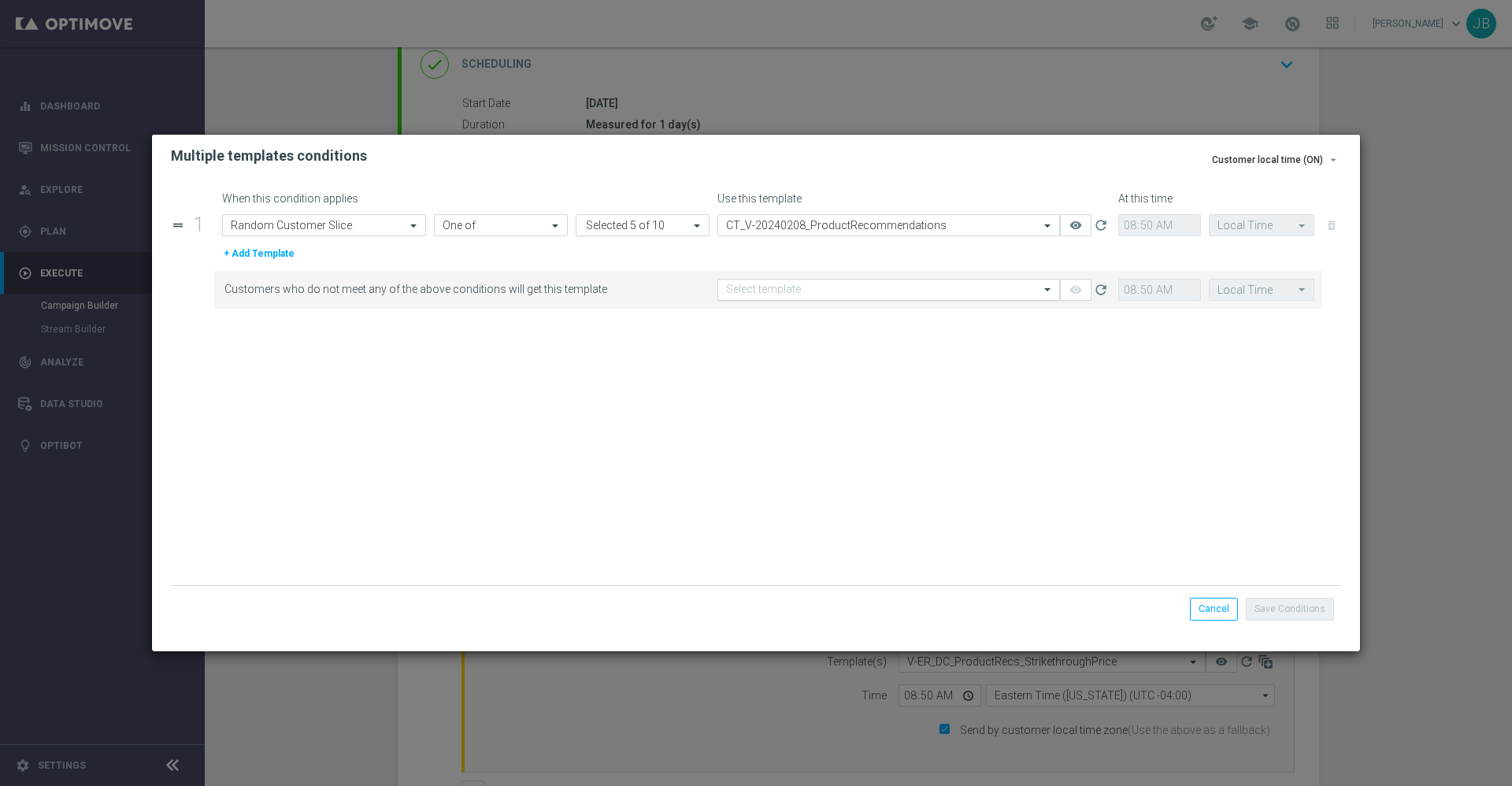
click at [960, 297] on div "Select template" at bounding box center [888, 290] width 343 height 22
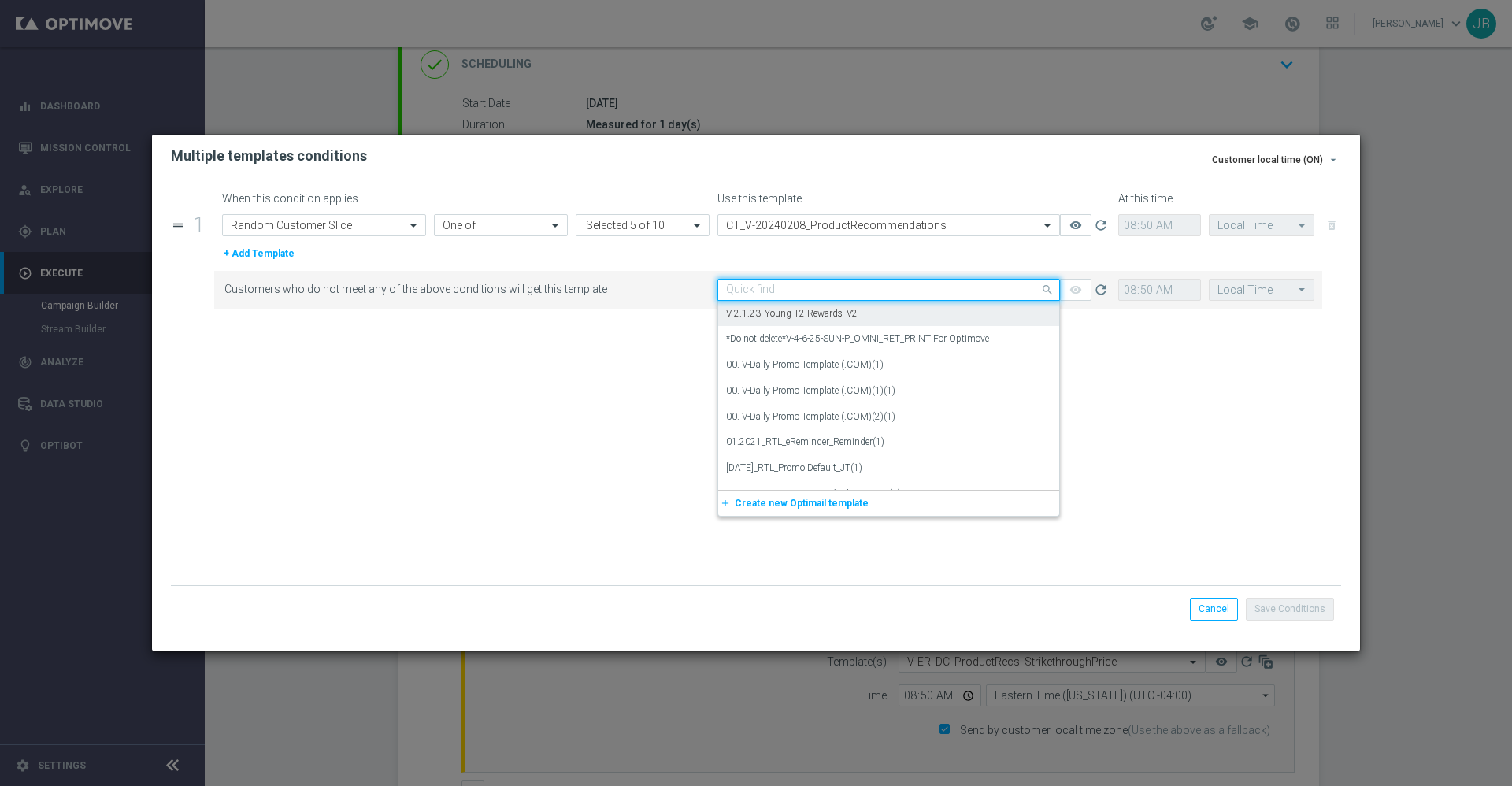
click at [817, 287] on input "text" at bounding box center [873, 290] width 294 height 13
paste input "CT_V-20240208_ProductRecommendations-OmniProd"
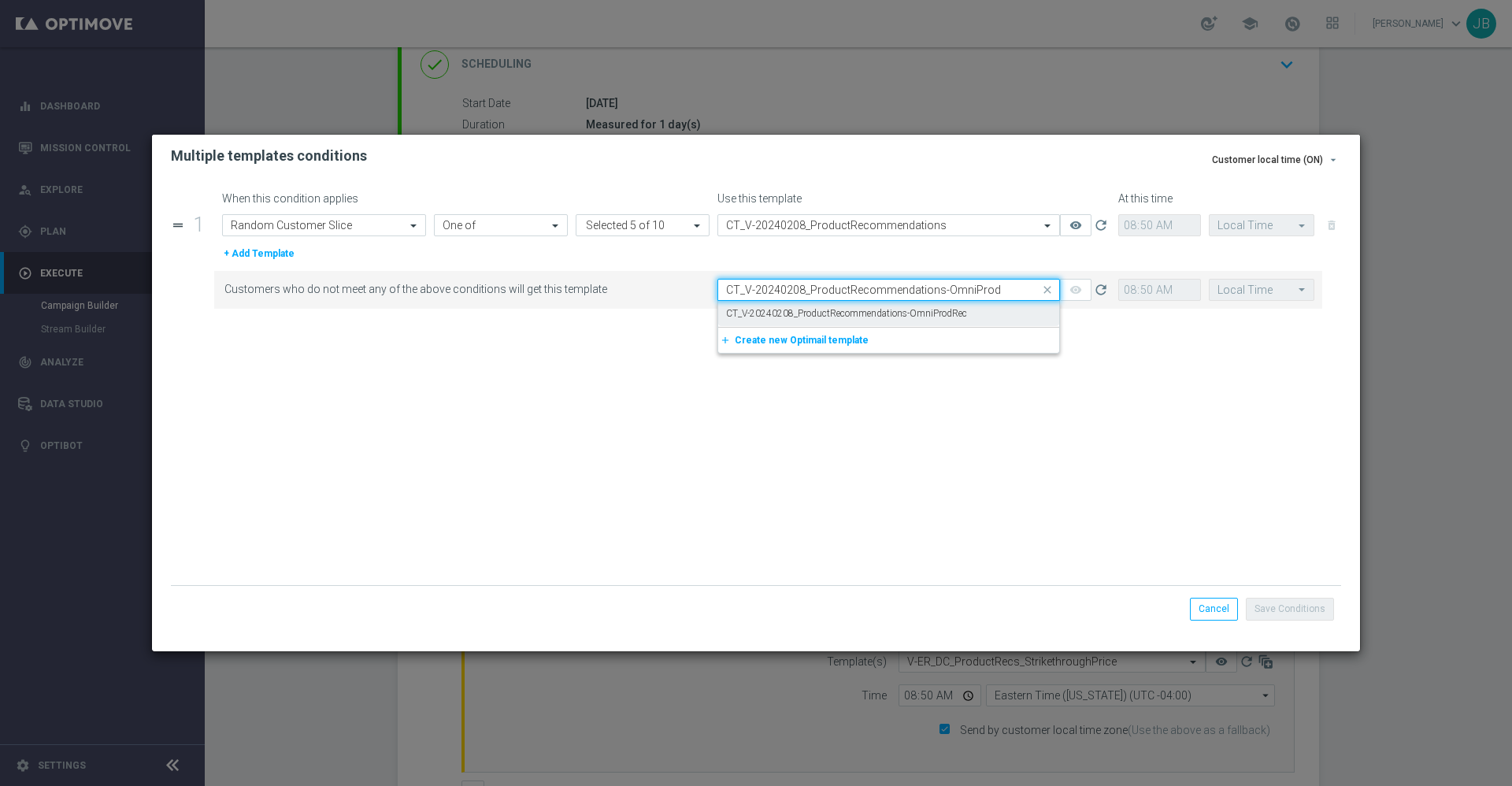
click at [829, 312] on label "CT_V-20240208_ProductRecommendations-OmniProdRec" at bounding box center [846, 314] width 241 height 13
type input "CT_V-20240208_ProductRecommendations-OmniProd"
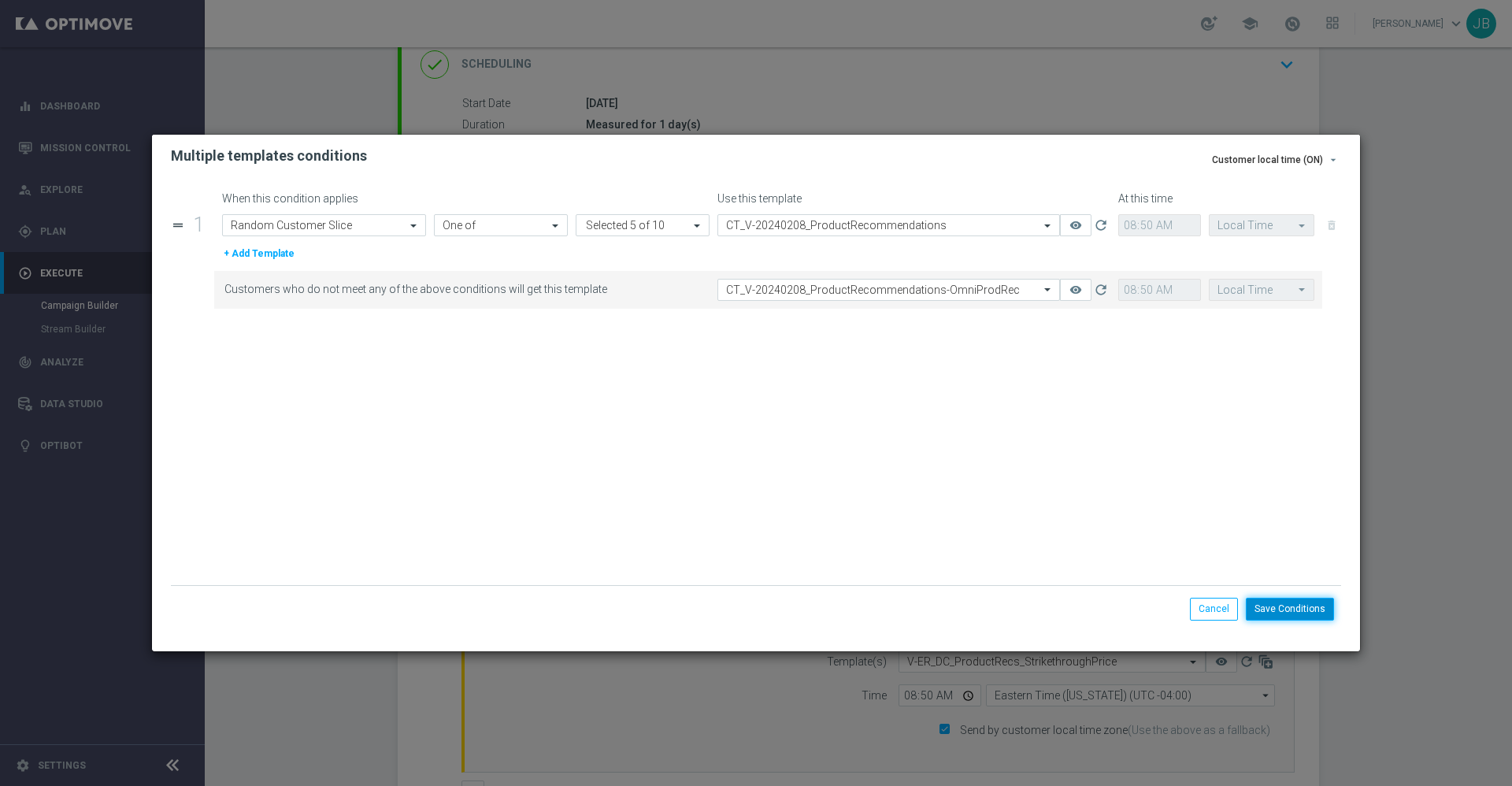
click at [1263, 611] on button "Save Conditions" at bounding box center [1290, 609] width 88 height 22
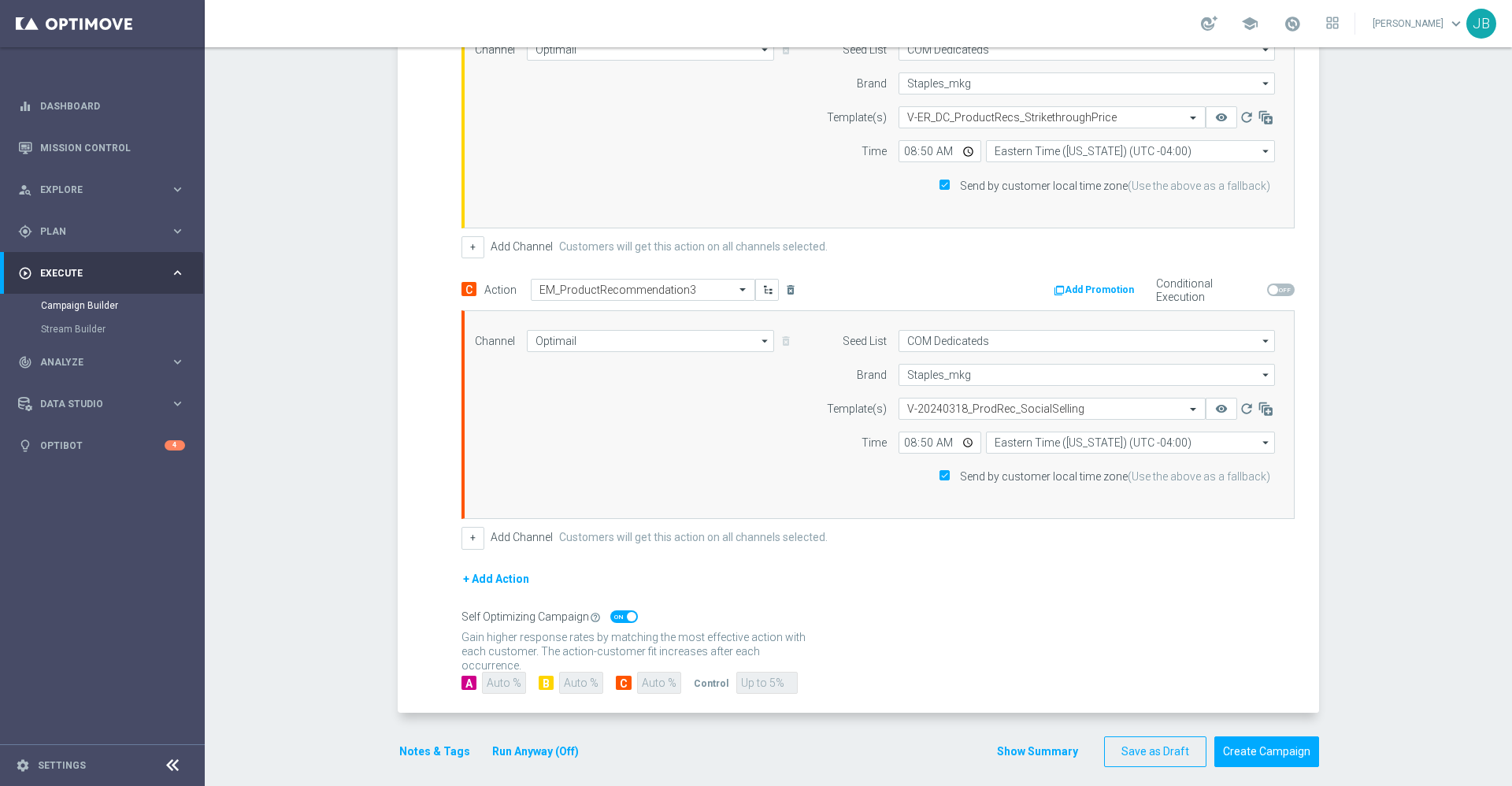
scroll to position [759, 0]
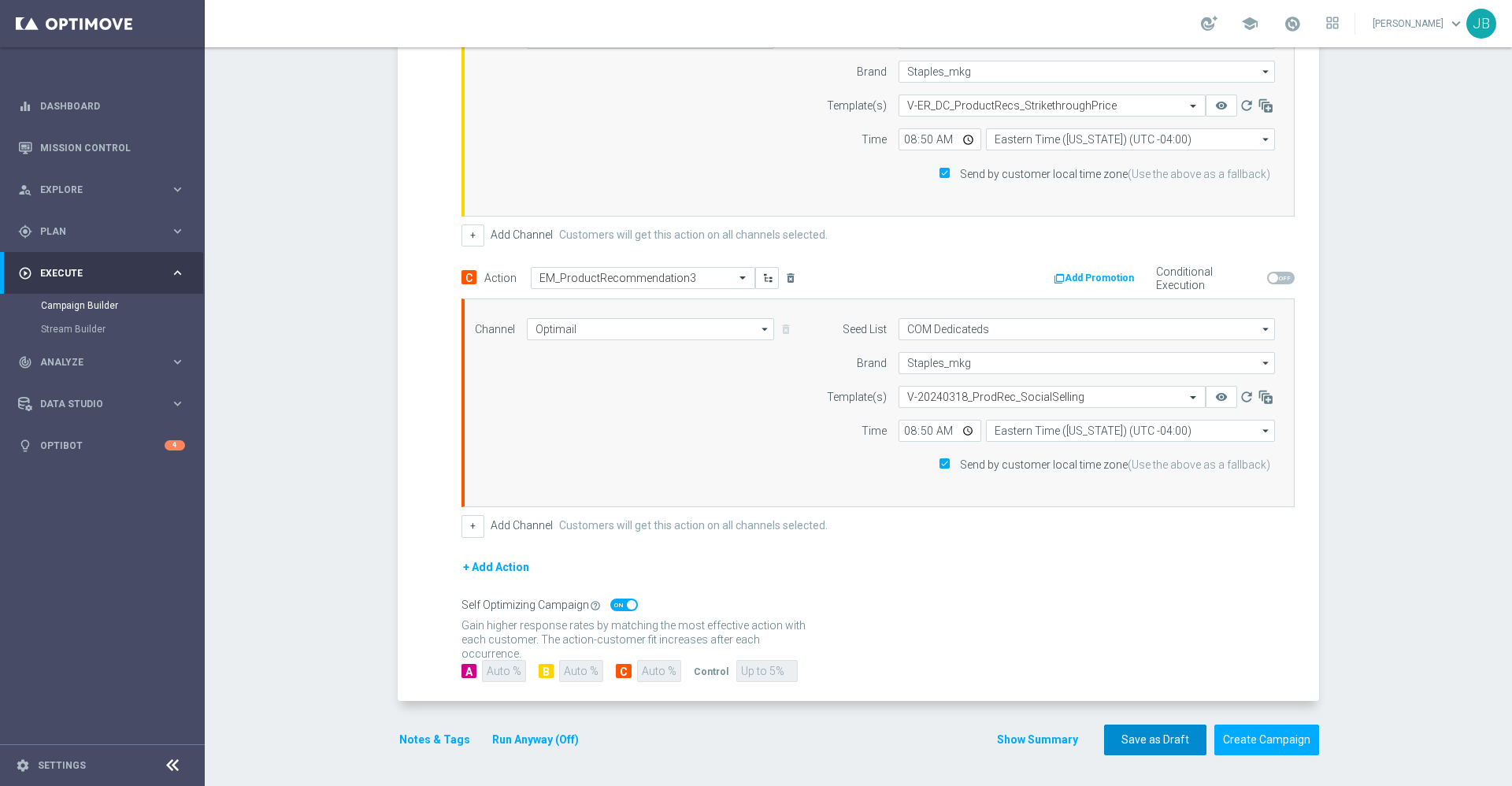
click at [1125, 734] on button "Save as Draft" at bounding box center [1155, 740] width 103 height 31
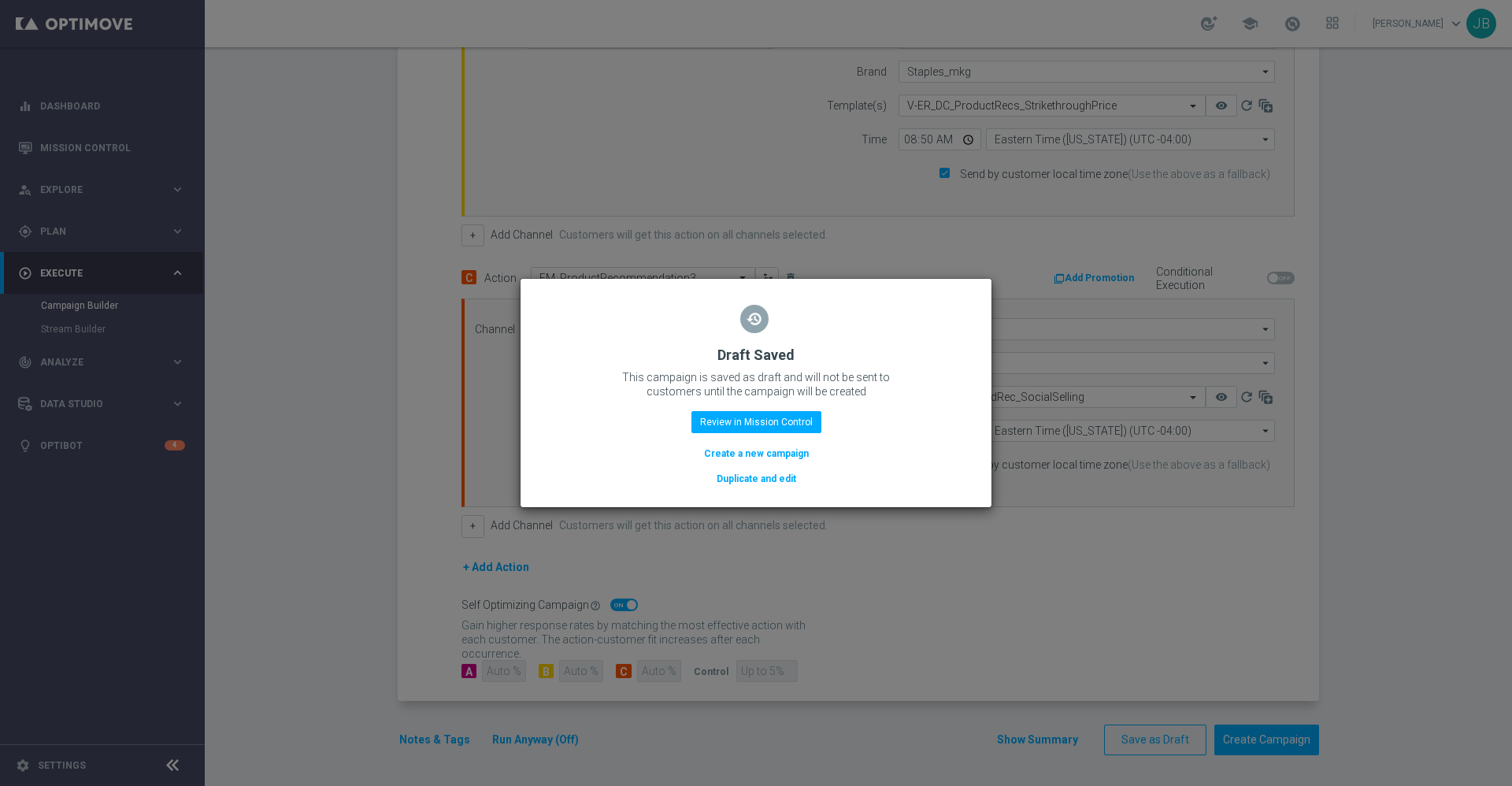
click at [879, 213] on modal-container "restore Draft Saved This campaign is saved as draft and will not be sent to cus…" at bounding box center [756, 393] width 1512 height 786
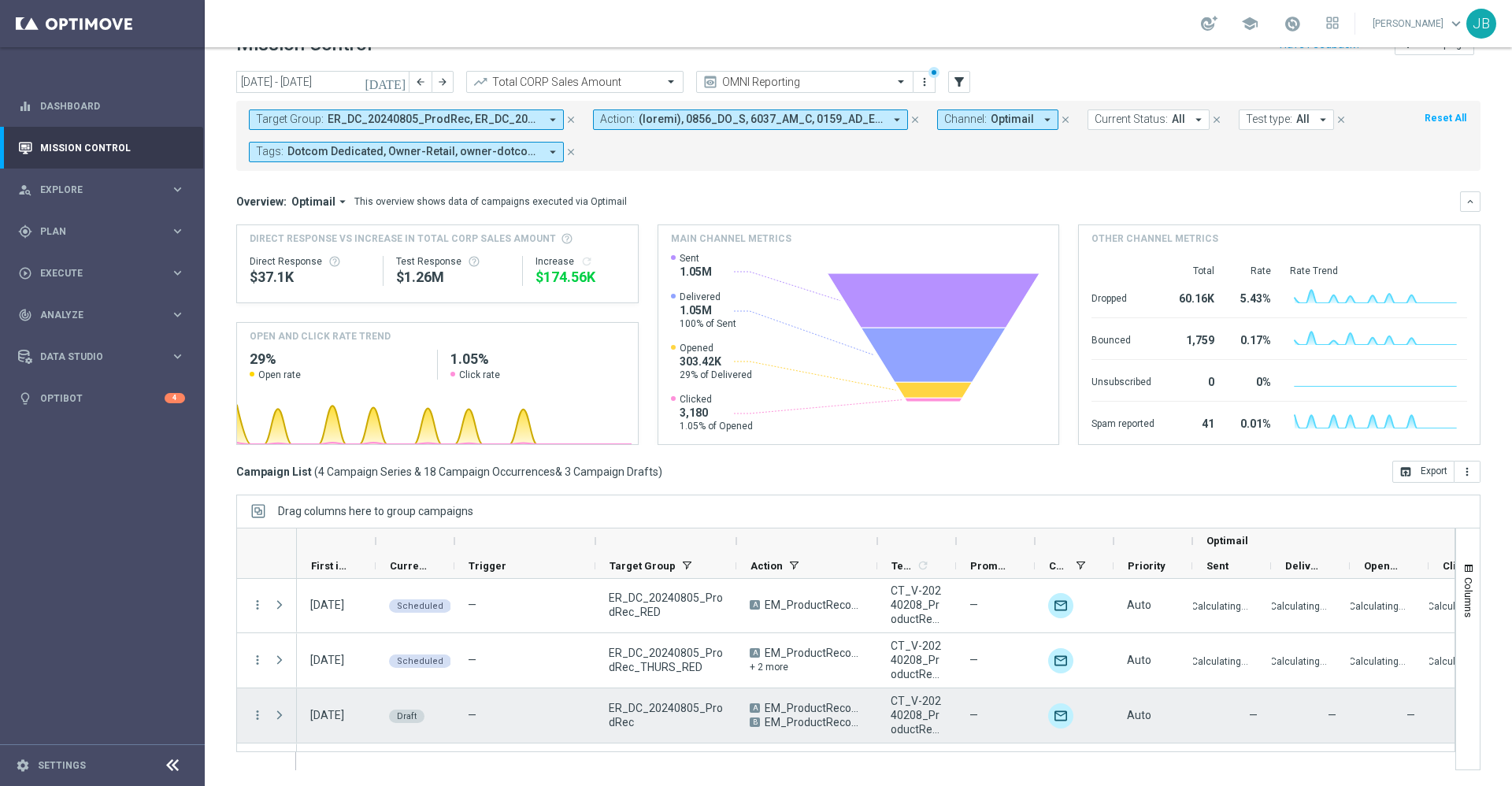
scroll to position [83, 0]
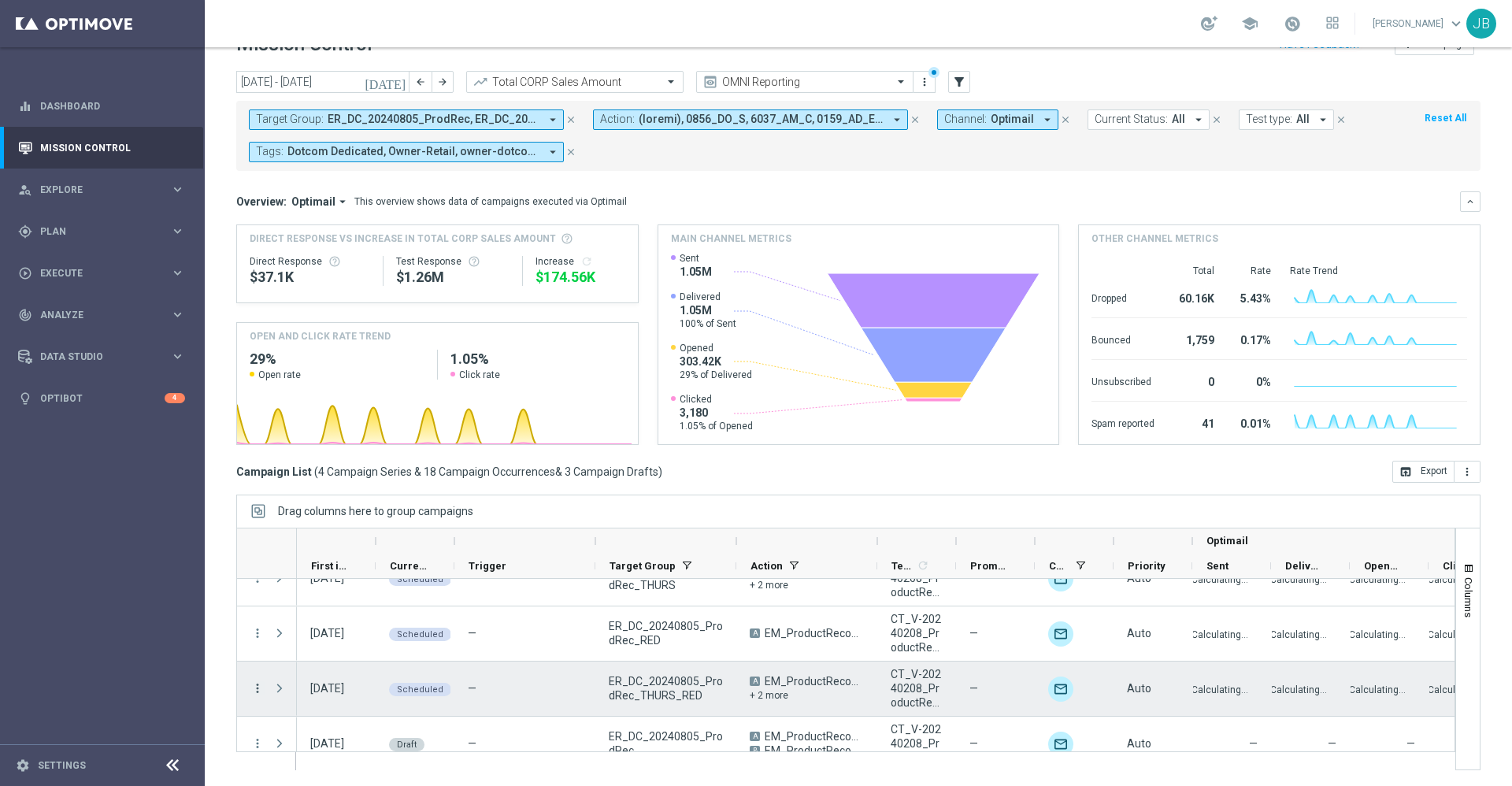
click at [260, 688] on icon "more_vert" at bounding box center [257, 688] width 14 height 14
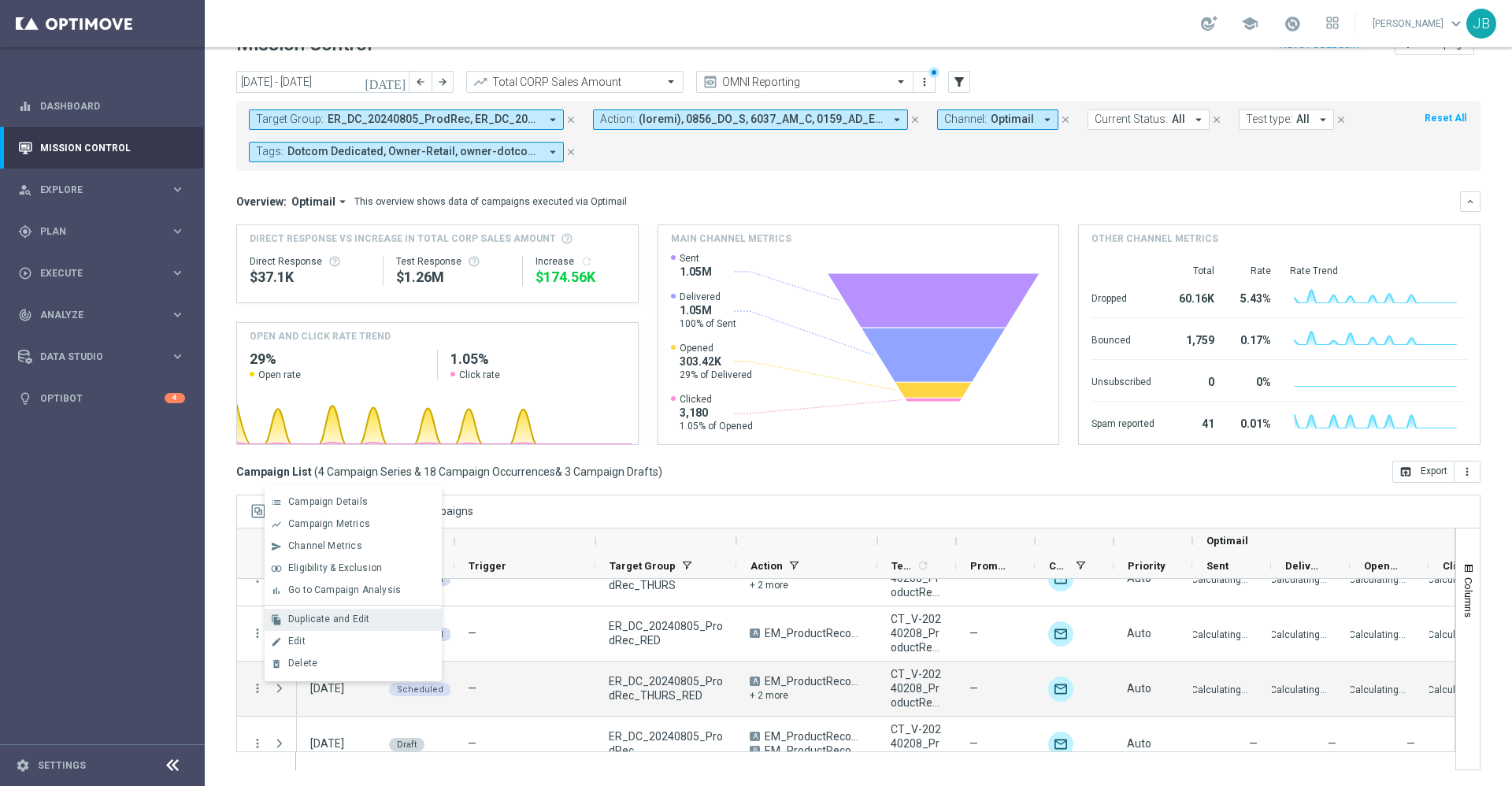
click at [326, 624] on span "Duplicate and Edit" at bounding box center [329, 619] width 81 height 11
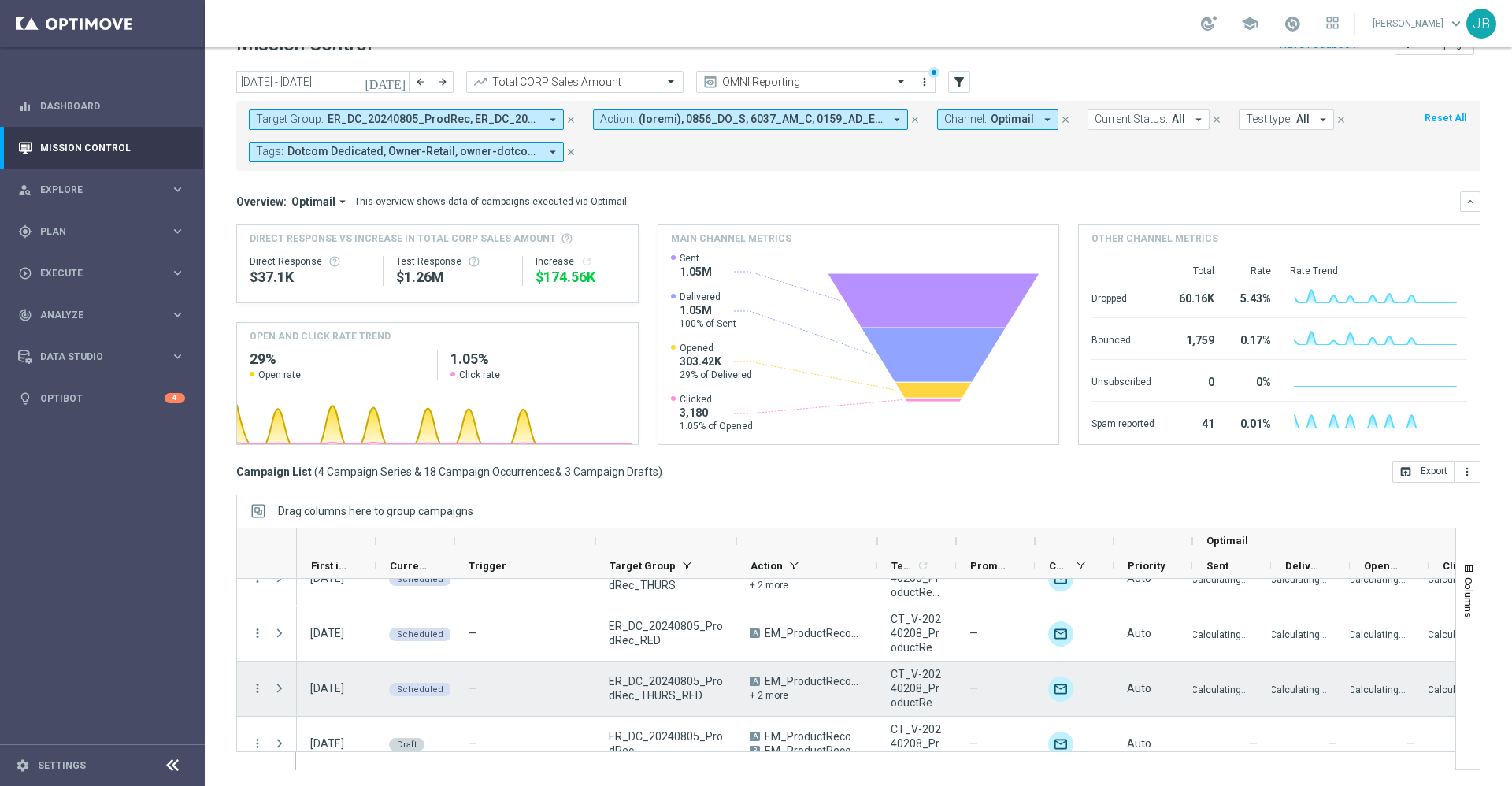
scroll to position [214, 0]
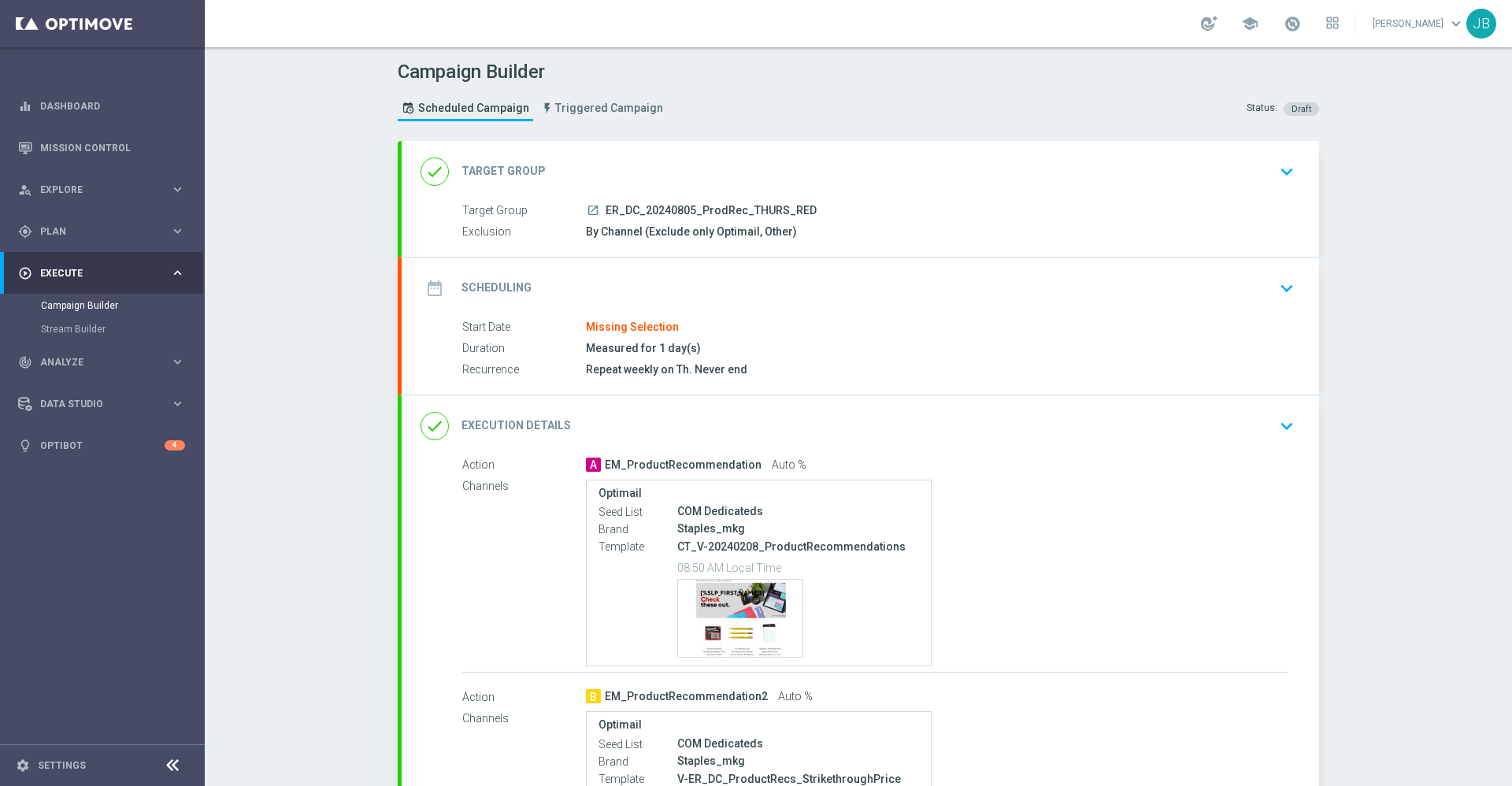
click at [487, 285] on h2 "Scheduling" at bounding box center [496, 288] width 70 height 15
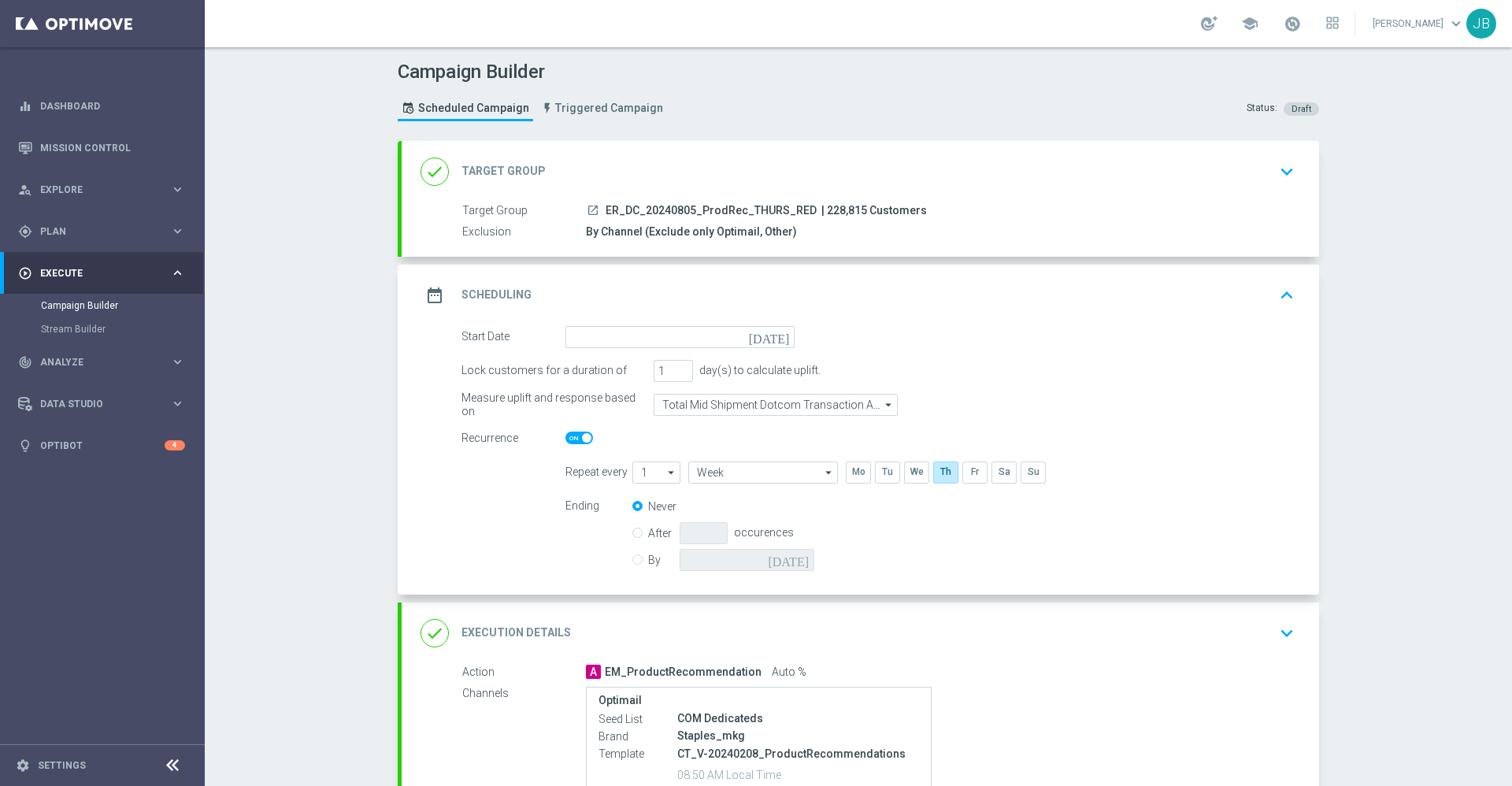
click at [773, 335] on icon "[DATE]" at bounding box center [772, 335] width 47 height 18
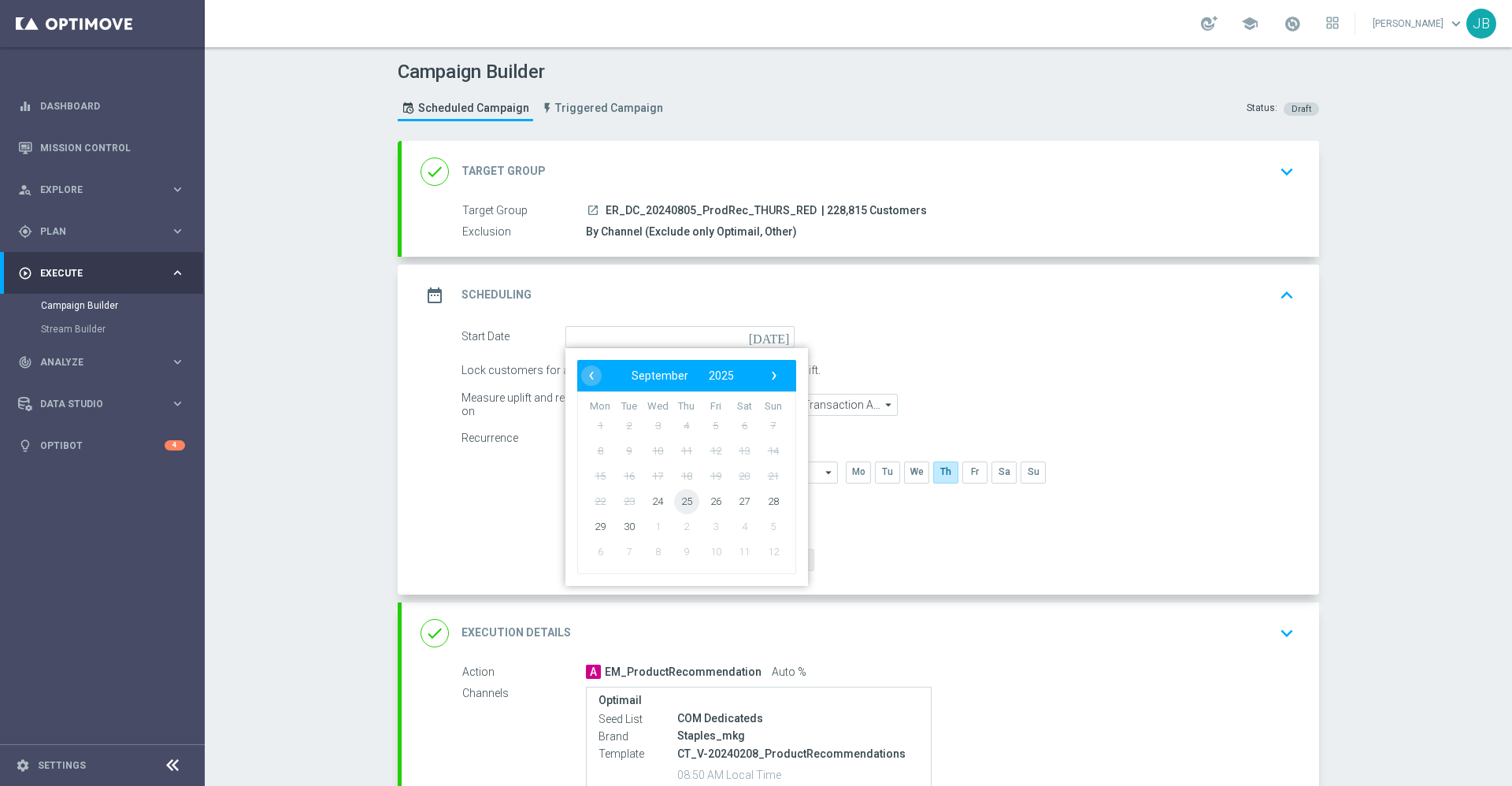
click at [686, 502] on span "25" at bounding box center [686, 501] width 25 height 25
type input "25 Sep 2025"
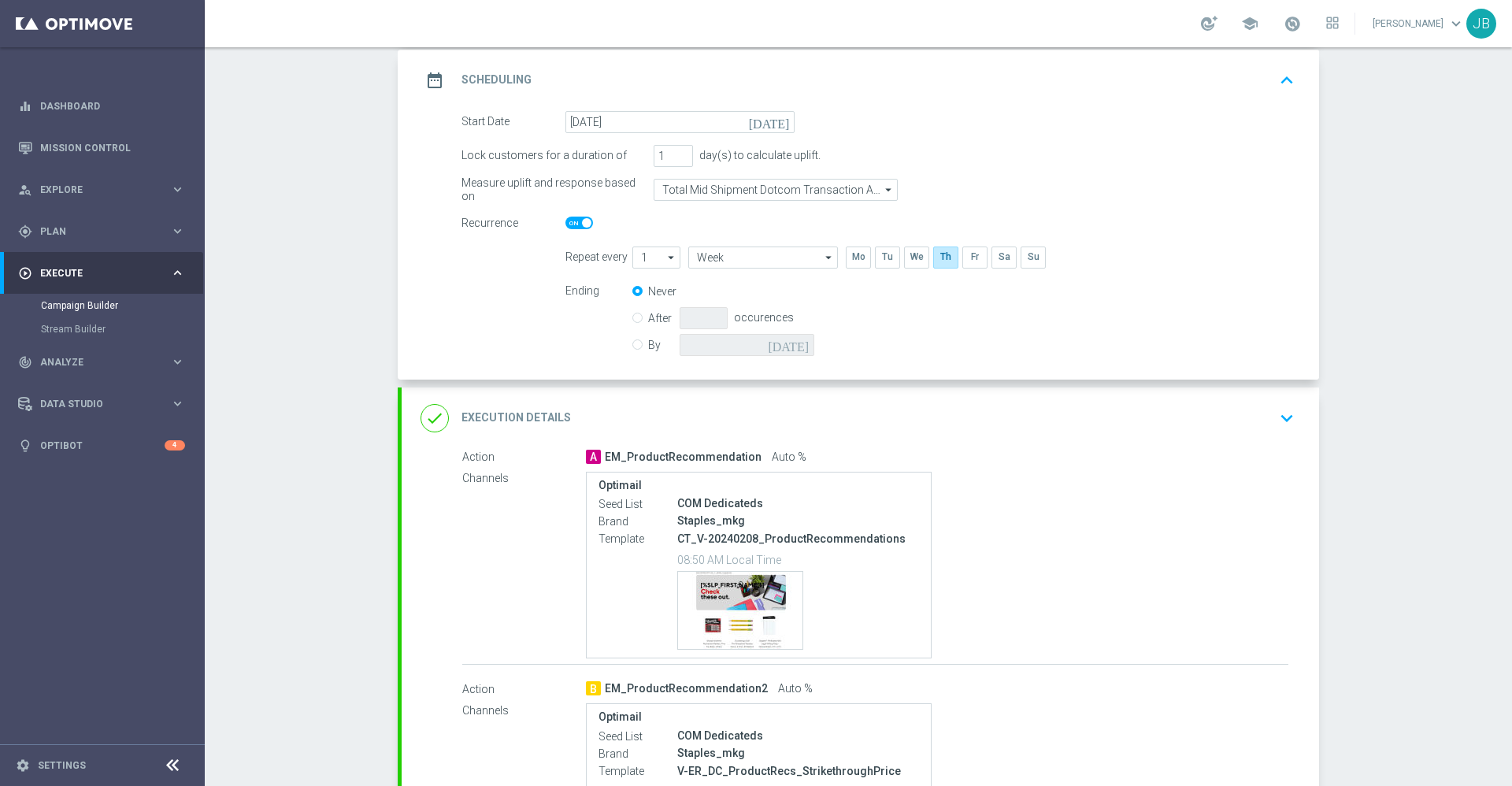
scroll to position [395, 0]
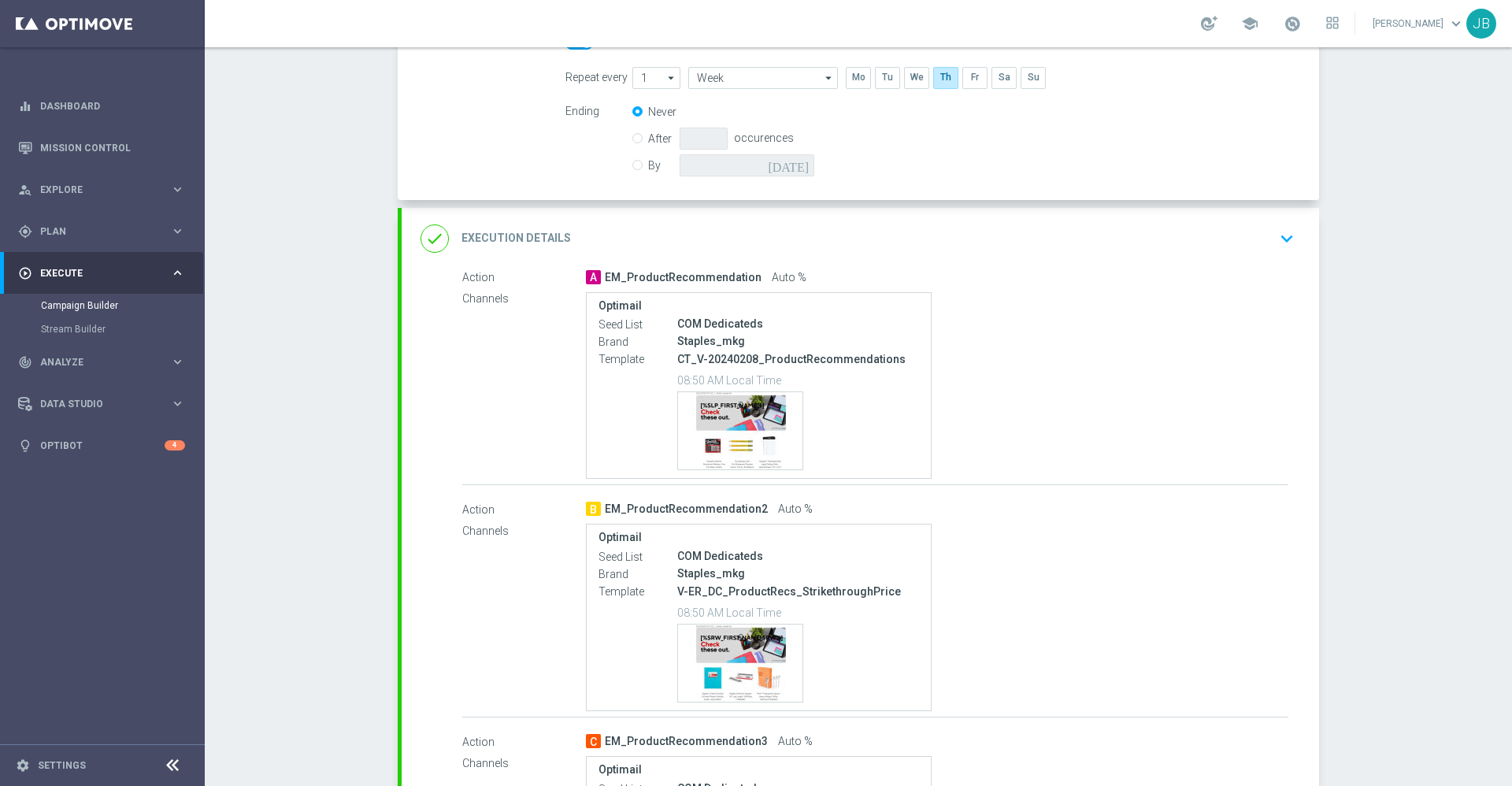
click at [544, 233] on h2 "Execution Details" at bounding box center [515, 239] width 109 height 15
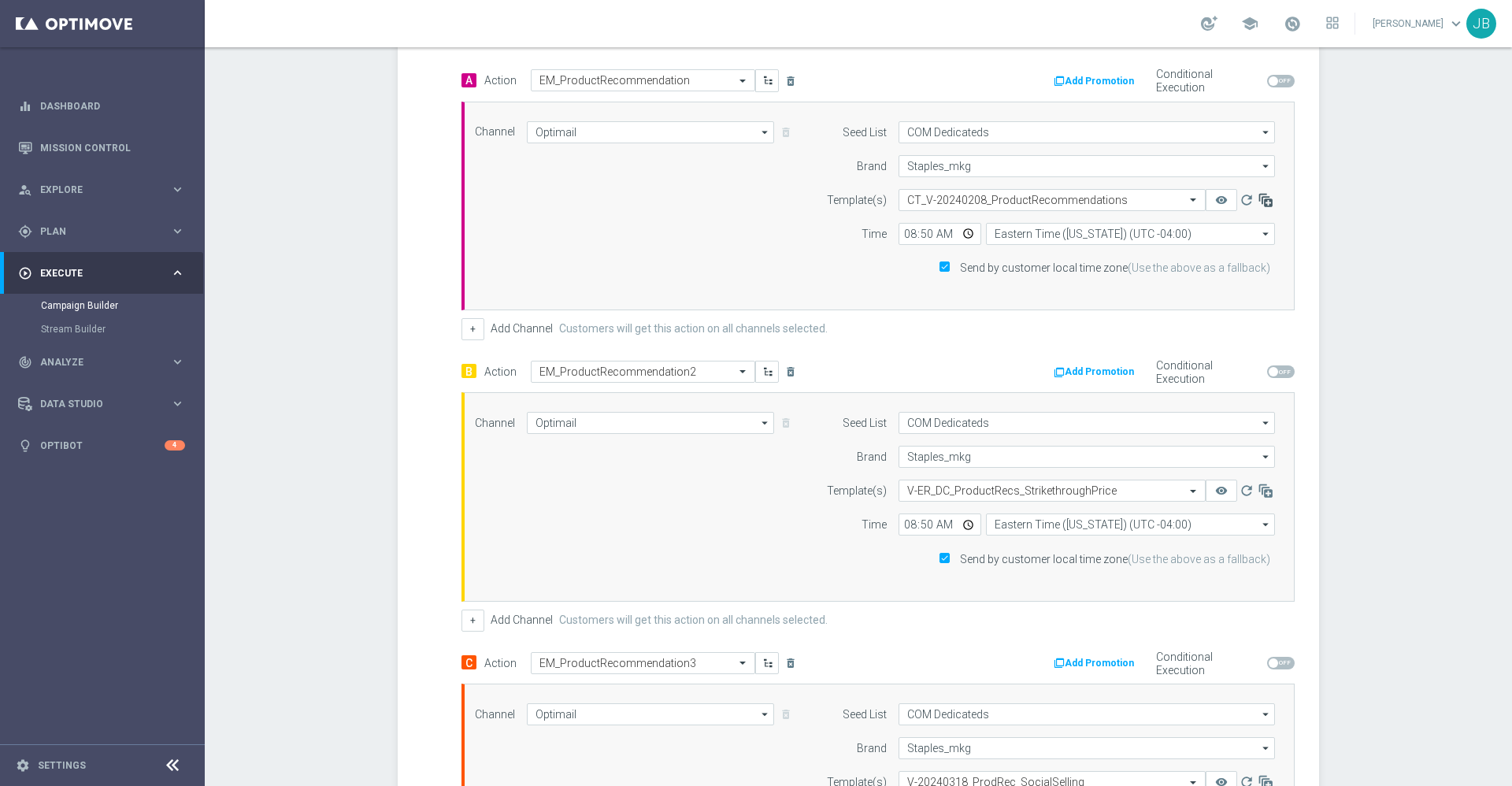
click at [1260, 203] on icon "button" at bounding box center [1265, 199] width 16 height 16
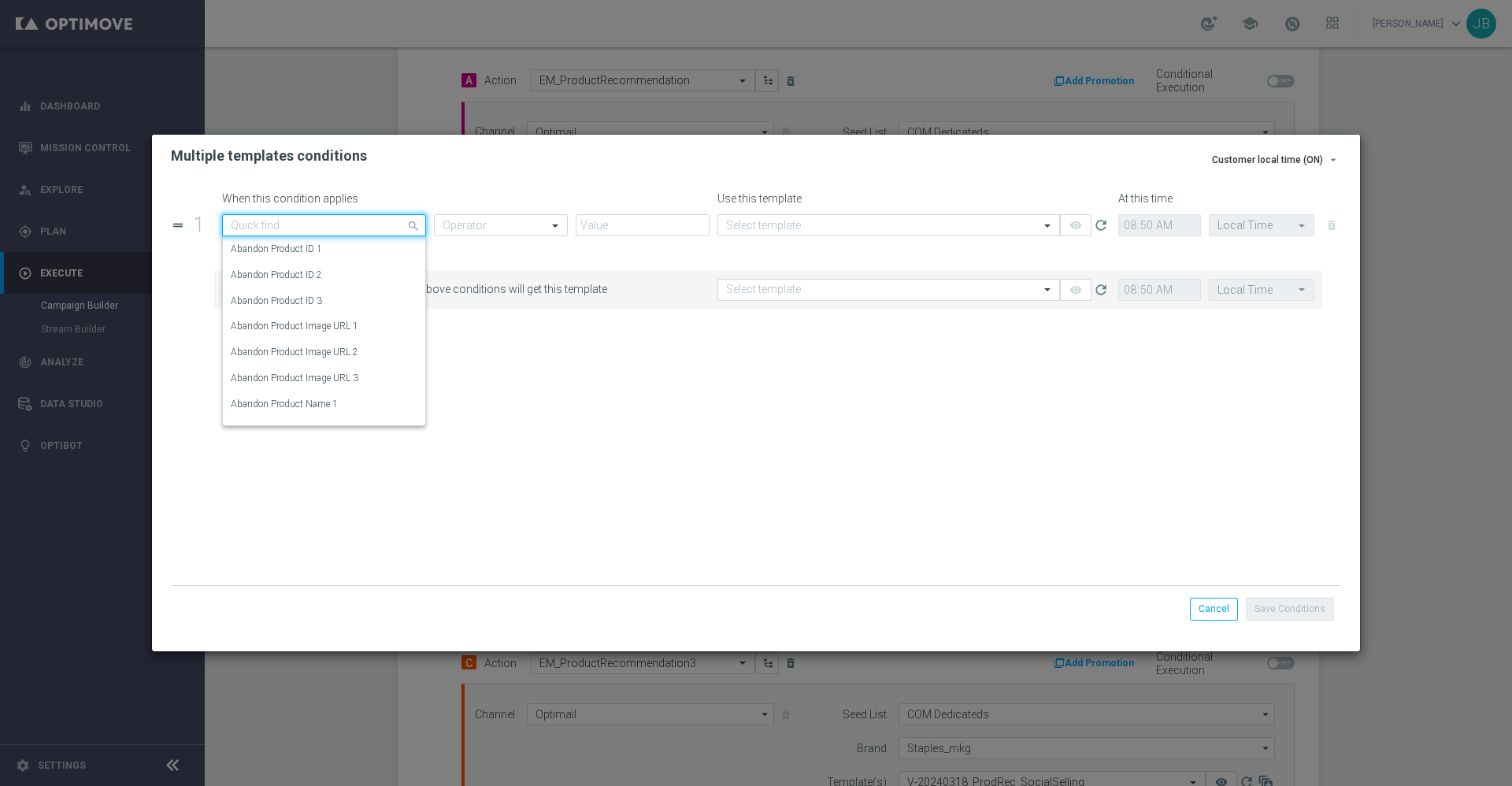
click at [378, 224] on input "text" at bounding box center [309, 225] width 155 height 13
click at [363, 222] on input "text" at bounding box center [309, 225] width 155 height 13
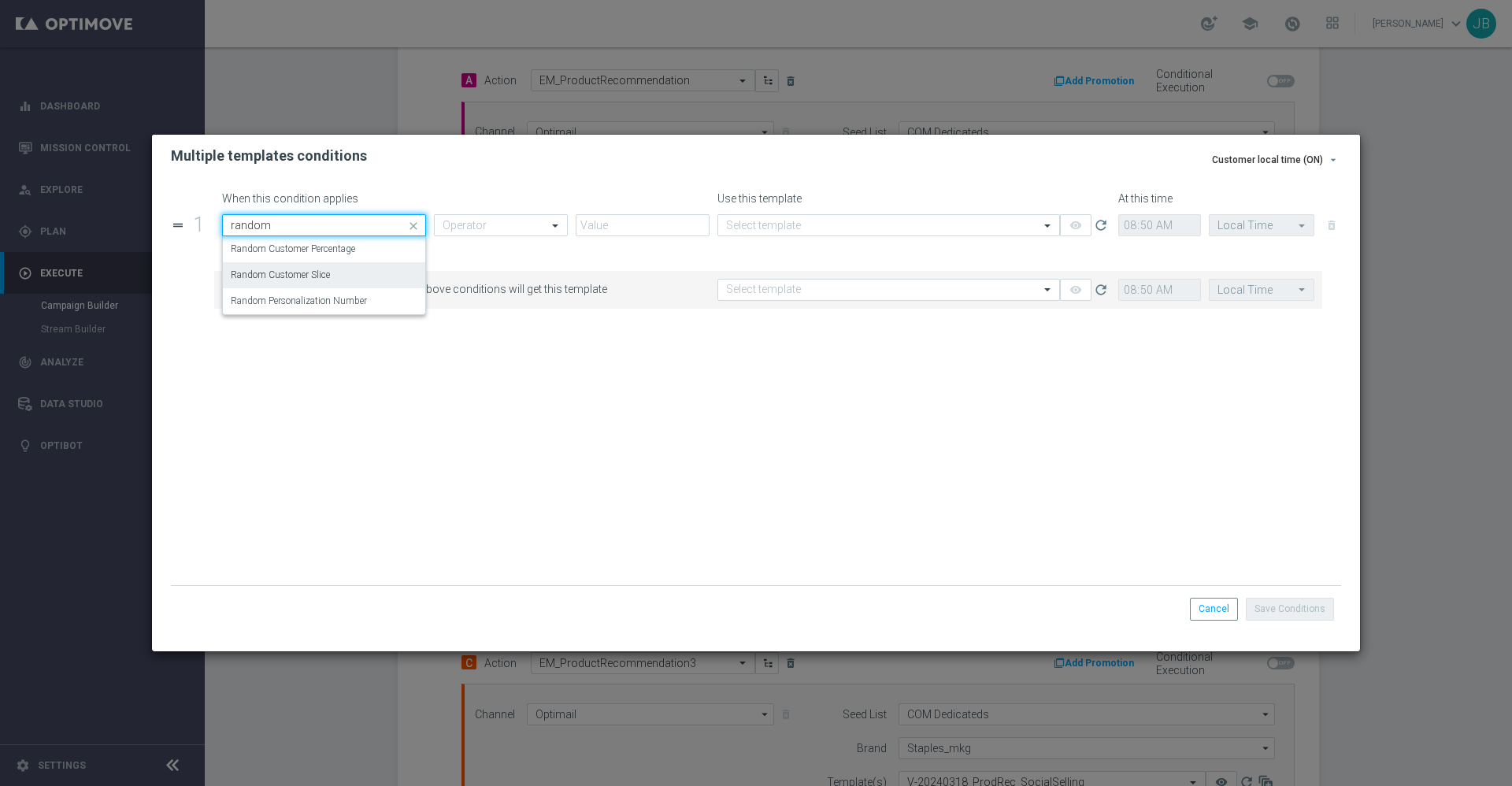
click at [355, 273] on div "Random Customer Slice" at bounding box center [324, 275] width 187 height 26
type input "random"
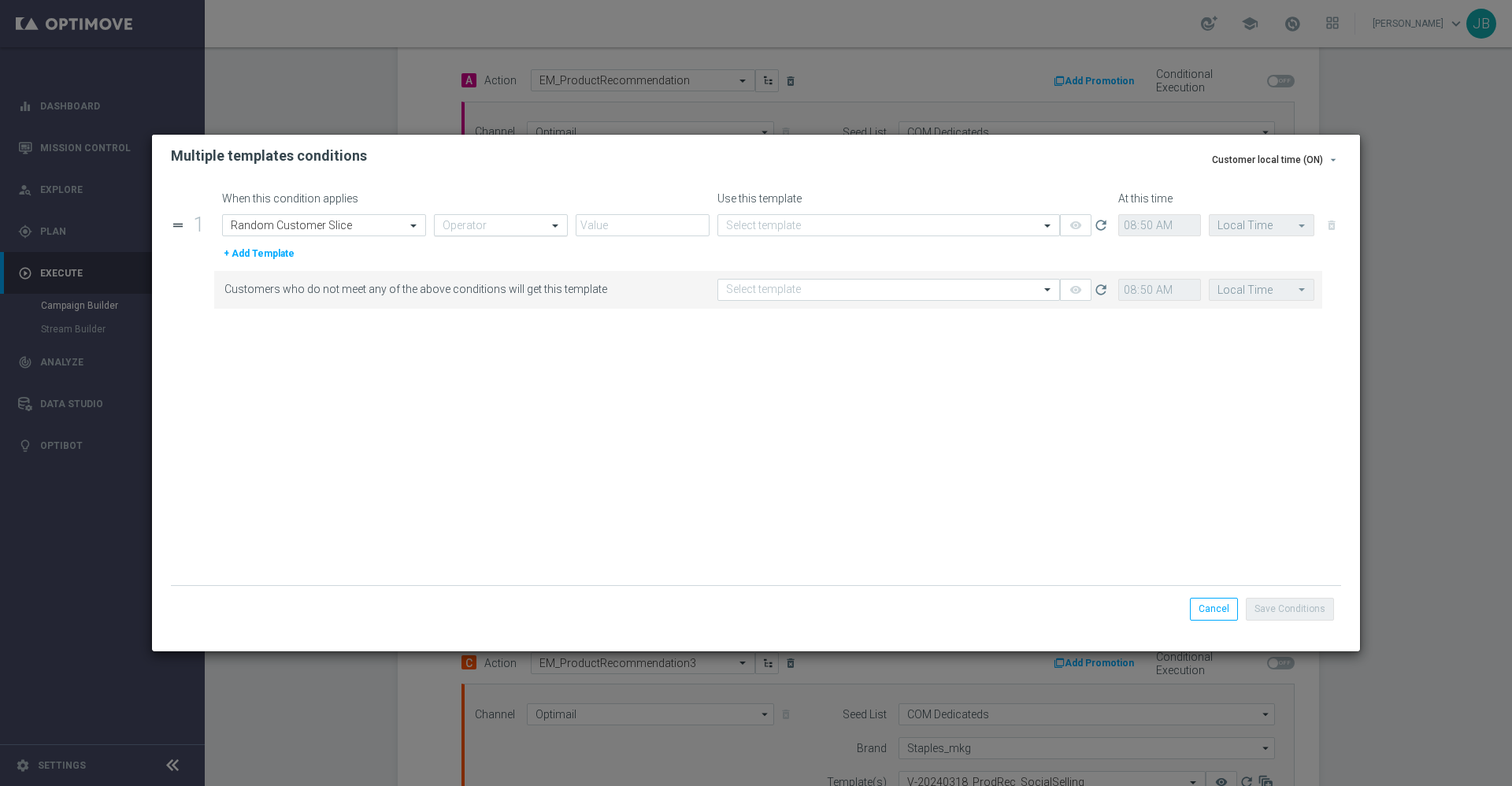
click at [475, 224] on input "text" at bounding box center [485, 225] width 85 height 13
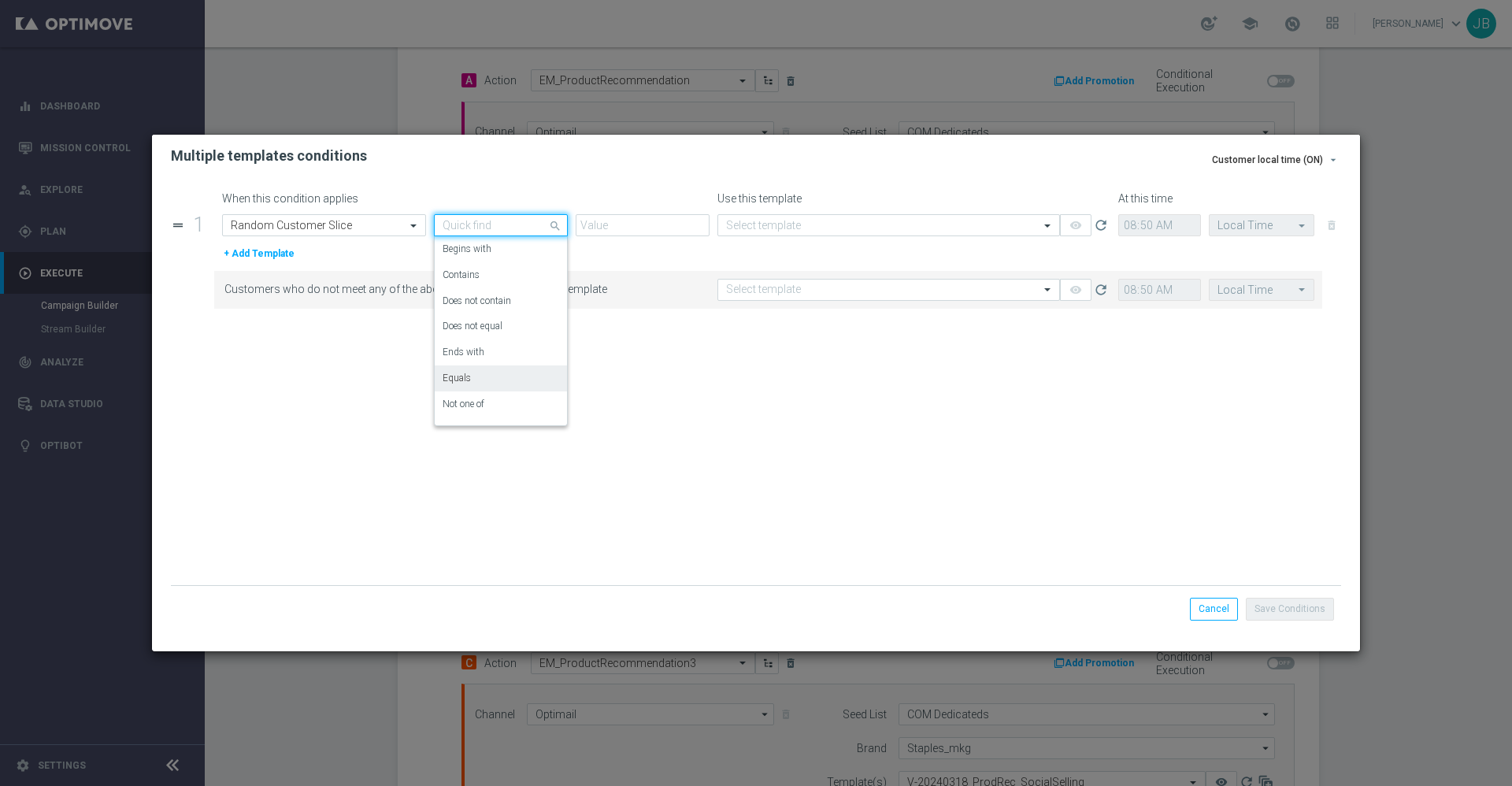
scroll to position [19, 0]
click at [470, 412] on div "One of" at bounding box center [501, 411] width 117 height 26
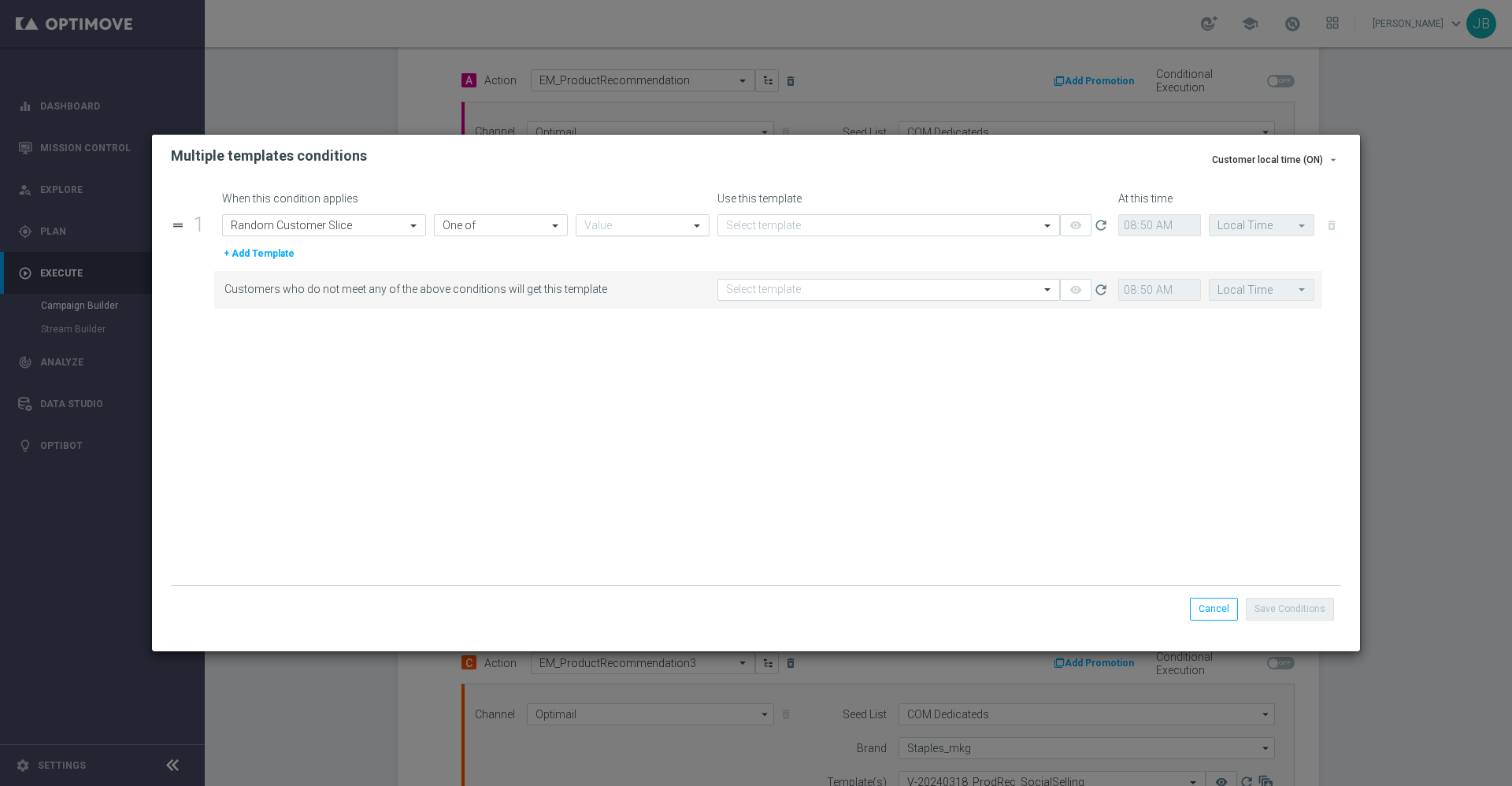
click at [625, 224] on input "text" at bounding box center [637, 226] width 105 height 13
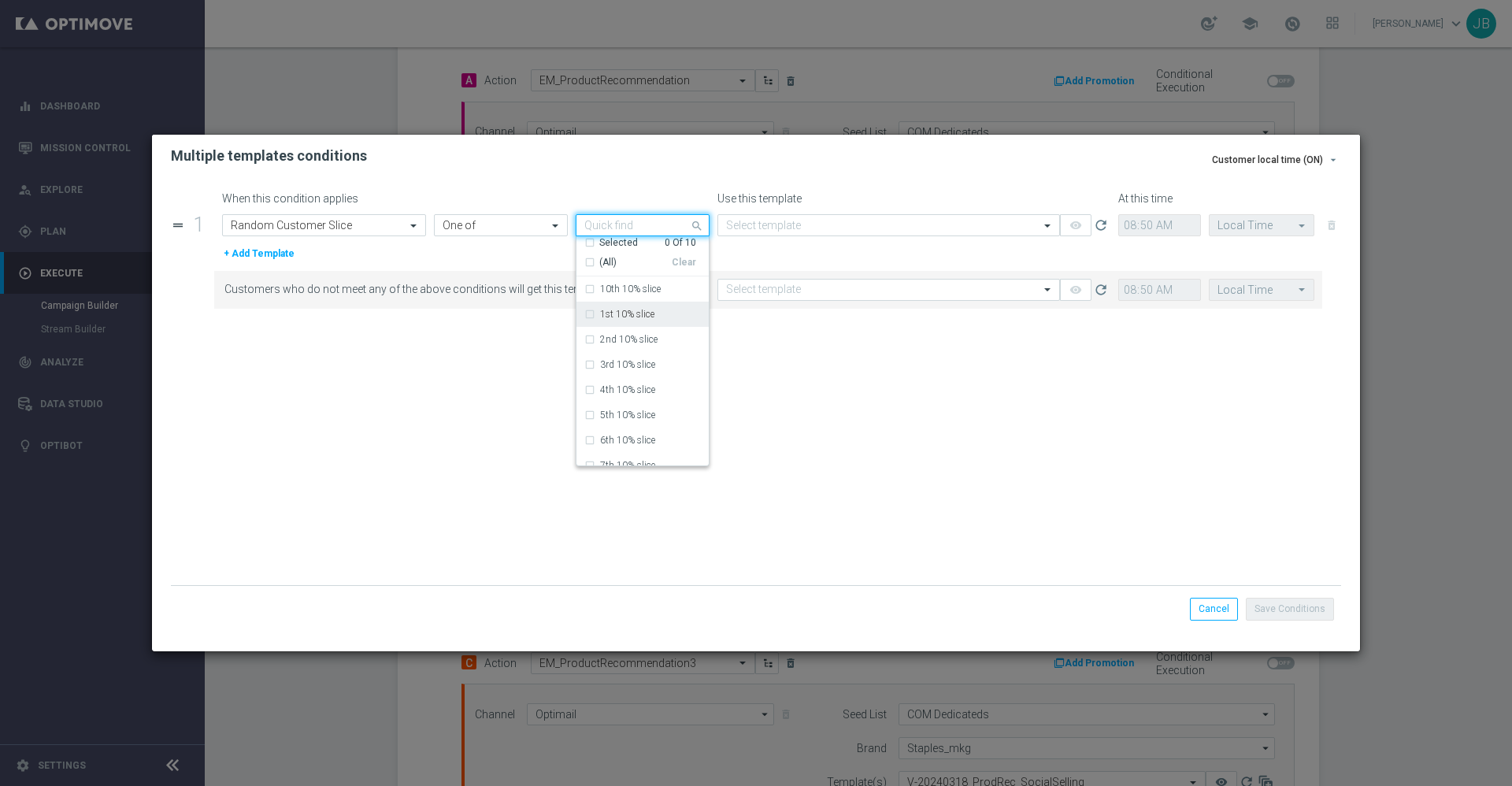
click at [591, 314] on div "1st 10% slice" at bounding box center [643, 315] width 117 height 25
click at [590, 340] on div "2nd 10% slice" at bounding box center [643, 340] width 117 height 25
click at [587, 365] on div "3rd 10% slice" at bounding box center [643, 365] width 117 height 25
click at [589, 388] on div "4th 10% slice" at bounding box center [643, 390] width 117 height 25
click at [590, 416] on div "5th 10% slice" at bounding box center [643, 416] width 117 height 25
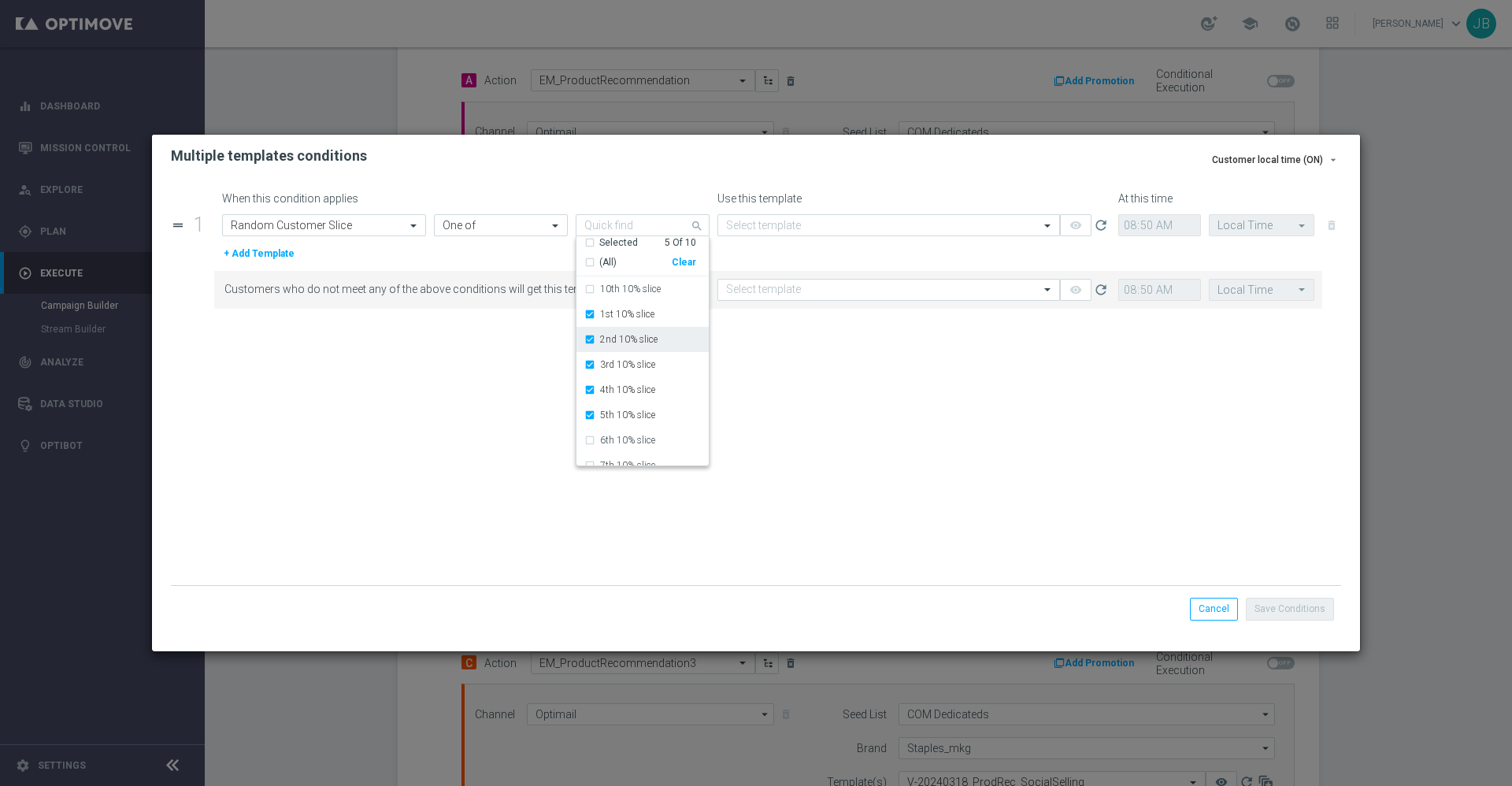
scroll to position [63, 0]
click at [800, 385] on form "When this condition applies Use this template At this time drag_handle 1 Attrib…" at bounding box center [756, 388] width 1170 height 393
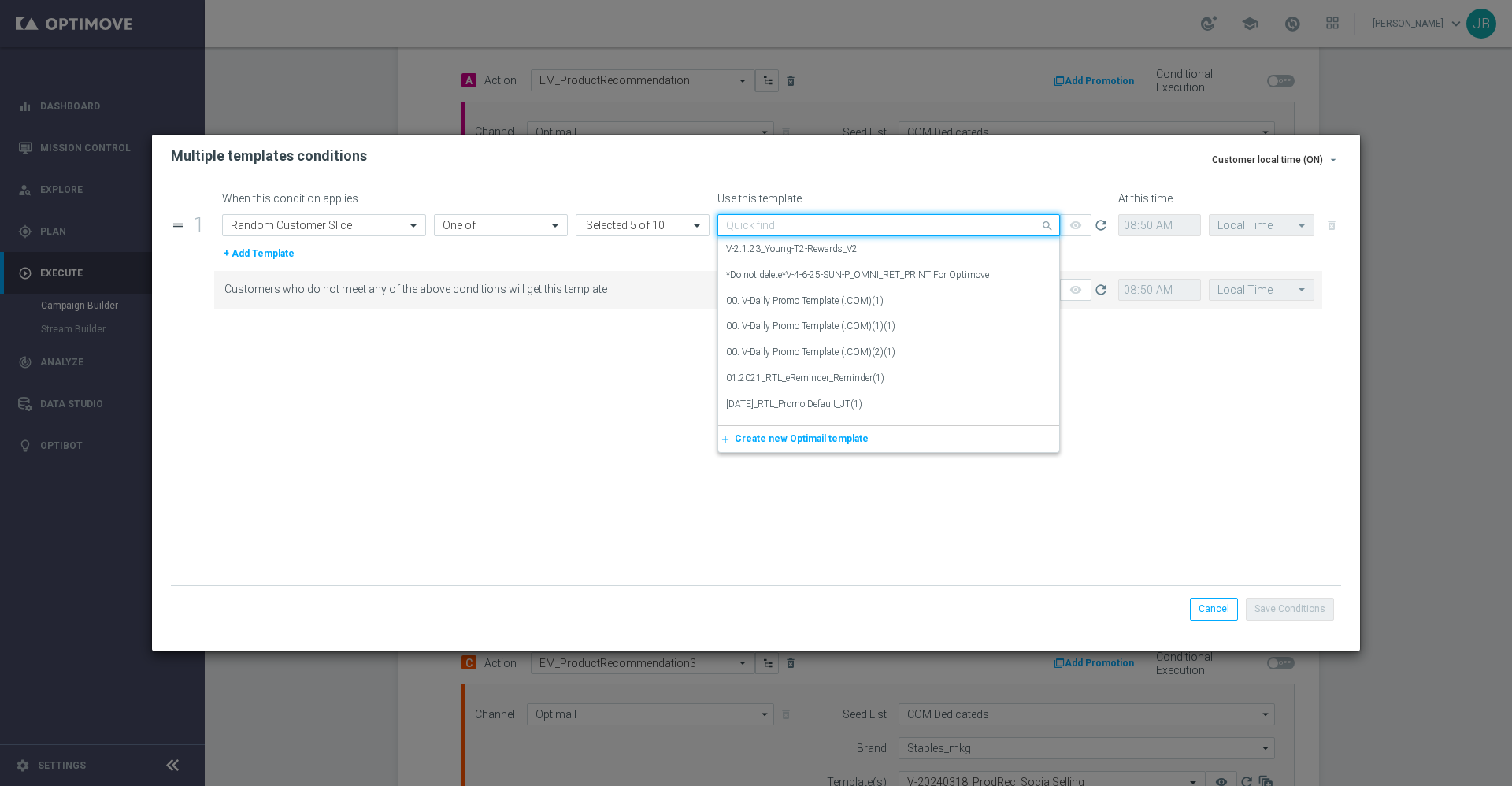
click at [798, 225] on input "text" at bounding box center [873, 225] width 294 height 13
paste input "CT_V-20240208_ProductRecommendations"
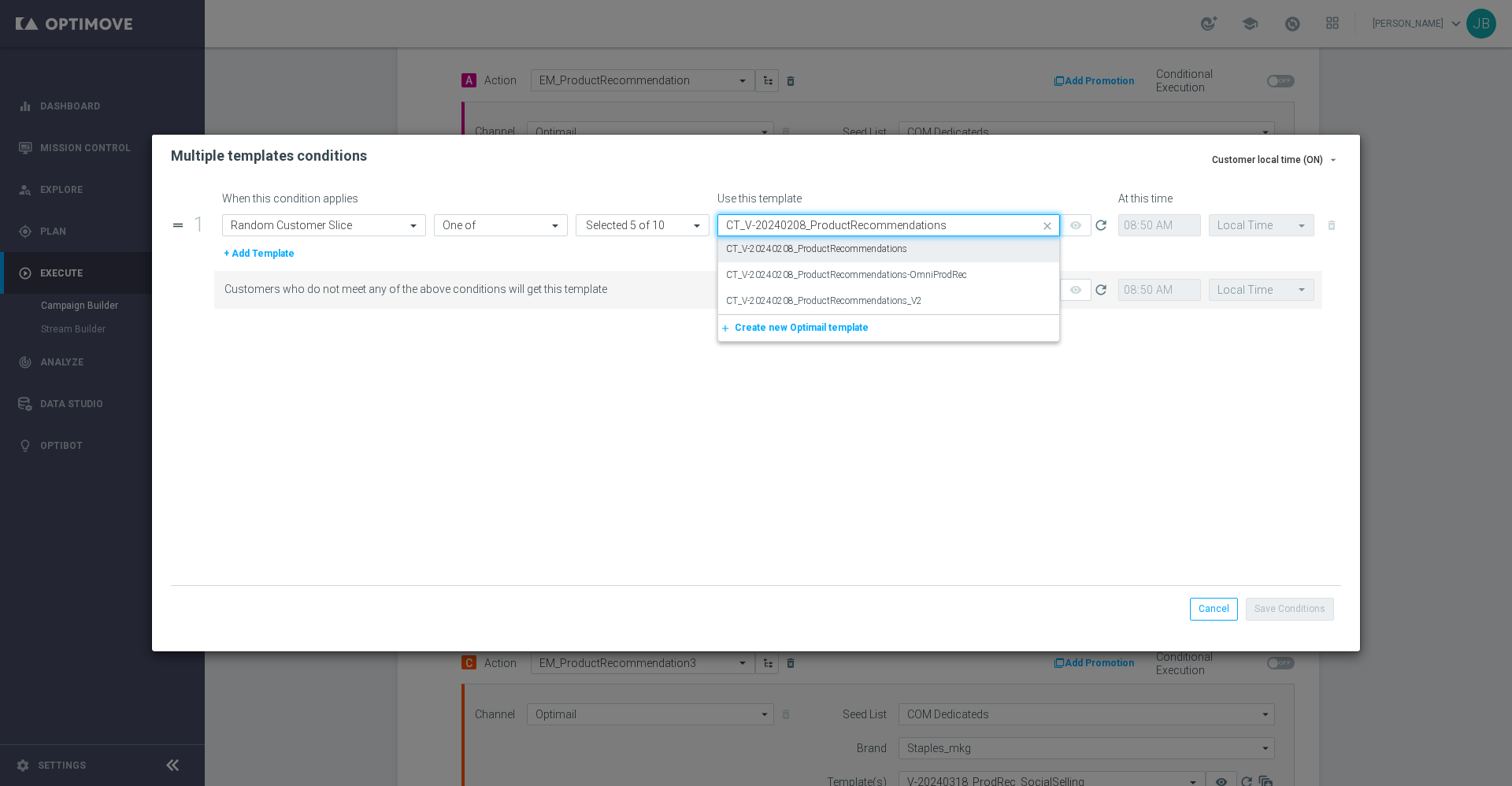
click at [849, 254] on label "CT_V-20240208_ProductRecommendations" at bounding box center [816, 249] width 181 height 13
type input "CT_V-20240208_ProductRecommendations"
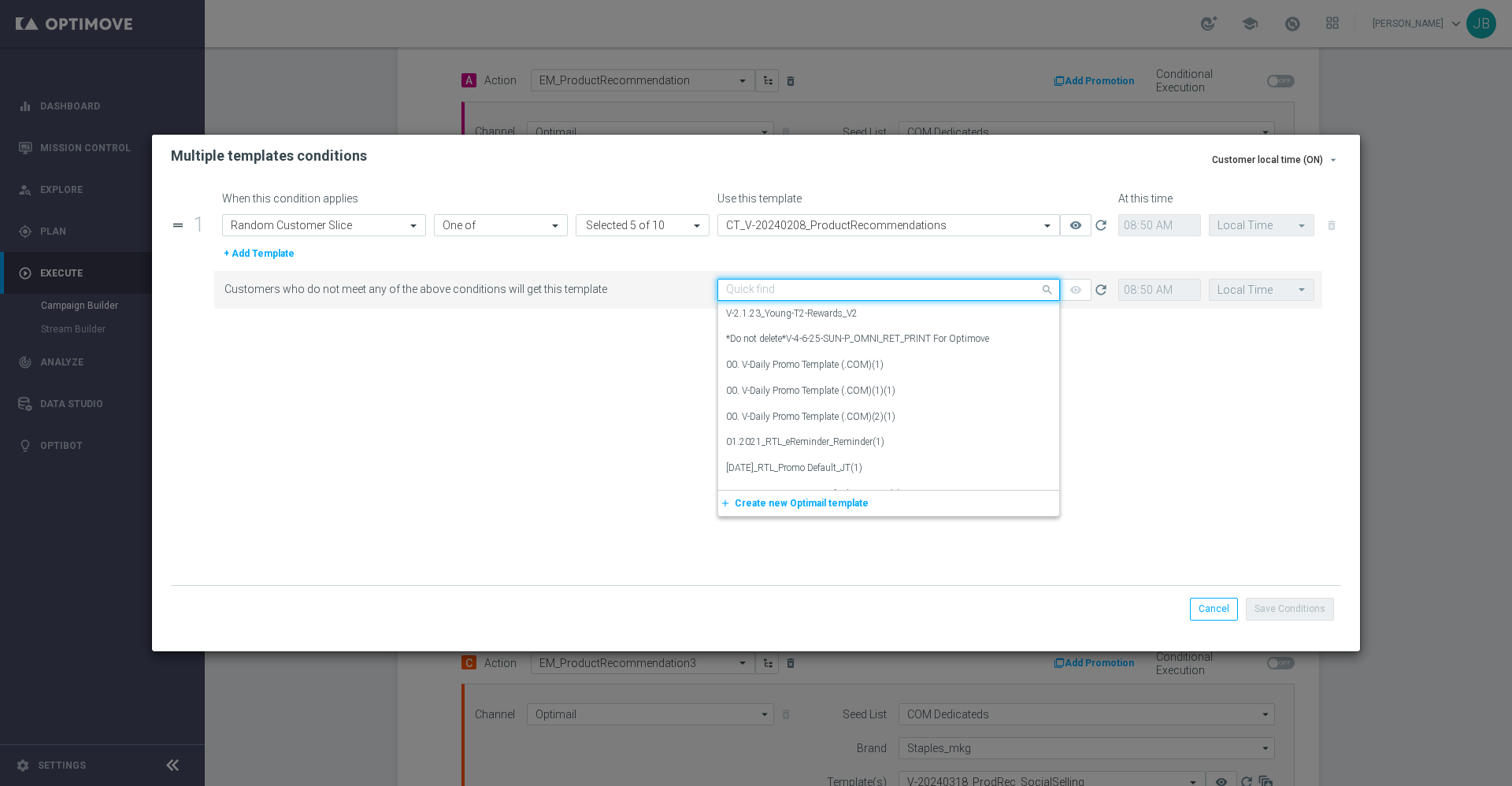
click at [898, 288] on input "text" at bounding box center [873, 290] width 294 height 13
paste input "CT_V-20240208_ProductRecommendations-OmniProd"
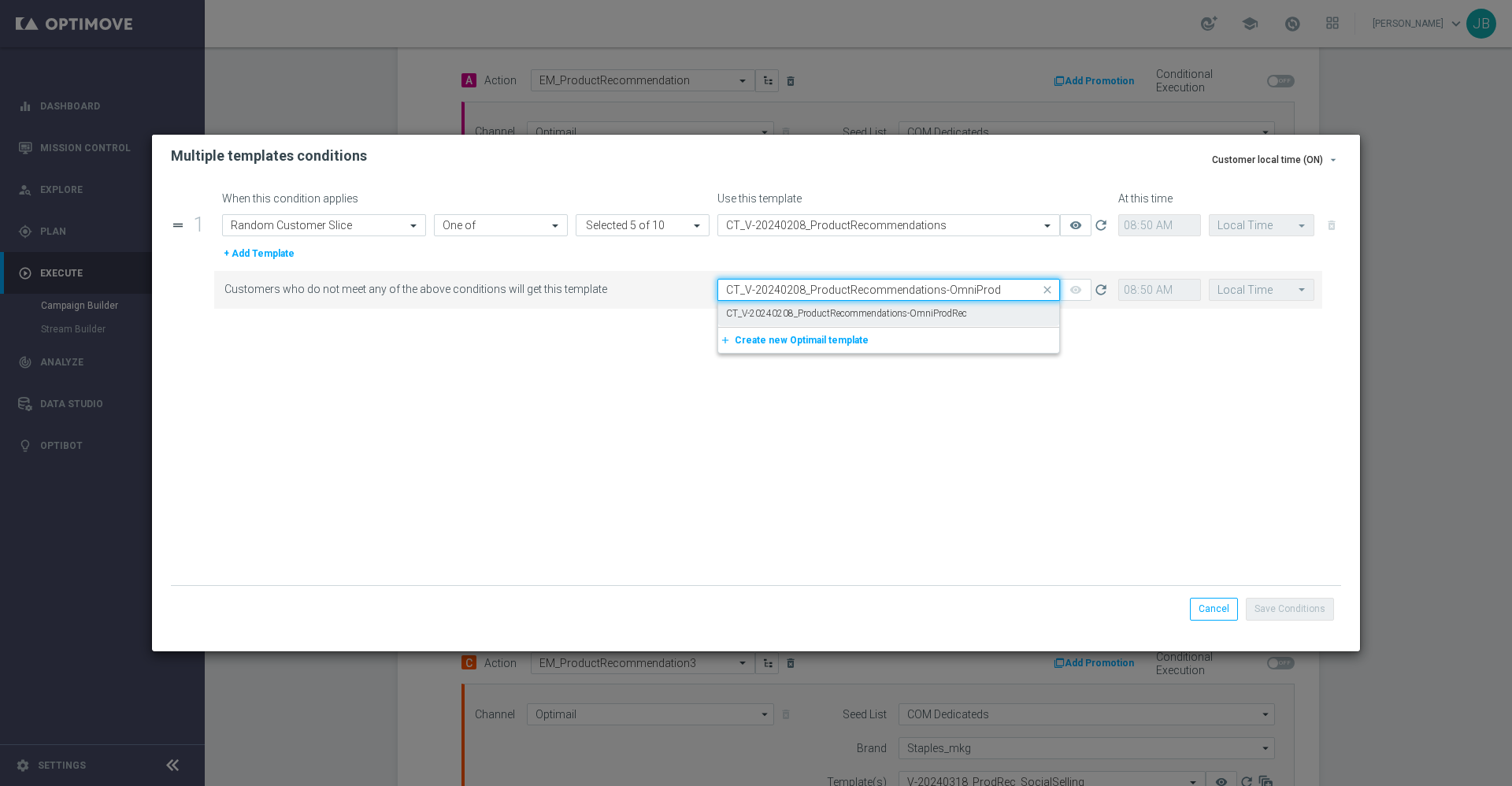
click at [893, 309] on label "CT_V-20240208_ProductRecommendations-OmniProdRec" at bounding box center [846, 314] width 241 height 13
type input "CT_V-20240208_ProductRecommendations-OmniProd"
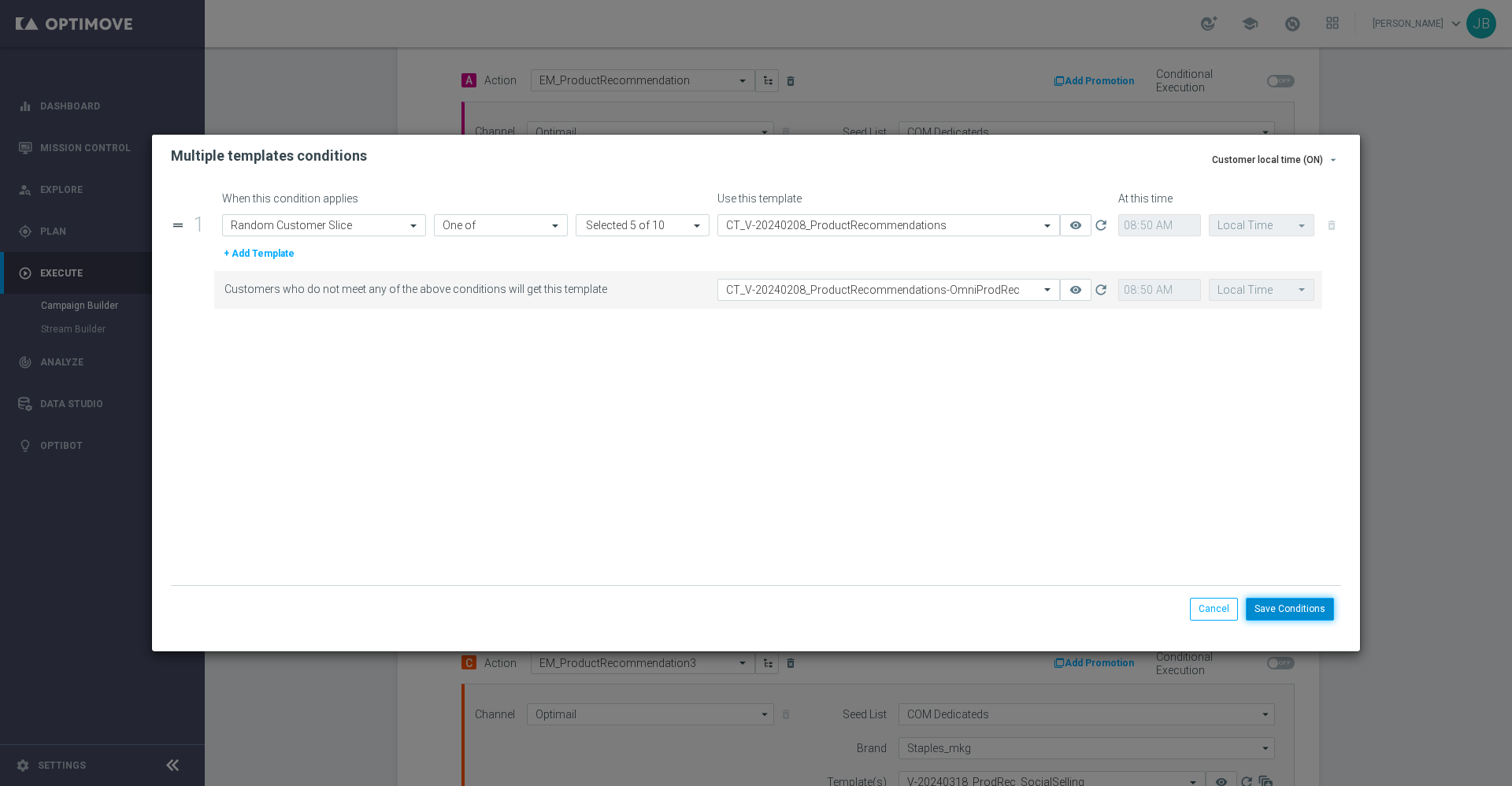
click at [1294, 607] on button "Save Conditions" at bounding box center [1290, 609] width 88 height 22
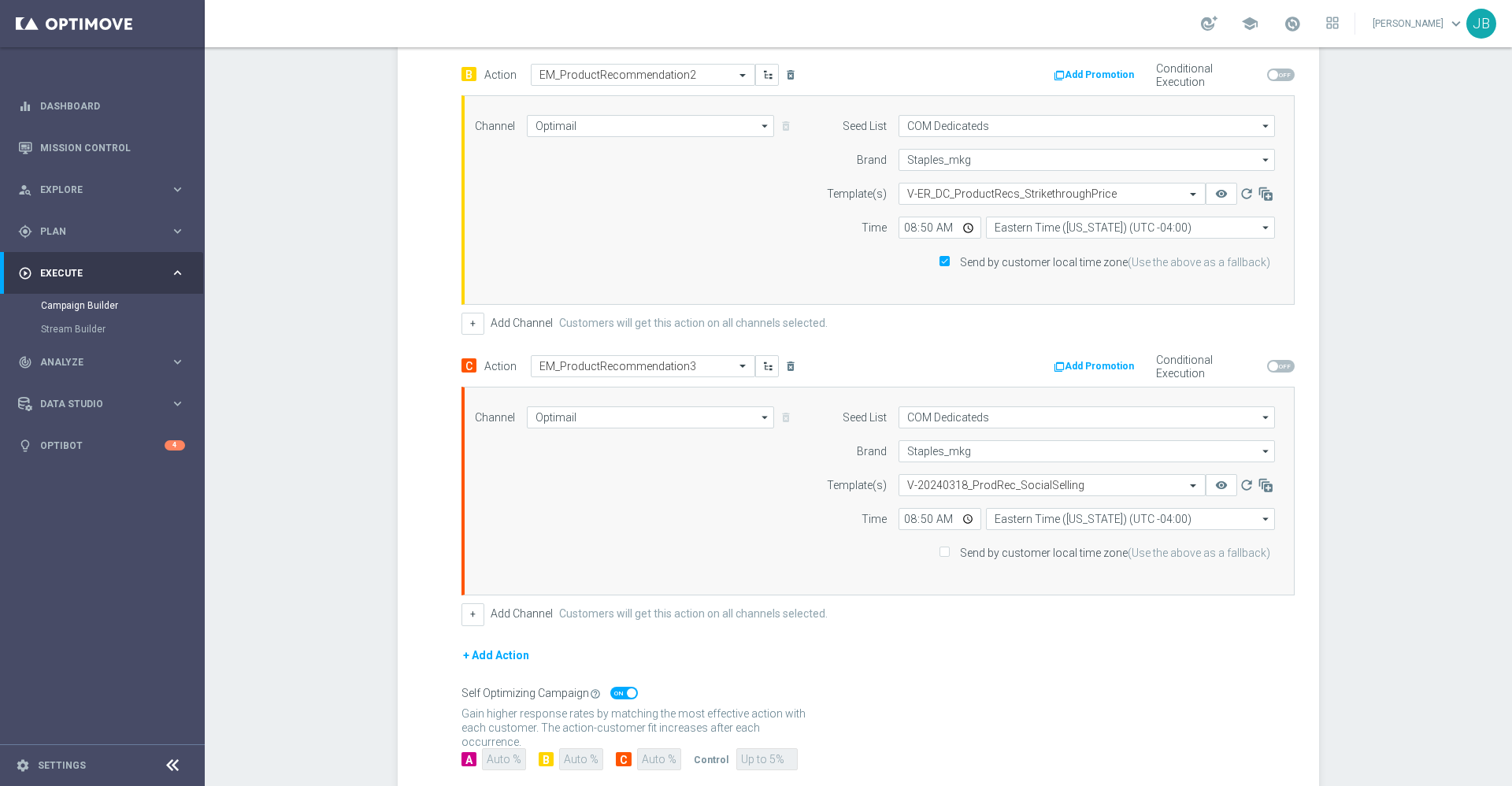
scroll to position [759, 0]
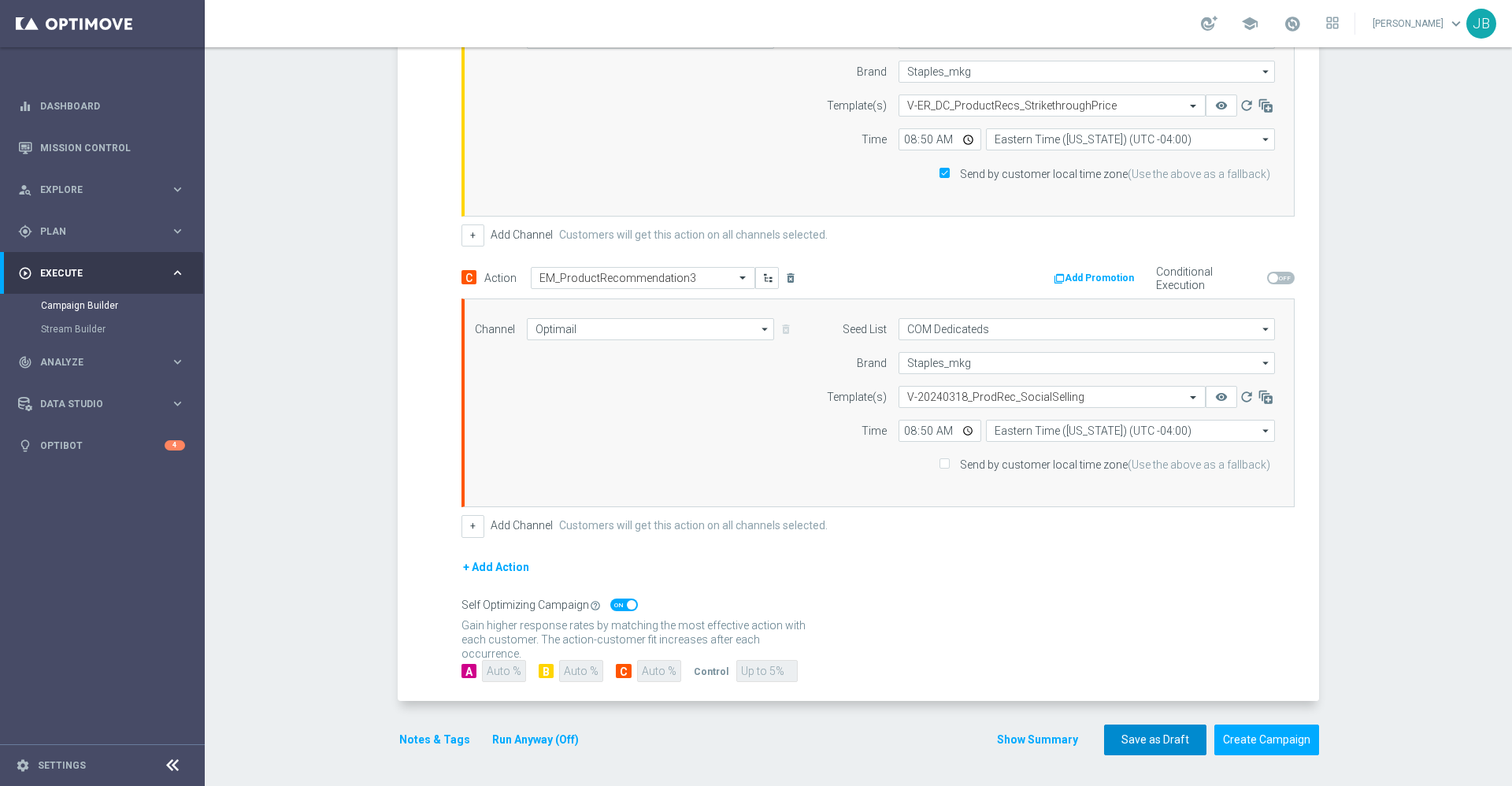
click at [1115, 733] on button "Save as Draft" at bounding box center [1155, 740] width 103 height 31
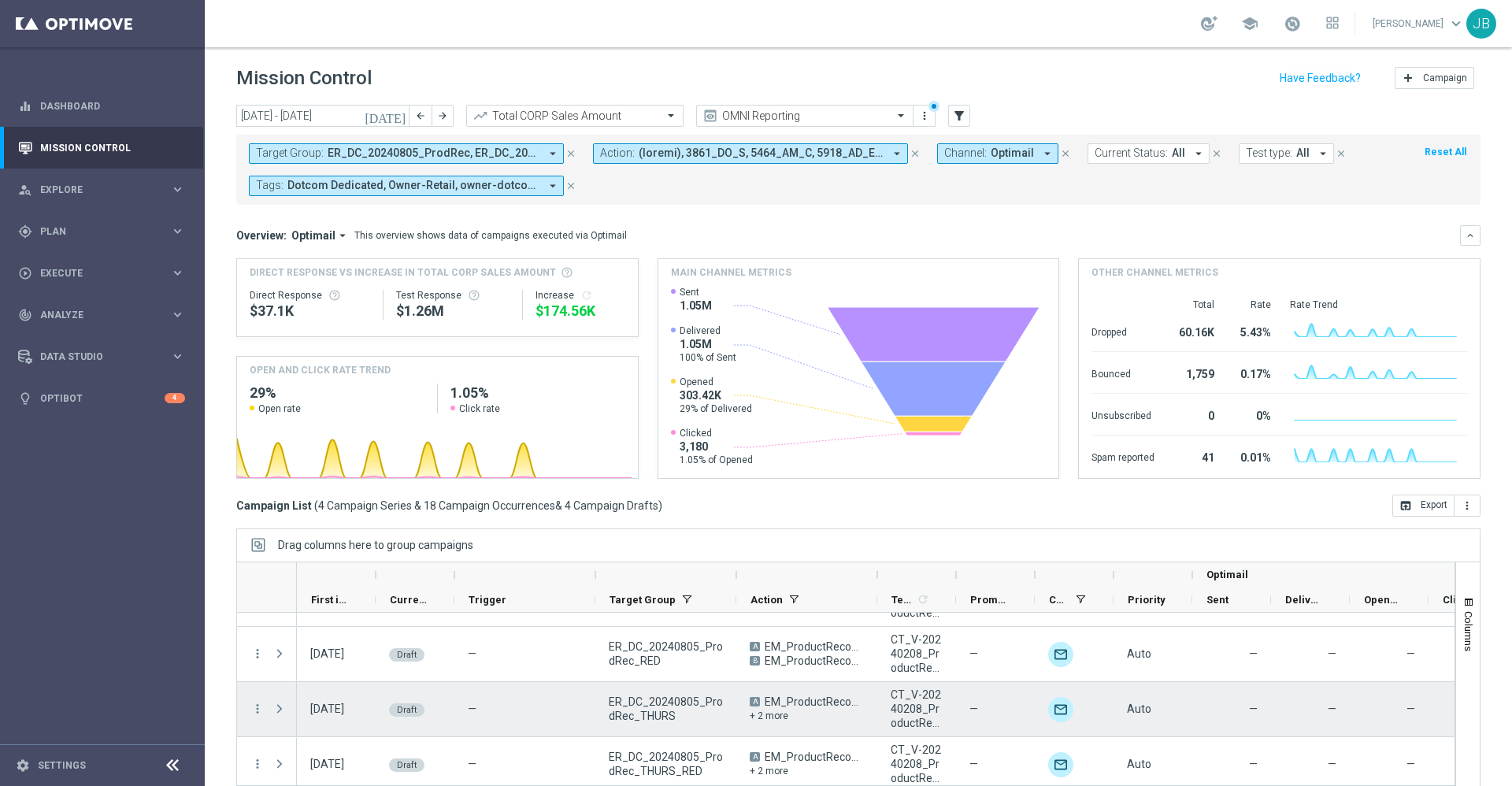
scroll to position [218, 0]
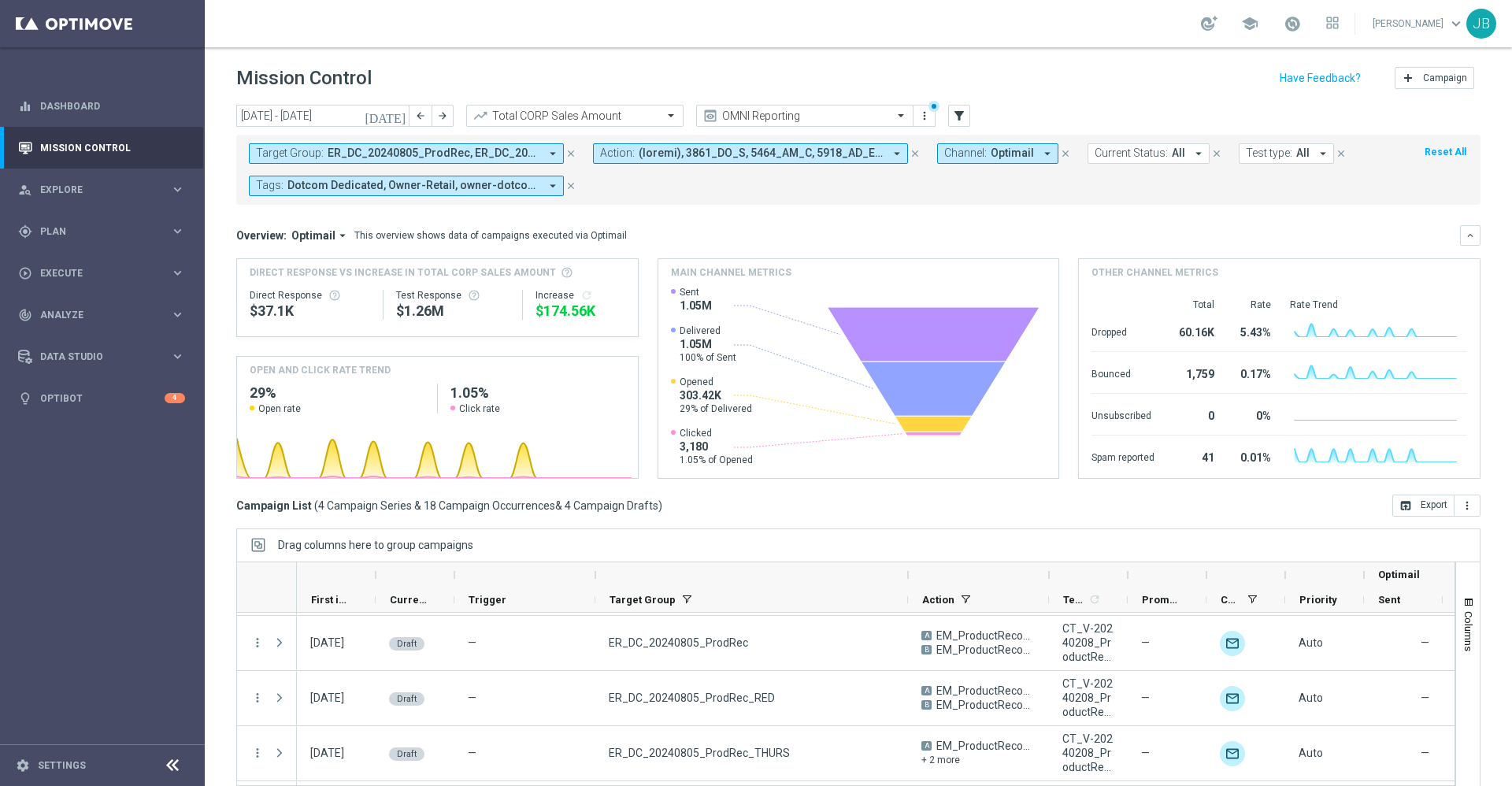
drag, startPoint x: 734, startPoint y: 577, endPoint x: 907, endPoint y: 561, distance: 173.7
click at [907, 562] on div at bounding box center [846, 587] width 1219 height 51
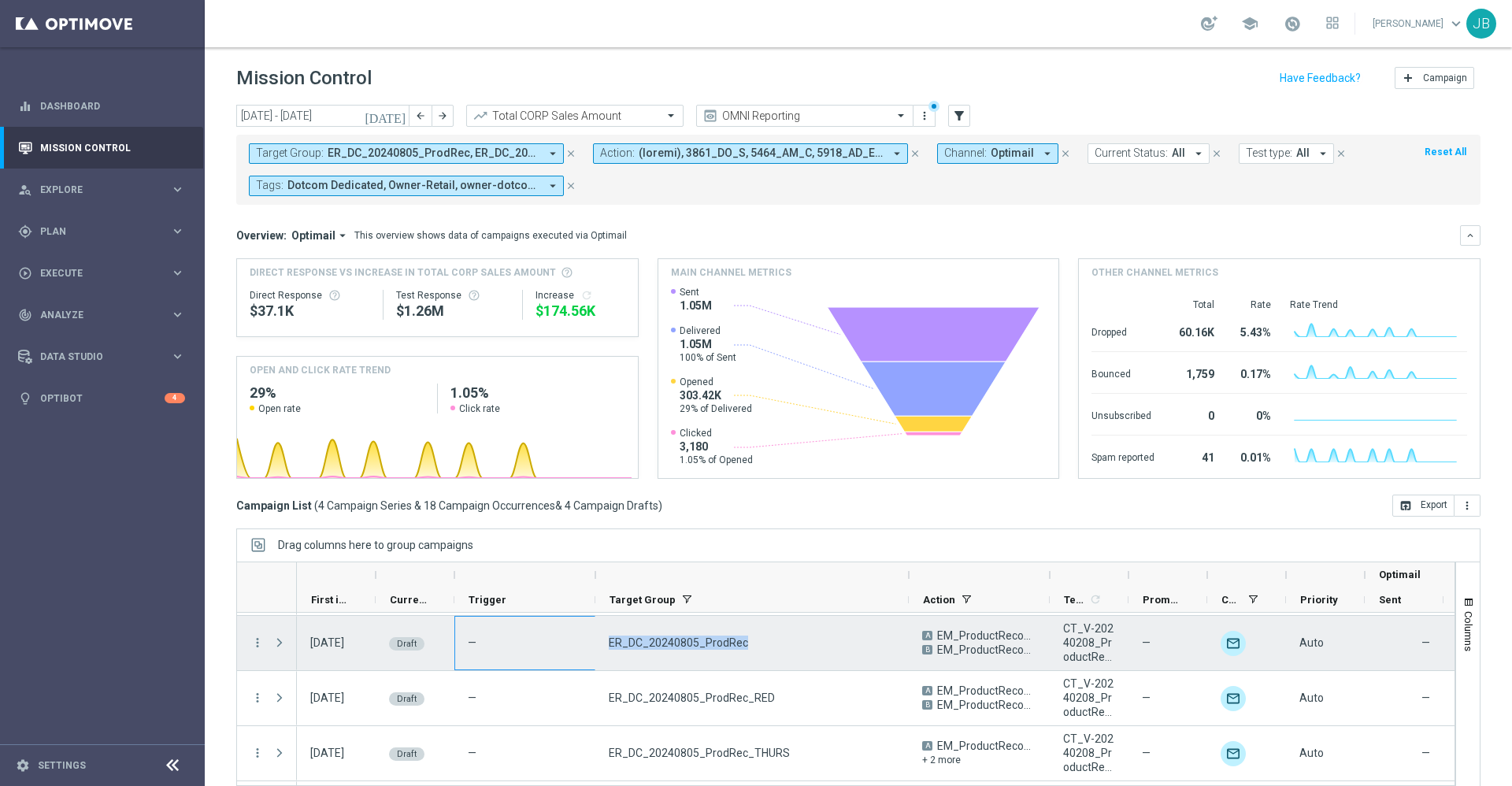
drag, startPoint x: 750, startPoint y: 639, endPoint x: 580, endPoint y: 639, distance: 170.0
click at [580, 639] on div "29 Sep 2025, Monday Draft — ER_DC_20240805_ProdRec A EM_ProductRecommendation B…" at bounding box center [1029, 643] width 1465 height 55
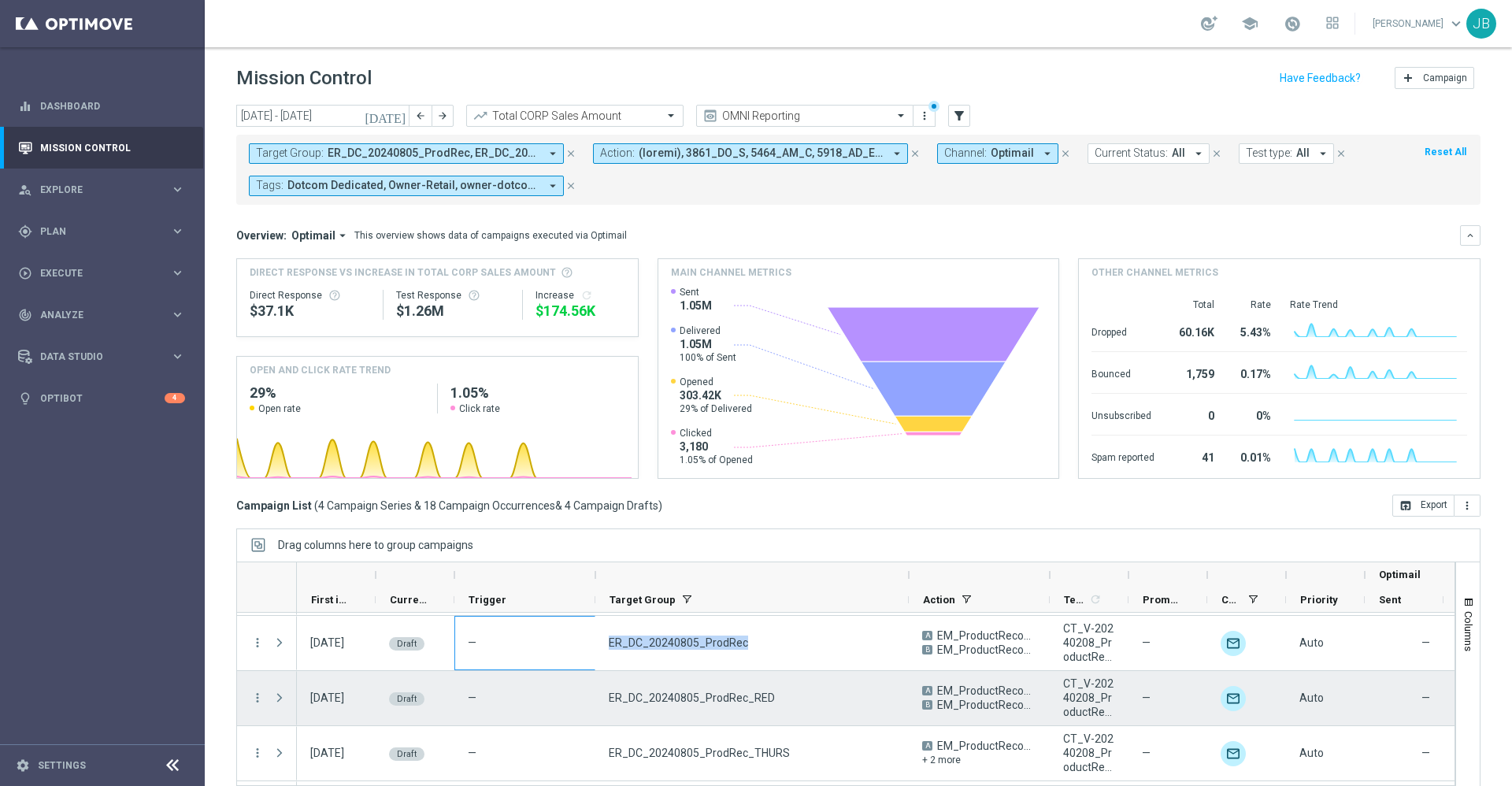
scroll to position [269, 0]
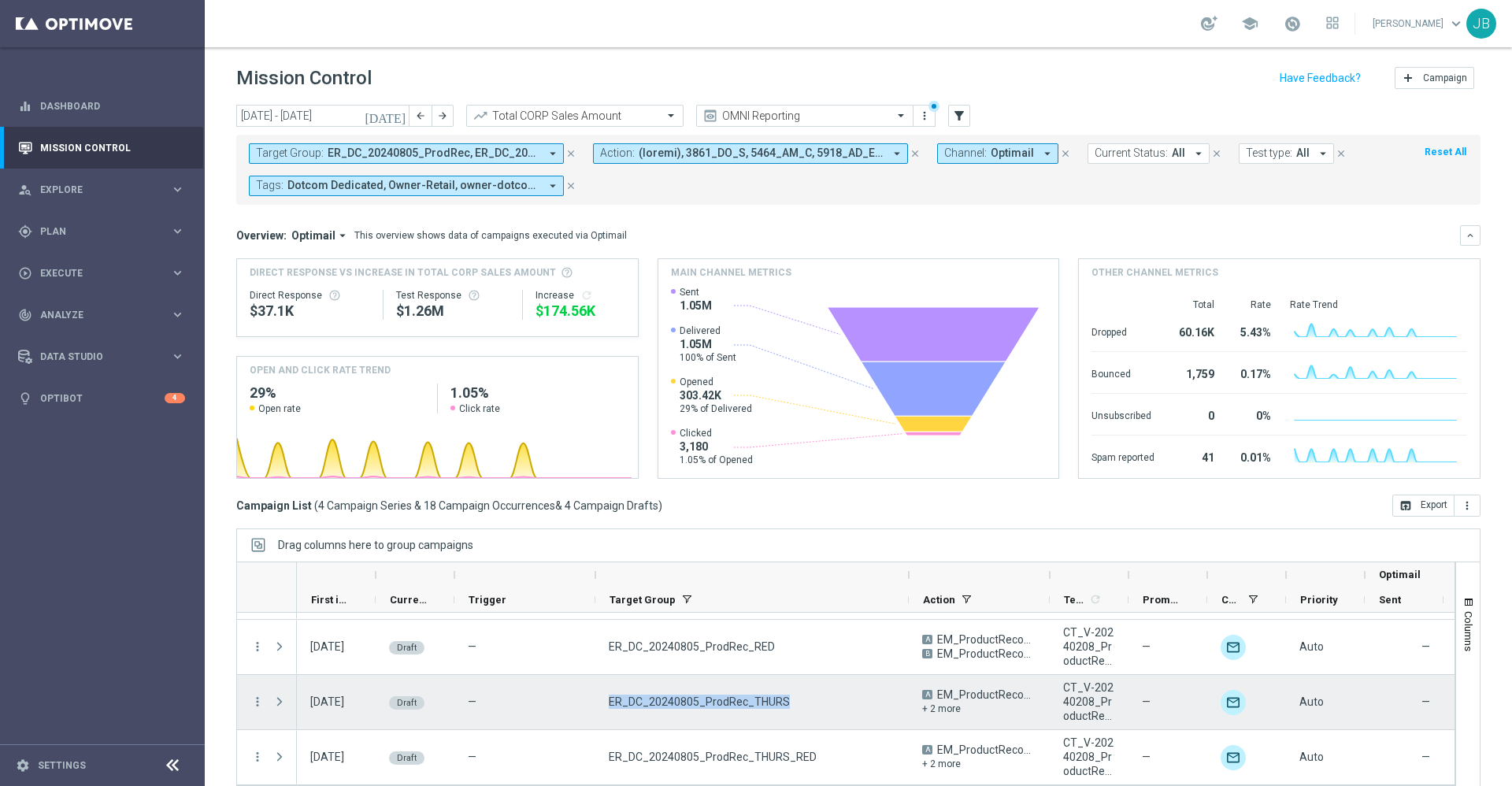
drag, startPoint x: 784, startPoint y: 695, endPoint x: 600, endPoint y: 706, distance: 184.3
click at [600, 706] on div "ER_DC_20240805_ProdRec_THURS" at bounding box center [752, 702] width 314 height 54
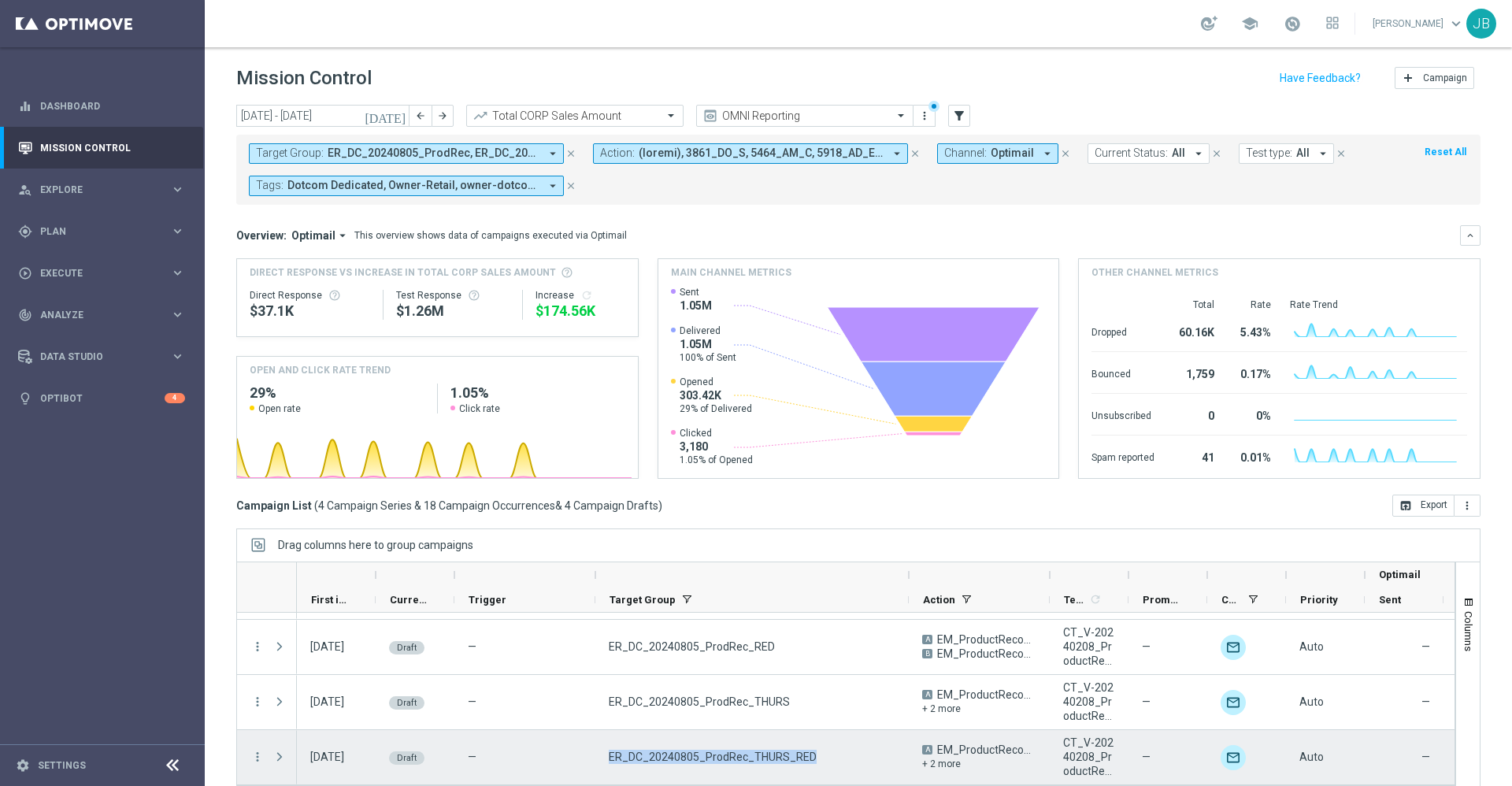
drag, startPoint x: 807, startPoint y: 756, endPoint x: 594, endPoint y: 753, distance: 213.0
click at [594, 753] on div "25 Sep 2025, Thursday Draft — ER_DC_20240805_ProdRec_THURS_RED A EM_ProductReco…" at bounding box center [1029, 758] width 1465 height 55
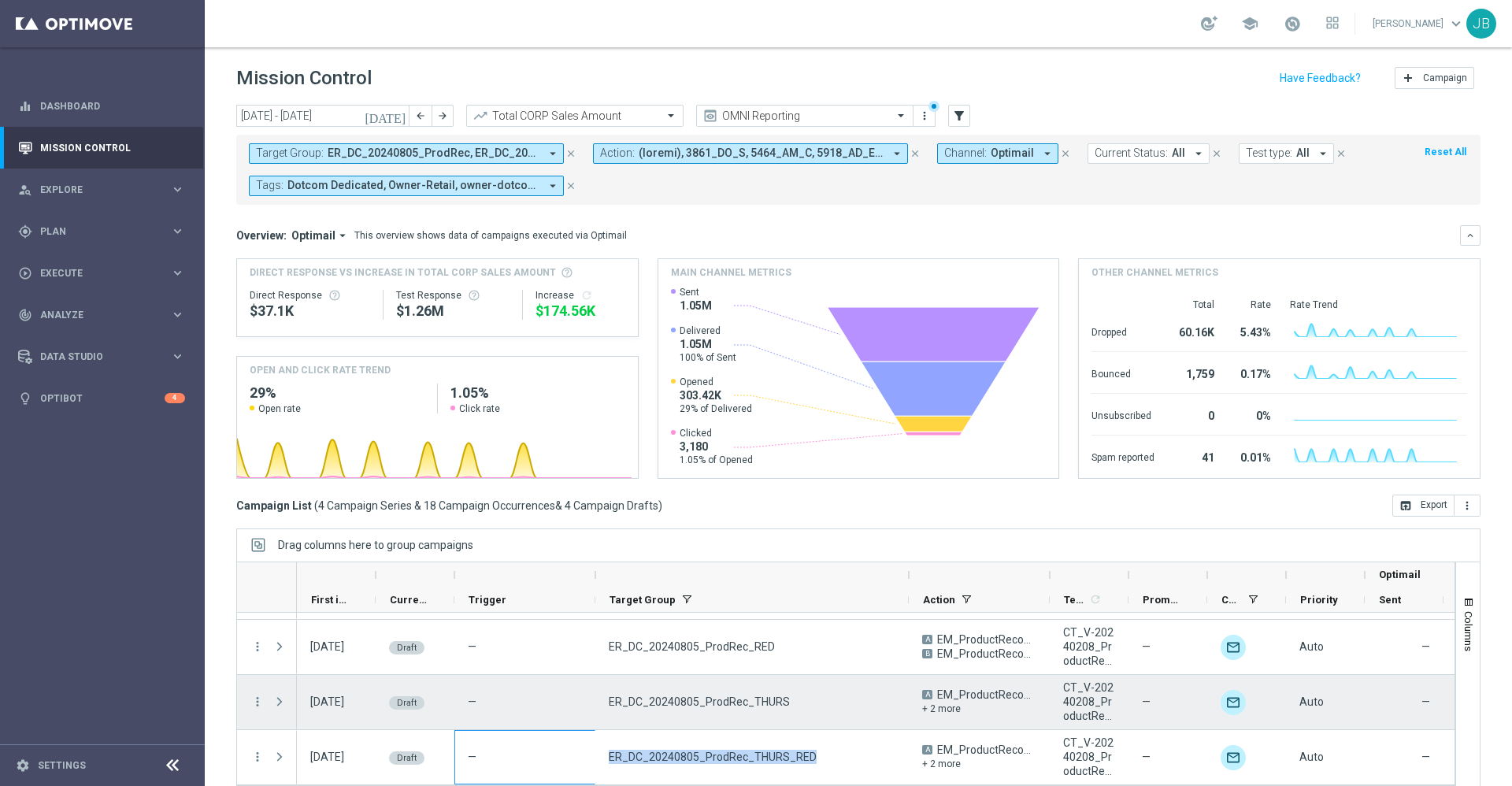
scroll to position [254, 0]
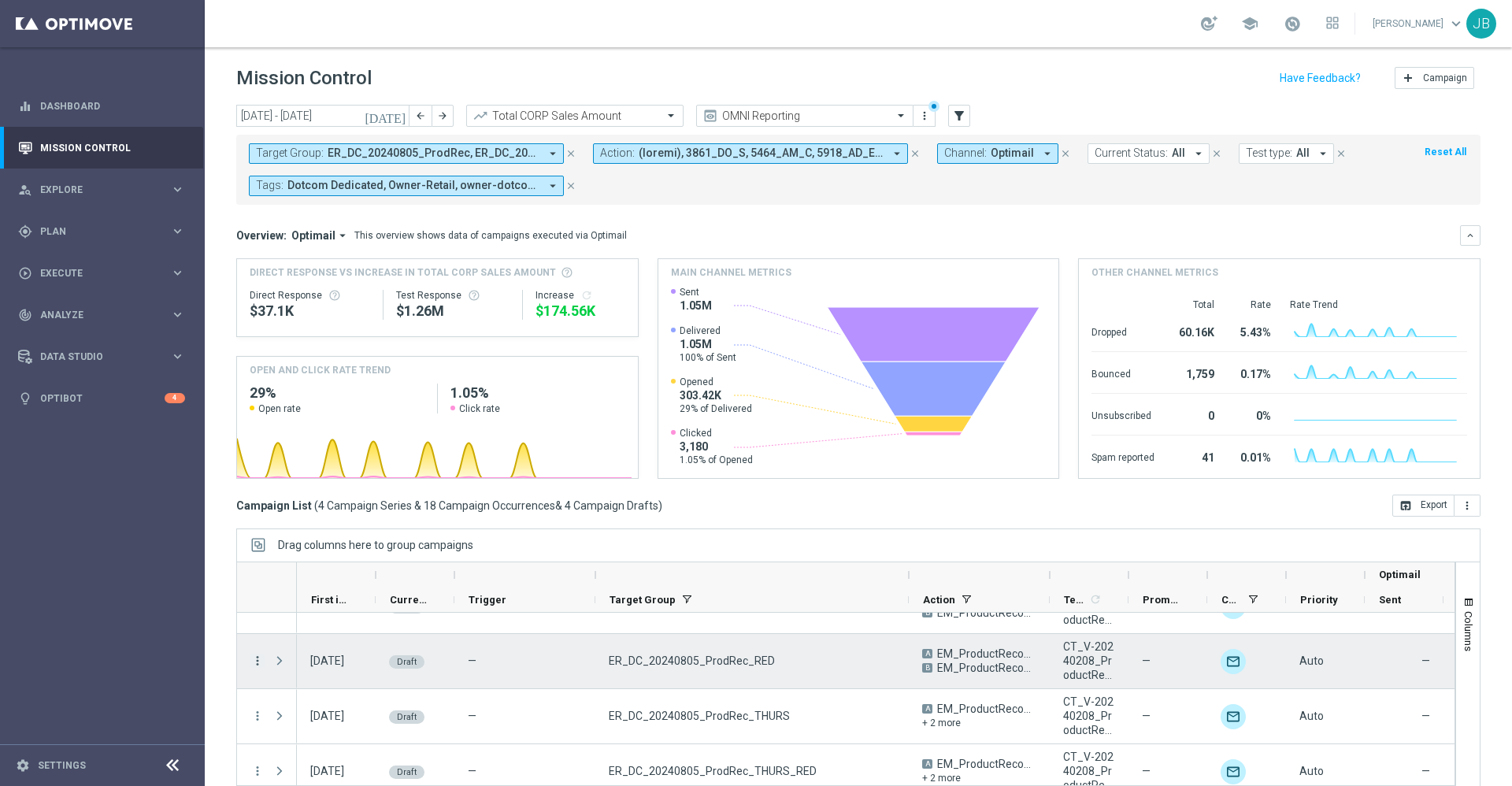
click at [253, 660] on icon "more_vert" at bounding box center [257, 661] width 14 height 14
click at [314, 739] on span "Delete" at bounding box center [303, 743] width 29 height 11
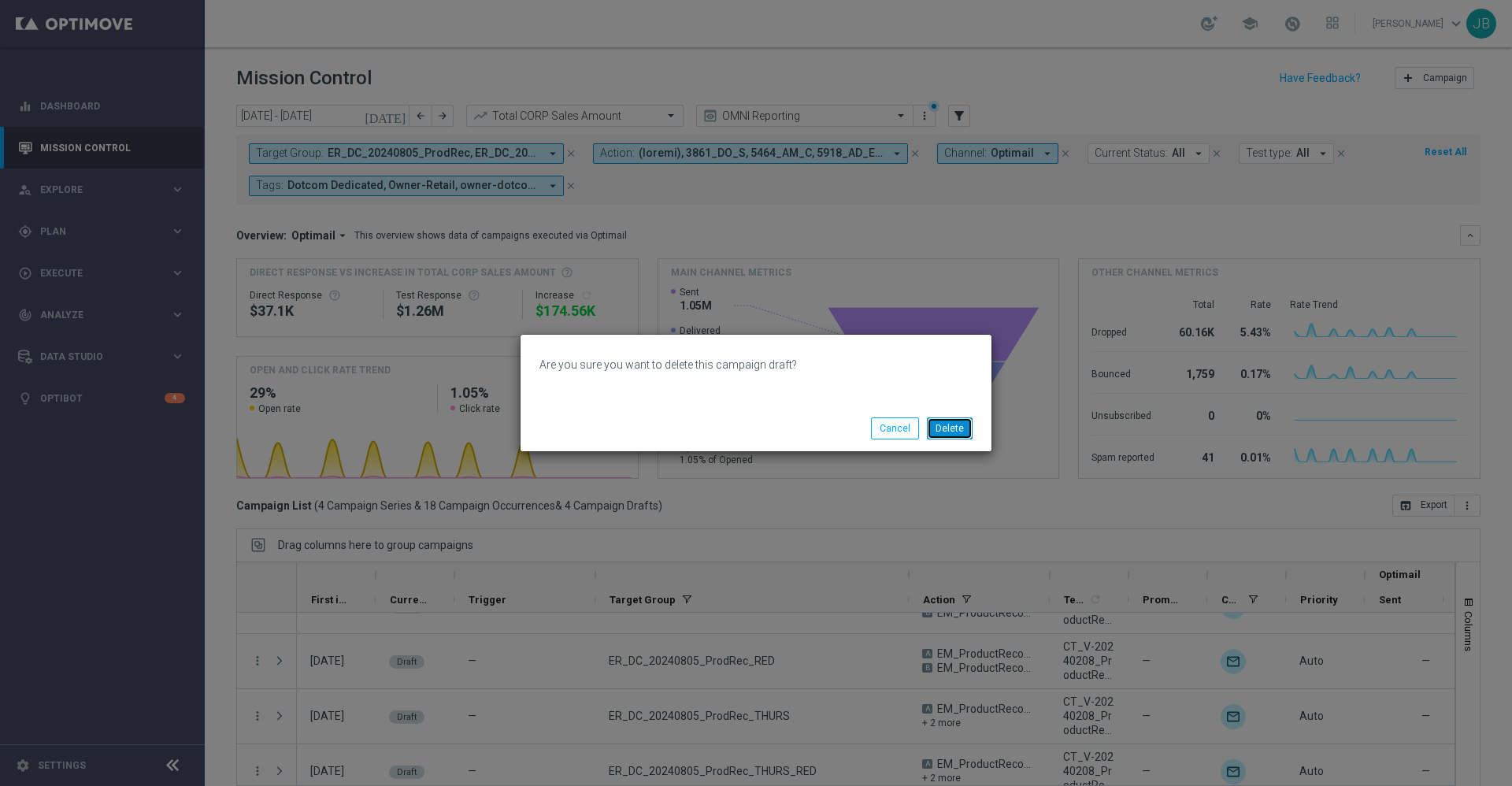
click at [962, 431] on button "Delete" at bounding box center [949, 428] width 46 height 22
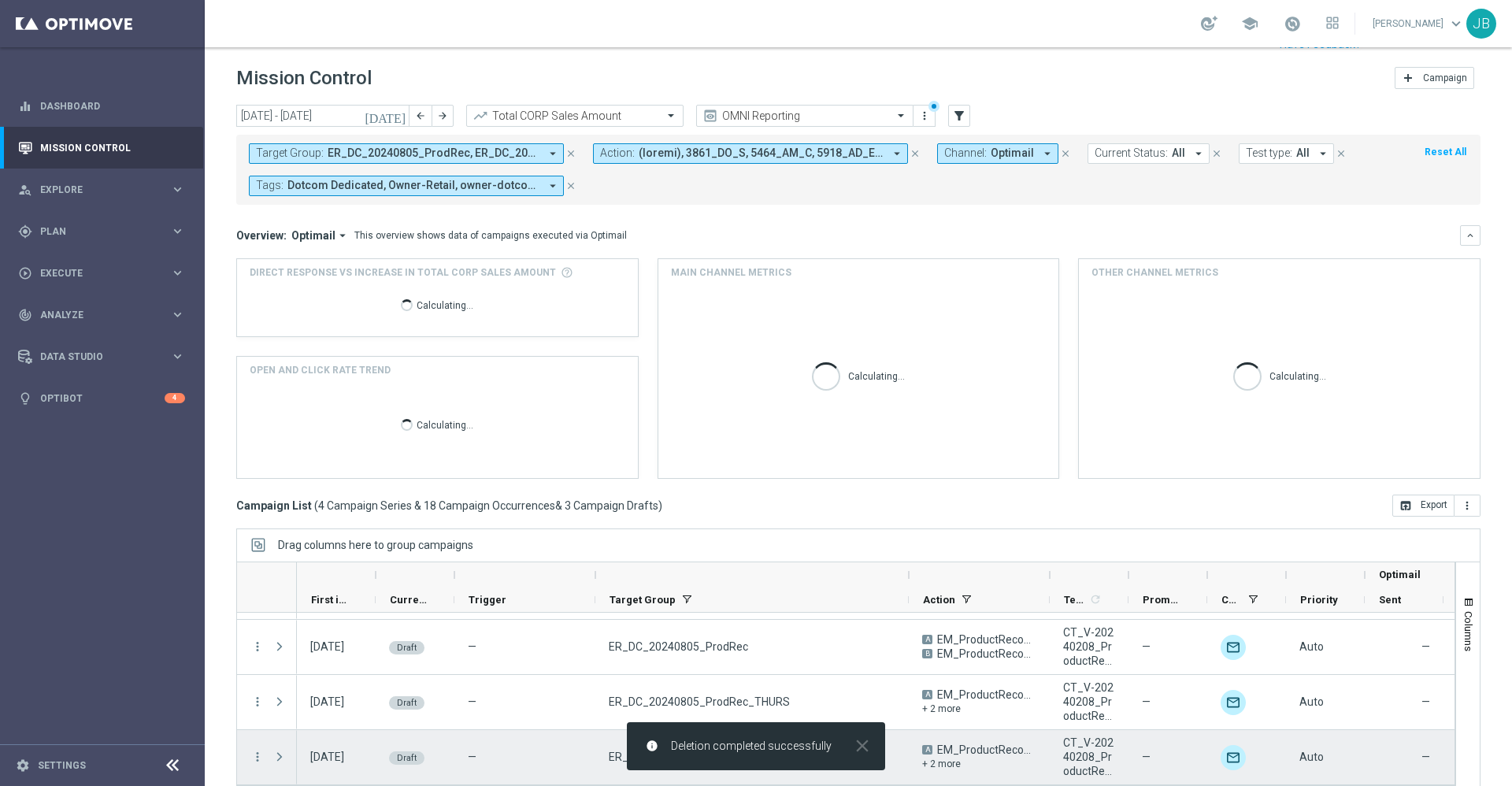
scroll to position [34, 0]
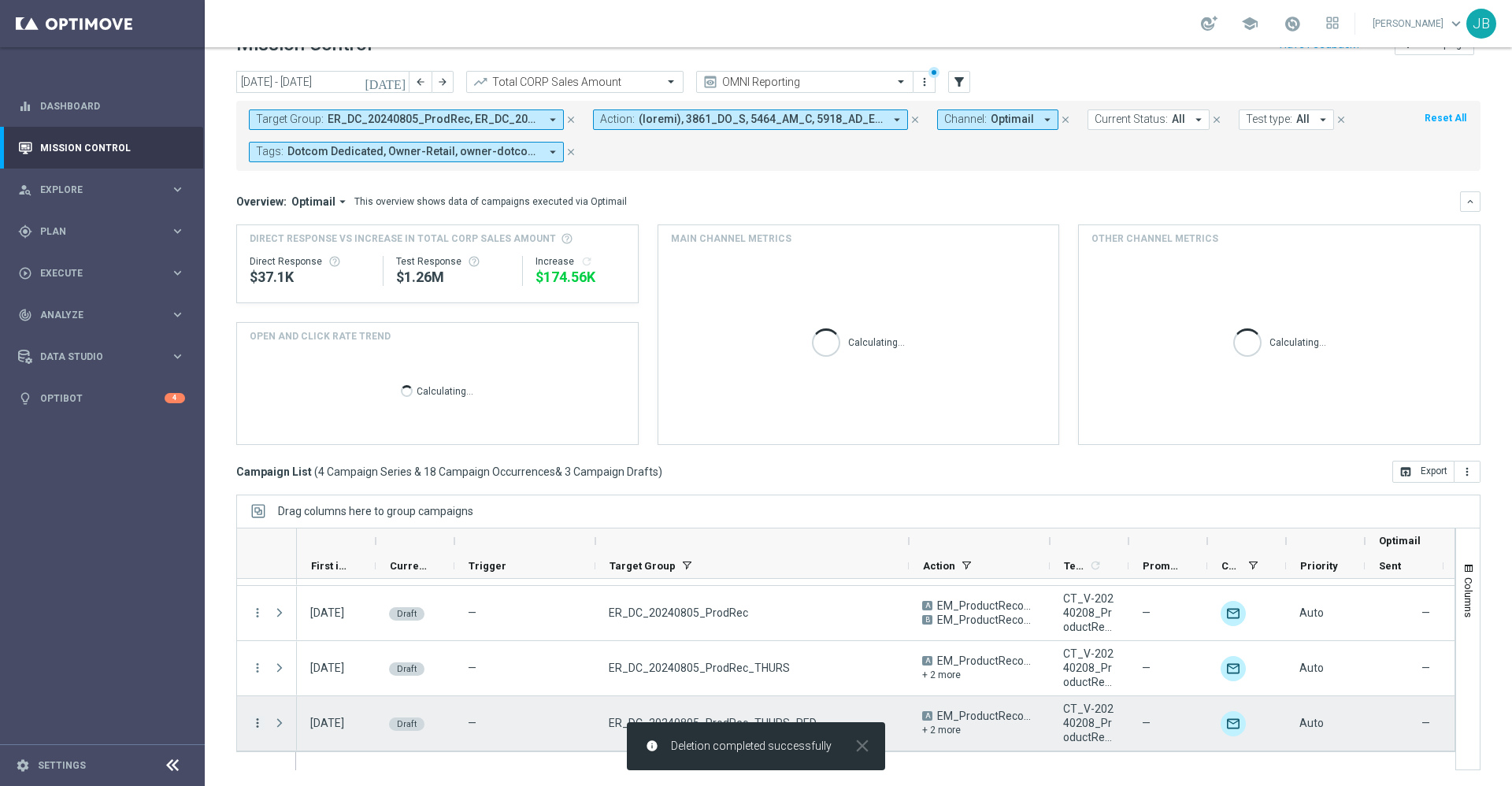
click at [261, 723] on icon "more_vert" at bounding box center [257, 723] width 14 height 14
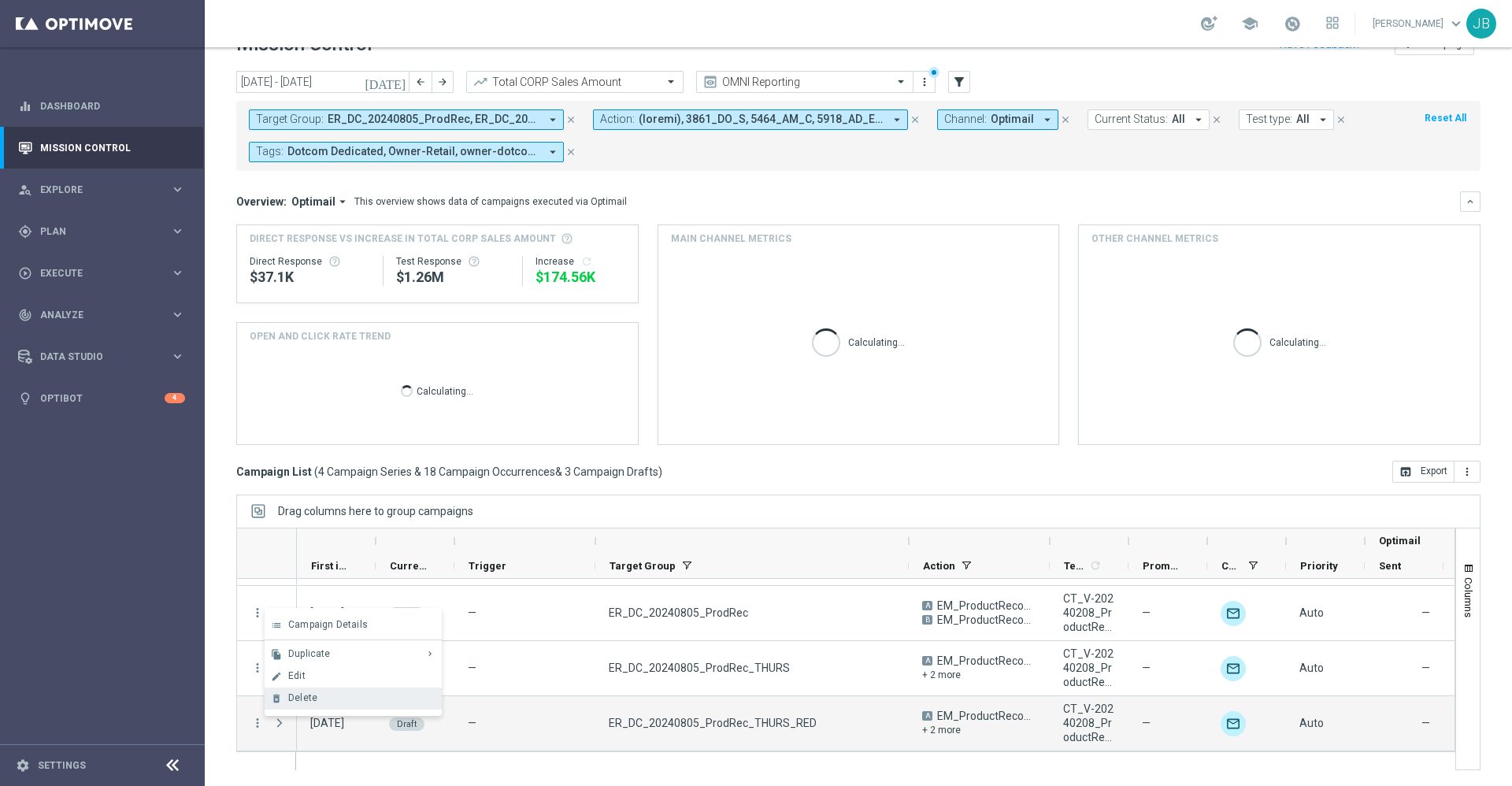
click at [313, 698] on span "Delete" at bounding box center [303, 698] width 29 height 11
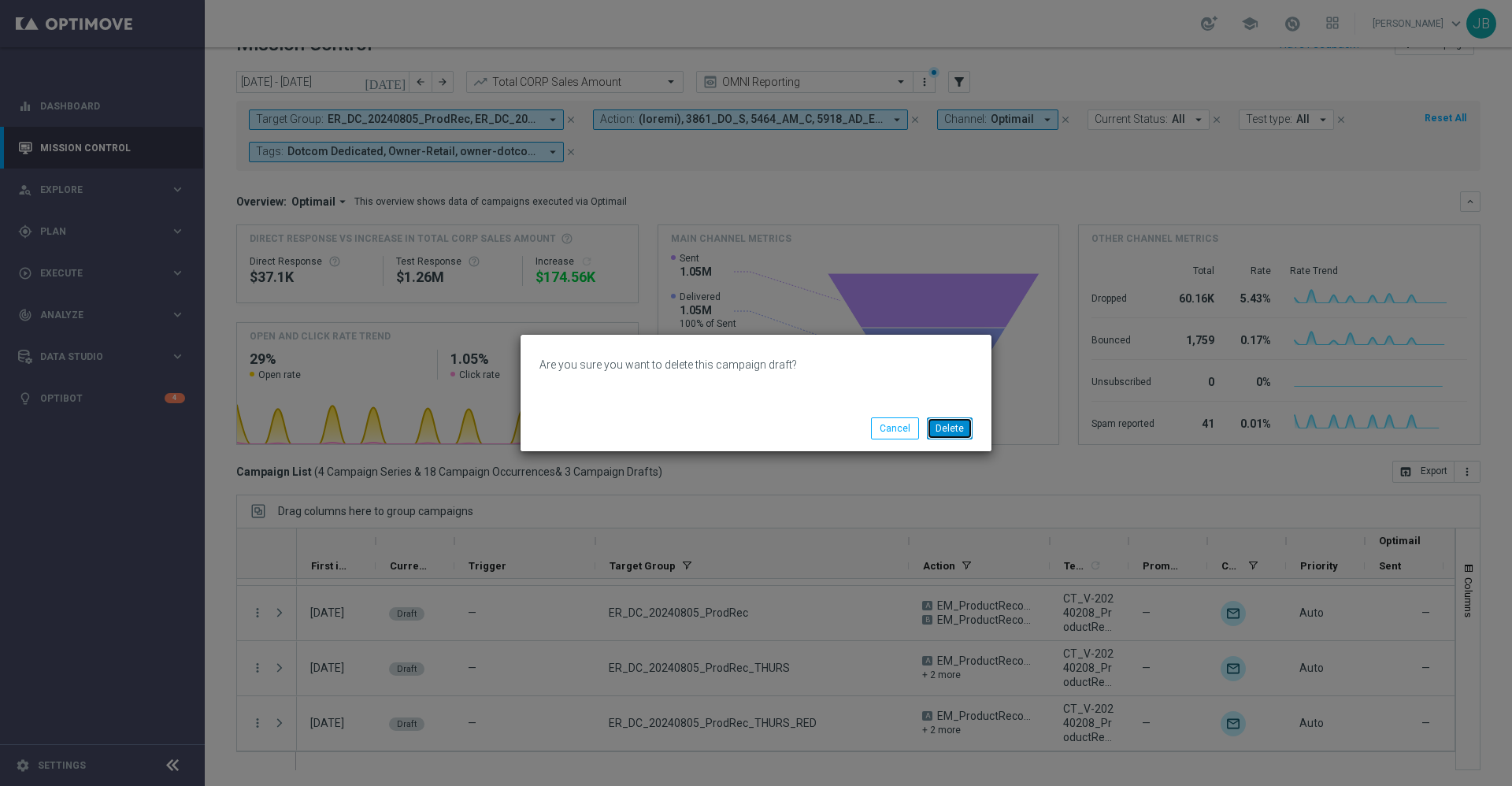
click at [957, 427] on button "Delete" at bounding box center [949, 428] width 46 height 22
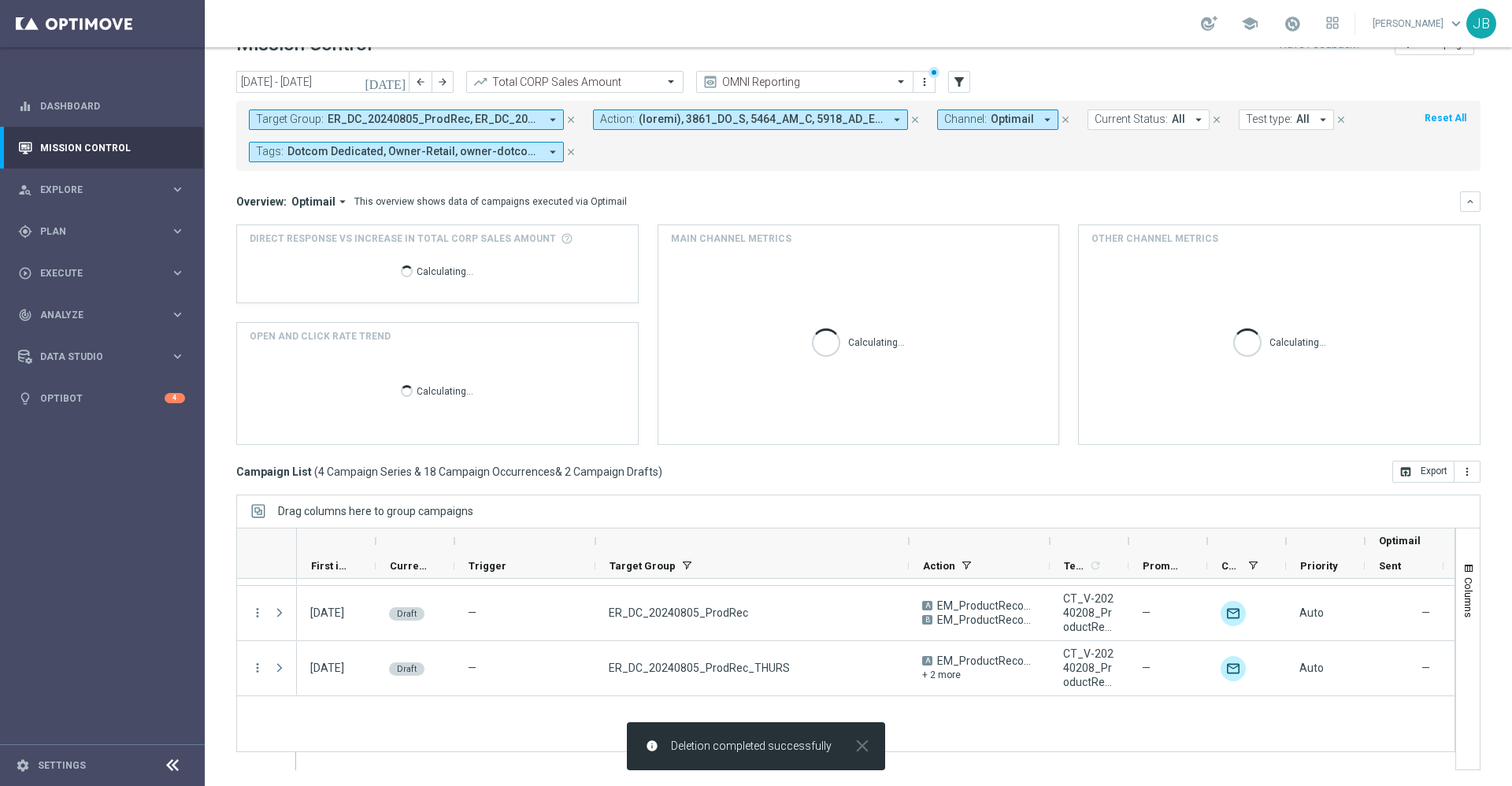
scroll to position [159, 0]
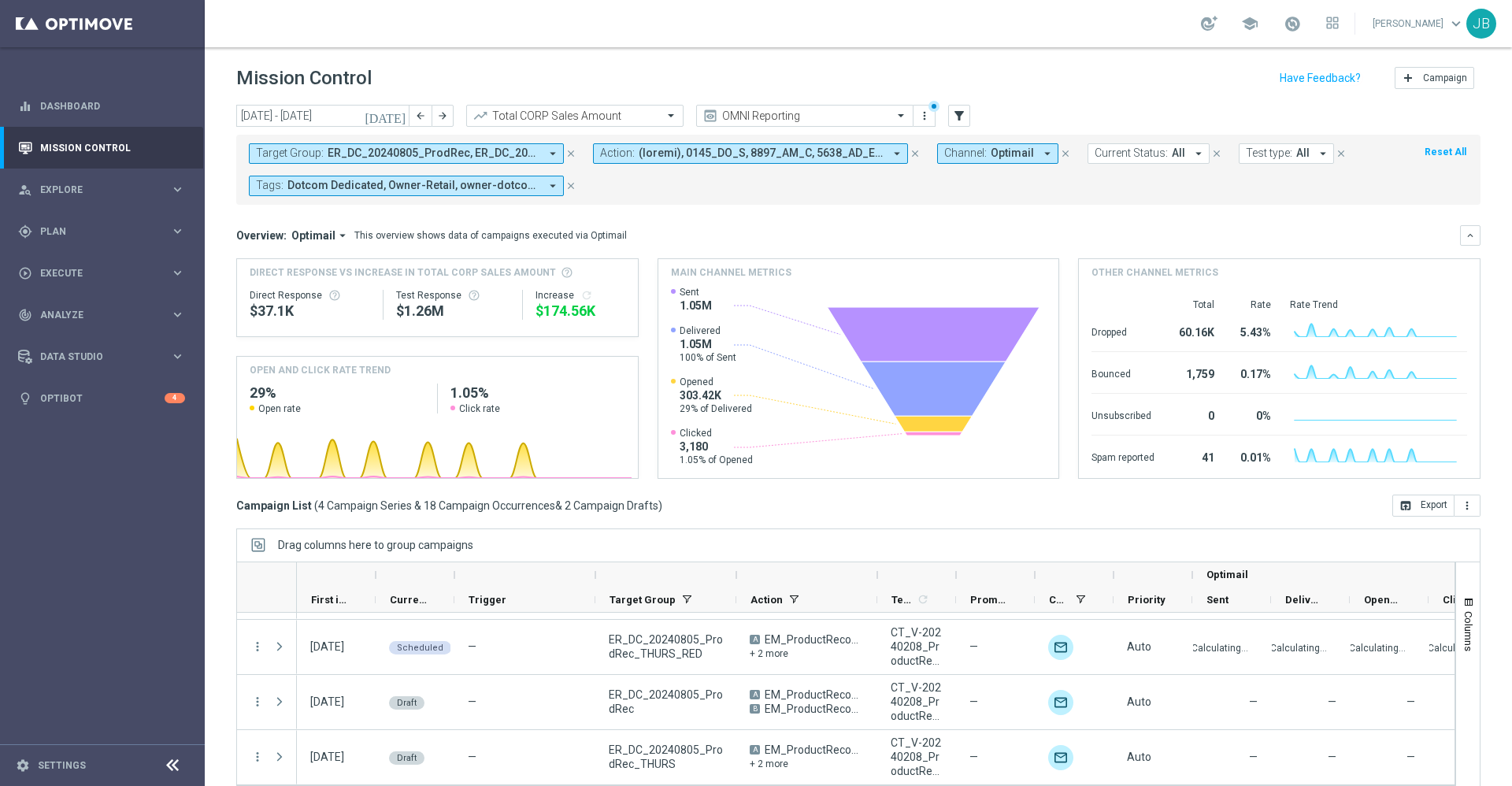
scroll to position [34, 0]
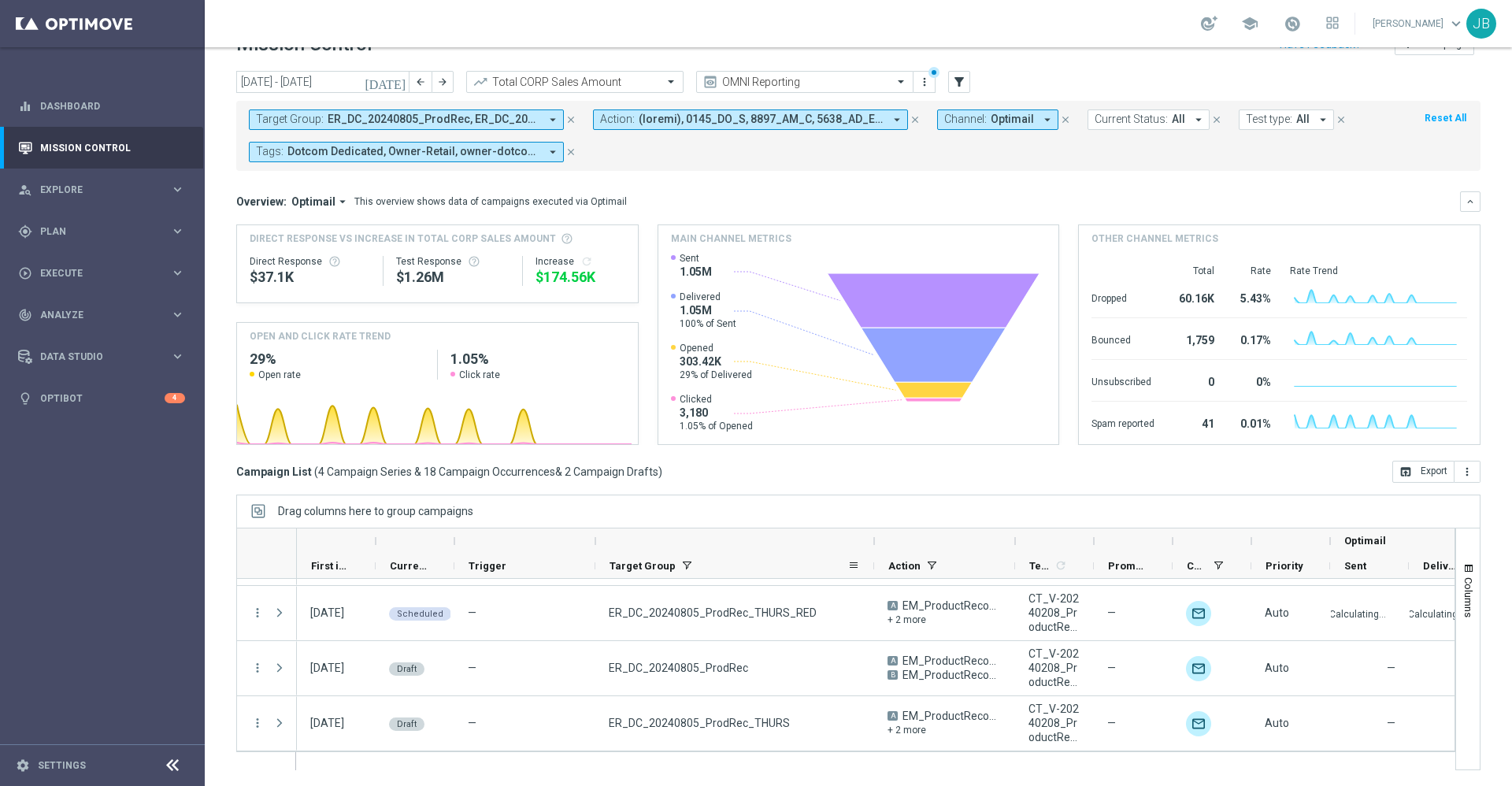
drag, startPoint x: 734, startPoint y: 541, endPoint x: 872, endPoint y: 563, distance: 139.7
click at [872, 563] on div "Optimail First in Range" at bounding box center [1012, 554] width 1431 height 50
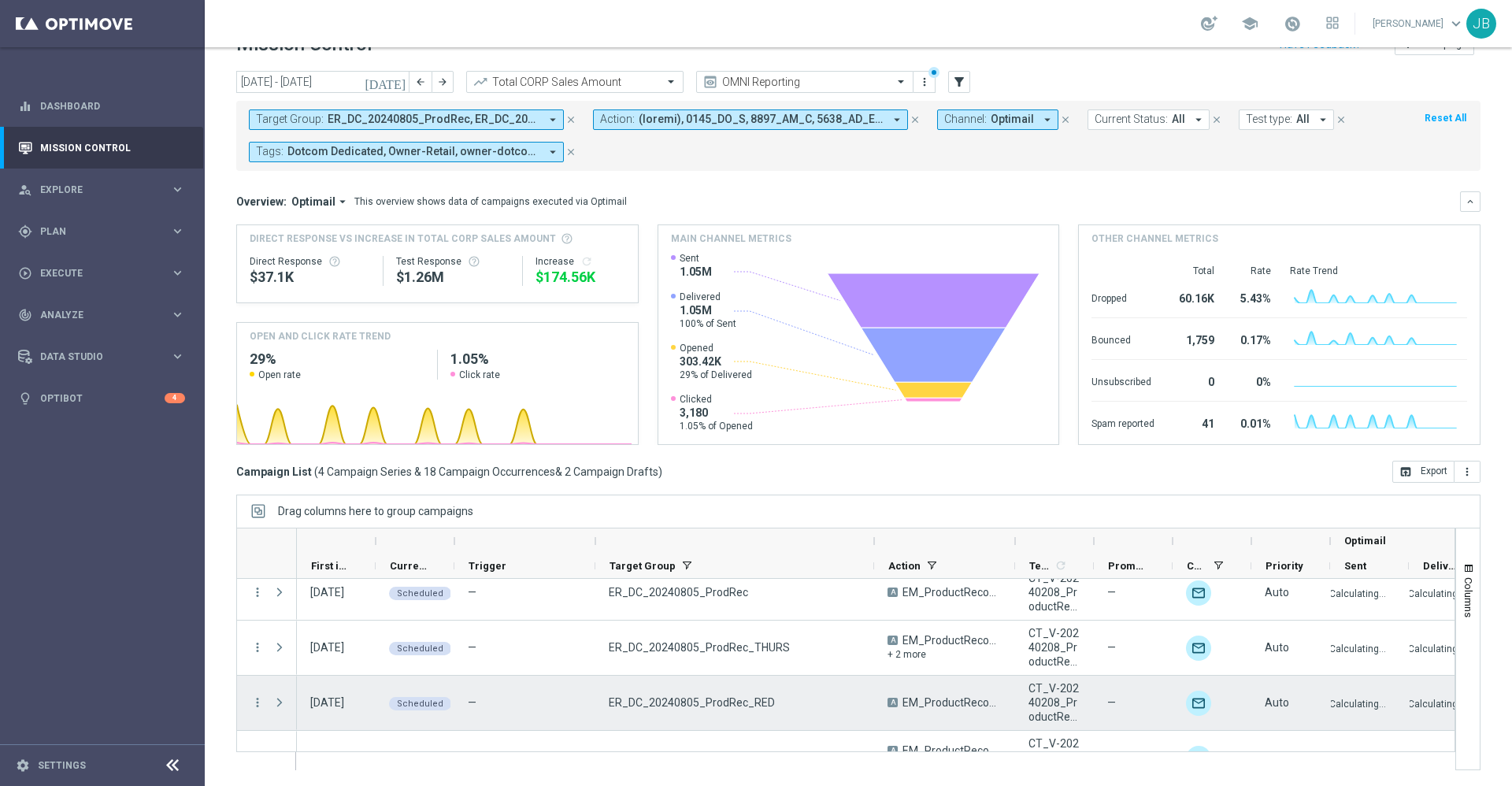
scroll to position [0, 0]
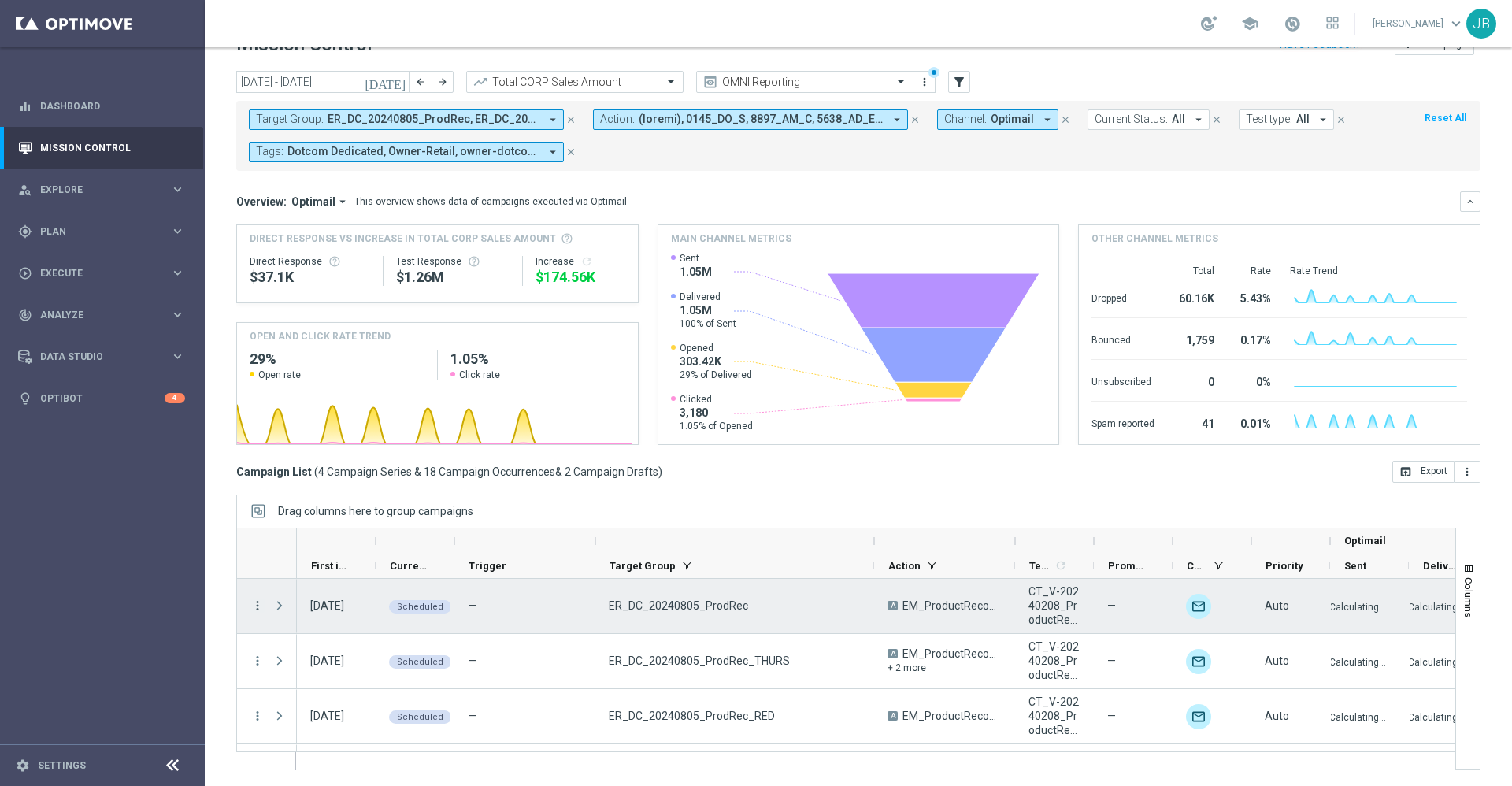
click at [252, 607] on icon "more_vert" at bounding box center [257, 606] width 14 height 14
click at [259, 606] on icon "more_vert" at bounding box center [257, 606] width 14 height 14
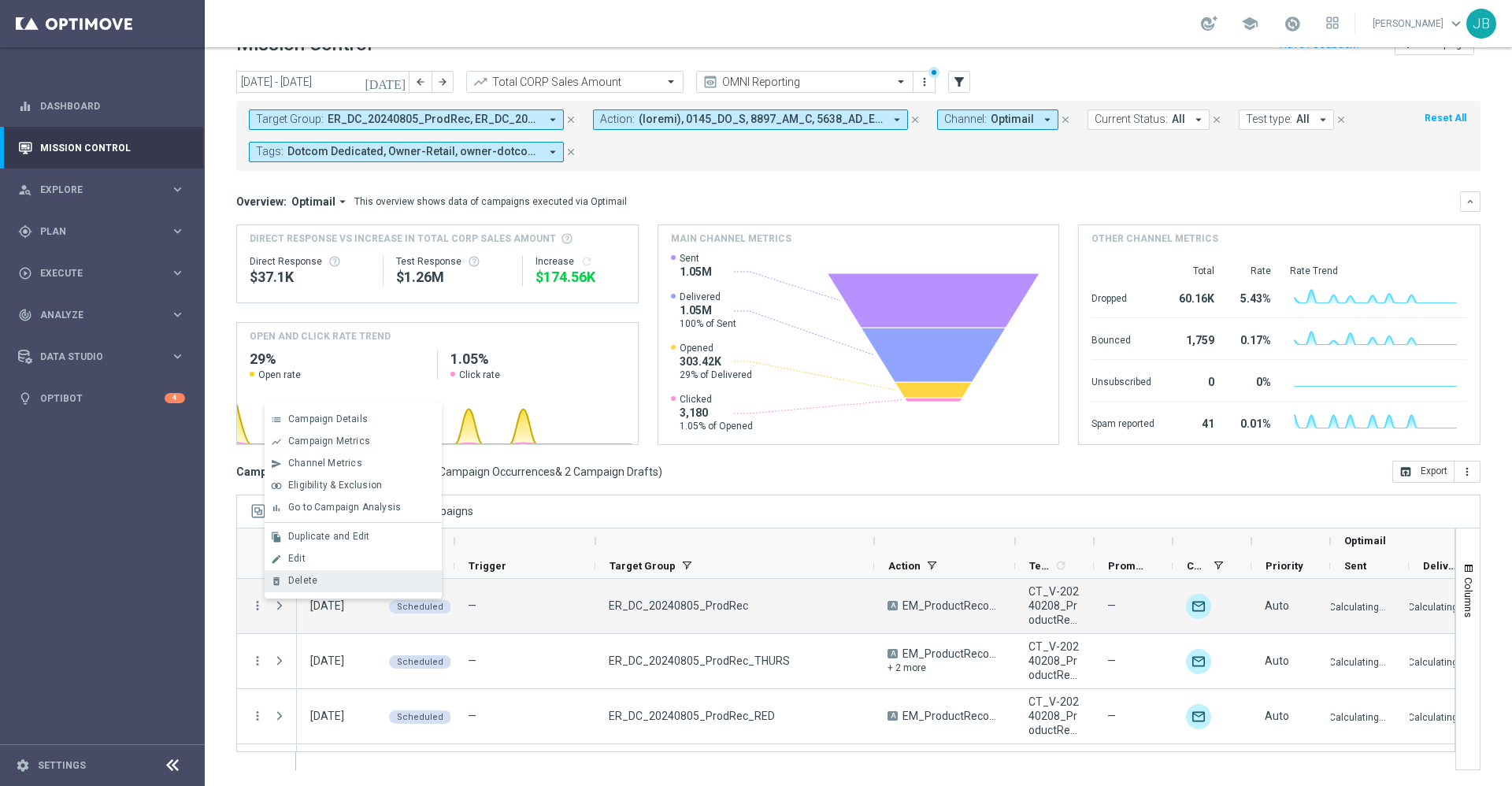
click at [335, 584] on div "Delete" at bounding box center [362, 580] width 147 height 11
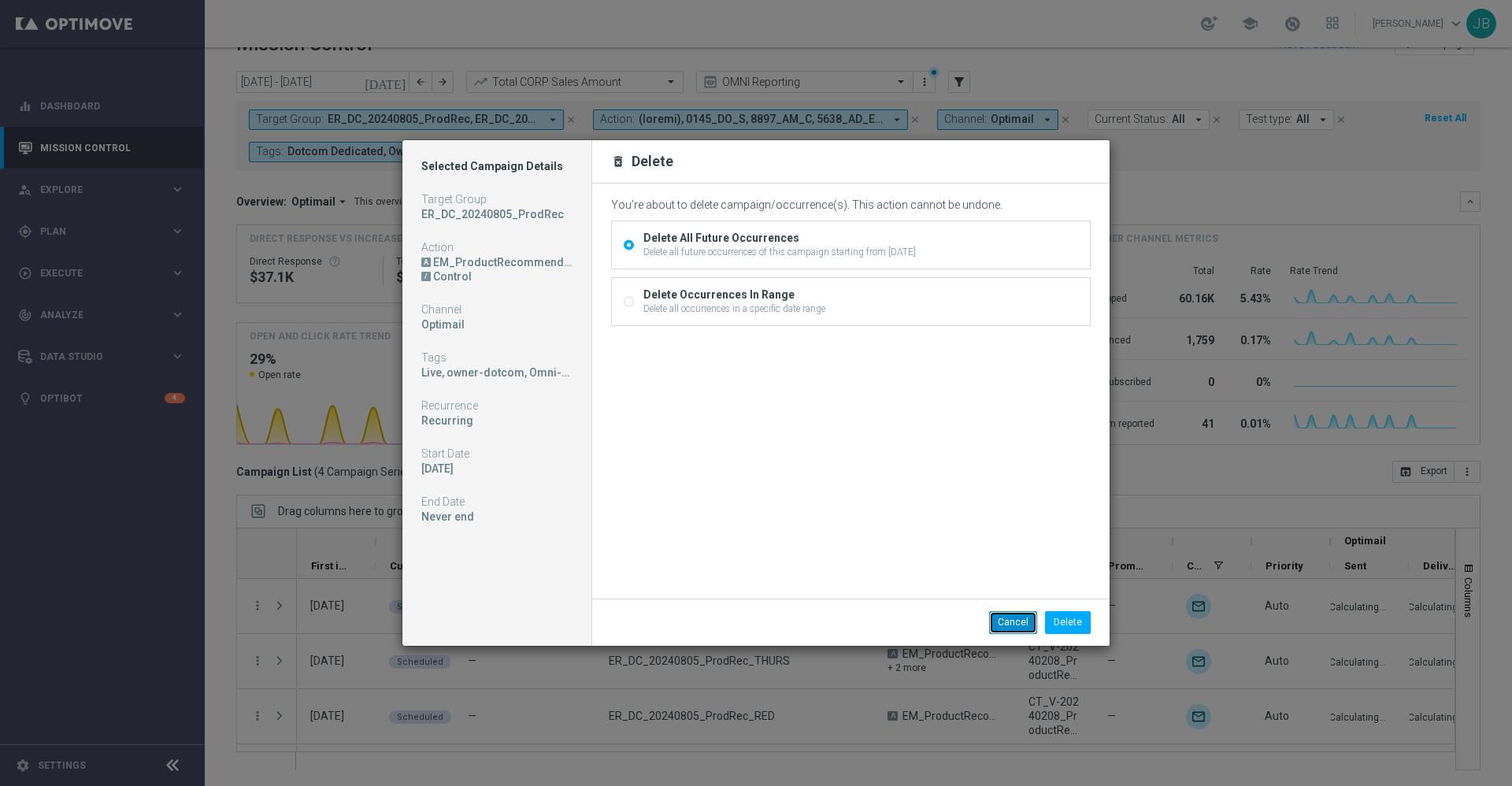
click at [1005, 617] on button "Cancel" at bounding box center [1013, 622] width 48 height 22
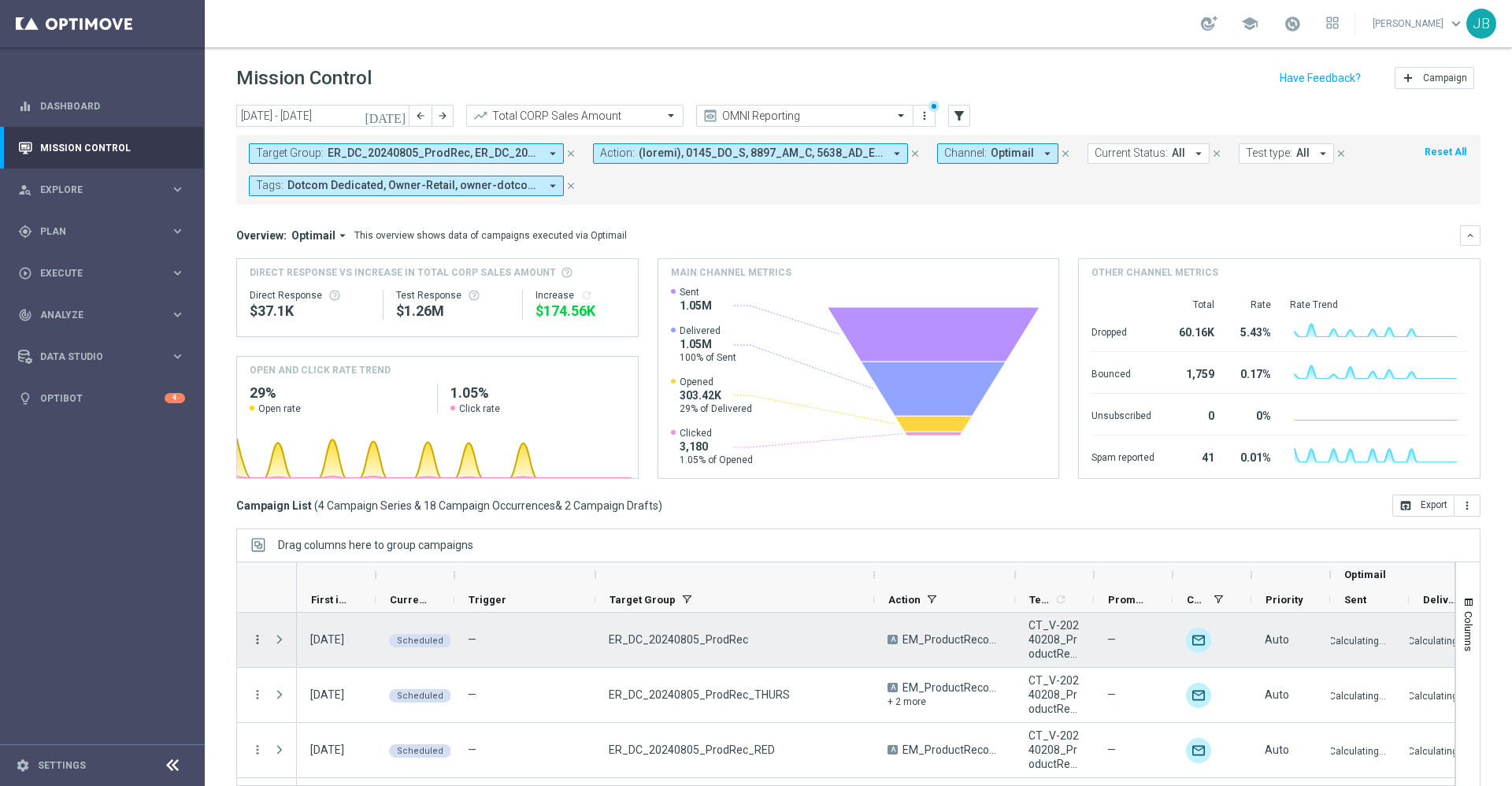
click at [259, 639] on icon "more_vert" at bounding box center [257, 639] width 14 height 14
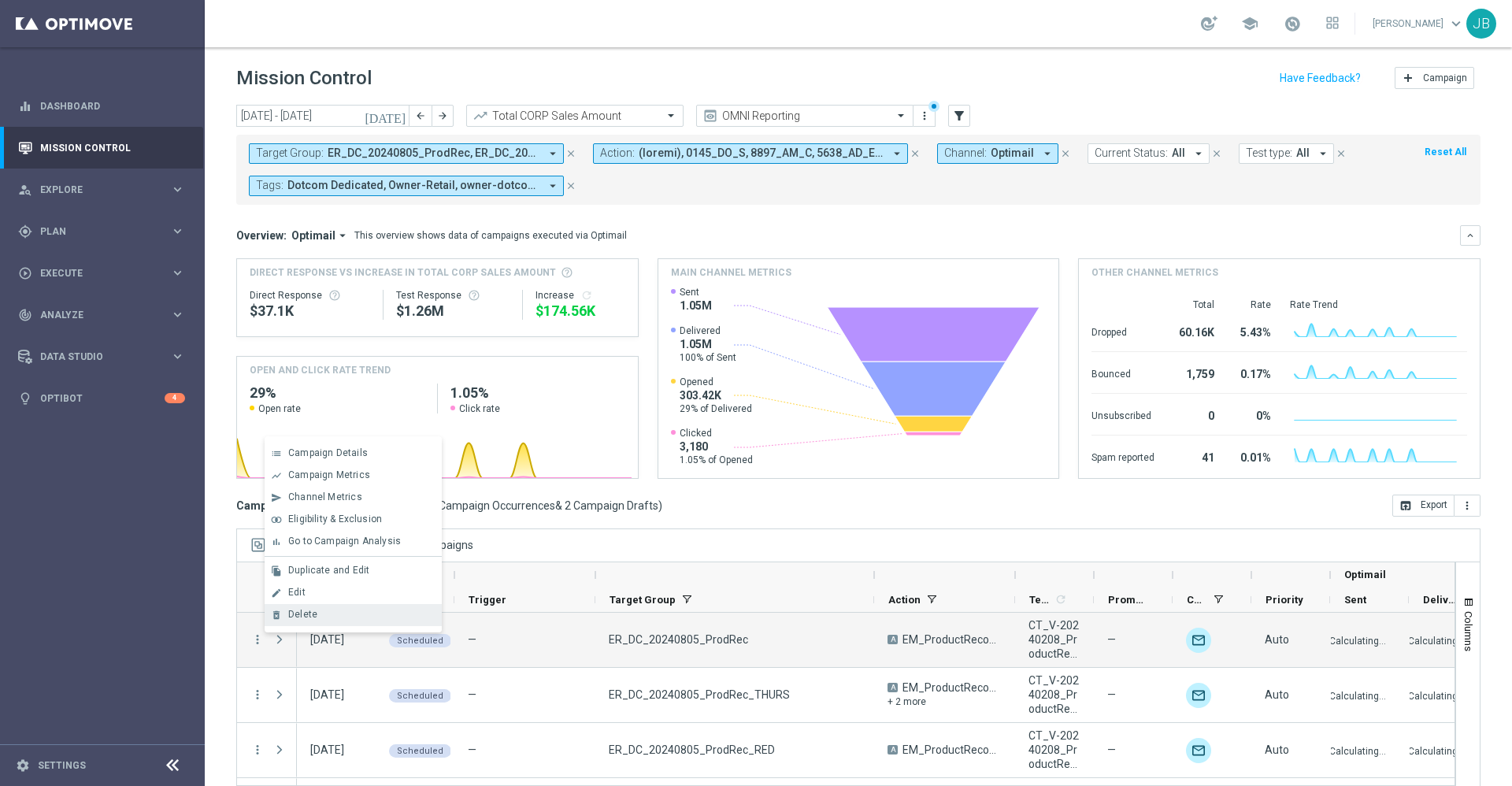
click at [361, 618] on div "Delete" at bounding box center [362, 614] width 147 height 11
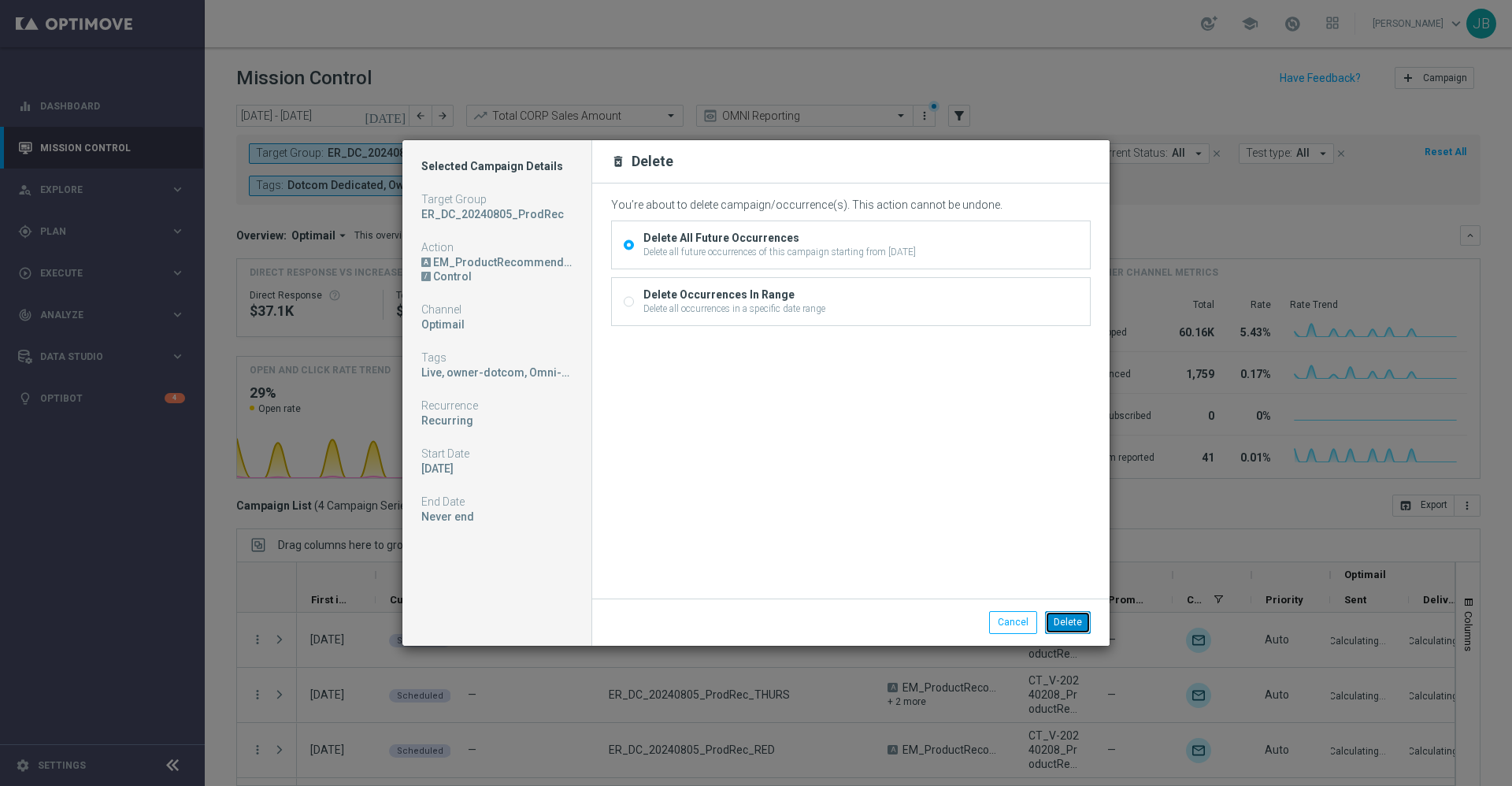
click at [1069, 627] on button "Delete" at bounding box center [1067, 622] width 46 height 22
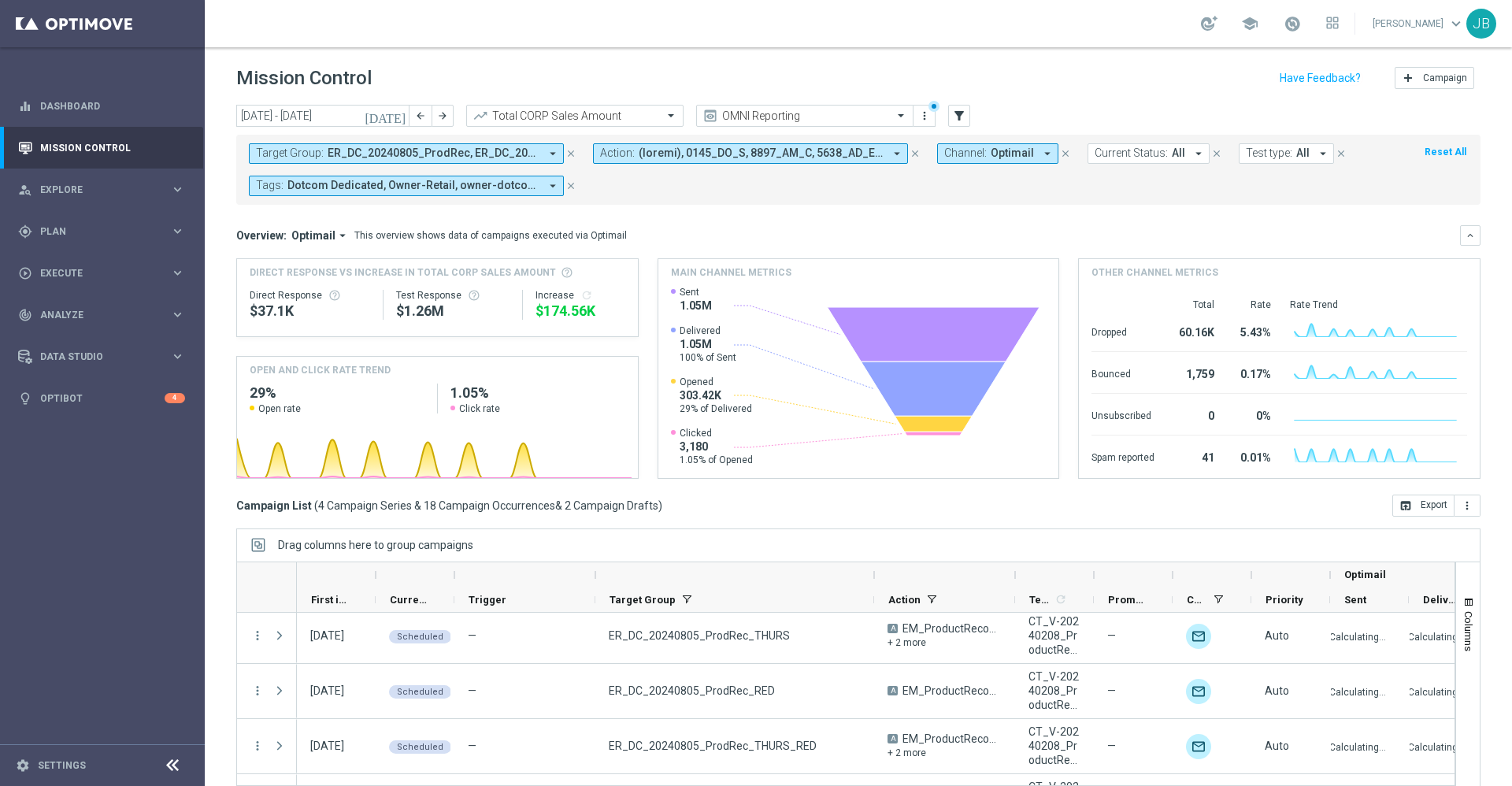
scroll to position [33, 0]
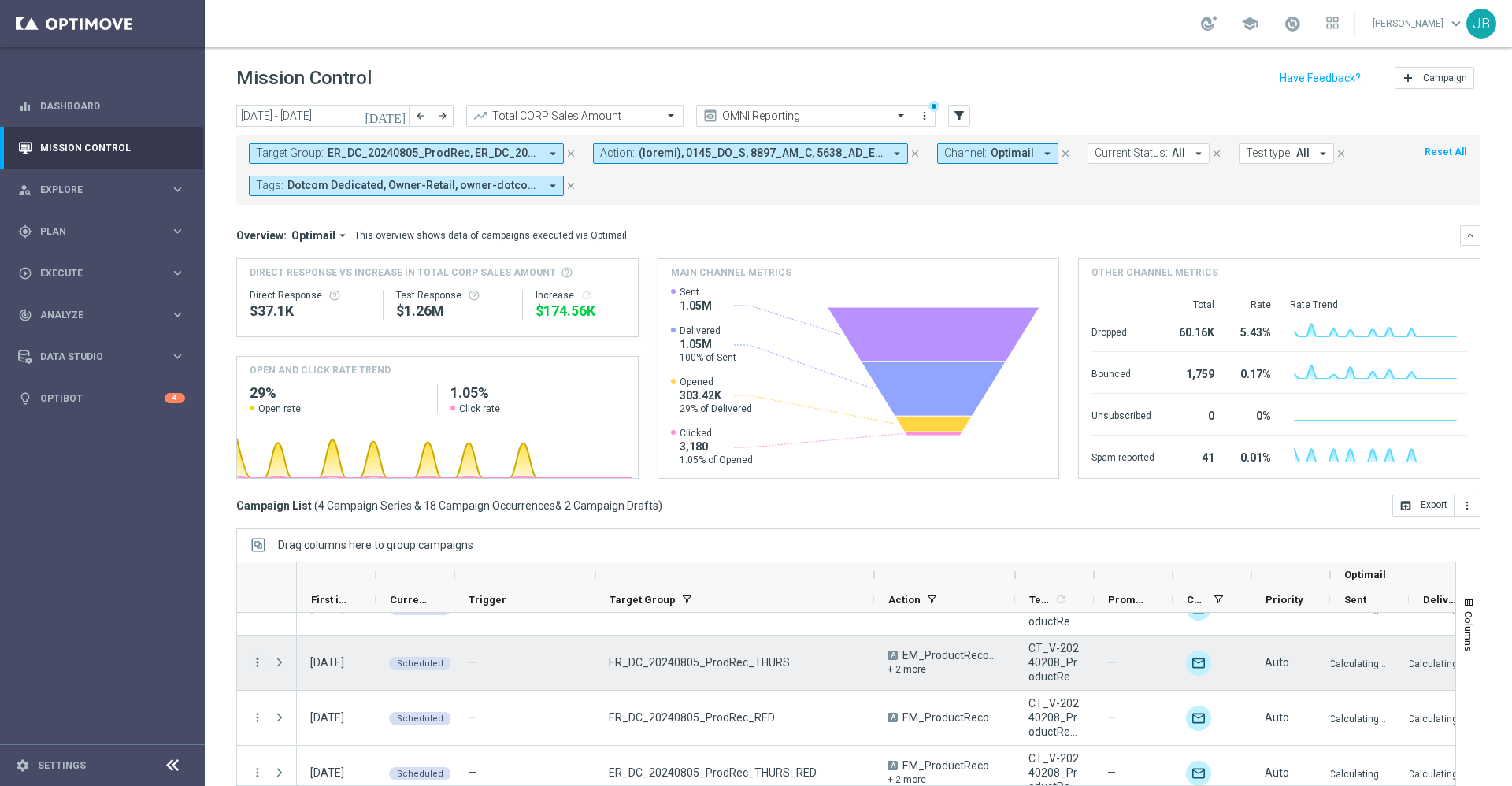
click at [257, 664] on icon "more_vert" at bounding box center [257, 663] width 14 height 14
click at [339, 642] on div "Delete" at bounding box center [362, 637] width 147 height 11
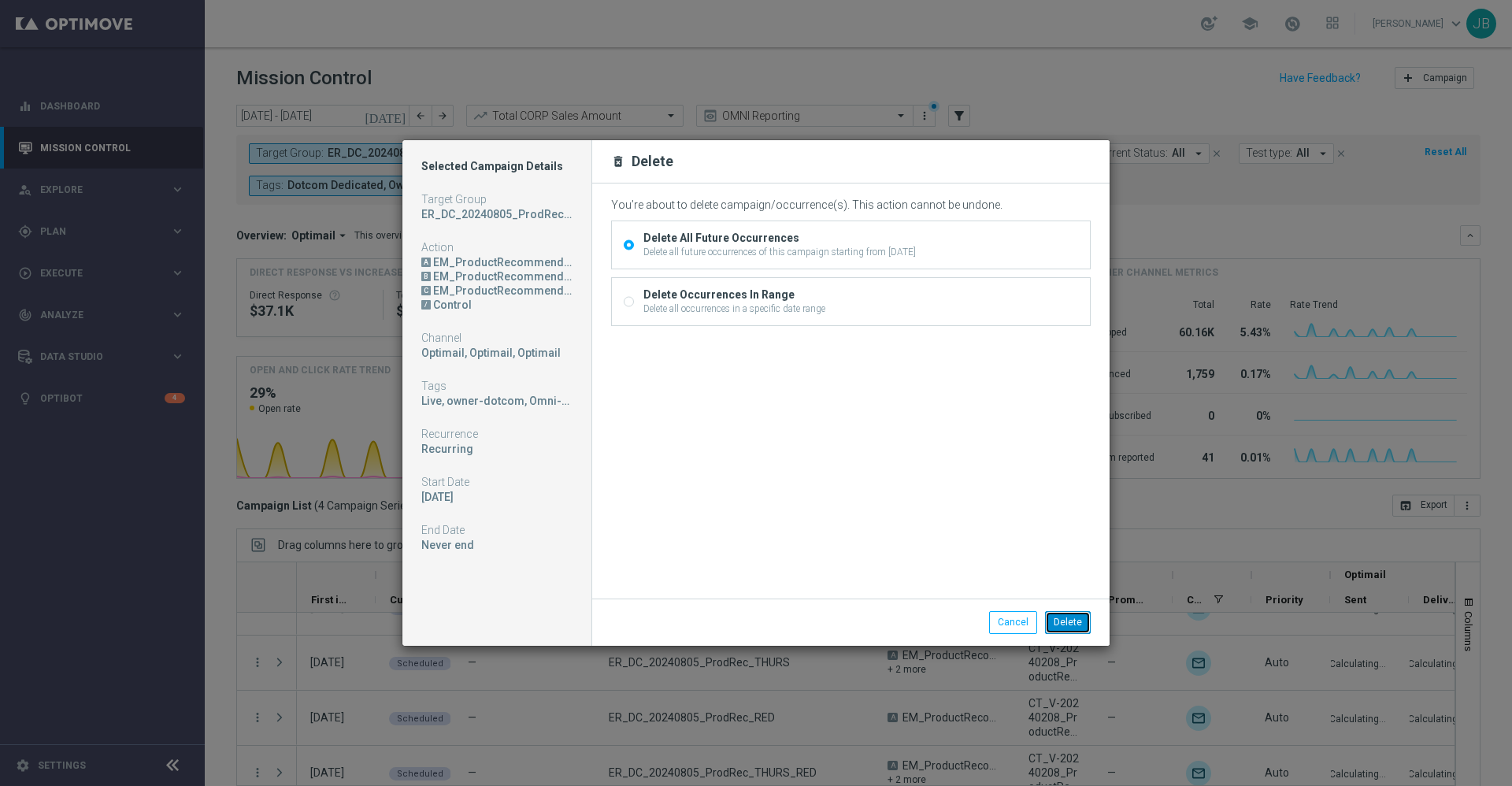
click at [1062, 618] on button "Delete" at bounding box center [1067, 622] width 46 height 22
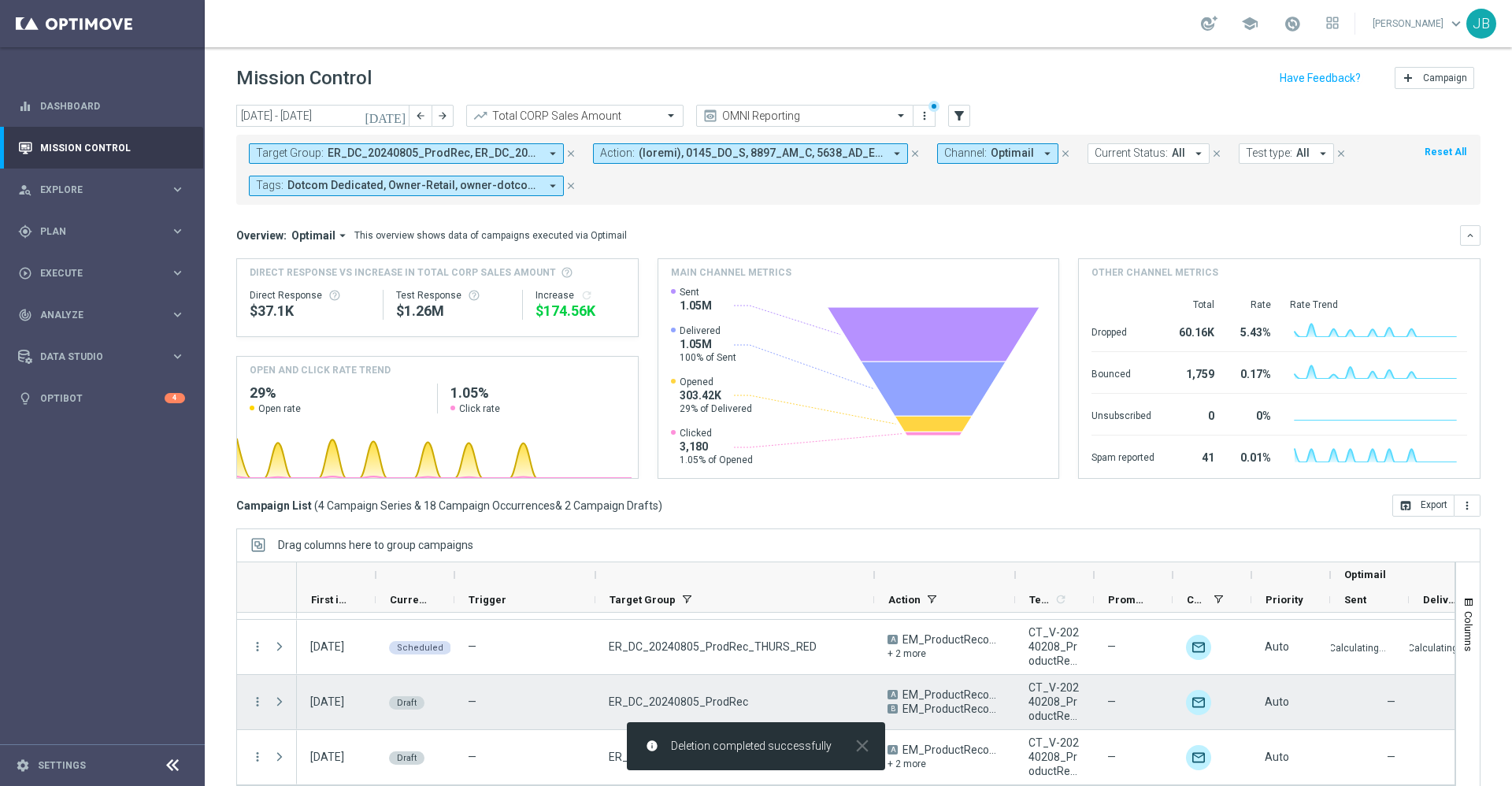
scroll to position [34, 0]
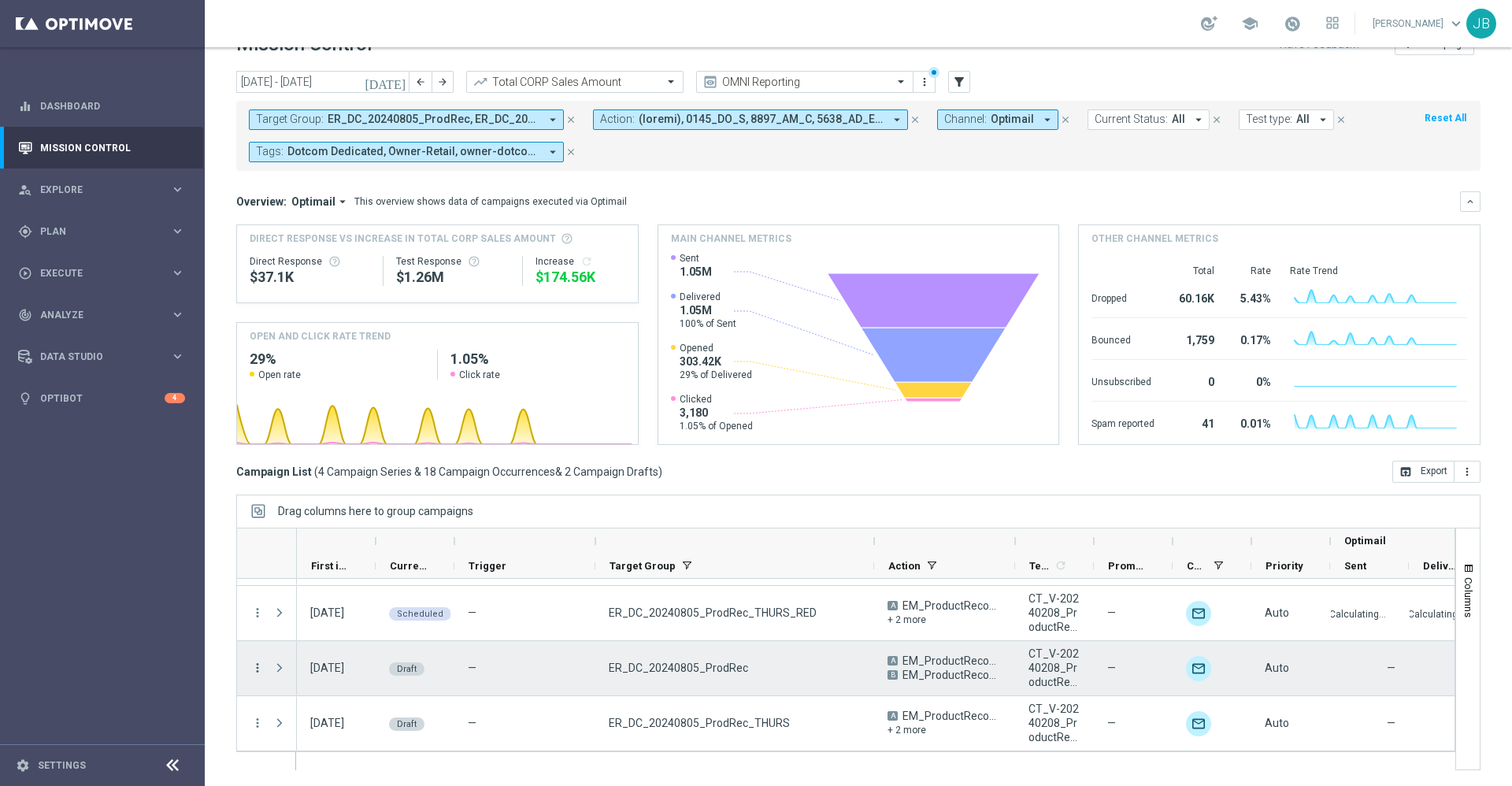
click at [257, 668] on icon "more_vert" at bounding box center [257, 668] width 14 height 14
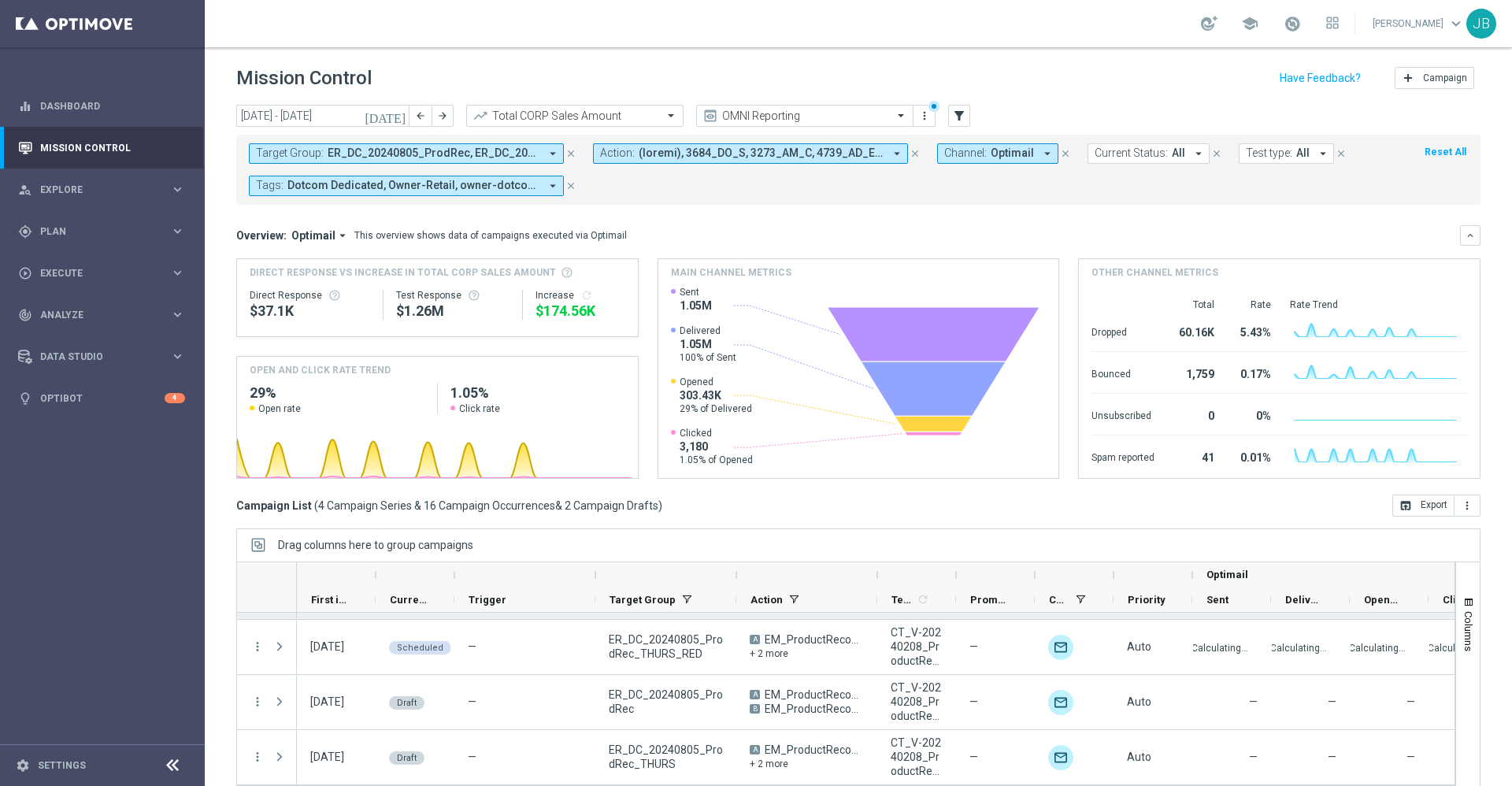
scroll to position [26, 0]
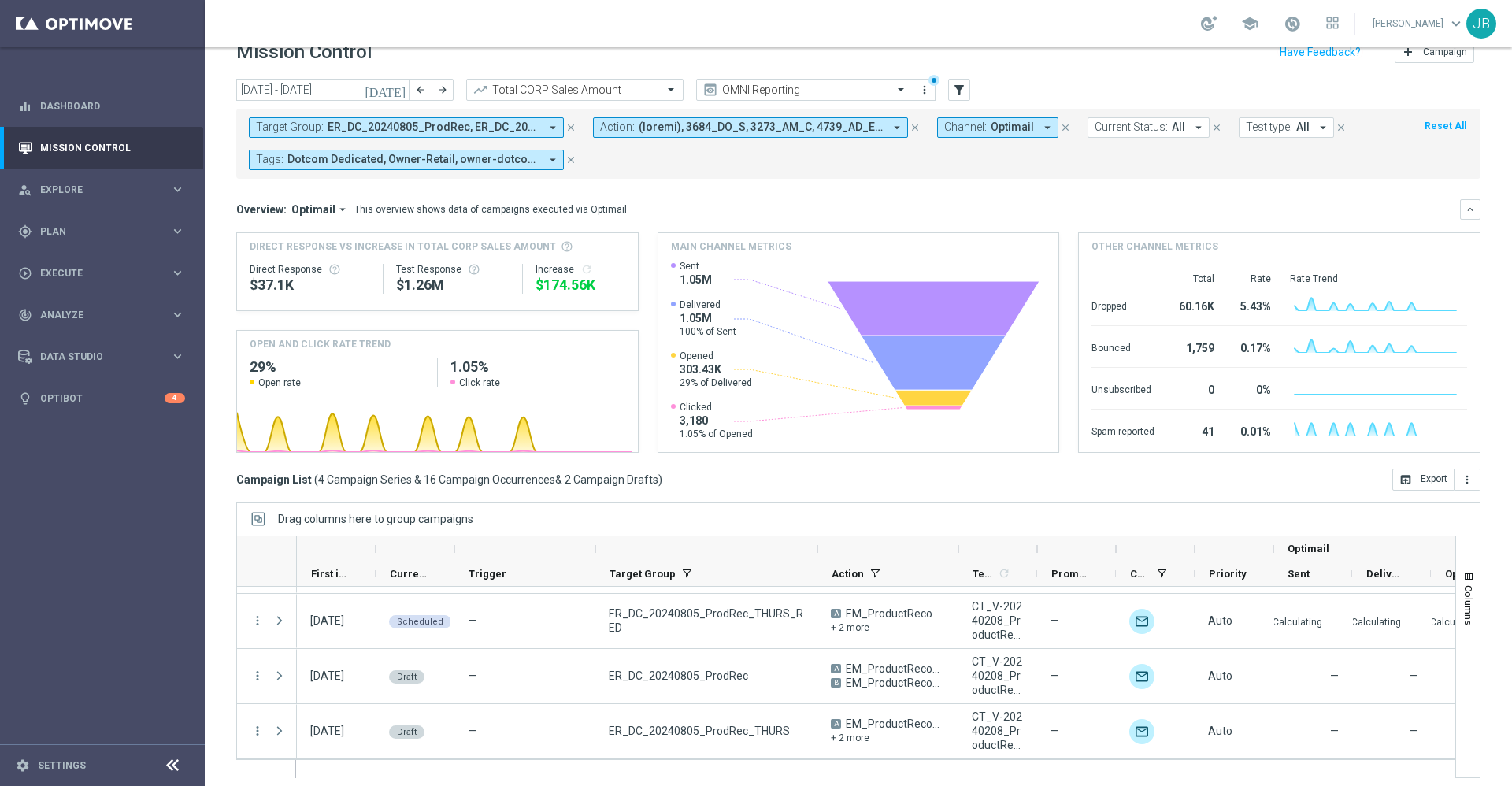
drag, startPoint x: 734, startPoint y: 544, endPoint x: 815, endPoint y: 554, distance: 81.6
click at [815, 554] on div at bounding box center [817, 549] width 7 height 25
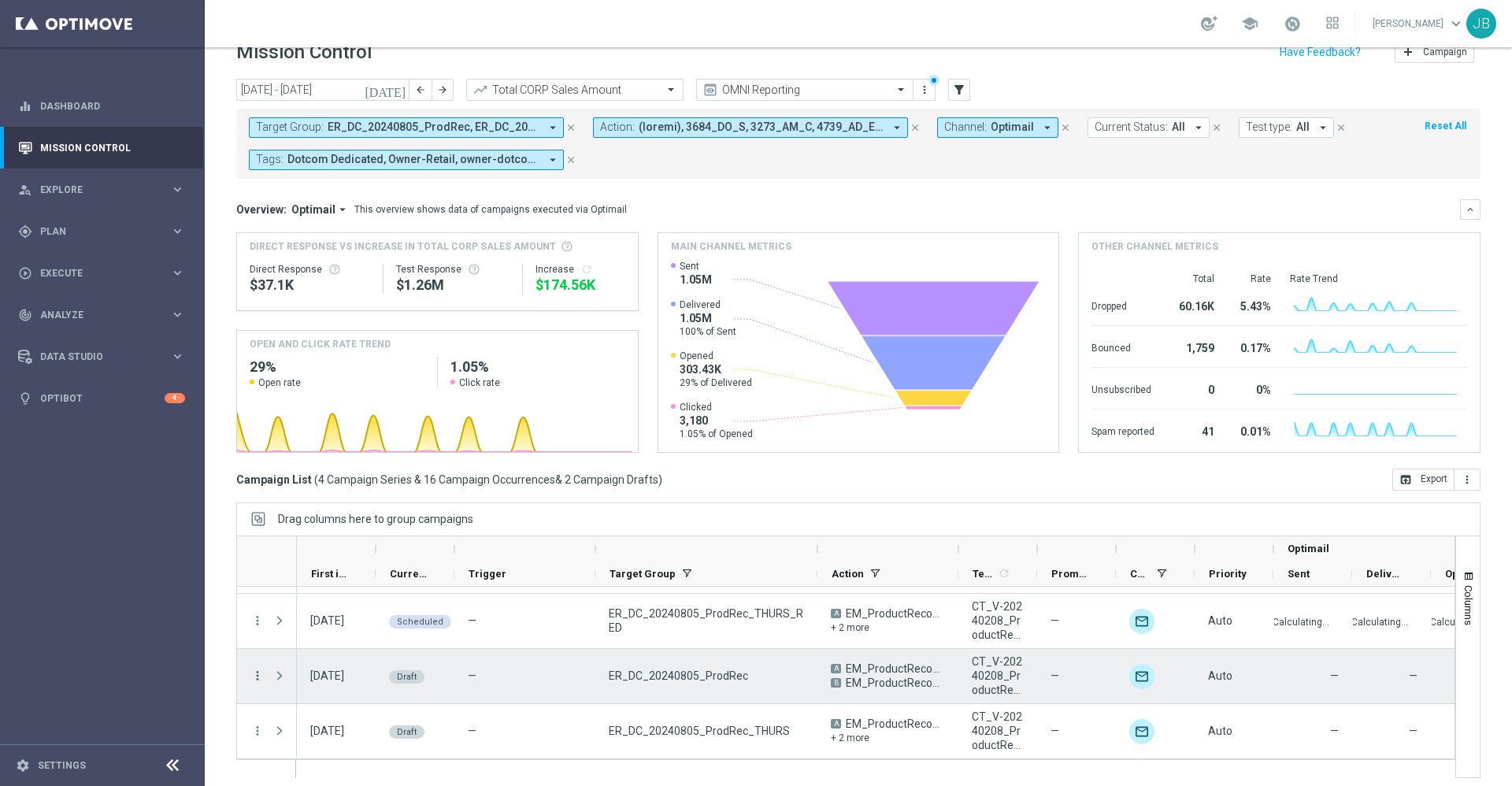
click at [259, 676] on icon "more_vert" at bounding box center [257, 676] width 14 height 14
click at [323, 739] on div "Edit" at bounding box center [362, 736] width 147 height 11
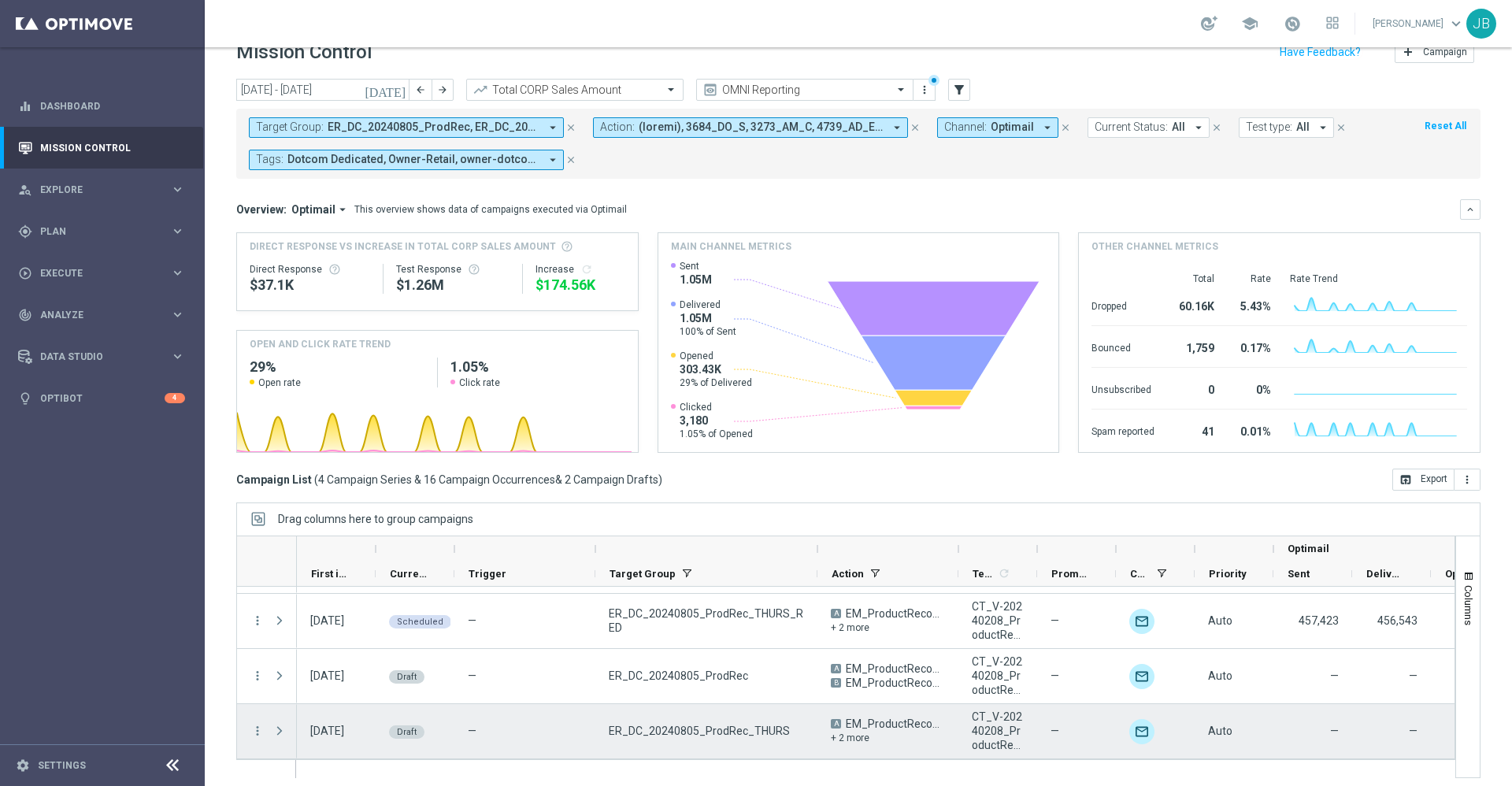
scroll to position [34, 0]
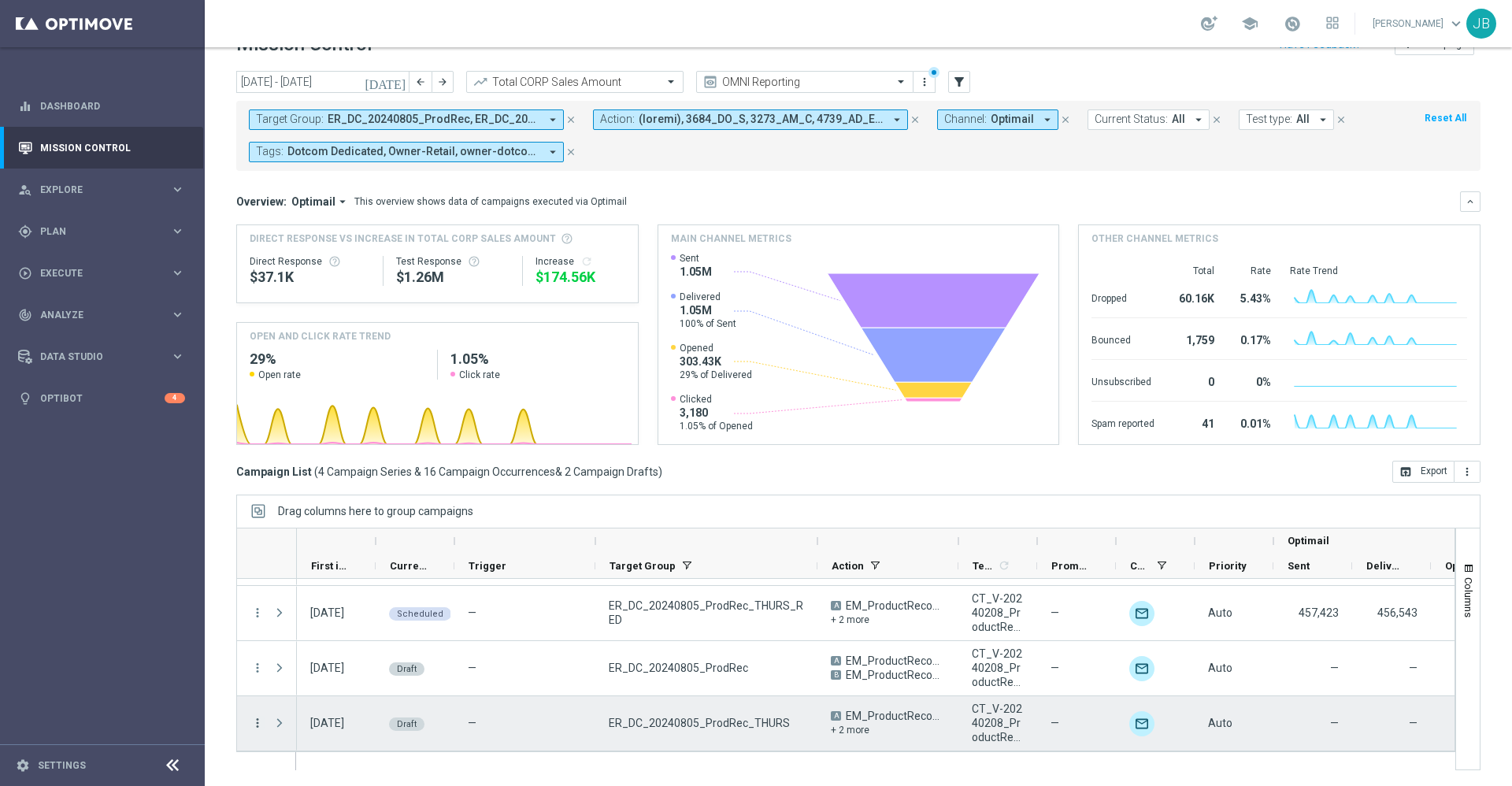
click at [258, 722] on icon "more_vert" at bounding box center [257, 723] width 14 height 14
click at [359, 676] on div "Edit" at bounding box center [362, 676] width 147 height 11
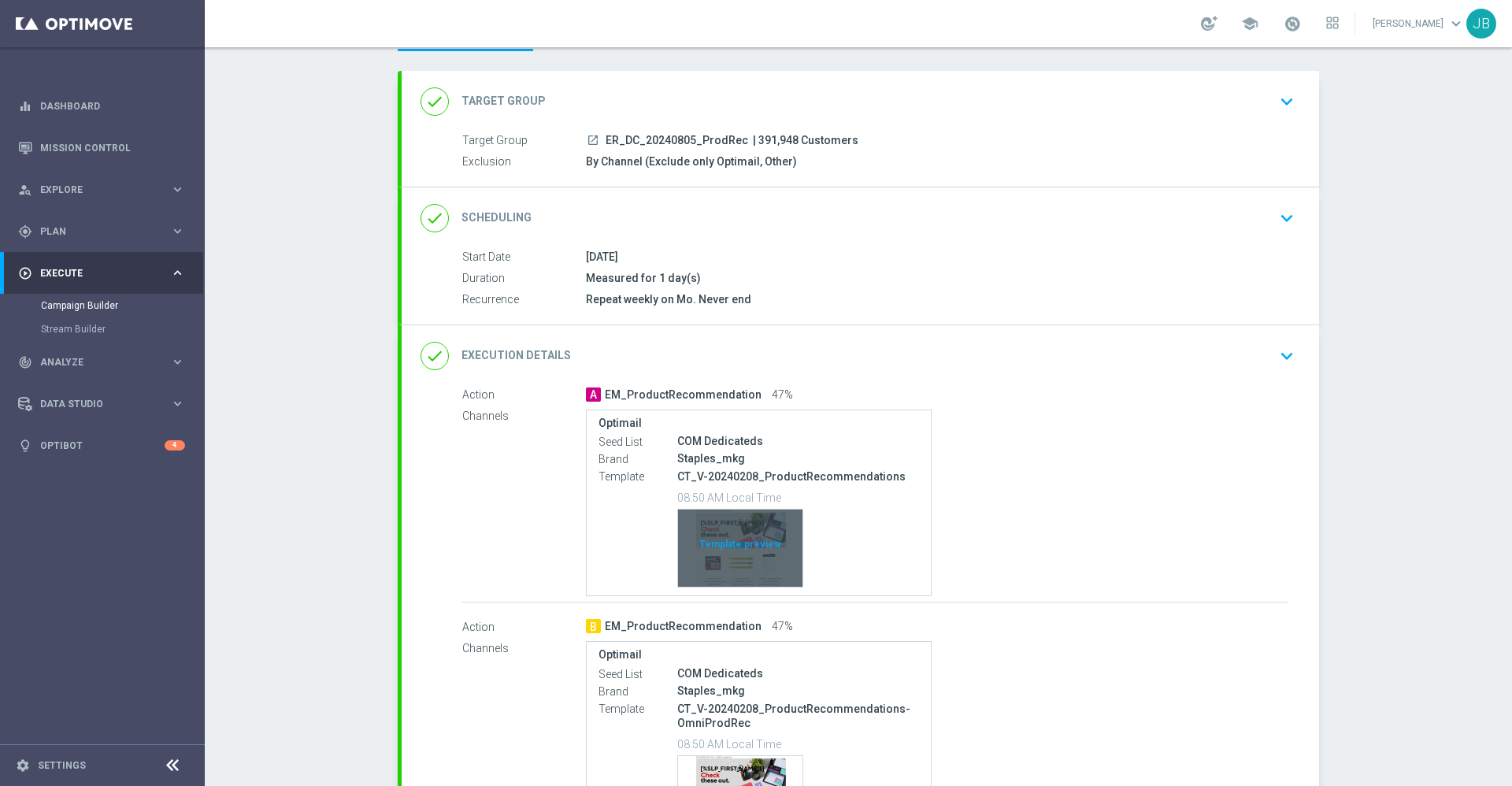
scroll to position [71, 0]
click at [535, 356] on h2 "Execution Details" at bounding box center [515, 355] width 109 height 15
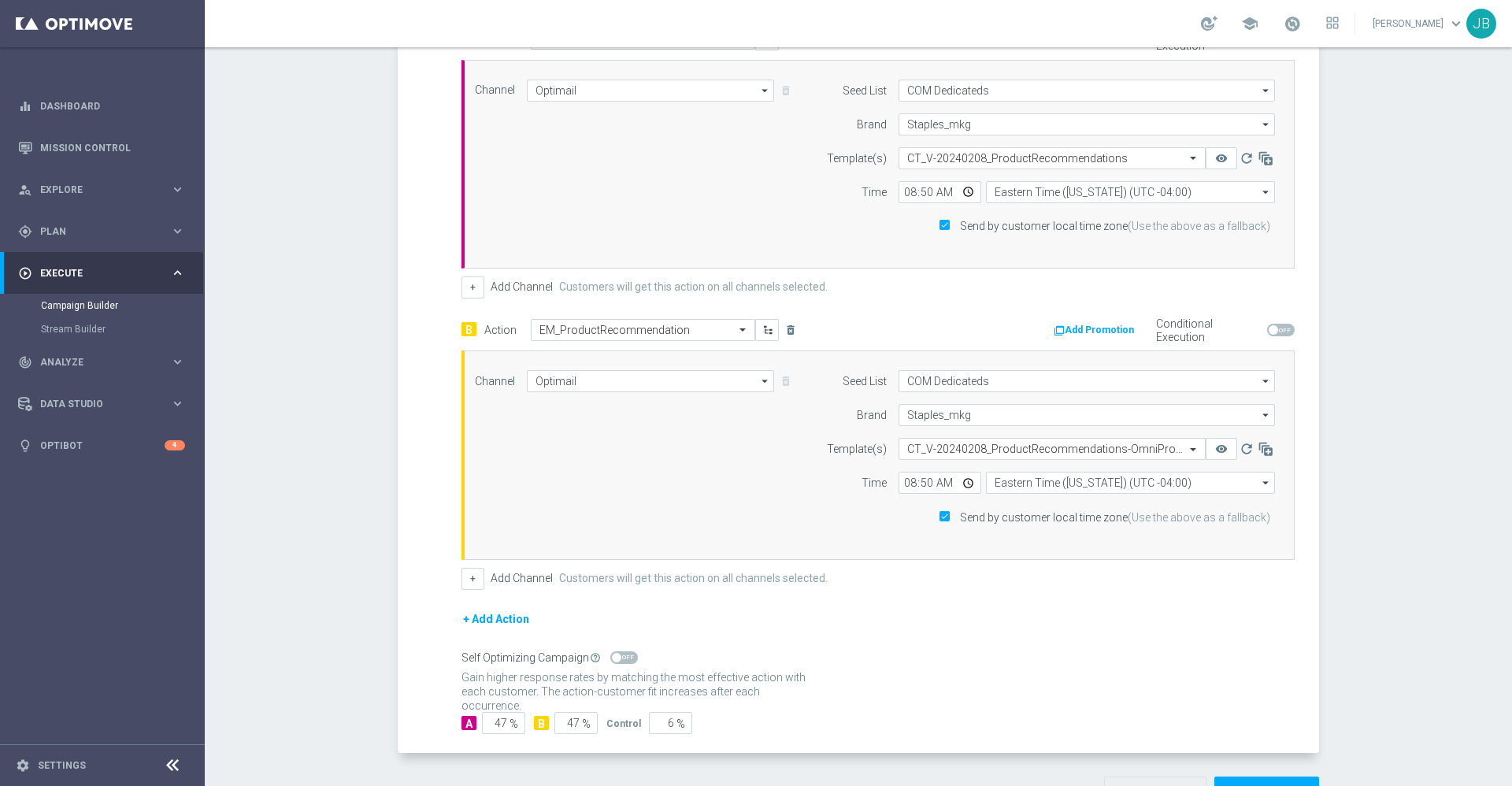
scroll to position [475, 0]
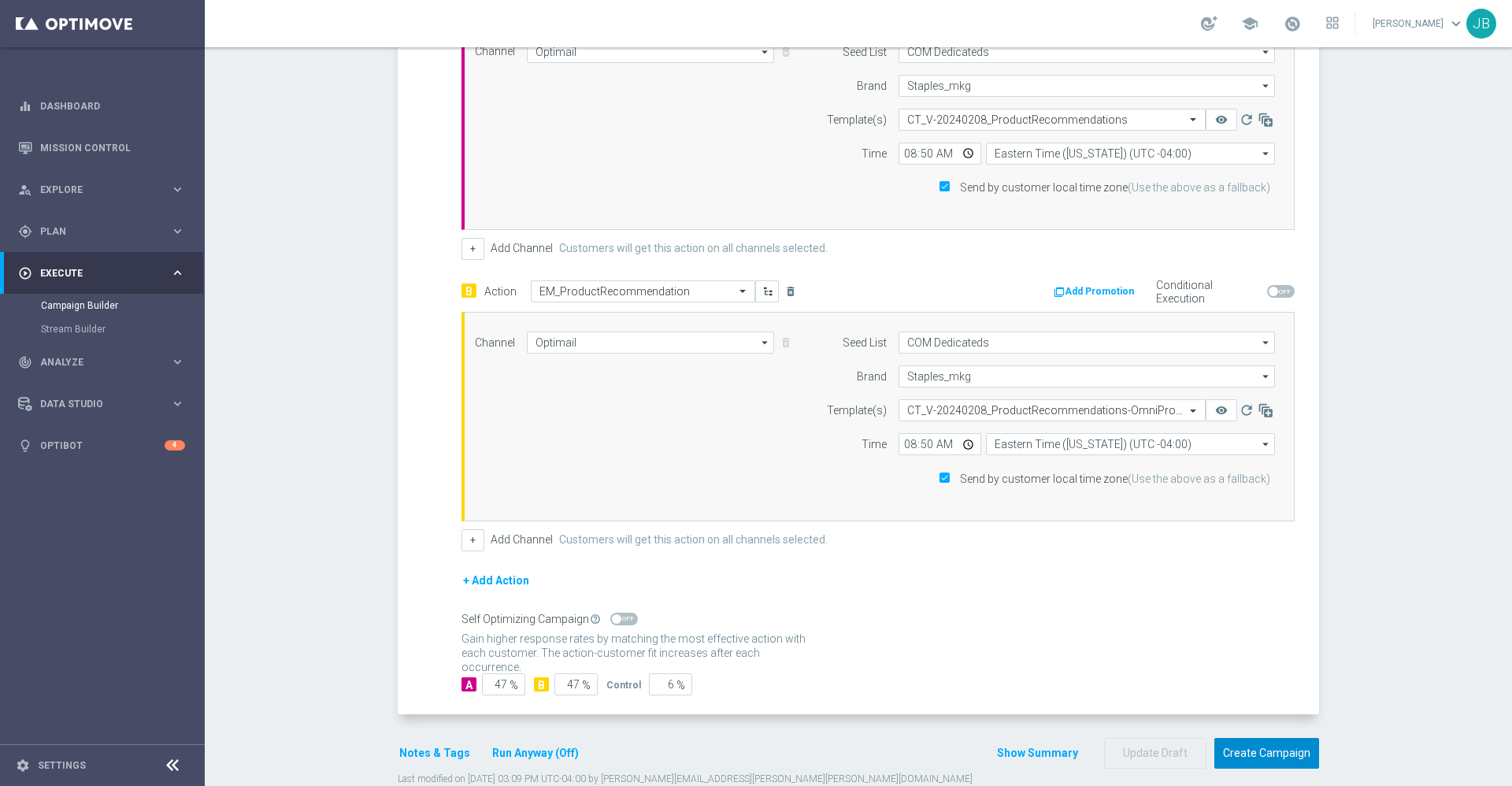
click at [1237, 753] on button "Create Campaign" at bounding box center [1267, 753] width 105 height 31
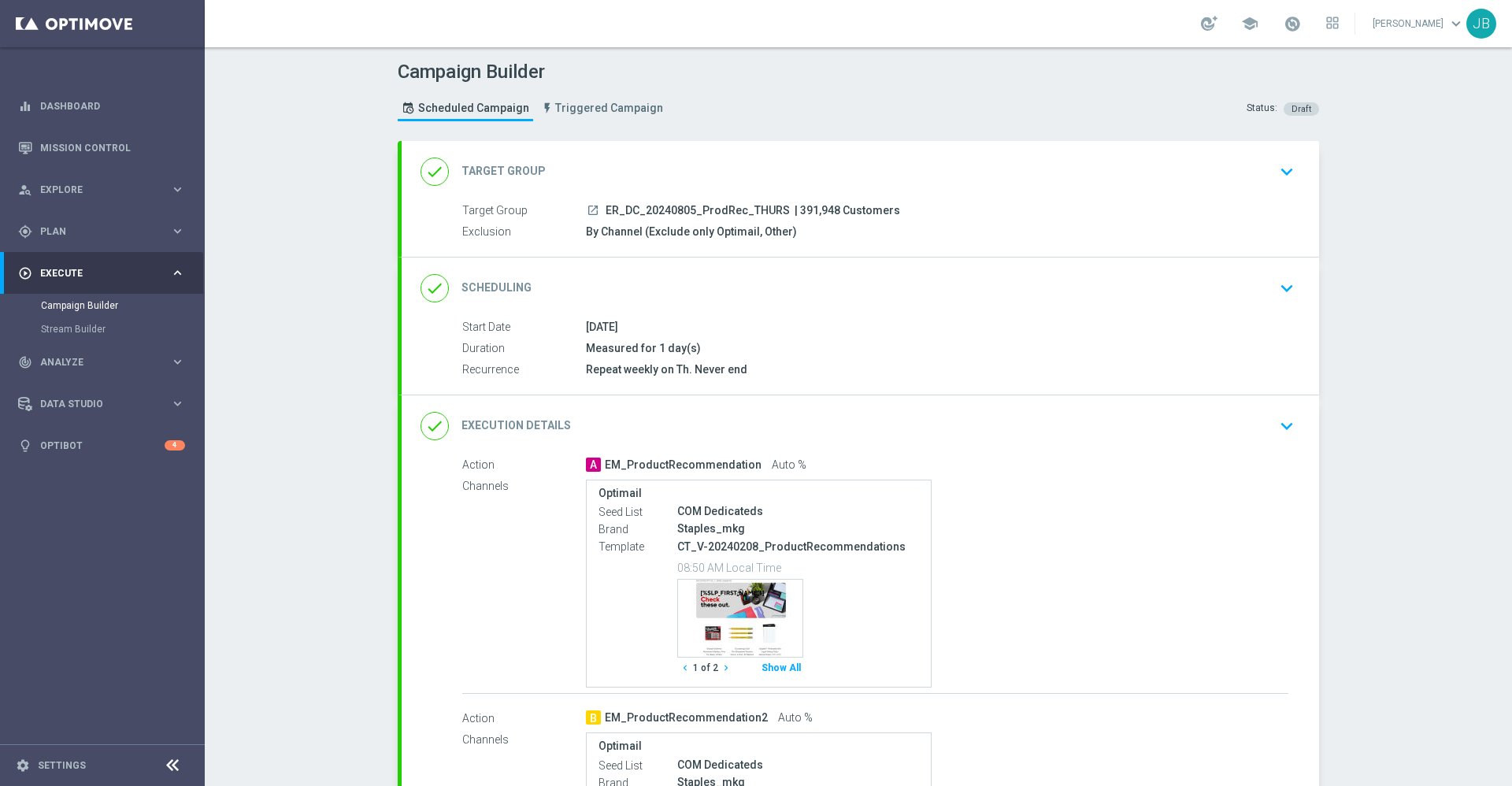
click at [529, 431] on h2 "Execution Details" at bounding box center [515, 426] width 109 height 15
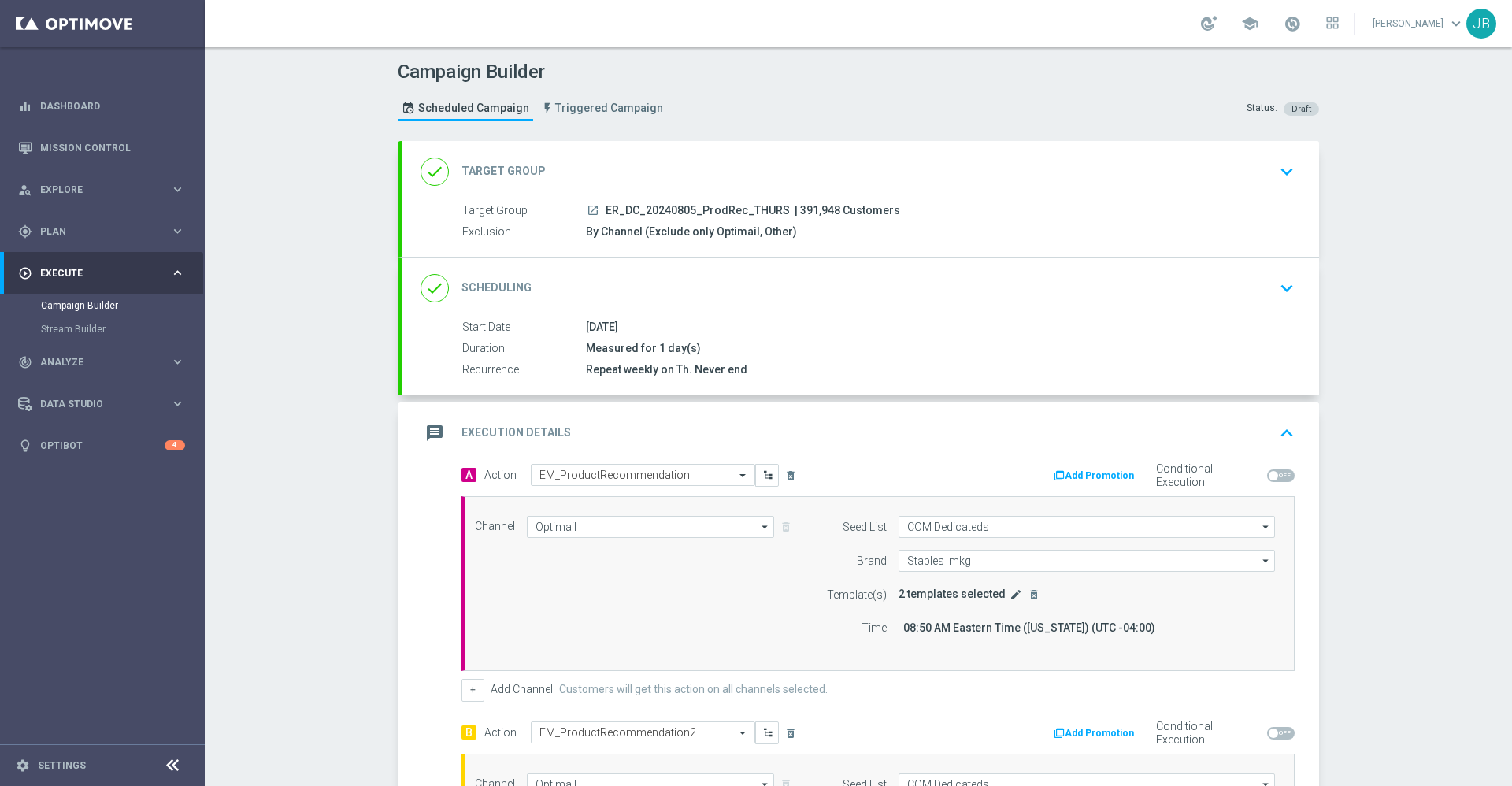
click at [1010, 595] on icon "edit" at bounding box center [1016, 594] width 13 height 13
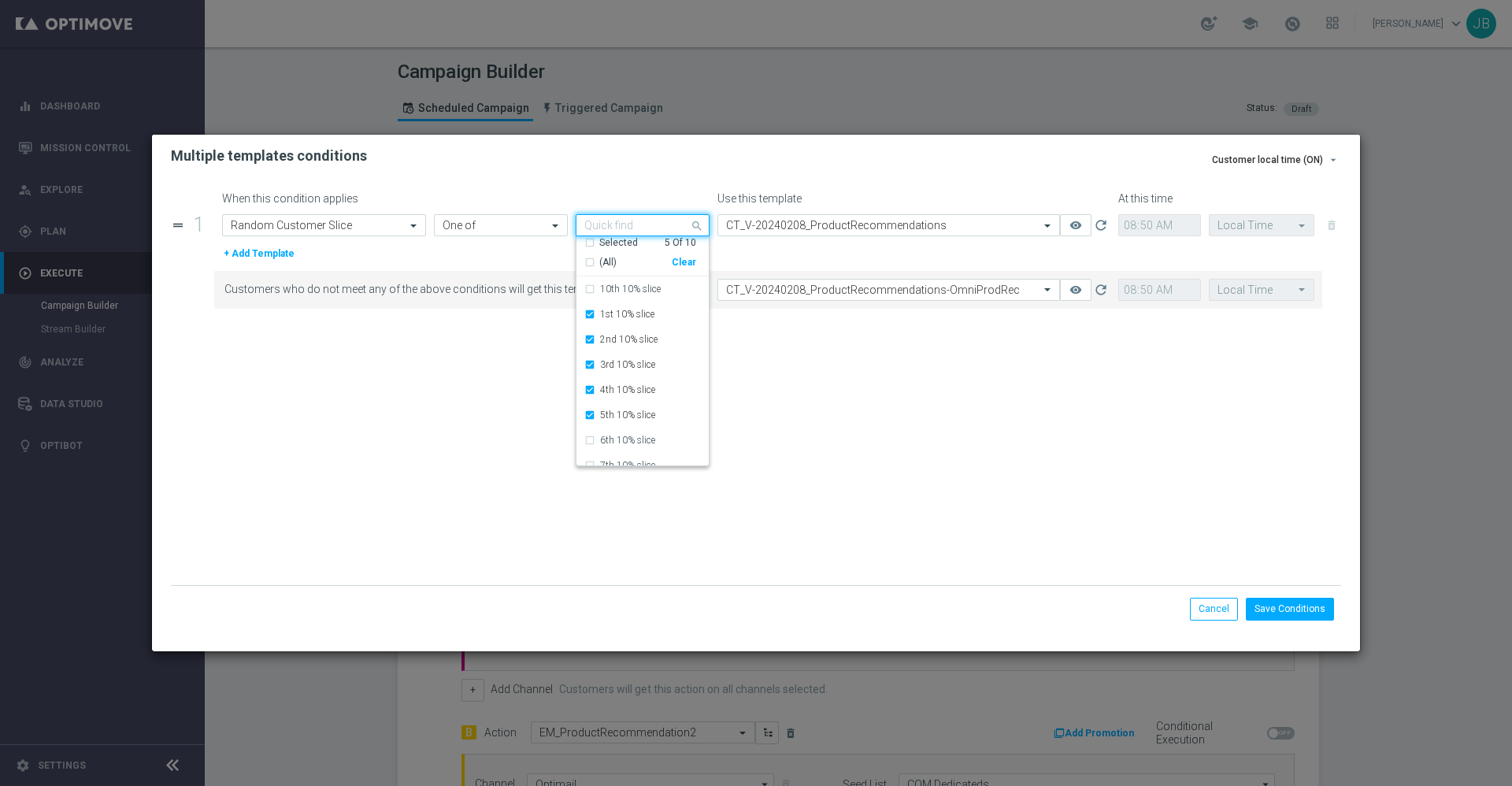
click at [666, 228] on div "Quick find Selected 5 of 10" at bounding box center [632, 226] width 113 height 20
click at [1293, 609] on button "Save Conditions" at bounding box center [1290, 609] width 88 height 22
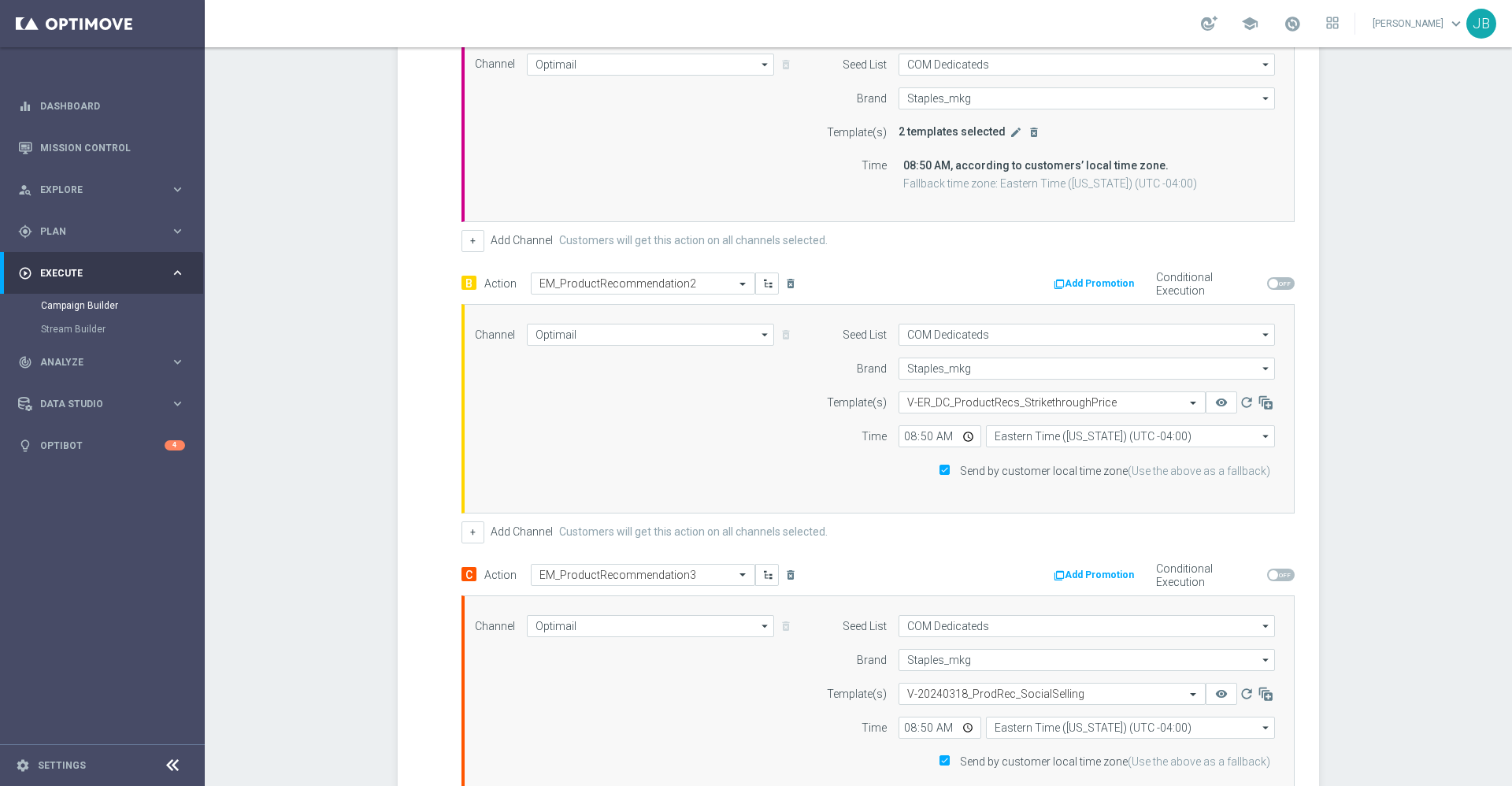
scroll to position [777, 0]
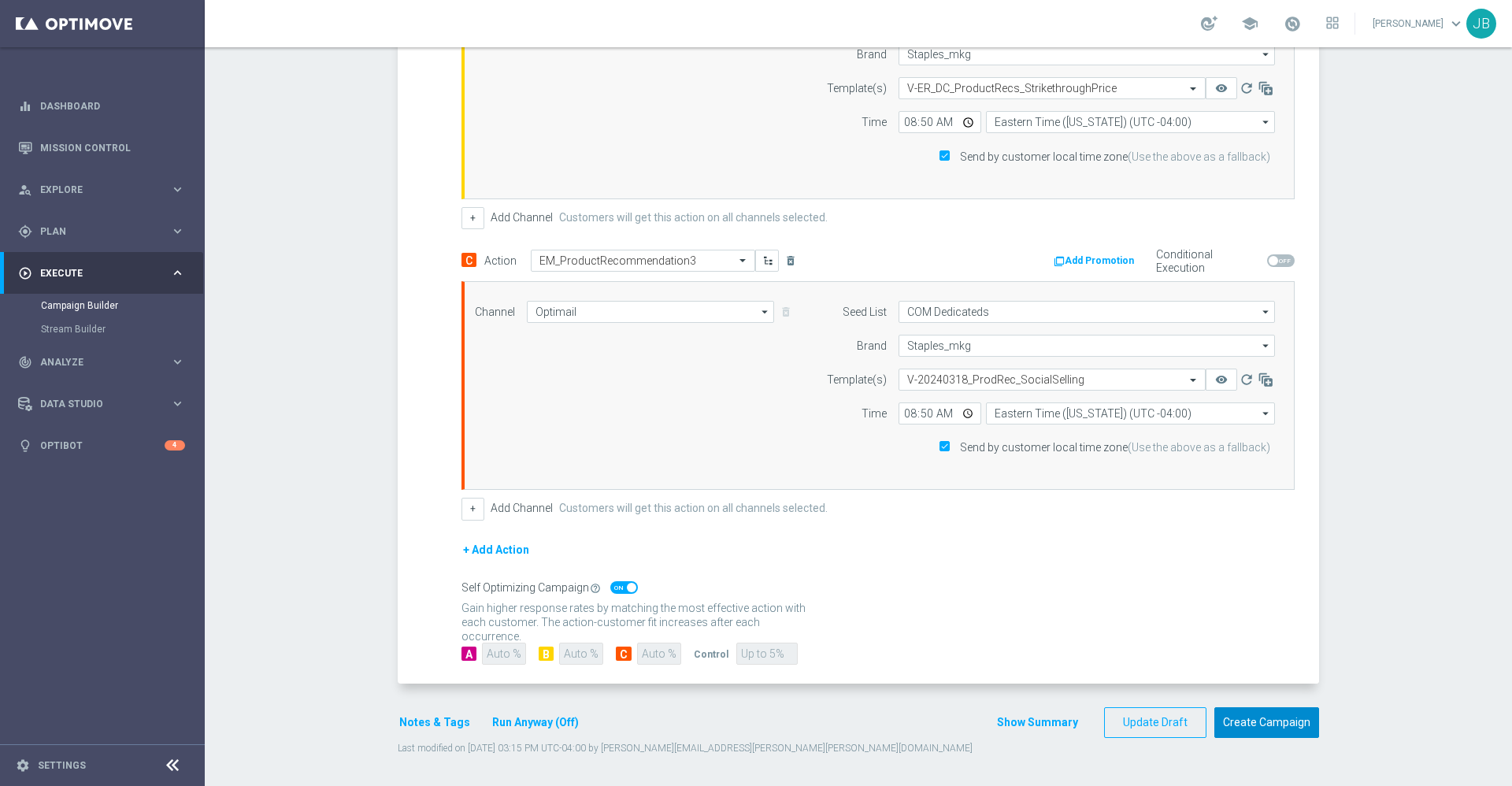
click at [1238, 718] on button "Create Campaign" at bounding box center [1267, 723] width 105 height 31
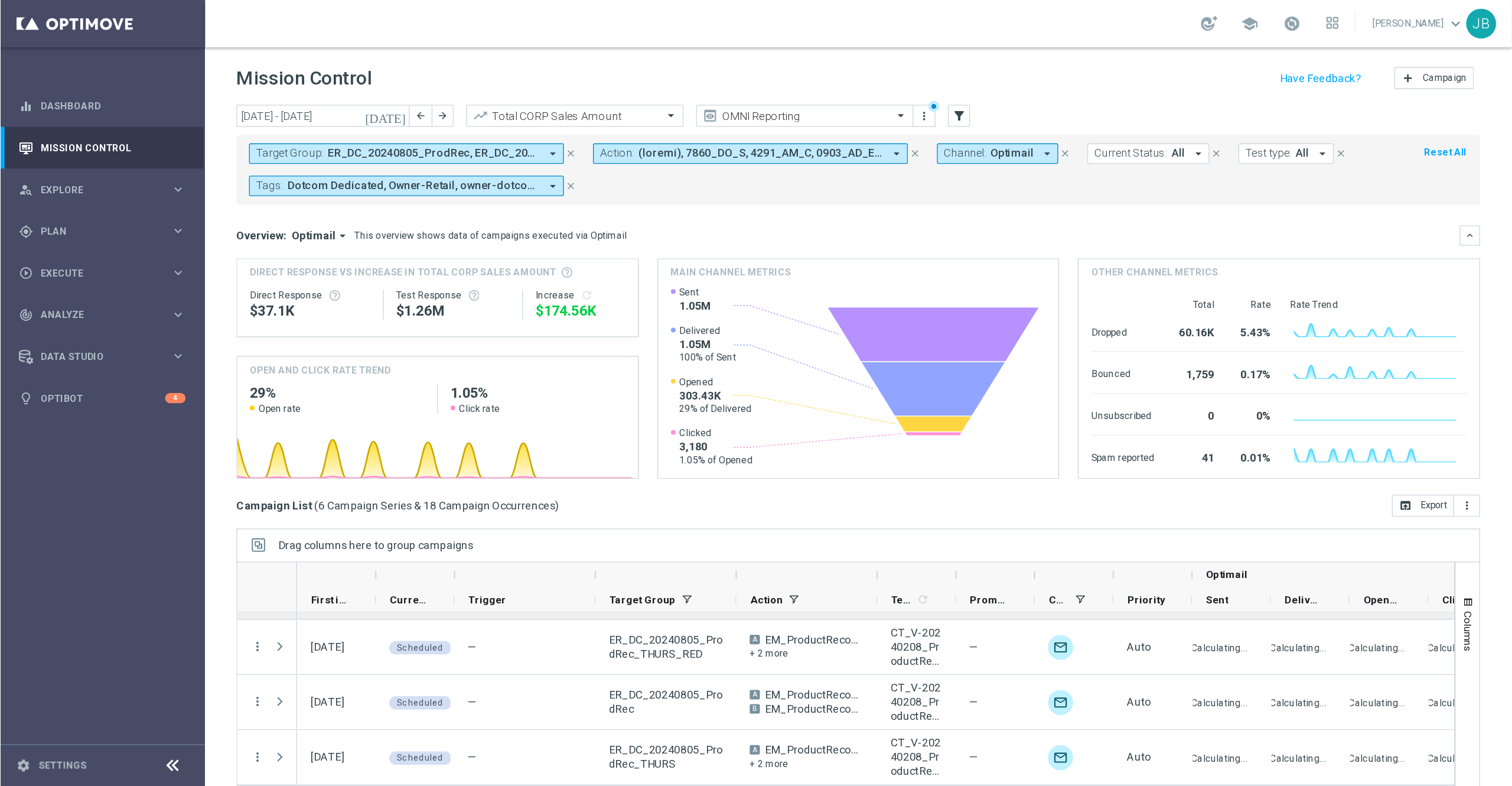
scroll to position [26, 0]
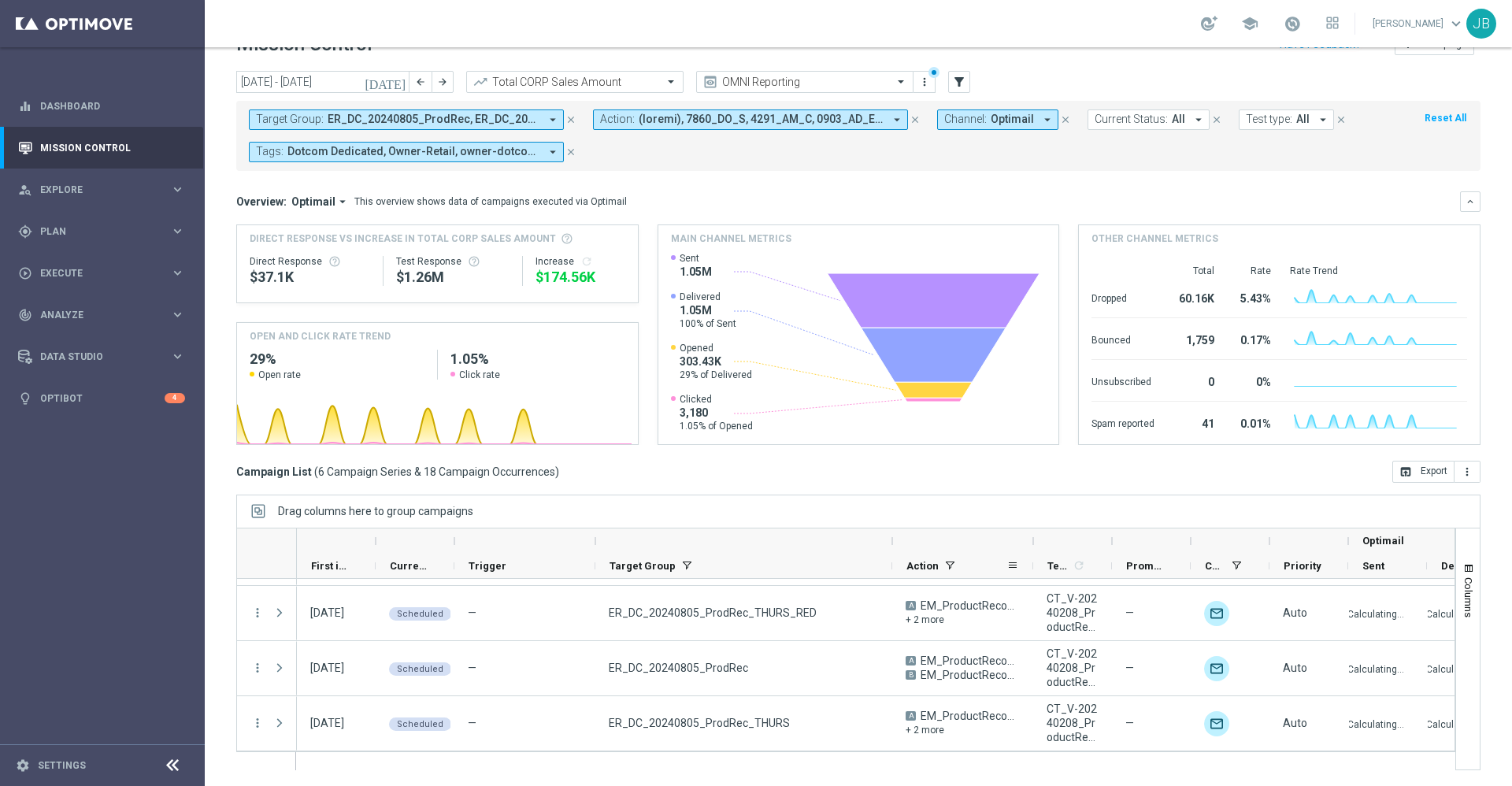
drag, startPoint x: 737, startPoint y: 542, endPoint x: 893, endPoint y: 567, distance: 158.0
click at [893, 567] on div "Optimail First in Range" at bounding box center [1021, 554] width 1449 height 50
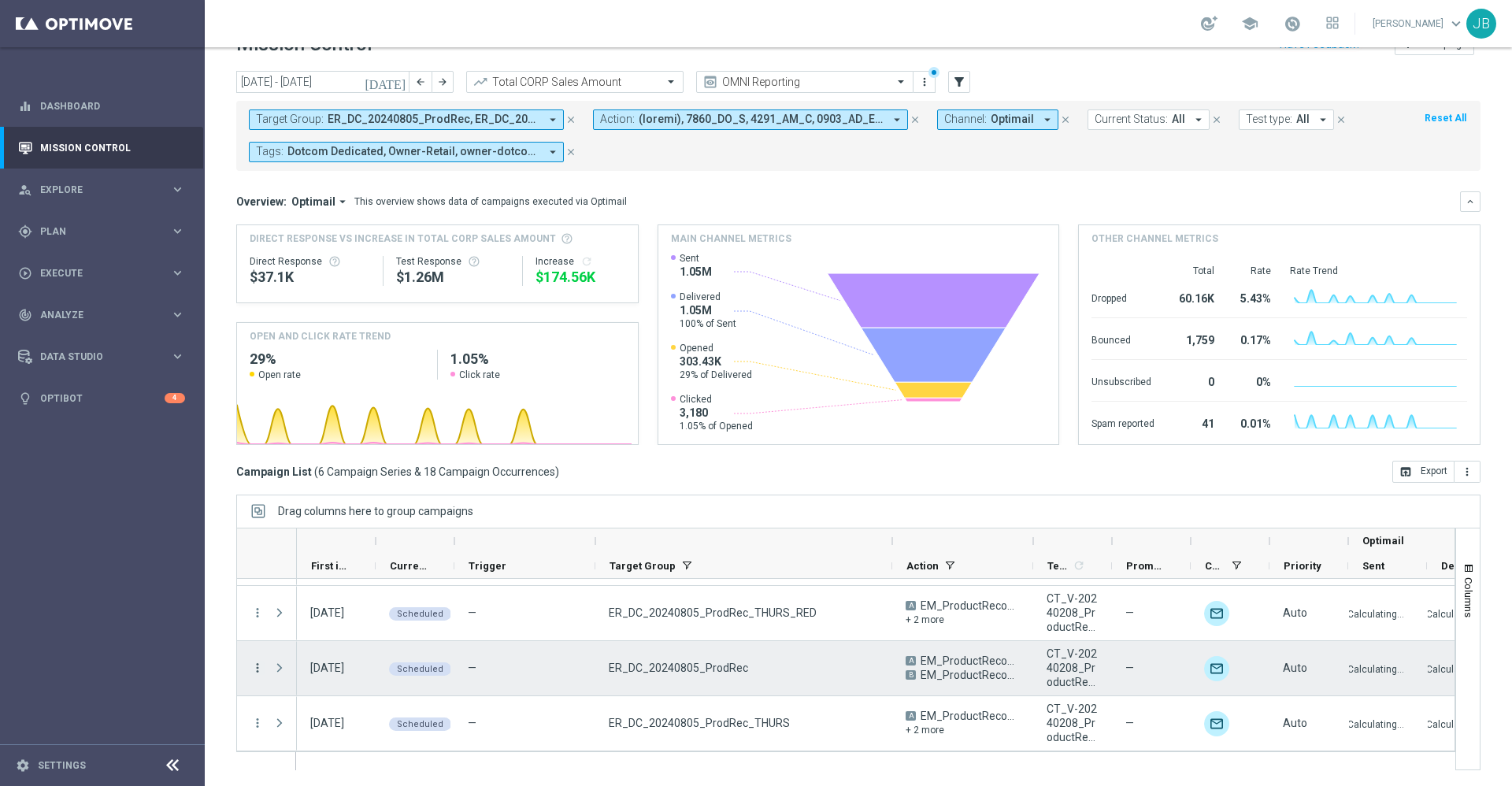
click at [253, 664] on icon "more_vert" at bounding box center [257, 668] width 14 height 14
click at [360, 501] on span "Campaign Details" at bounding box center [328, 503] width 79 height 11
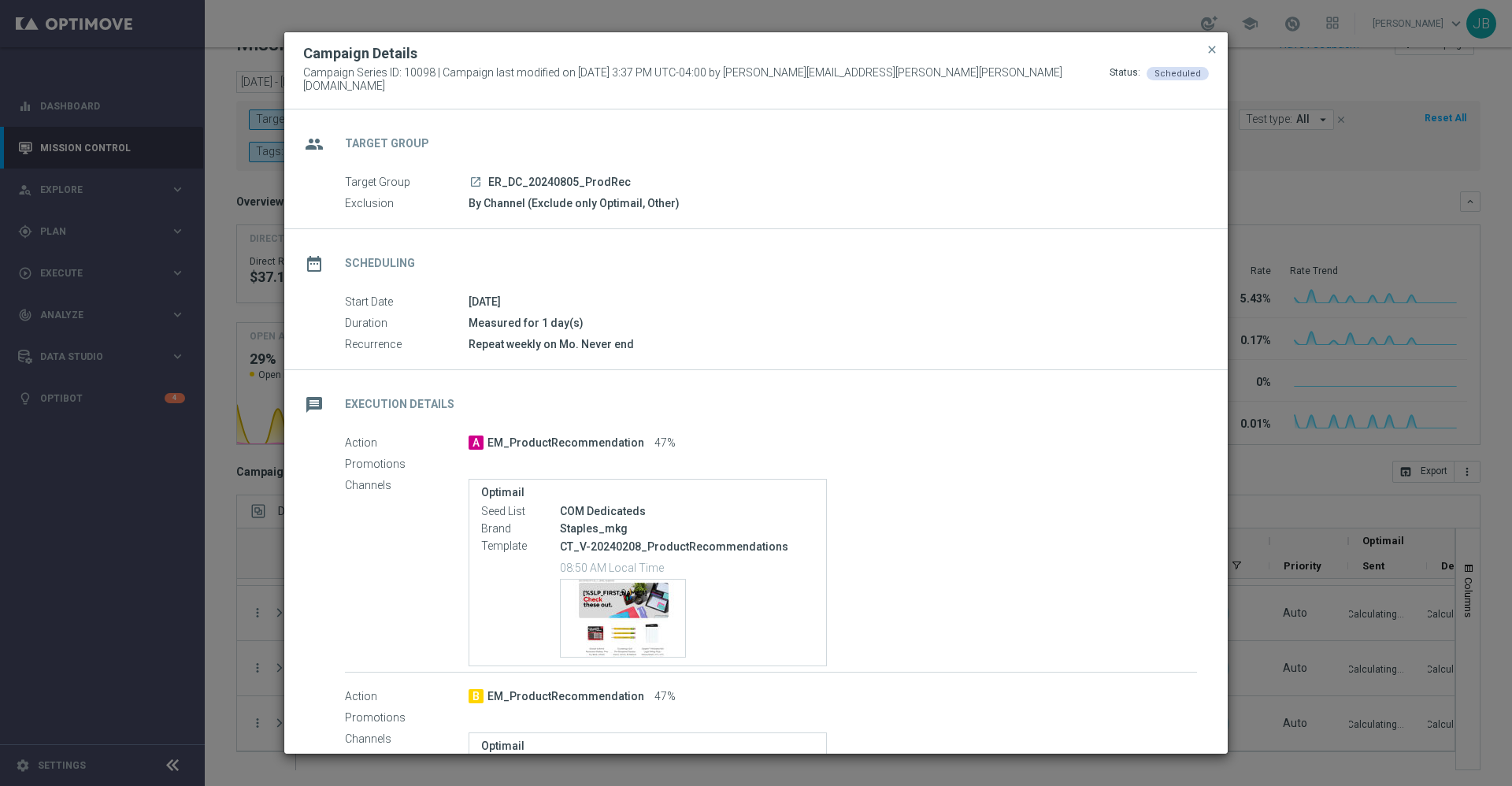
click at [275, 612] on modal-container "Campaign Details Campaign Series ID: 10098 | Campaign last modified on 24 Sep 2…" at bounding box center [756, 393] width 1512 height 786
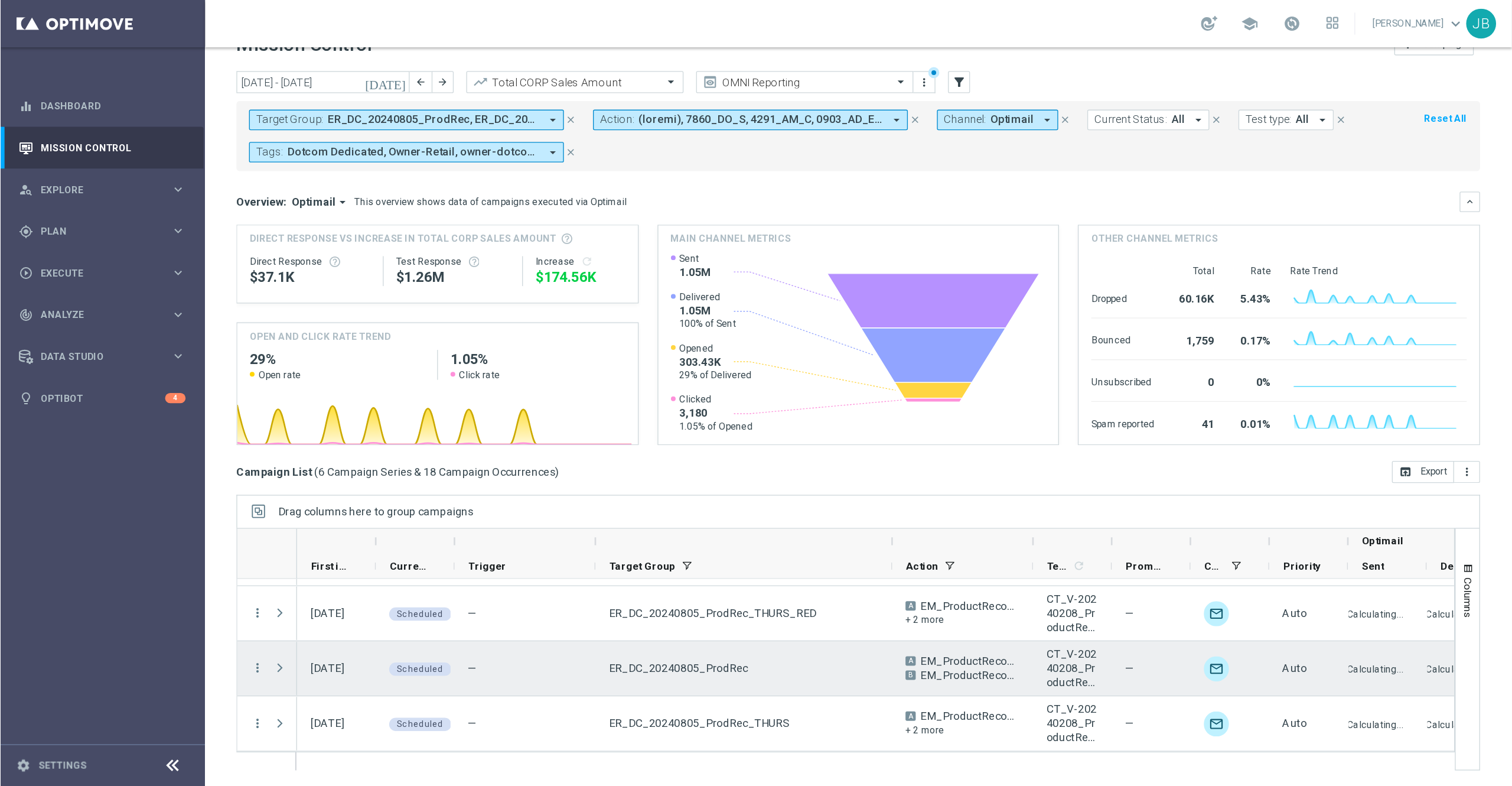
scroll to position [0, 0]
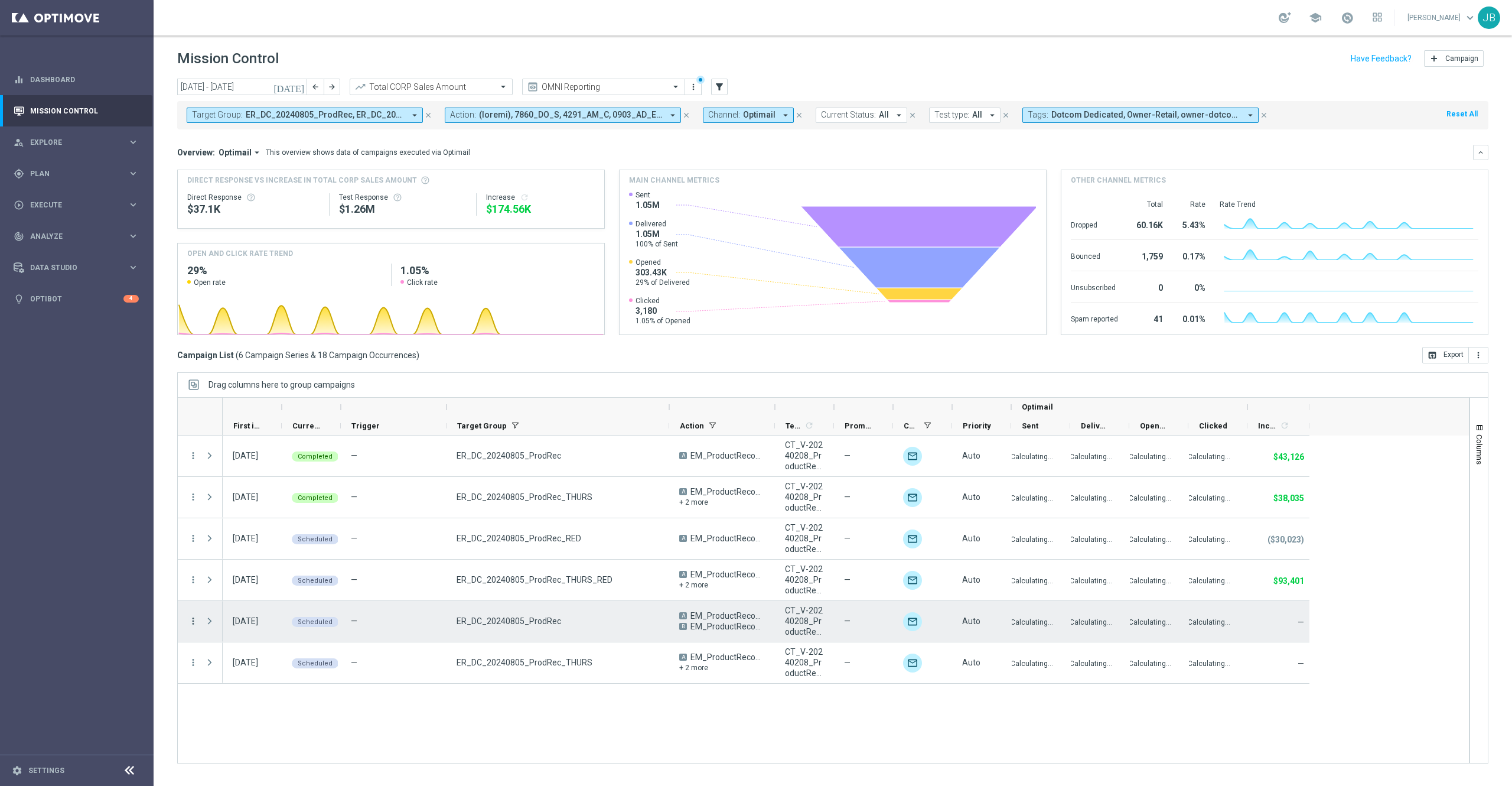
click at [192, 589] on icon "more_vert" at bounding box center [193, 621] width 11 height 11
click at [247, 589] on span "Campaign Details" at bounding box center [246, 629] width 59 height 8
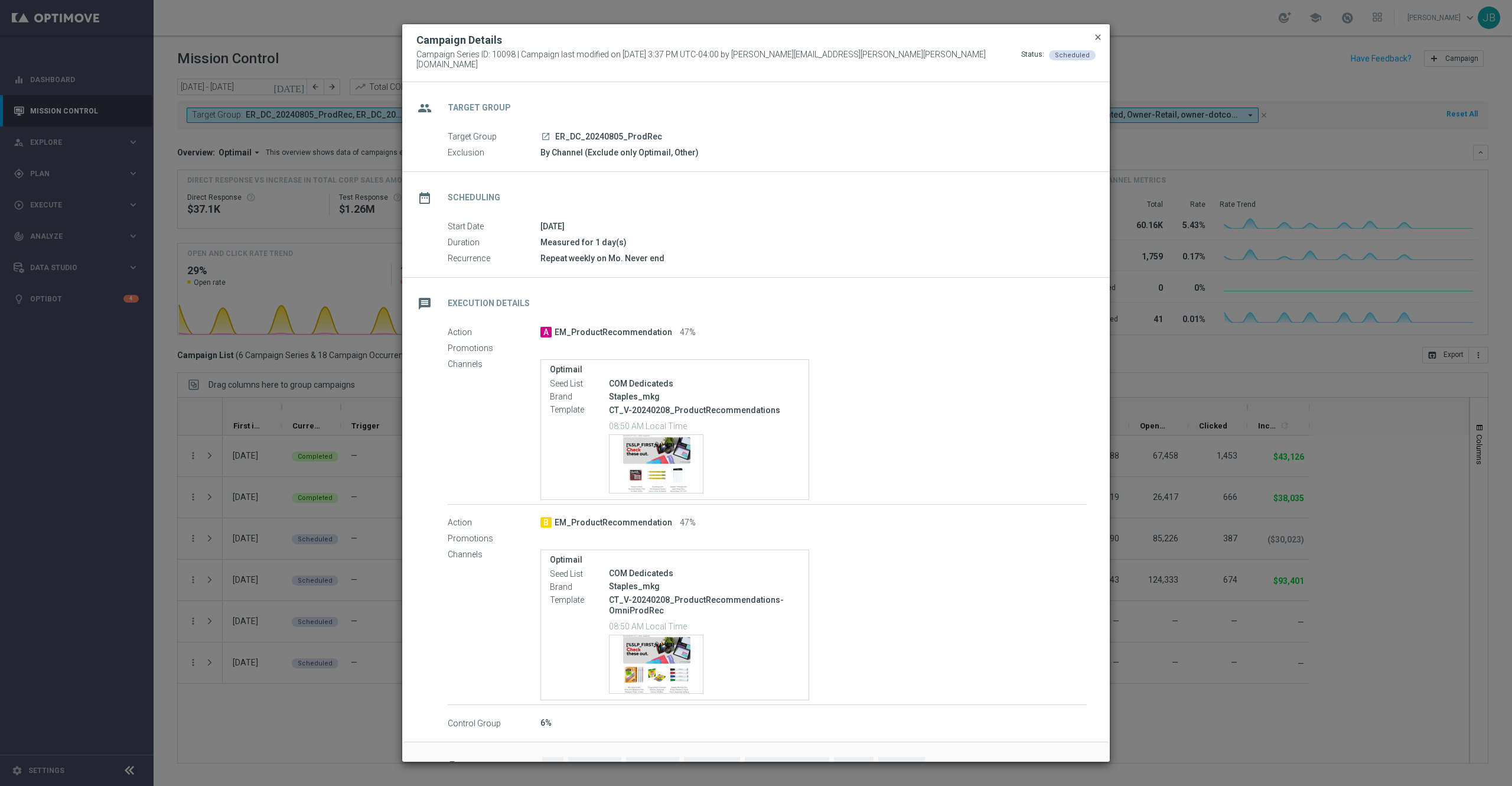
click at [1095, 41] on span "close" at bounding box center [1098, 37] width 9 height 9
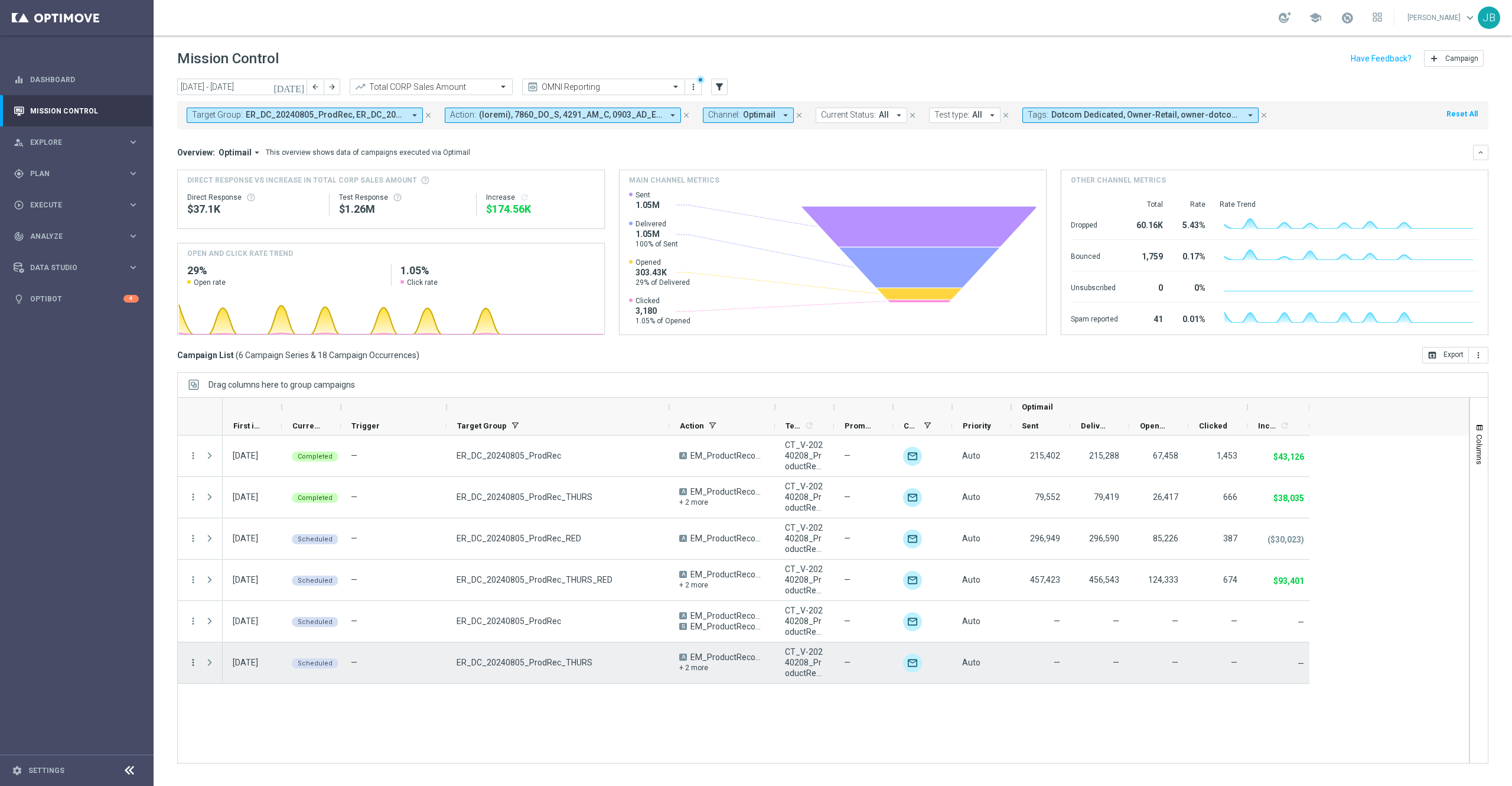
click at [190, 589] on icon "more_vert" at bounding box center [193, 662] width 11 height 11
click at [258, 543] on span "Campaign Details" at bounding box center [246, 539] width 59 height 8
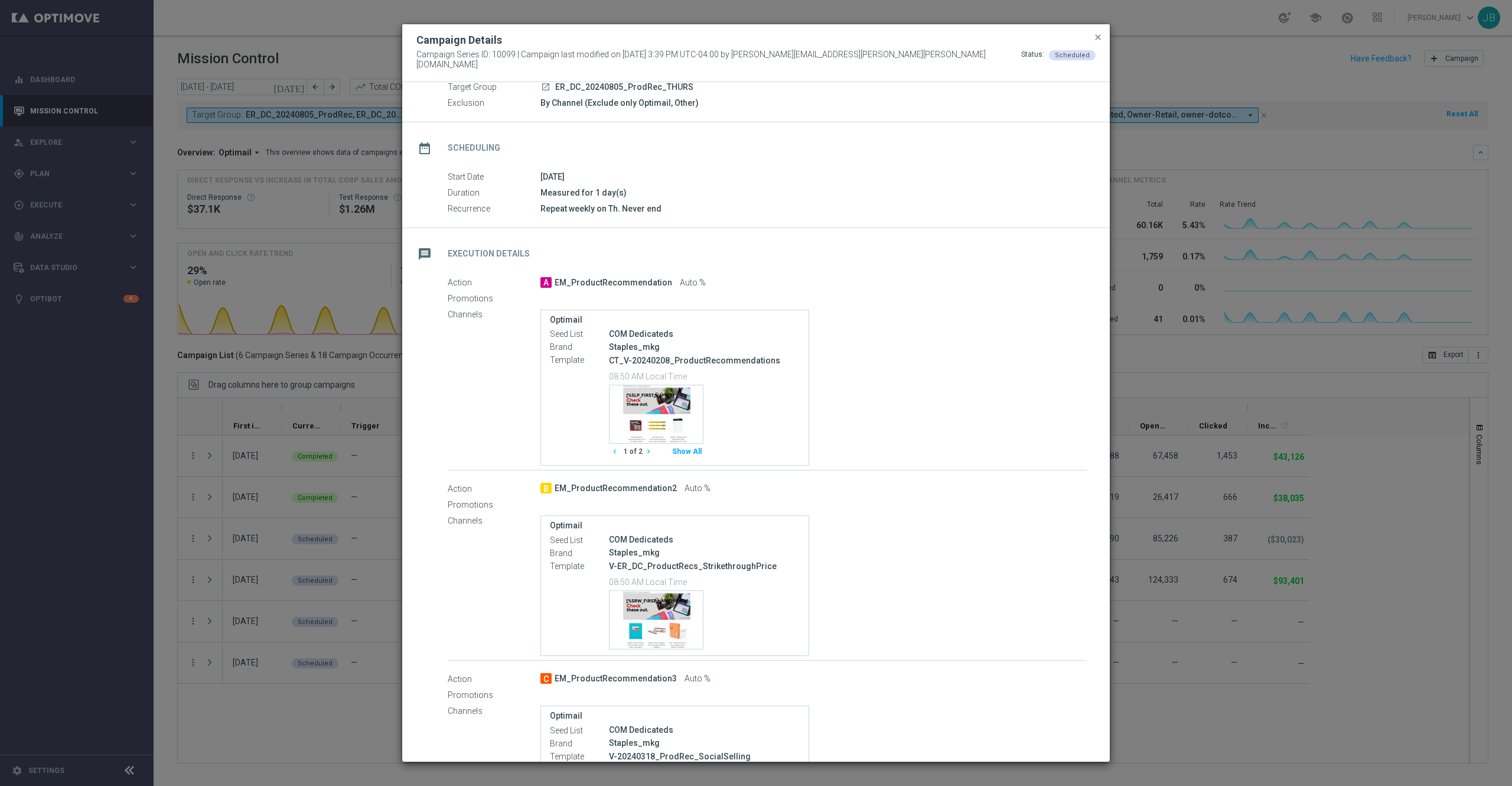
scroll to position [51, 0]
click at [1097, 44] on button "close" at bounding box center [1098, 37] width 12 height 14
